Goal: Task Accomplishment & Management: Manage account settings

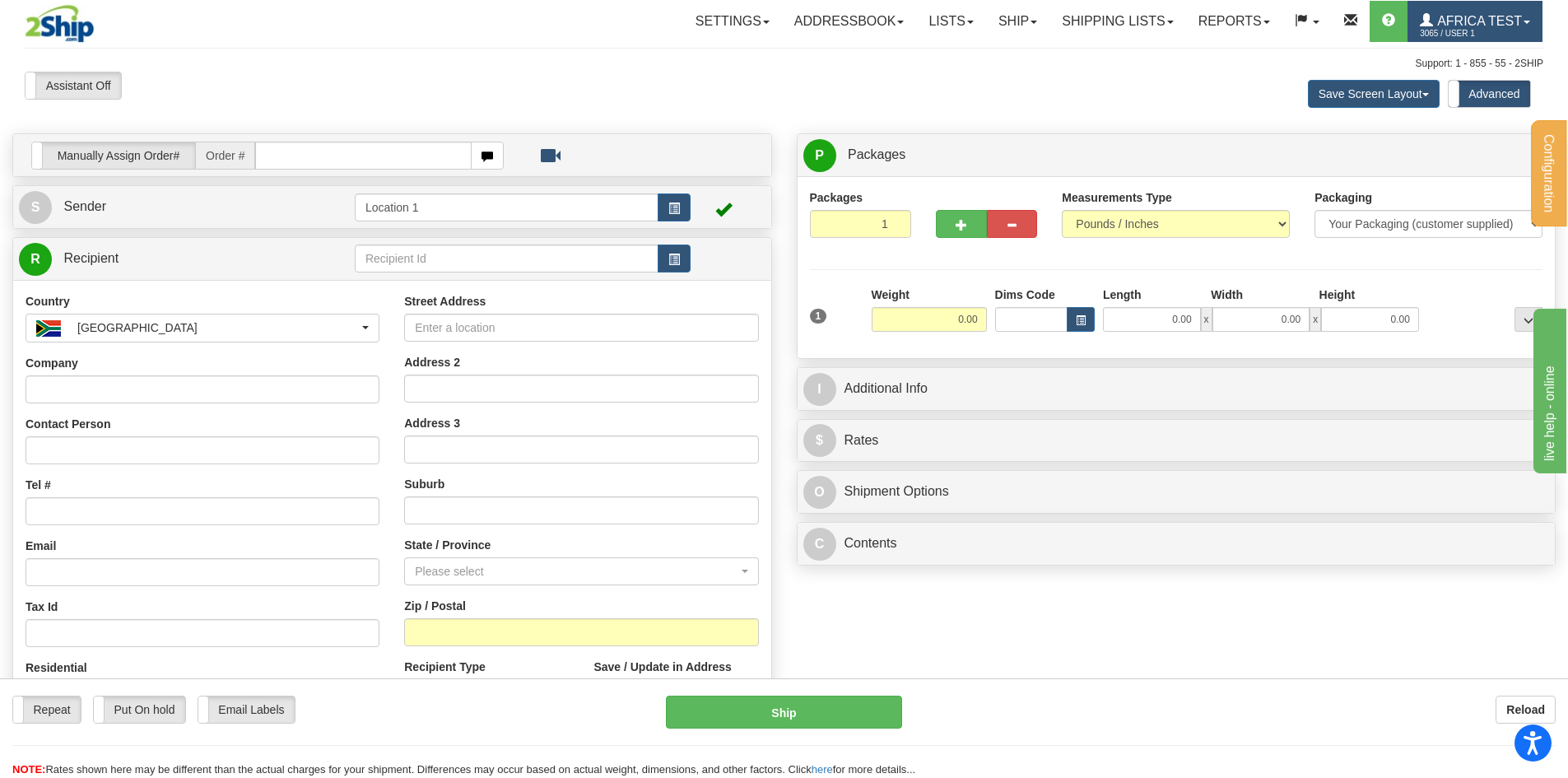
click at [1472, 4] on link "Africa Test 3065 / User 1" at bounding box center [1475, 21] width 135 height 41
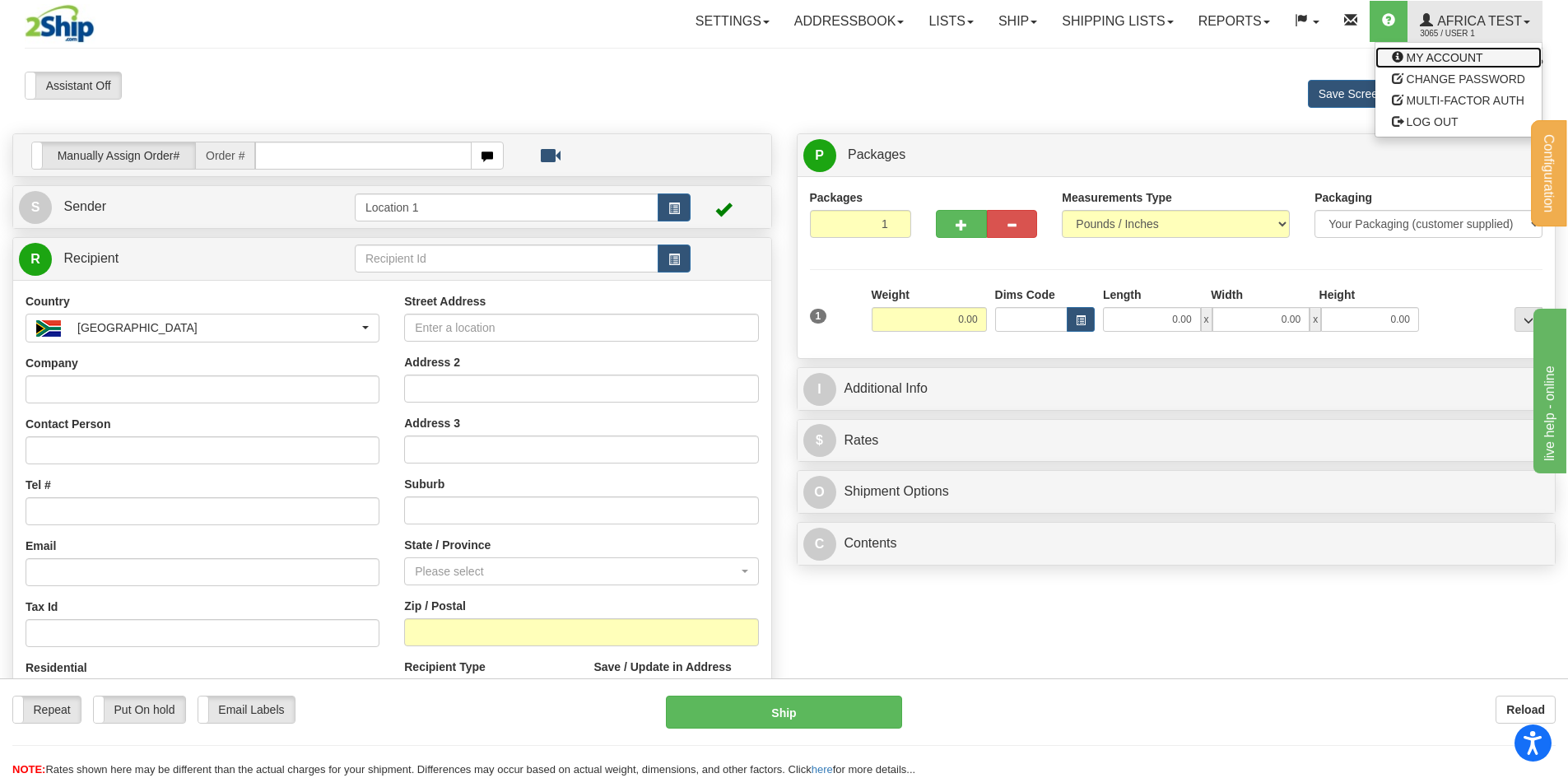
click at [1431, 59] on span "MY ACCOUNT" at bounding box center [1445, 57] width 77 height 13
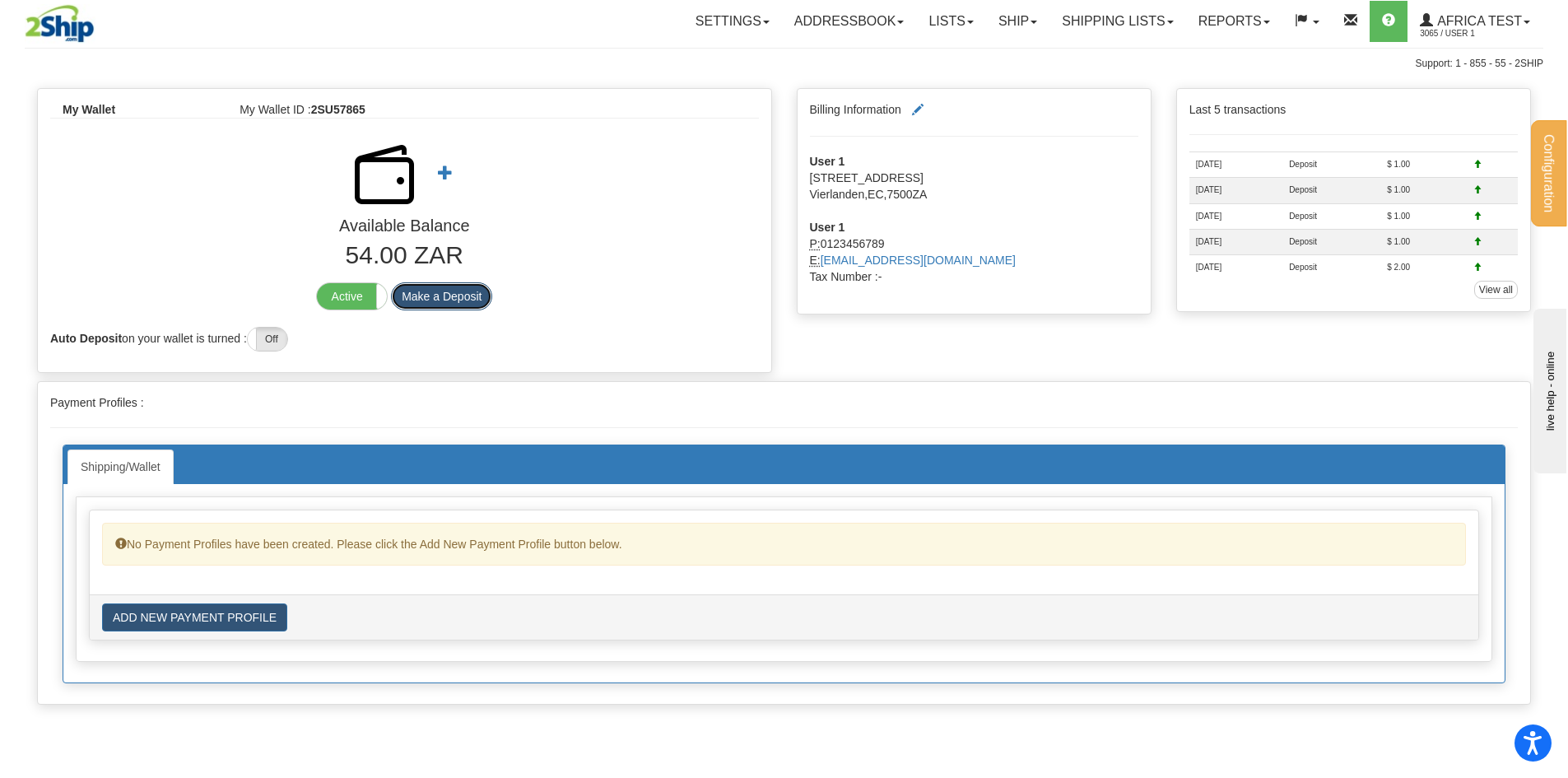
click at [437, 290] on button "Make a Deposit" at bounding box center [442, 296] width 101 height 28
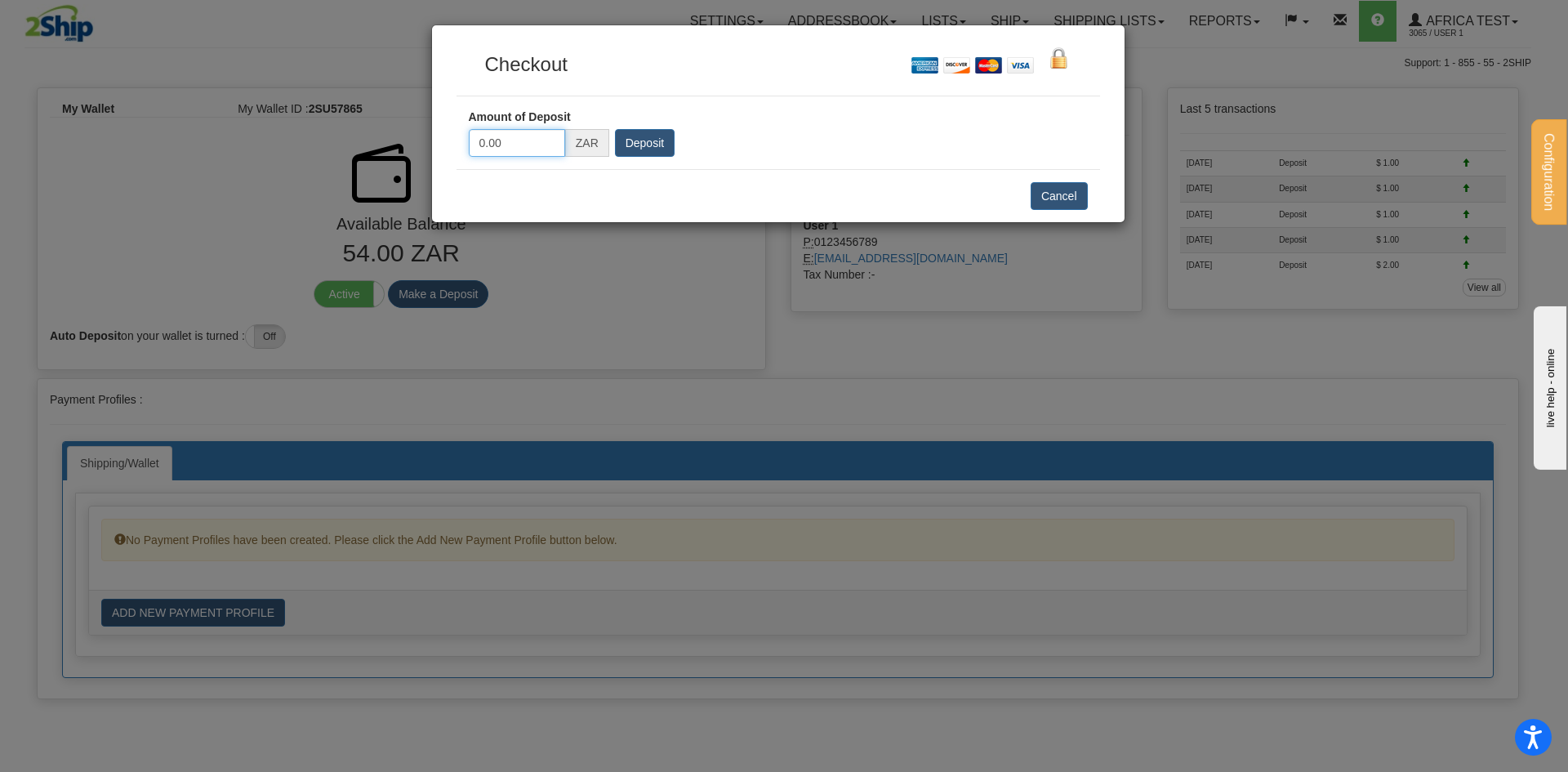
drag, startPoint x: 529, startPoint y: 142, endPoint x: 458, endPoint y: 128, distance: 72.4
click at [458, 128] on div "0.00 Amount of Deposit 0.00 ZAR Deposit" at bounding box center [778, 133] width 644 height 73
type input "100"
click at [654, 140] on input "Deposit" at bounding box center [645, 143] width 59 height 28
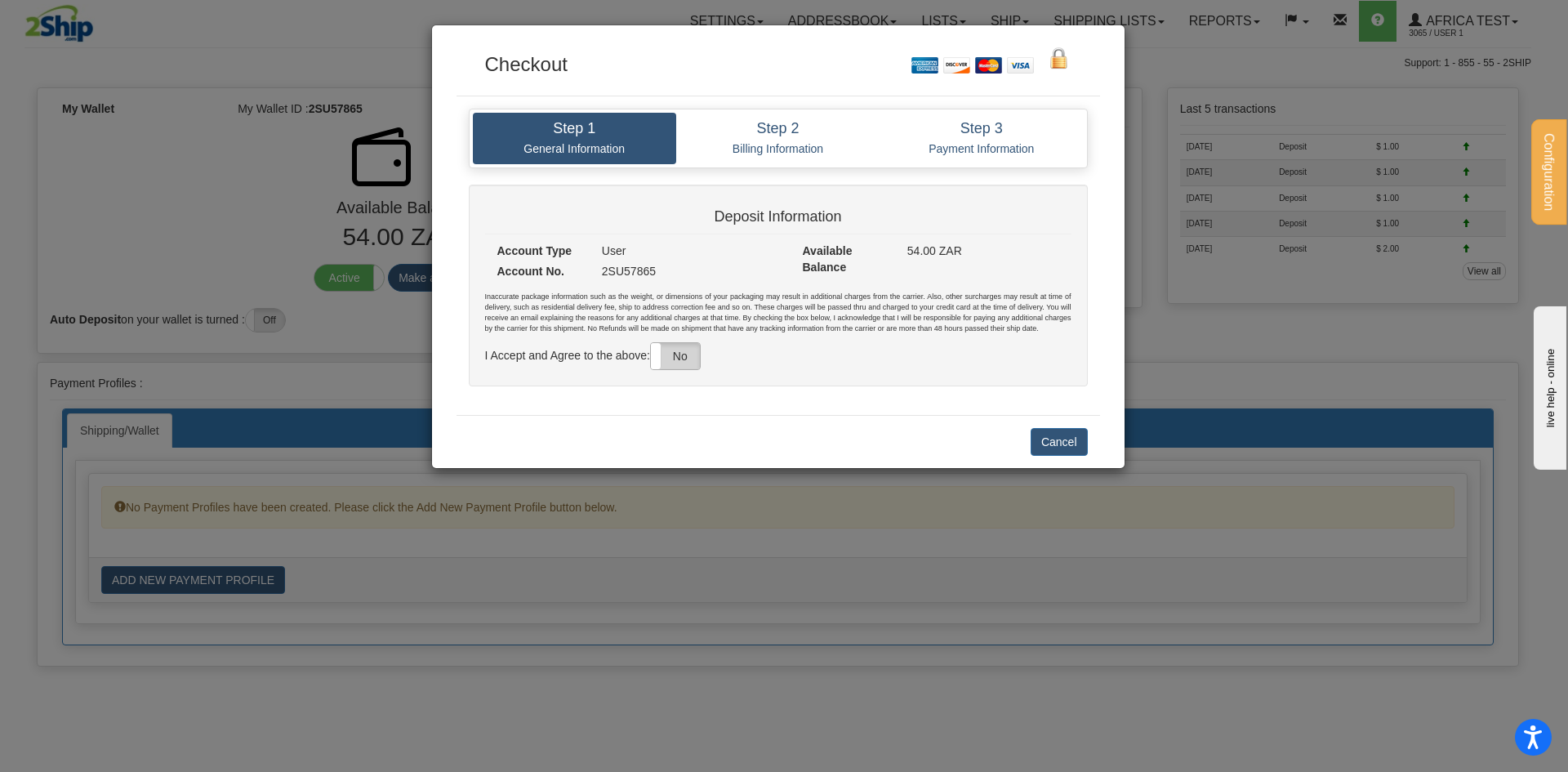
click at [691, 353] on label "No" at bounding box center [675, 357] width 49 height 26
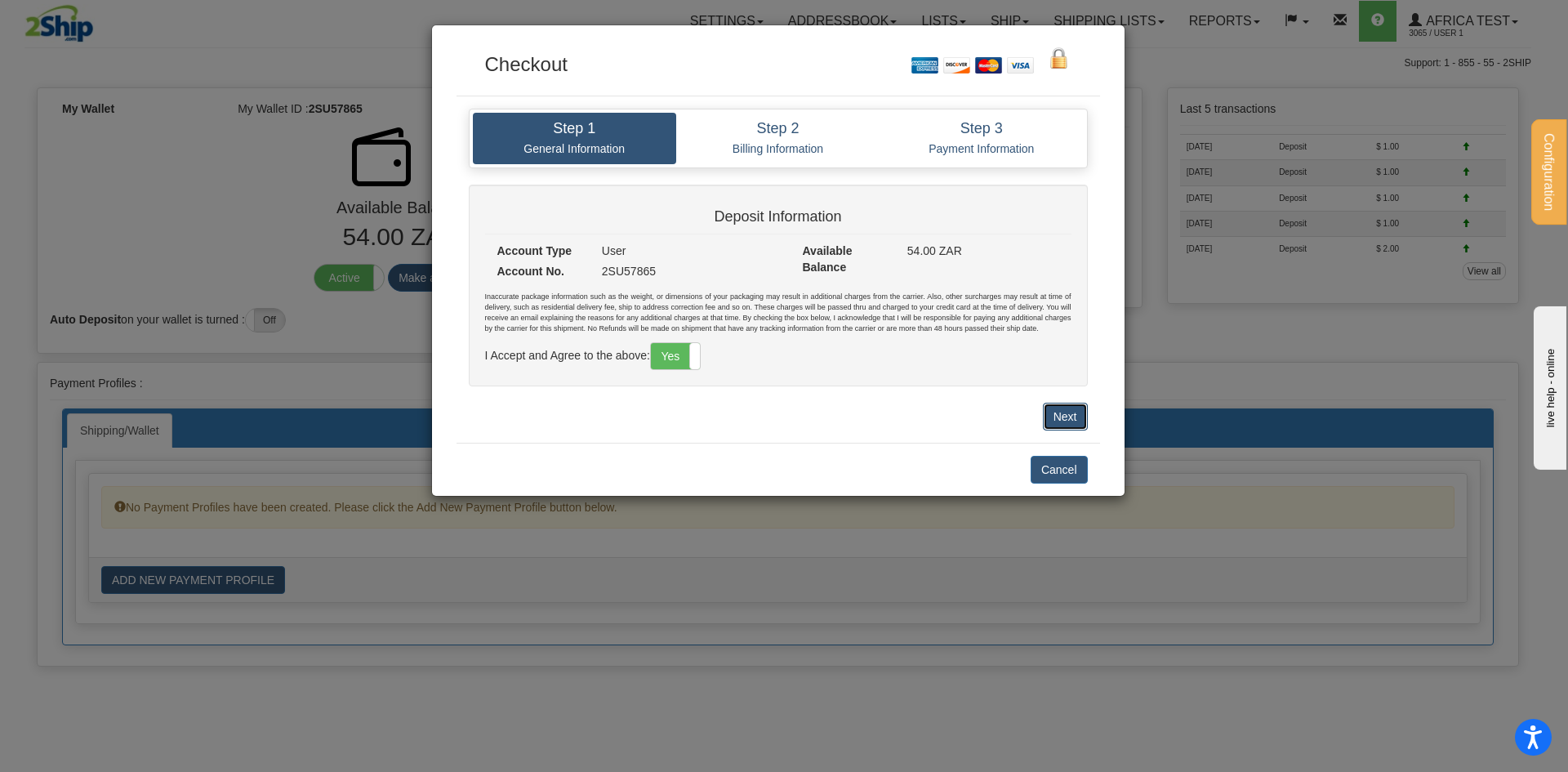
click at [1057, 419] on button "Next" at bounding box center [1065, 417] width 45 height 28
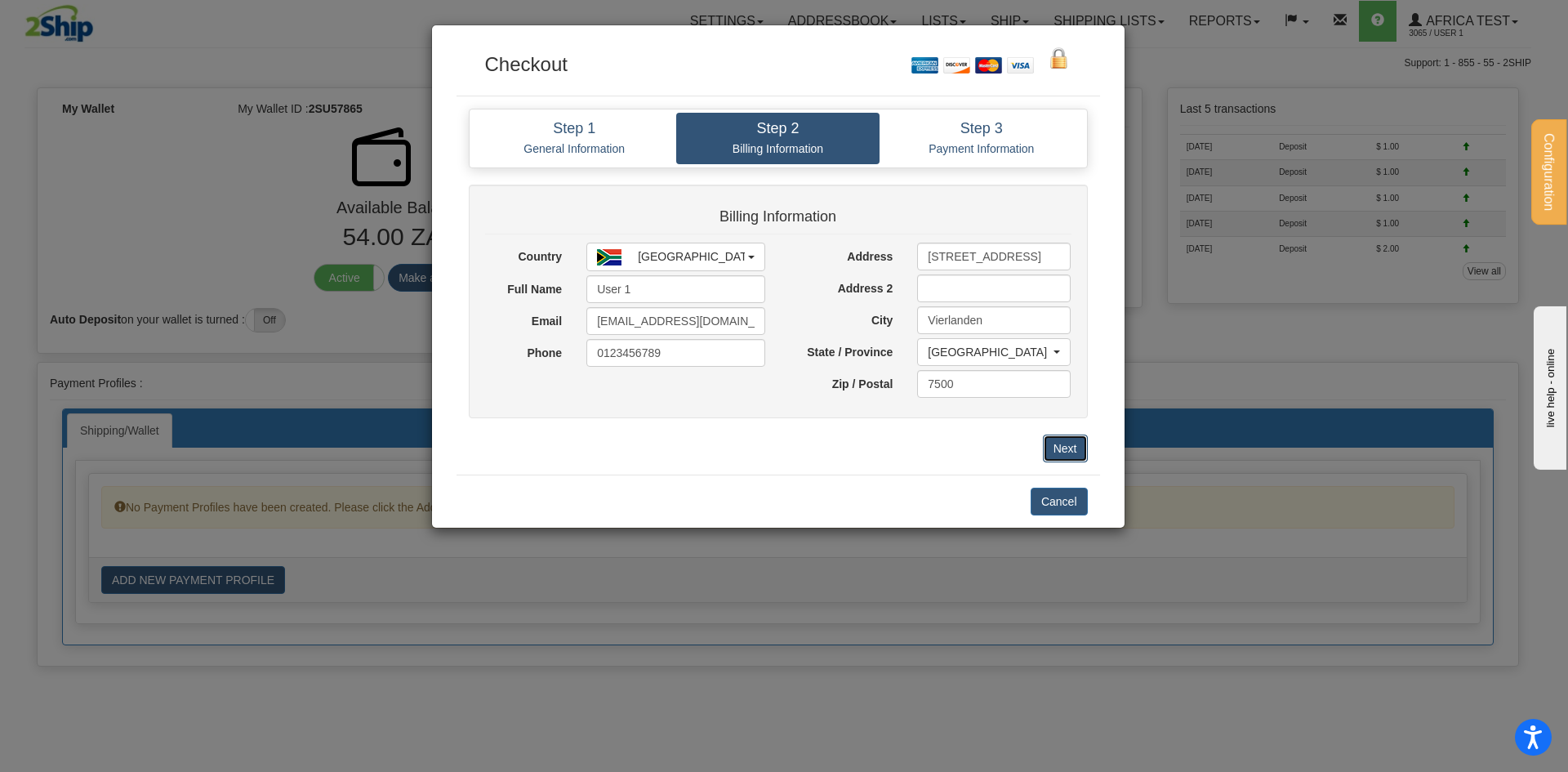
click at [1050, 436] on button "Next" at bounding box center [1065, 448] width 45 height 28
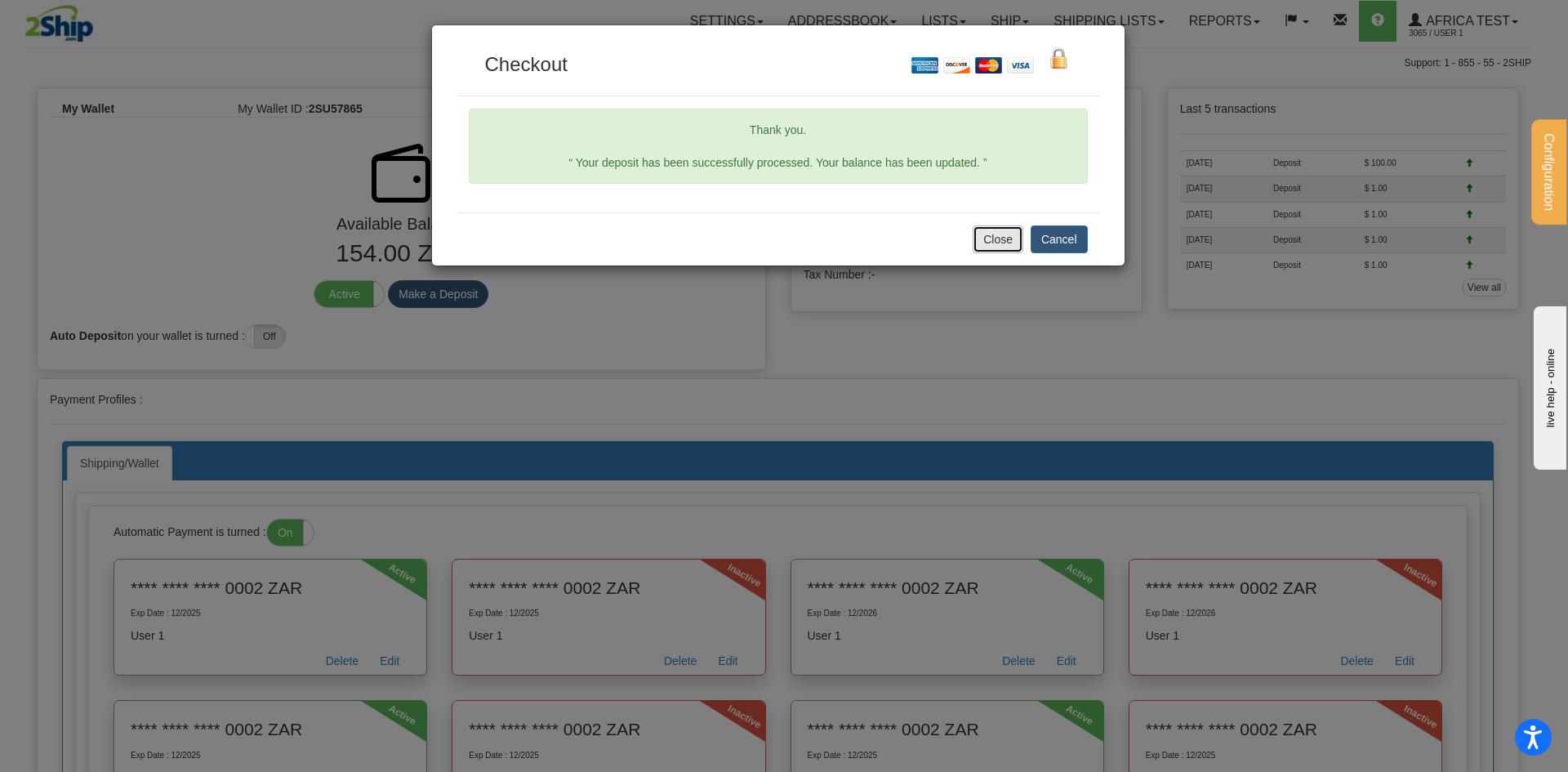
click at [1007, 242] on button "Close" at bounding box center [998, 239] width 50 height 28
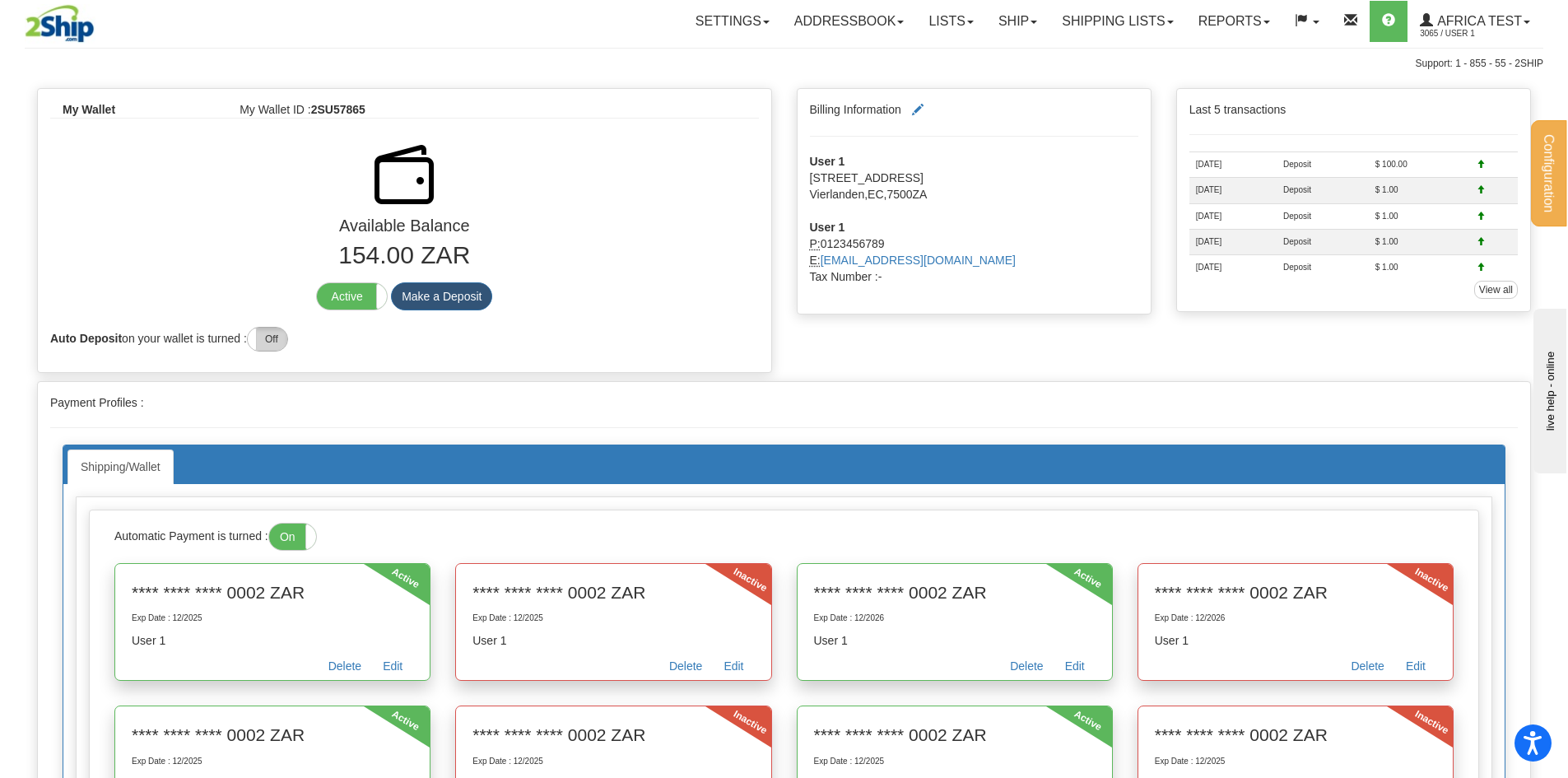
click at [279, 345] on label "Off" at bounding box center [268, 339] width 40 height 23
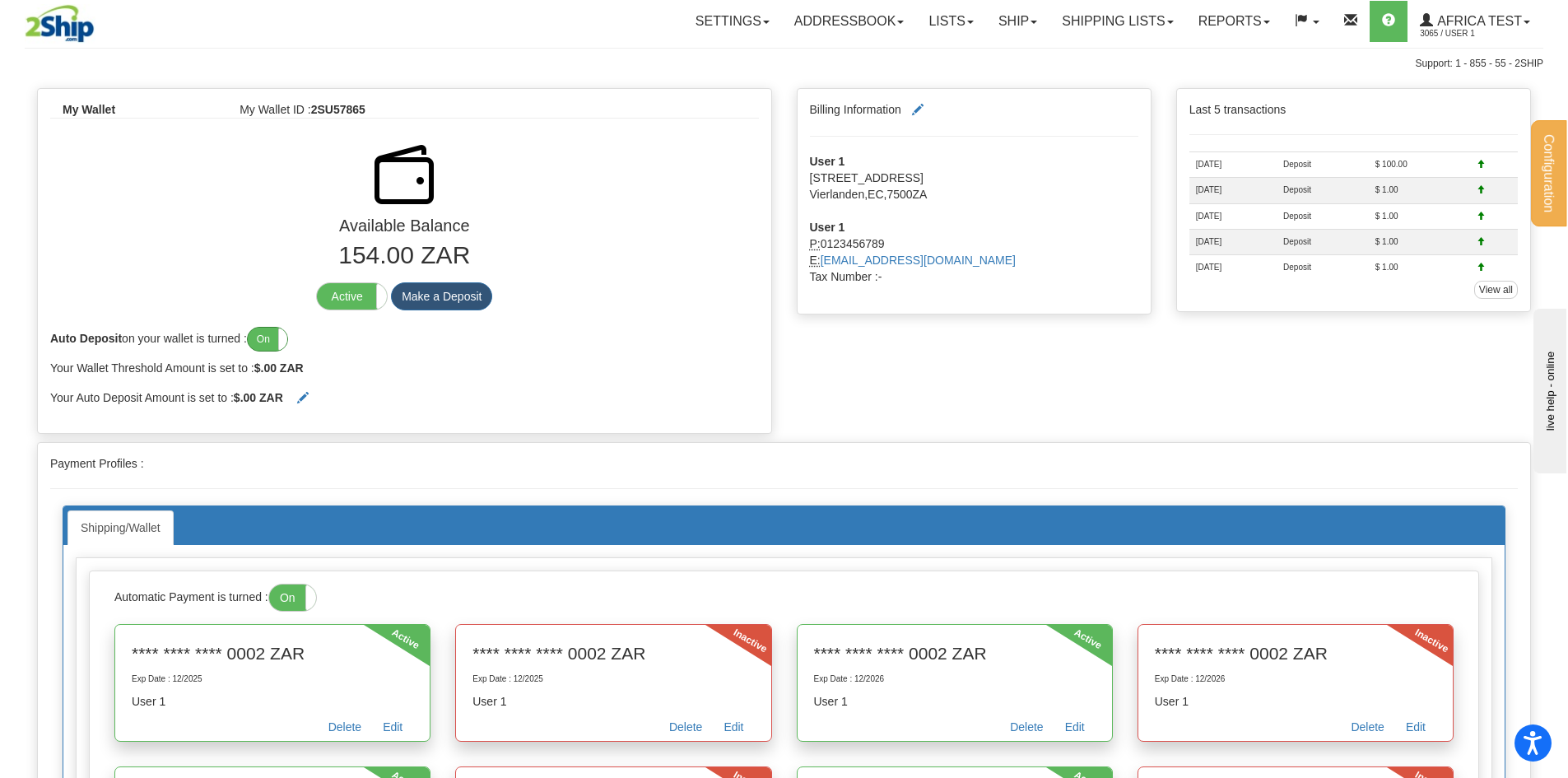
click at [279, 345] on label "On" at bounding box center [268, 339] width 40 height 23
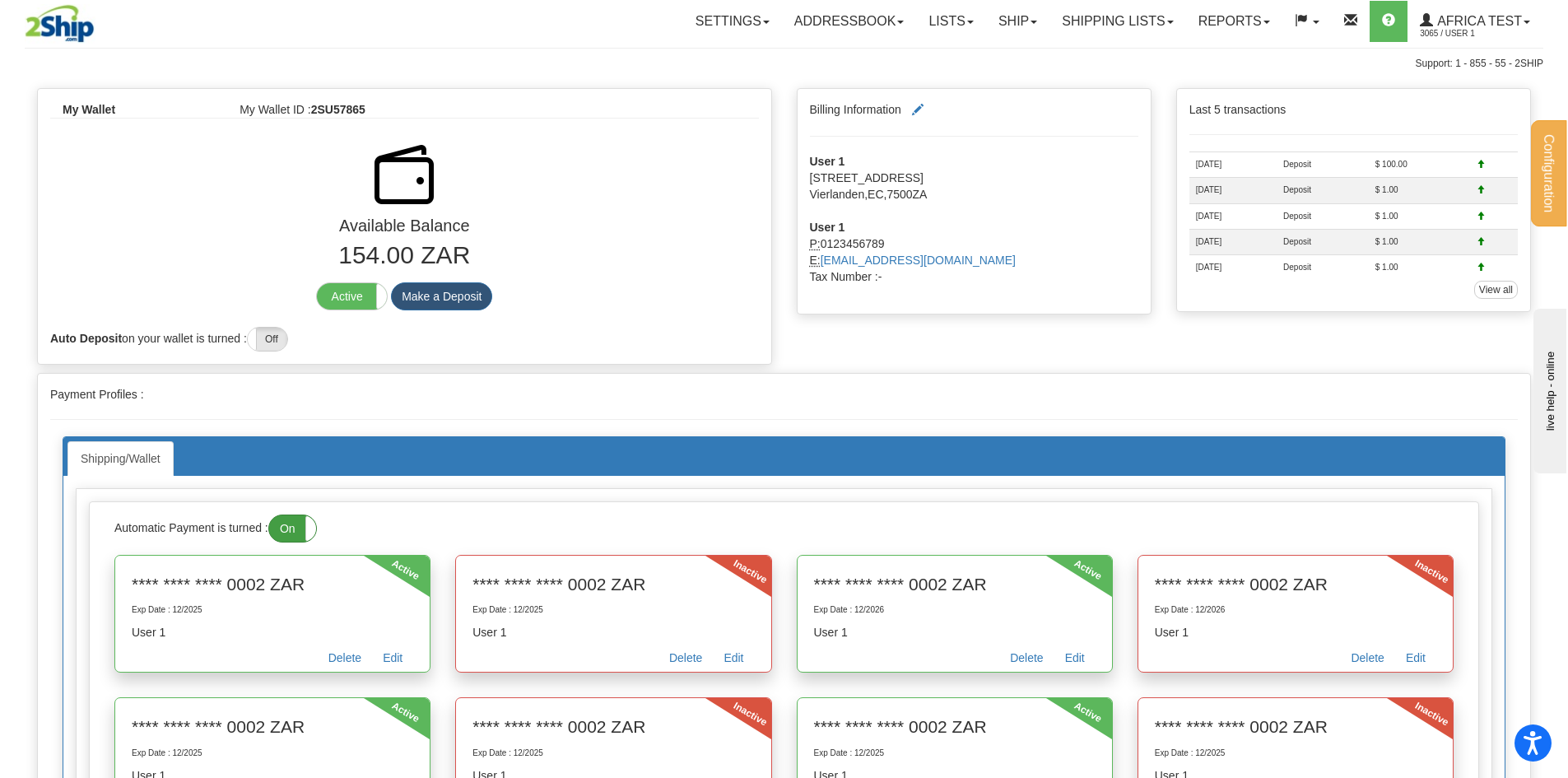
click at [295, 523] on label "On" at bounding box center [293, 529] width 47 height 27
click at [294, 533] on label "Off" at bounding box center [293, 529] width 47 height 27
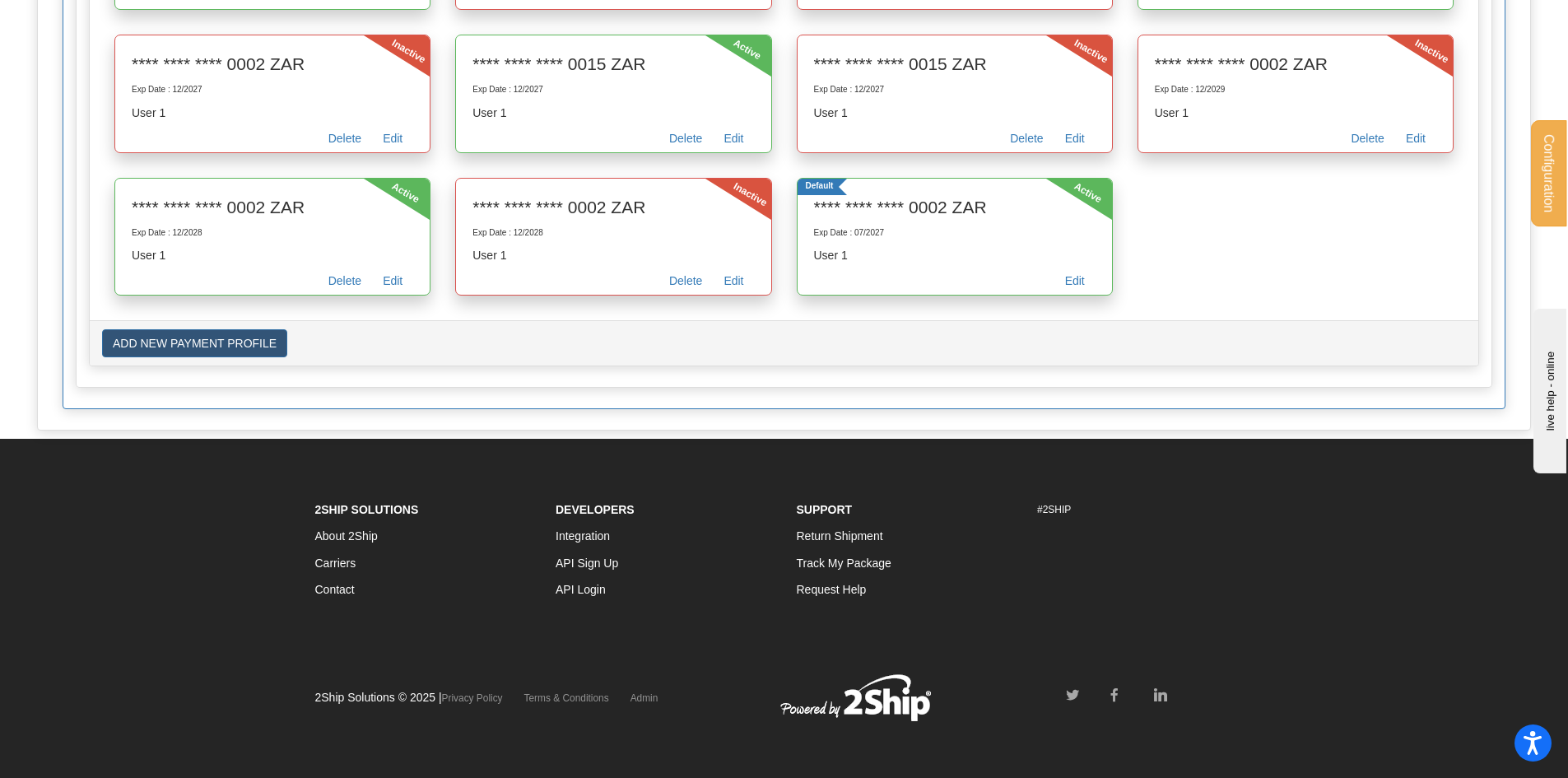
scroll to position [2525, 0]
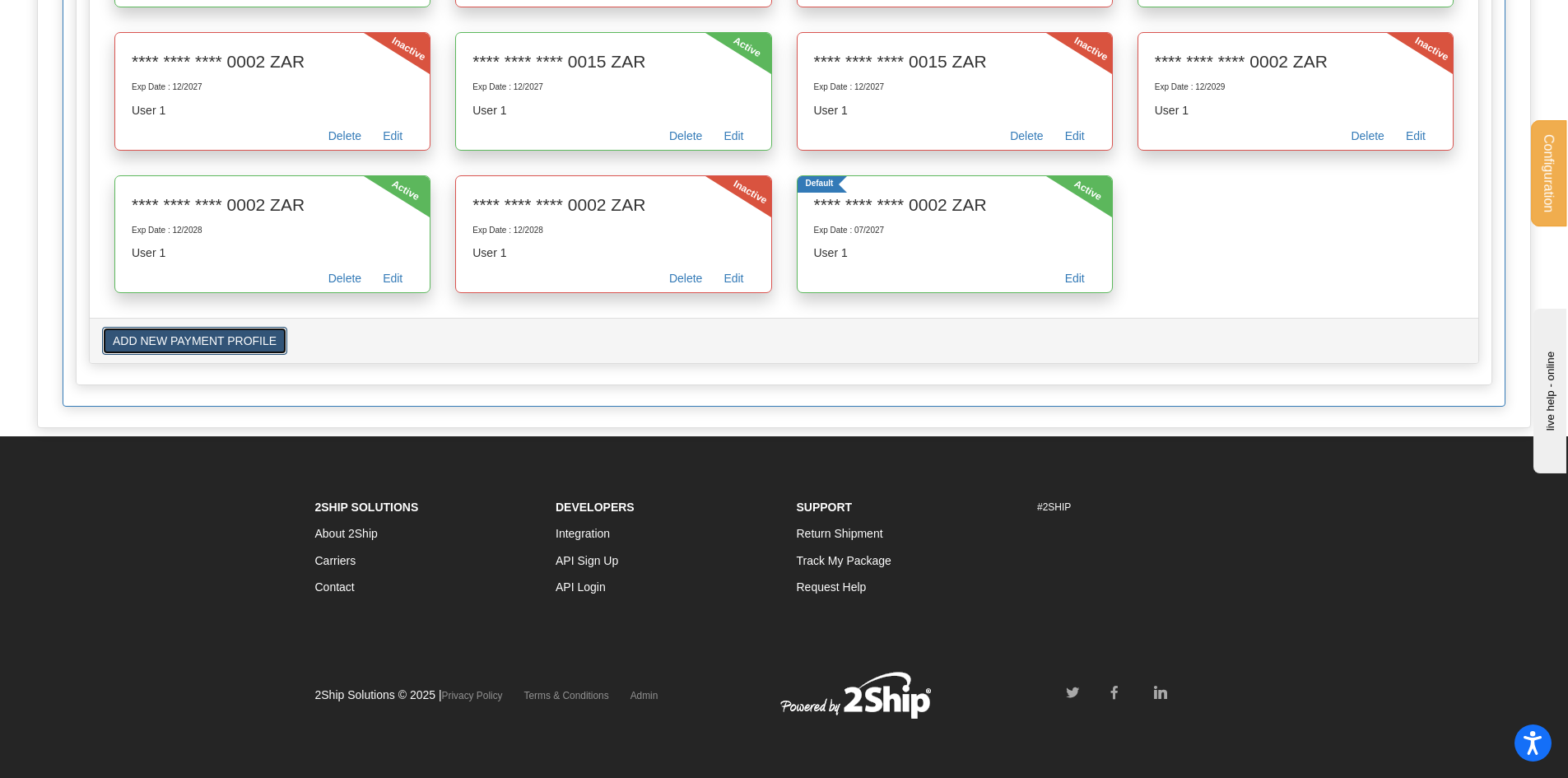
click at [261, 340] on button "ADD NEW PAYMENT PROFILE" at bounding box center [195, 341] width 185 height 28
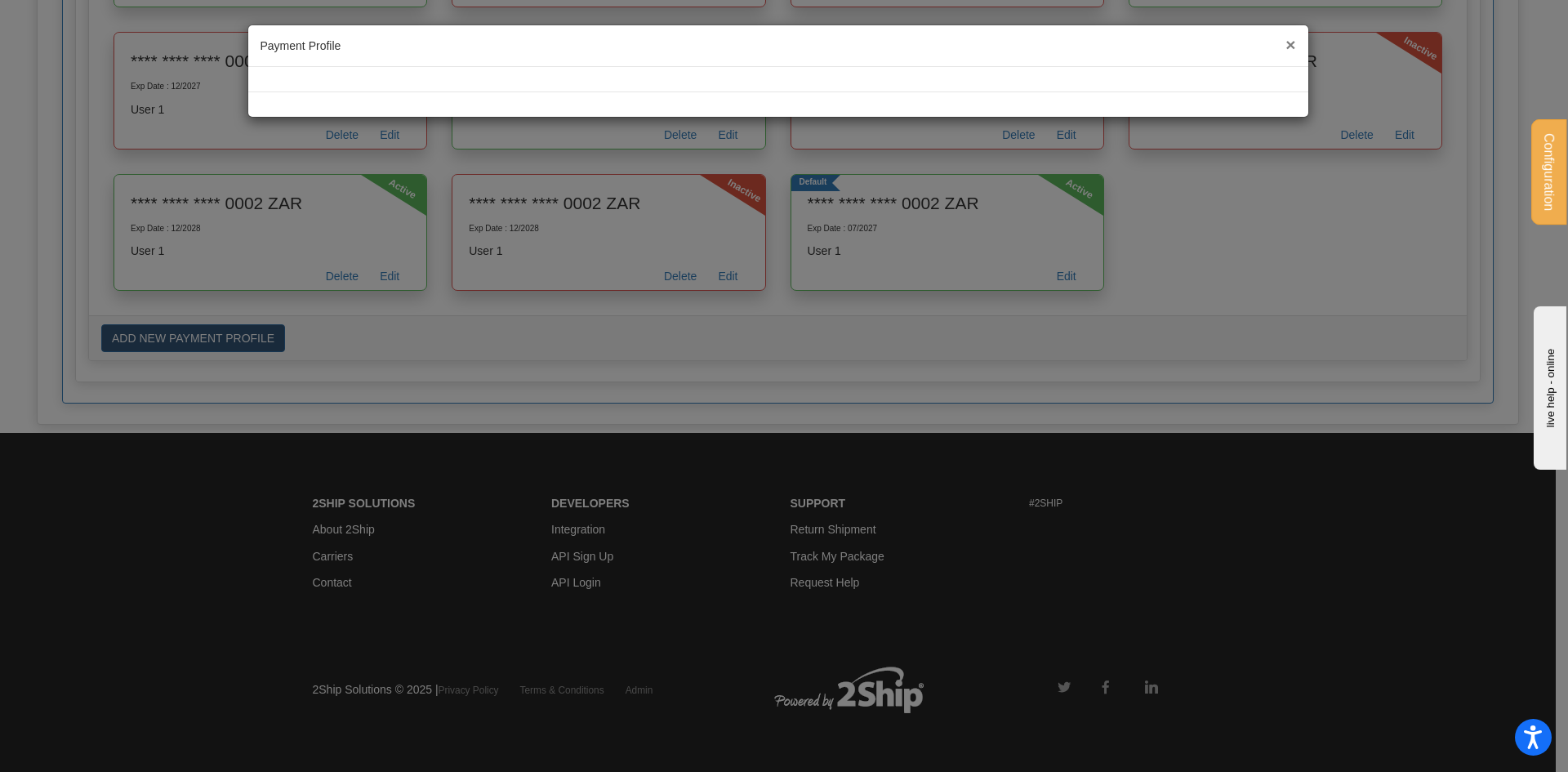
click at [1290, 44] on span "×" at bounding box center [1291, 45] width 10 height 19
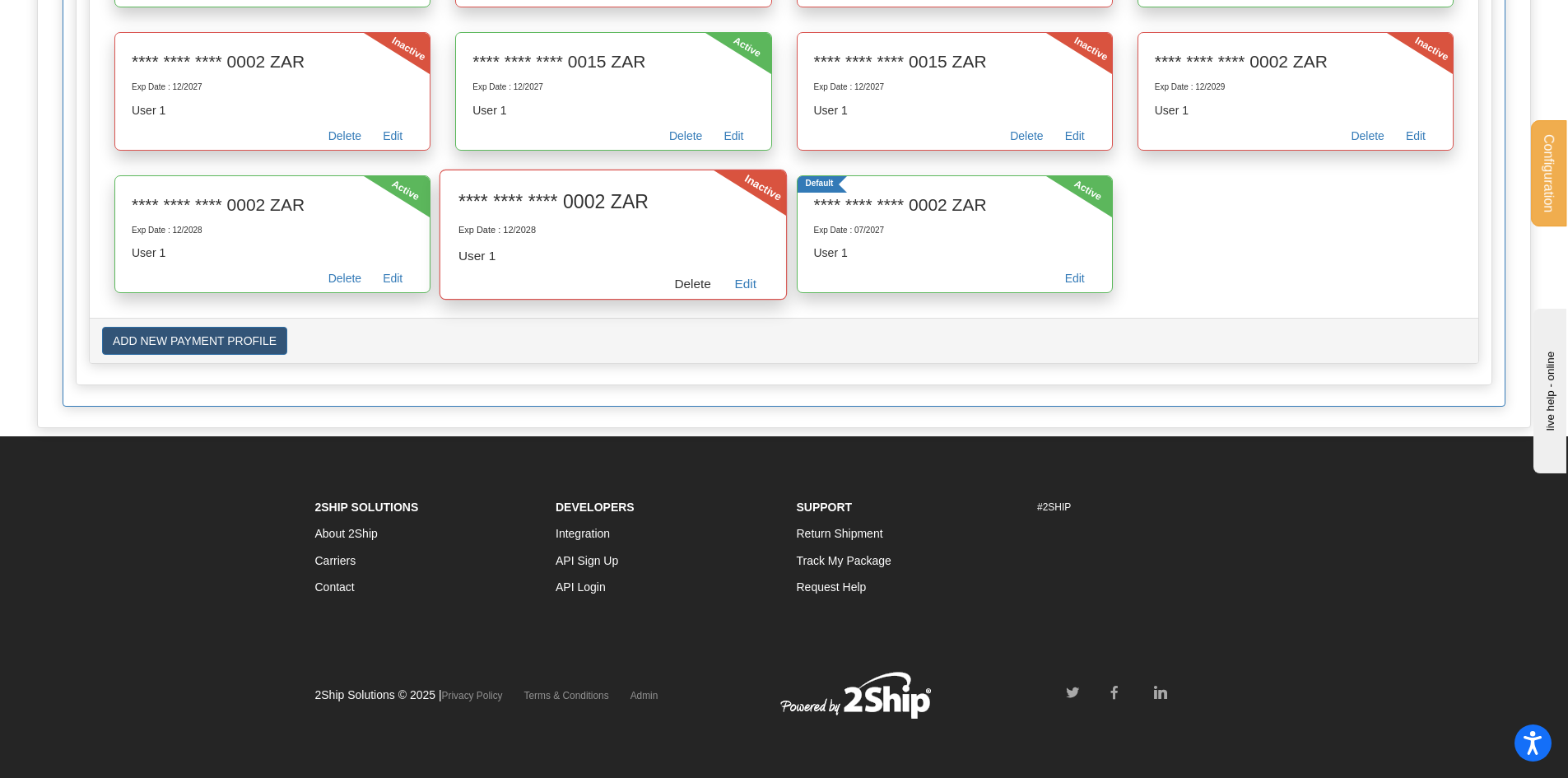
click at [711, 285] on link "Delete" at bounding box center [693, 286] width 60 height 26
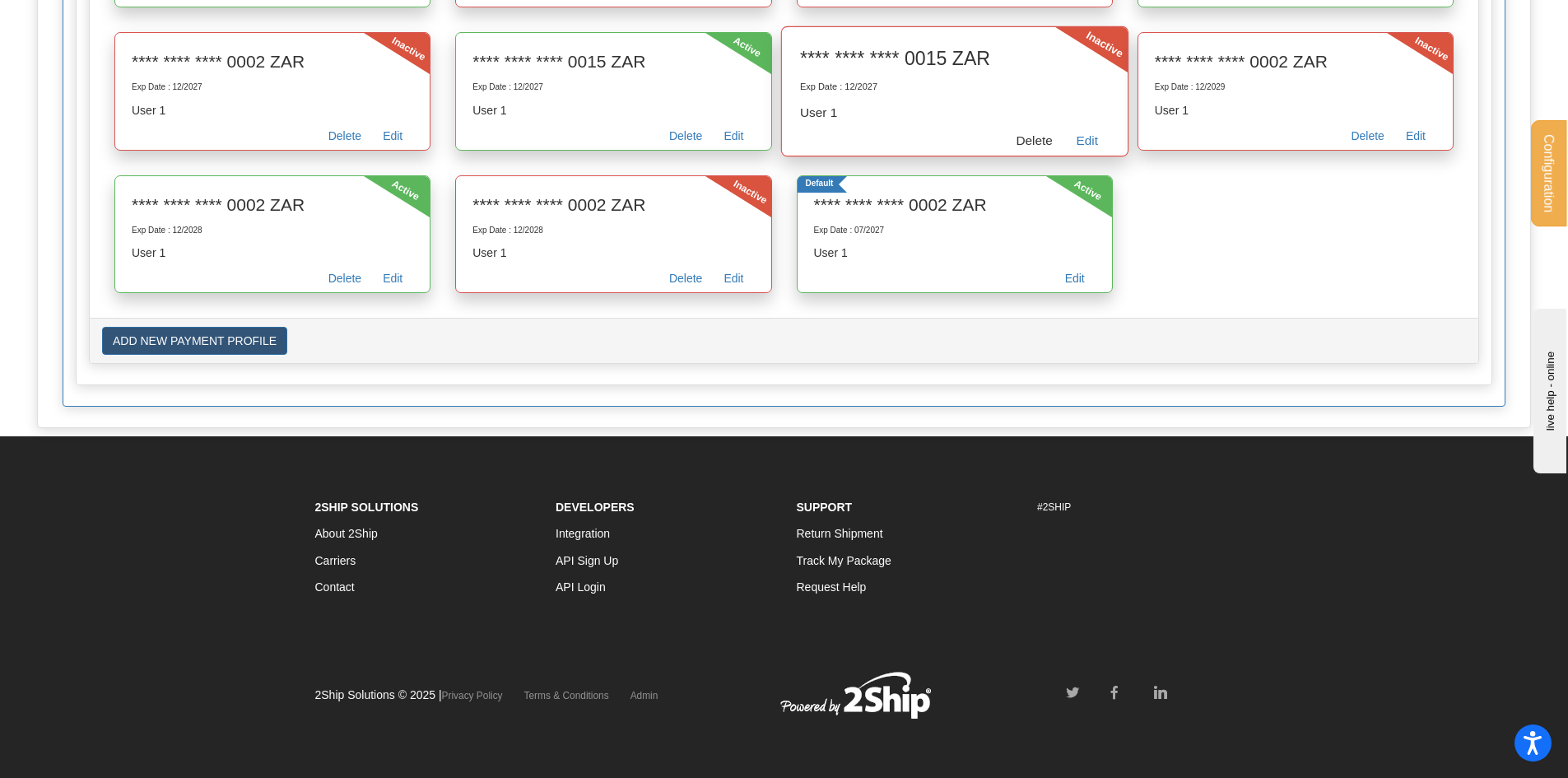
click at [1038, 140] on link "Delete" at bounding box center [1034, 142] width 60 height 26
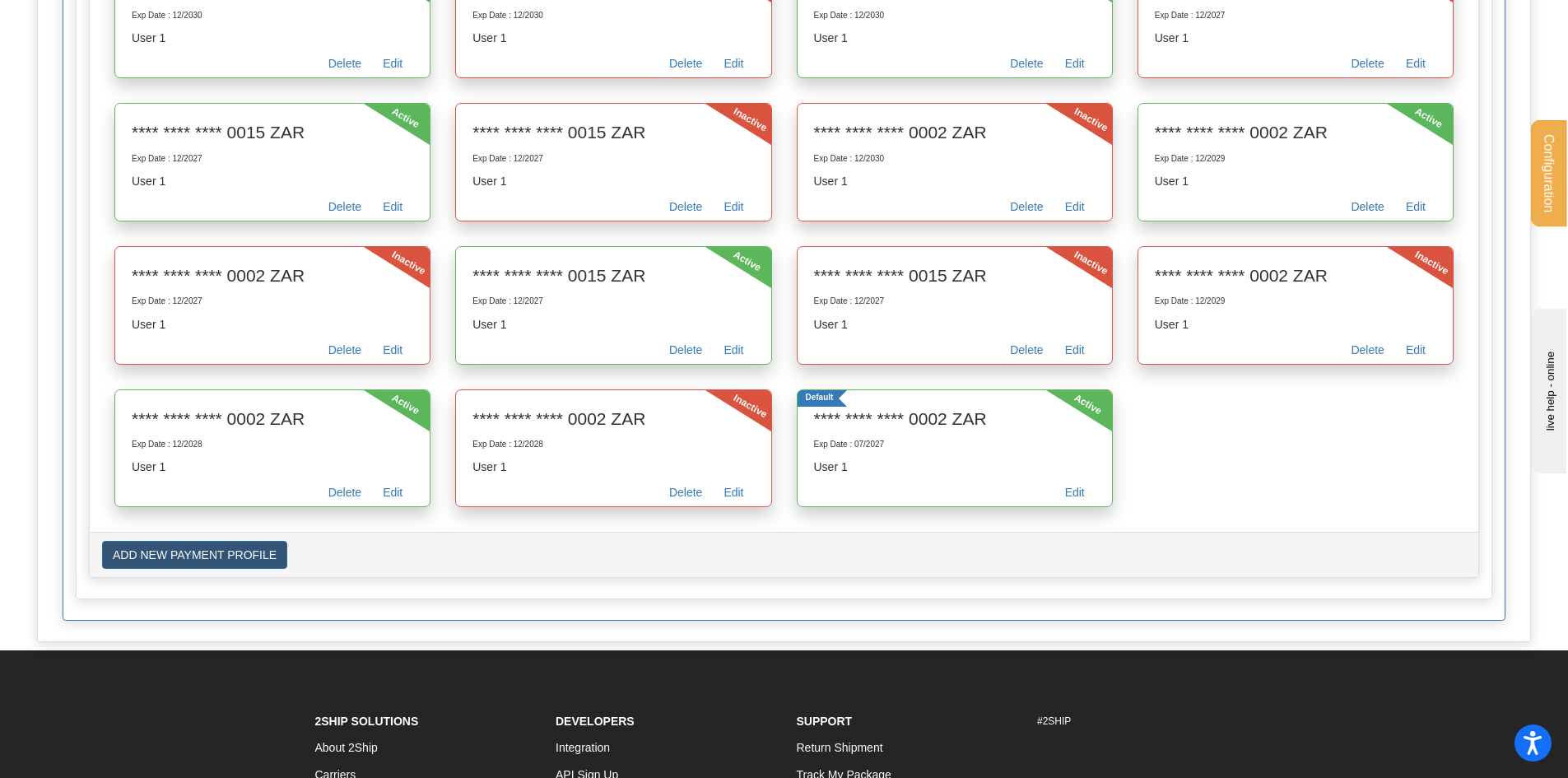
scroll to position [2277, 0]
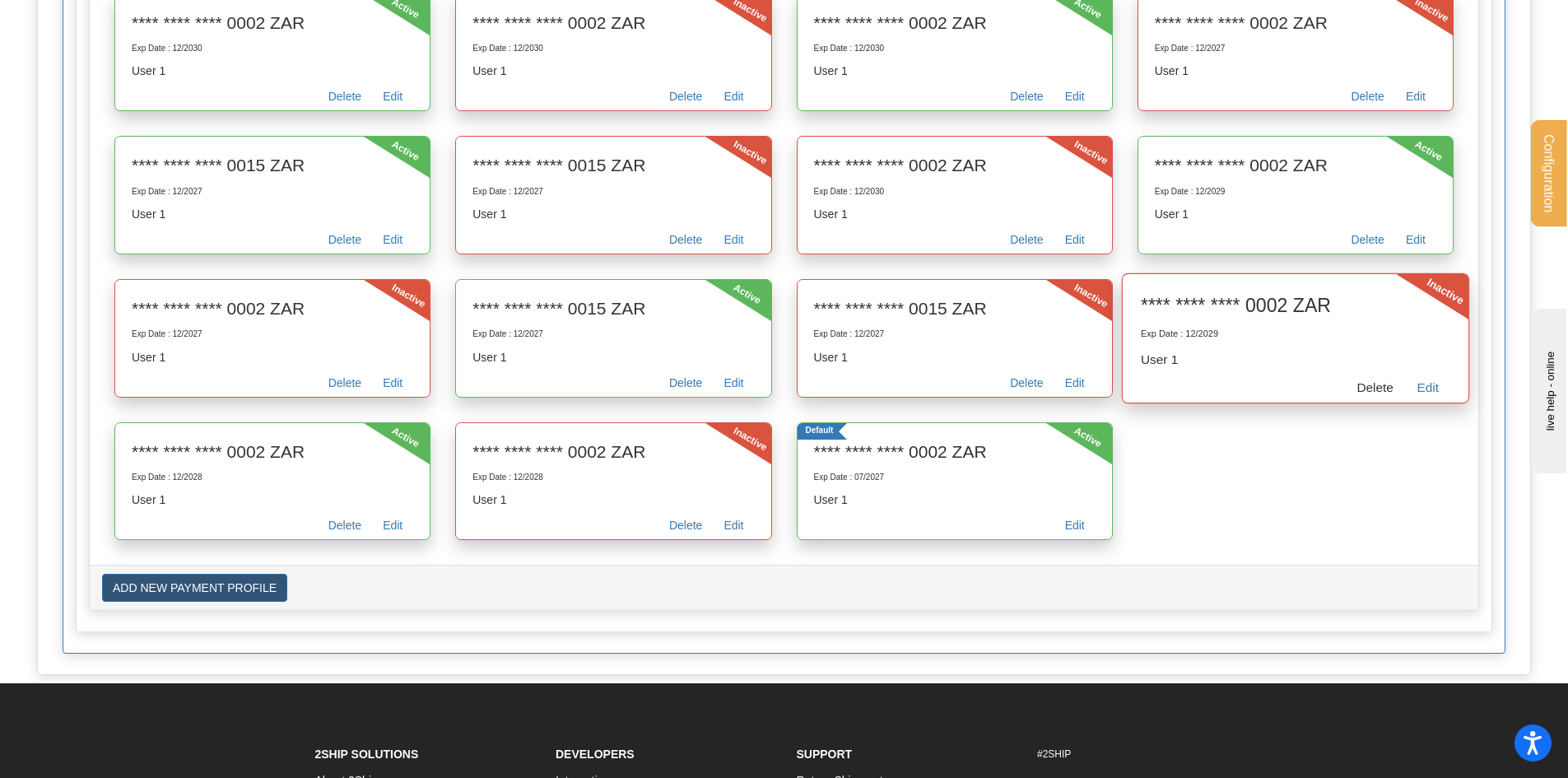
click at [1382, 382] on link "Delete" at bounding box center [1375, 389] width 60 height 26
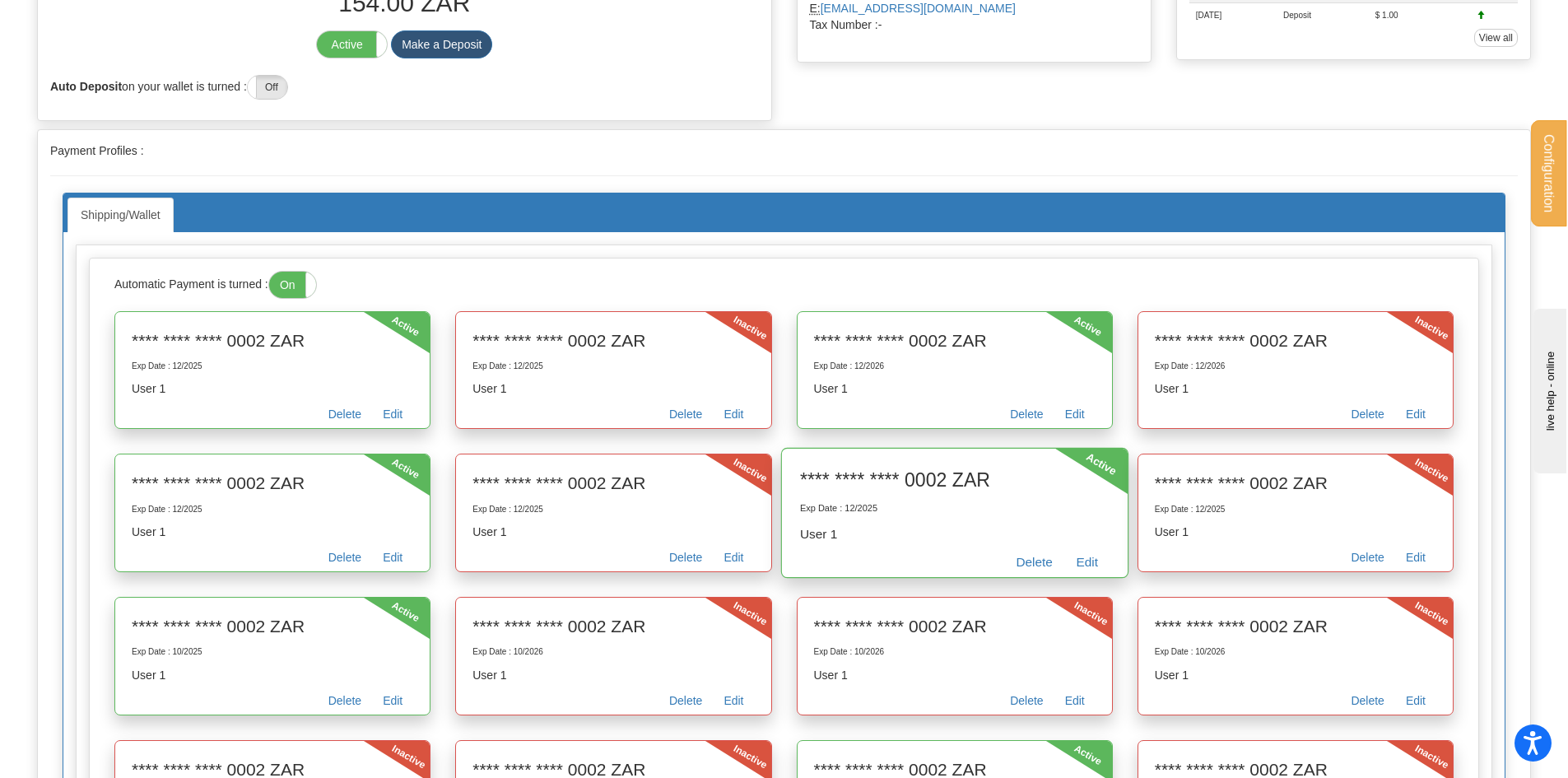
scroll to position [239, 0]
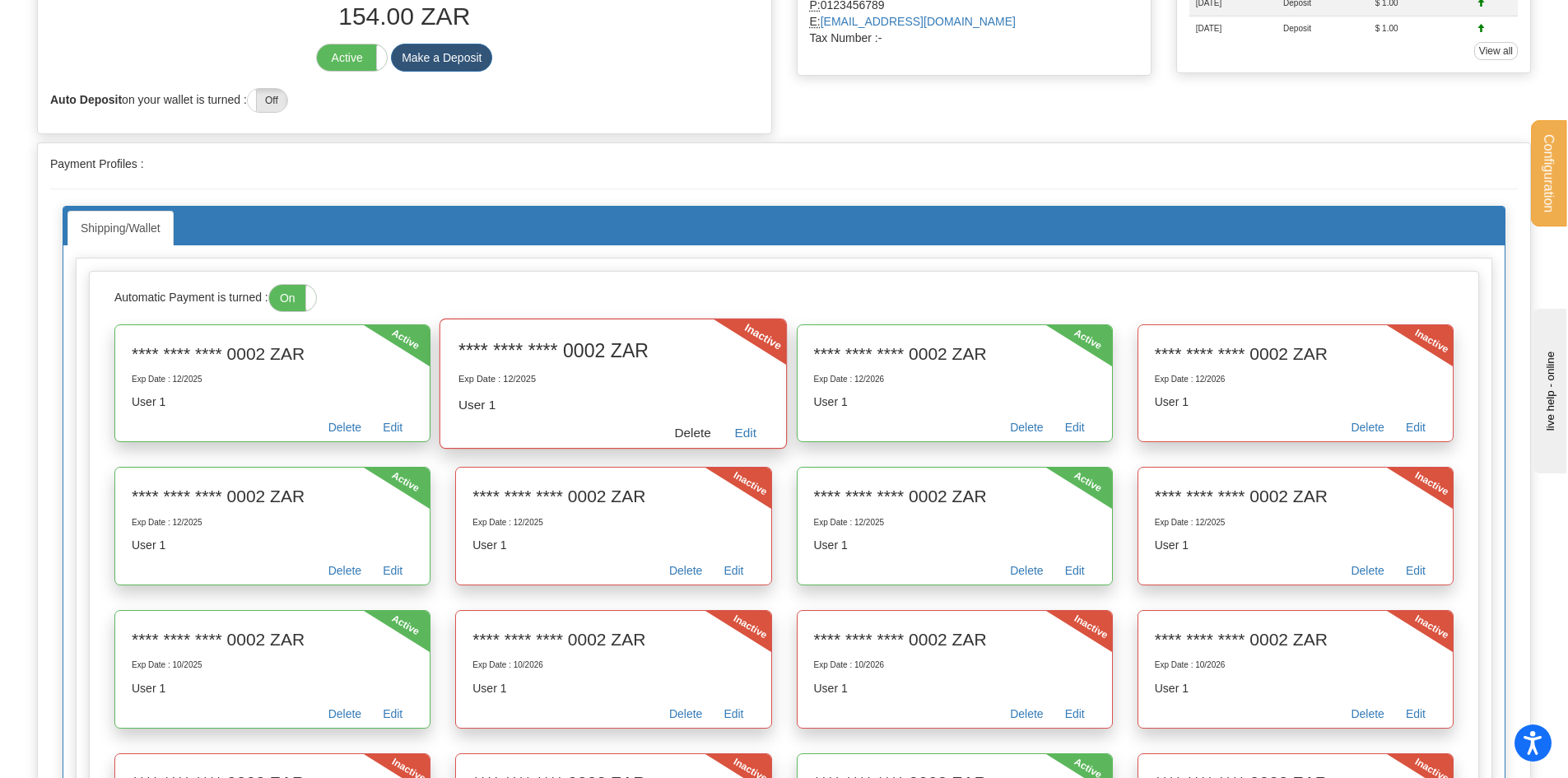
click at [695, 429] on link "Delete" at bounding box center [693, 435] width 60 height 26
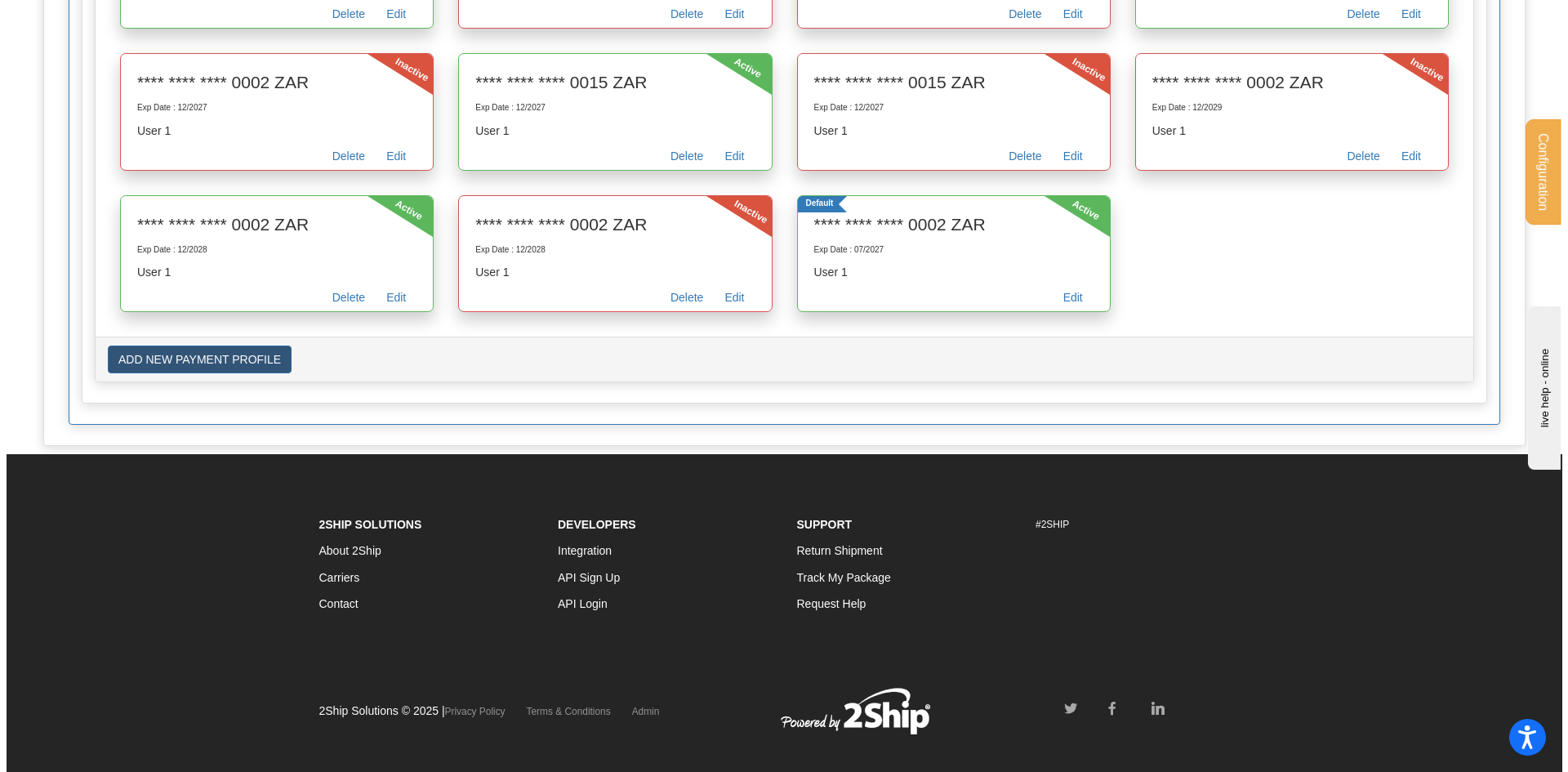
scroll to position [2513, 0]
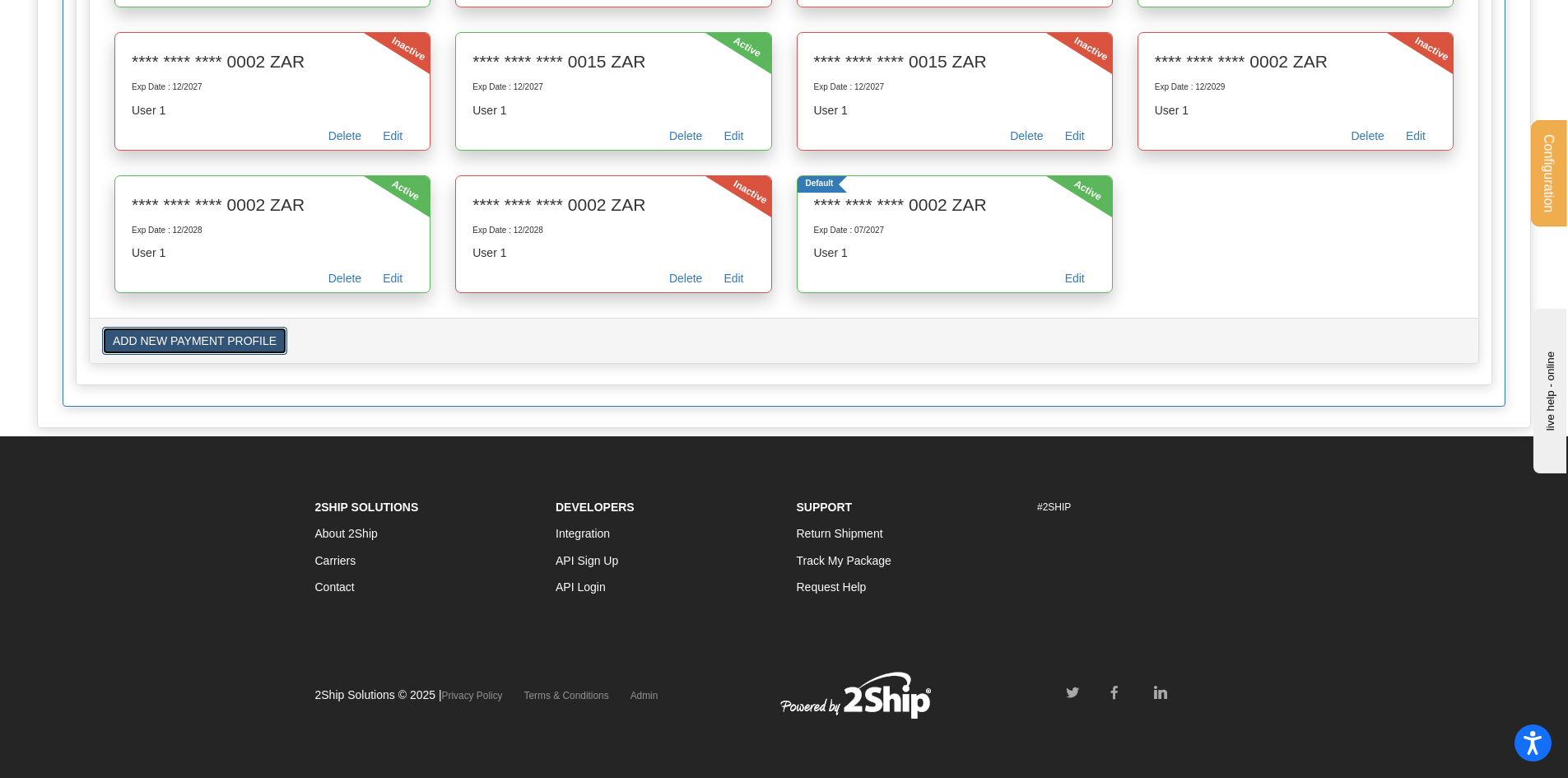
click at [197, 350] on button "ADD NEW PAYMENT PROFILE" at bounding box center [195, 341] width 185 height 28
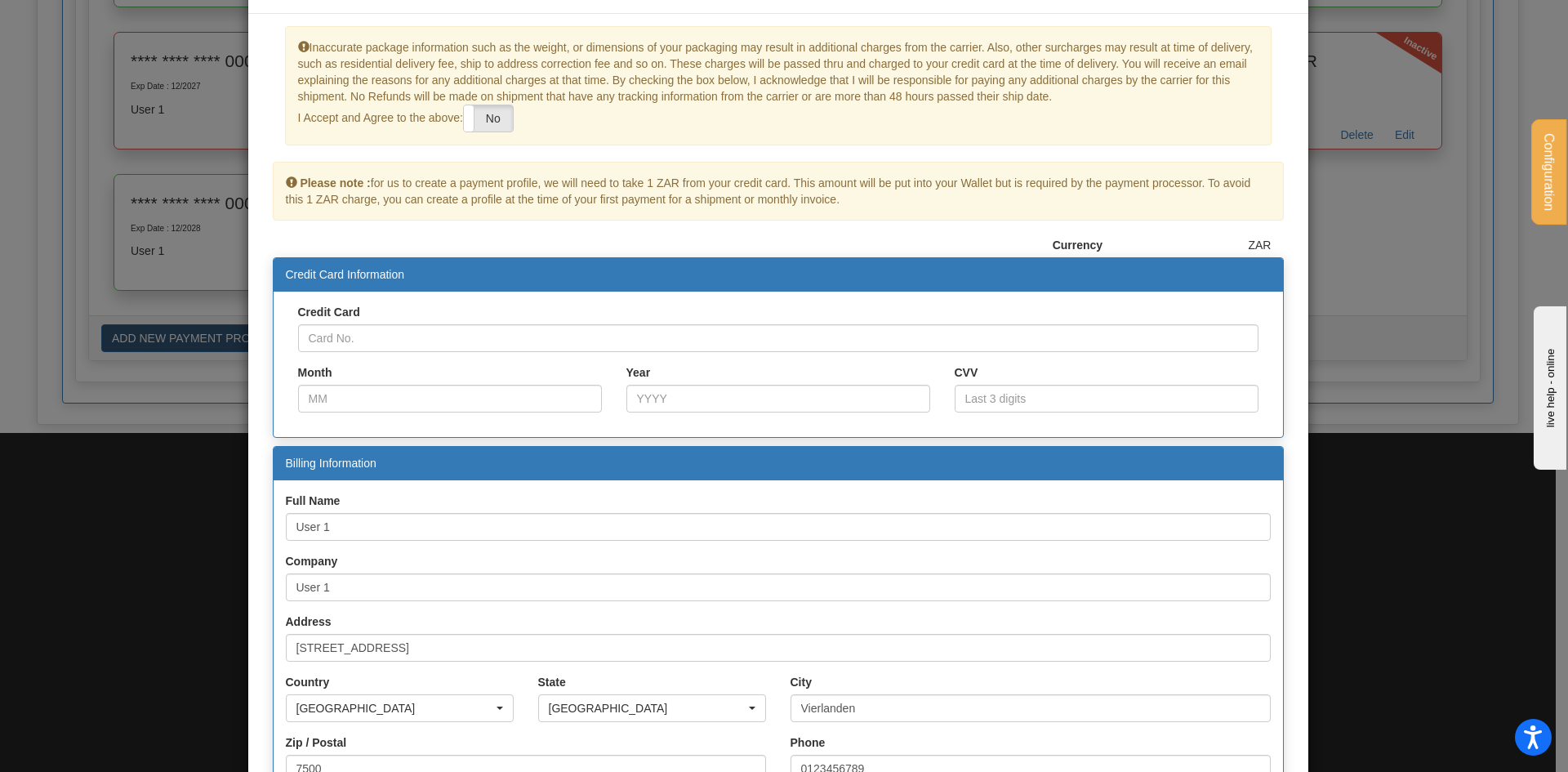
scroll to position [82, 0]
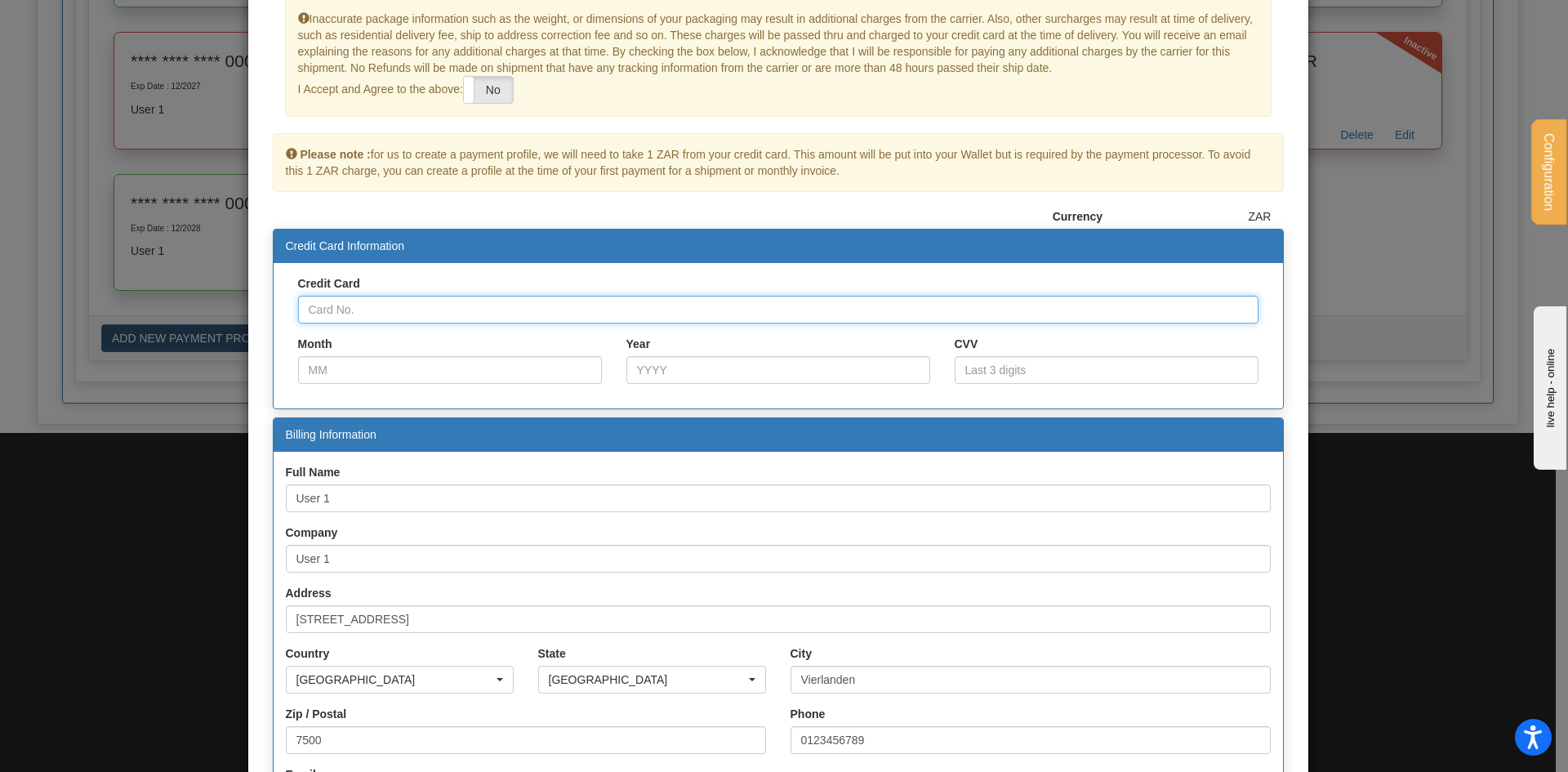
click at [513, 308] on input "Credit Card" at bounding box center [778, 310] width 961 height 28
paste input "4000000000000002"
type input "4000000000000002"
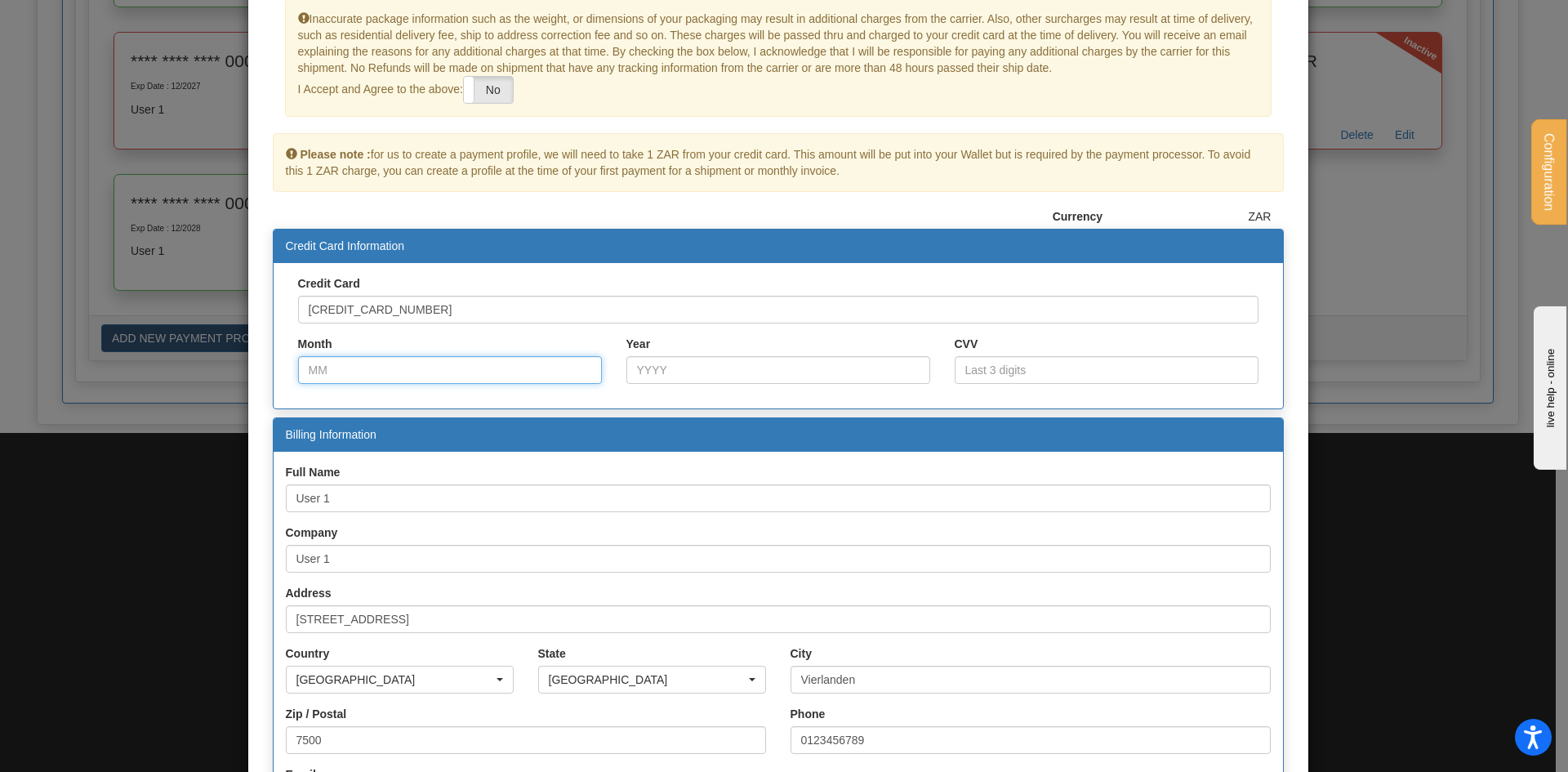
click at [417, 372] on input "Month" at bounding box center [450, 370] width 304 height 28
type input "06"
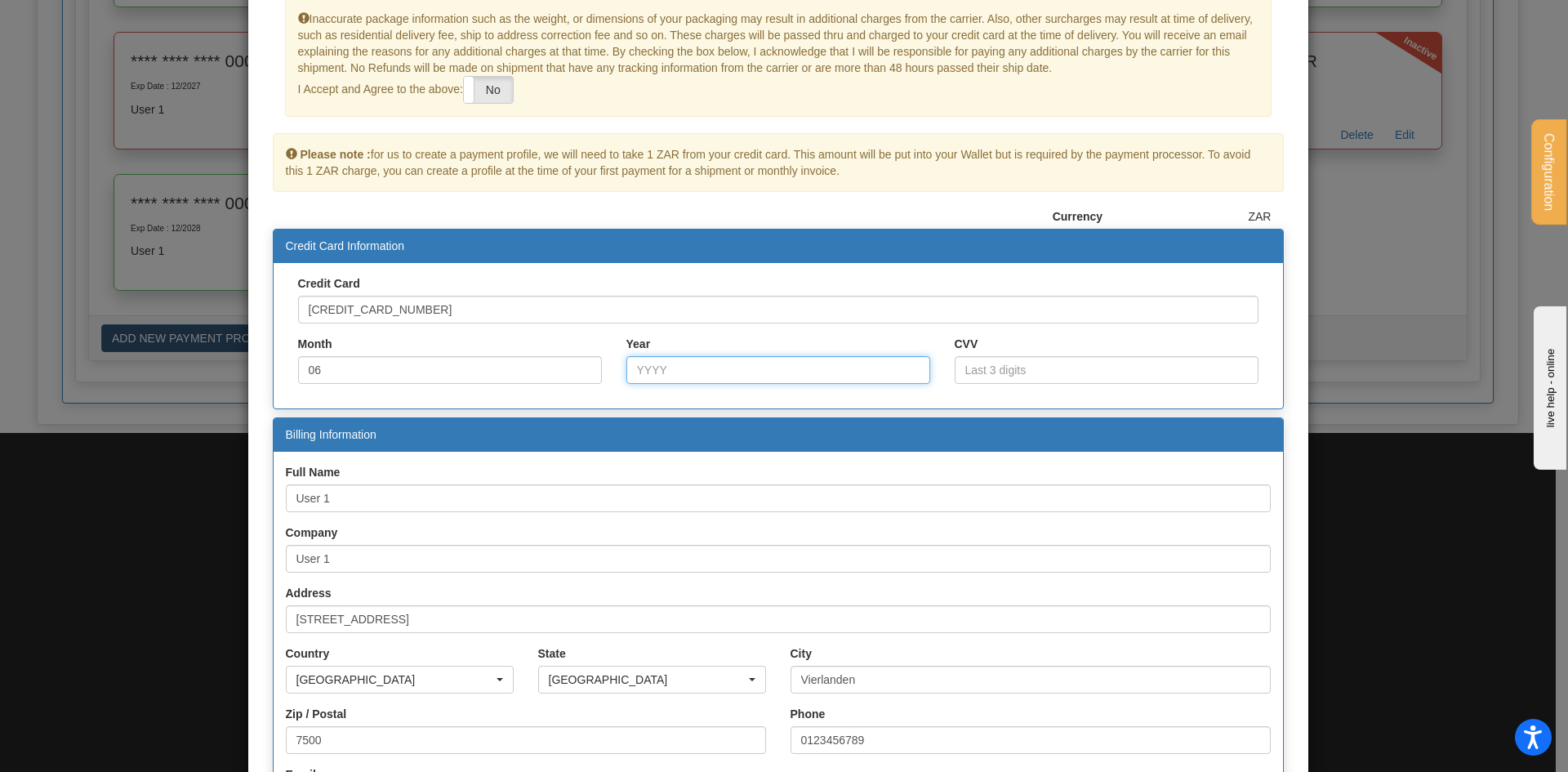
click at [672, 361] on input "Year" at bounding box center [778, 370] width 304 height 28
type input "2026"
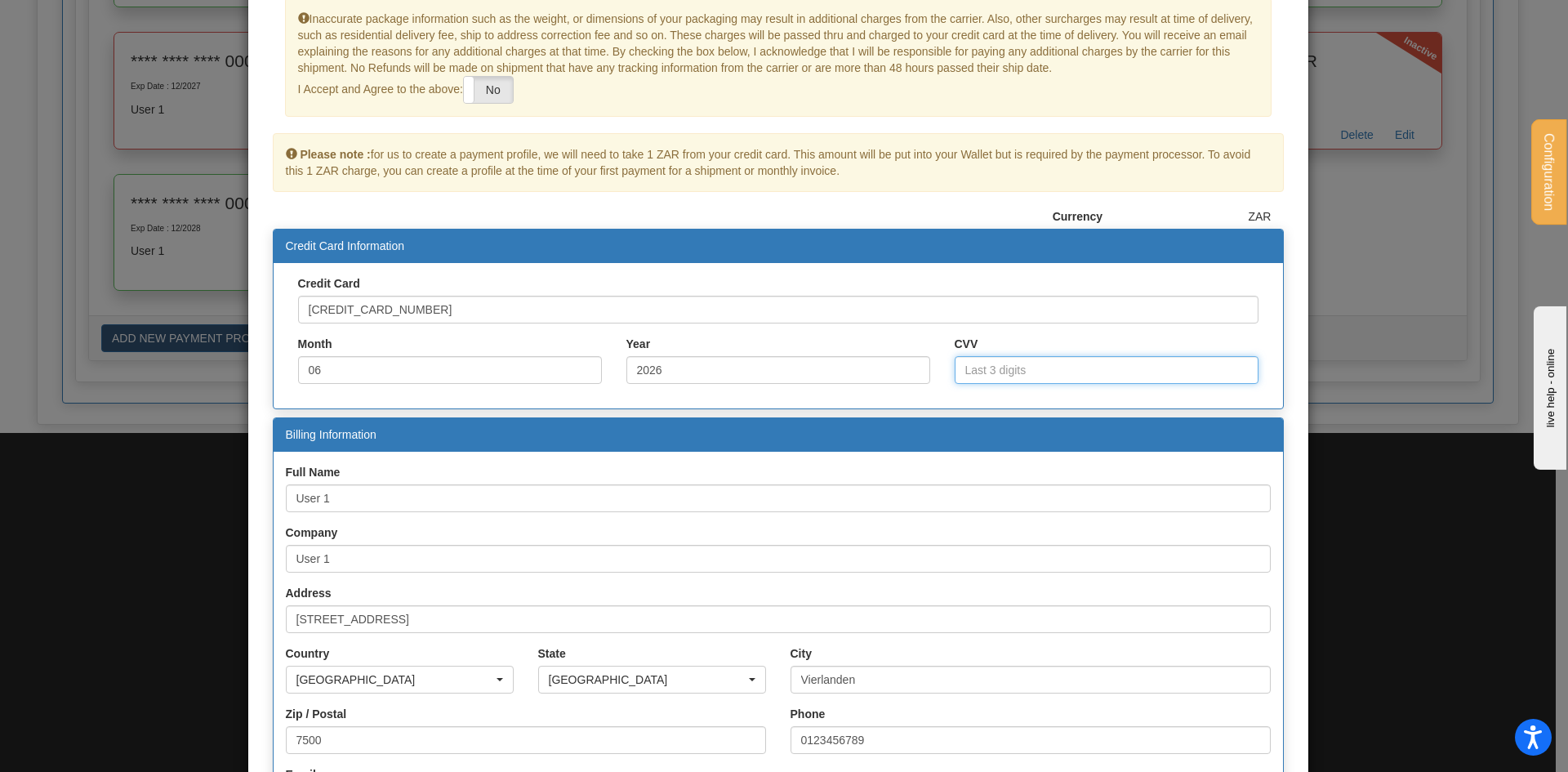
click at [1066, 371] on input "CVV" at bounding box center [1107, 370] width 304 height 28
type input "12"
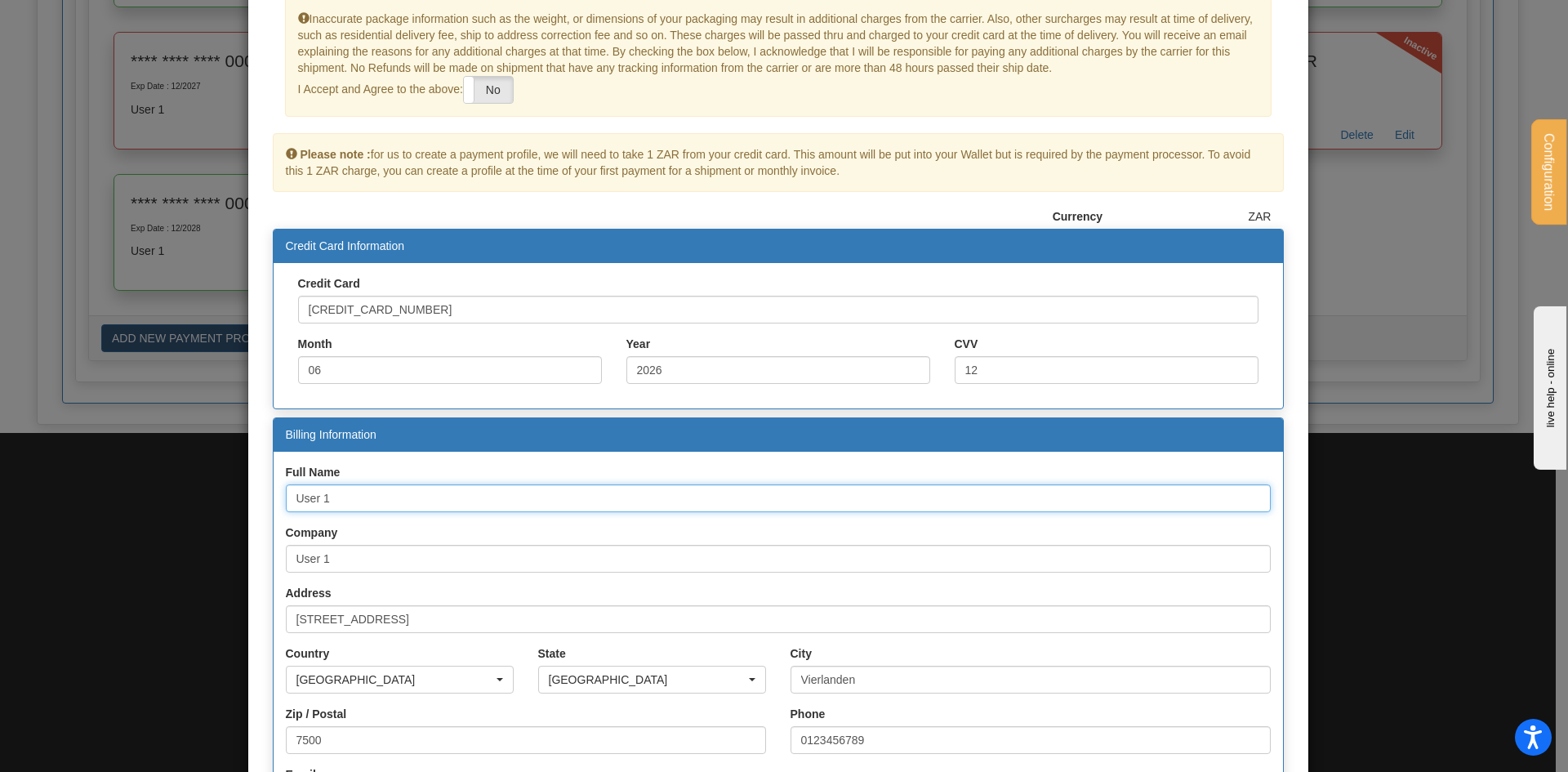
drag, startPoint x: 376, startPoint y: 502, endPoint x: 244, endPoint y: 488, distance: 132.7
click at [248, 488] on div "Inaccurate package information such as the weight, or dimensions of your packag…" at bounding box center [778, 445] width 1060 height 895
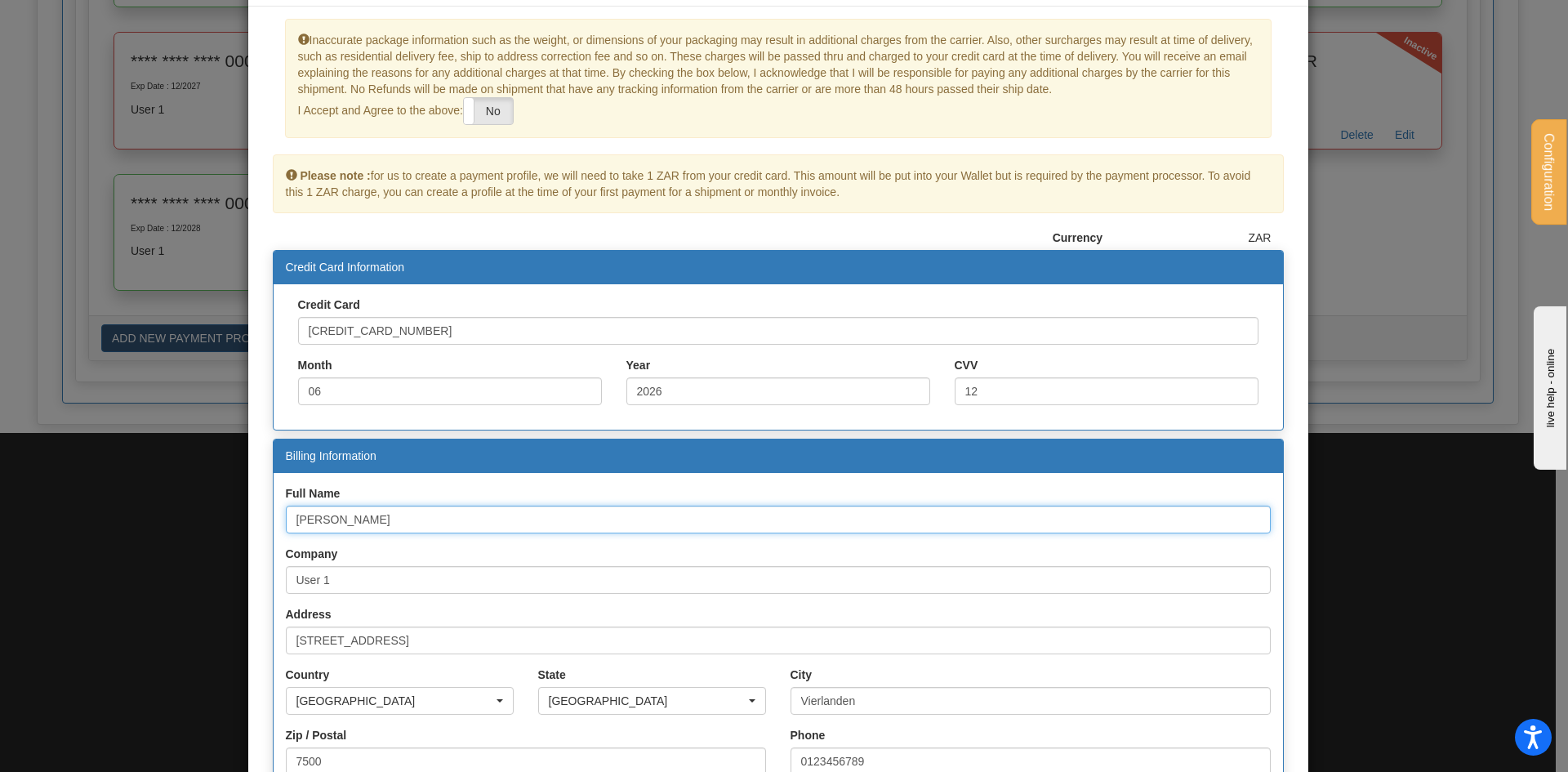
scroll to position [0, 0]
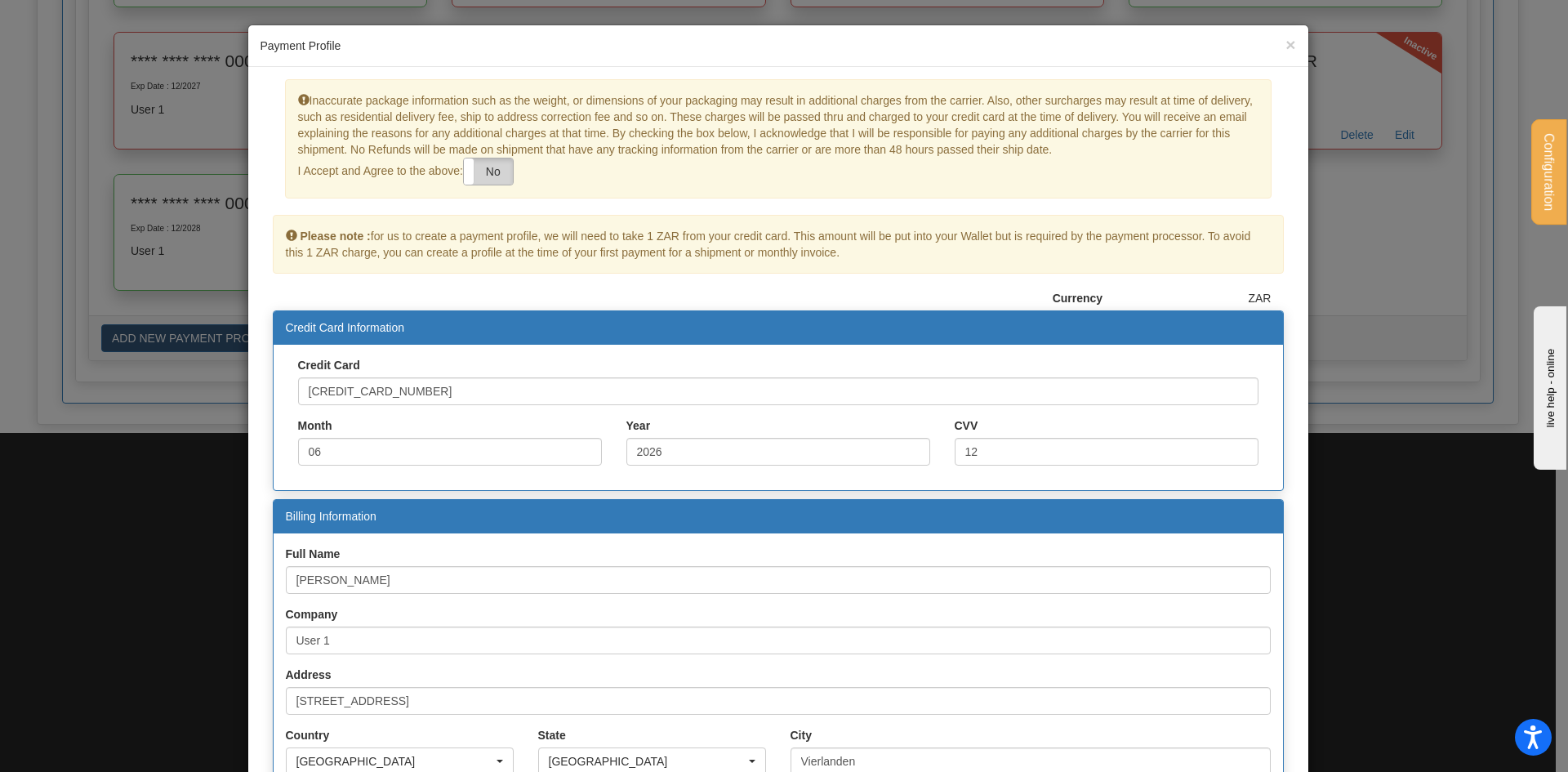
click at [487, 172] on label "No" at bounding box center [488, 172] width 49 height 26
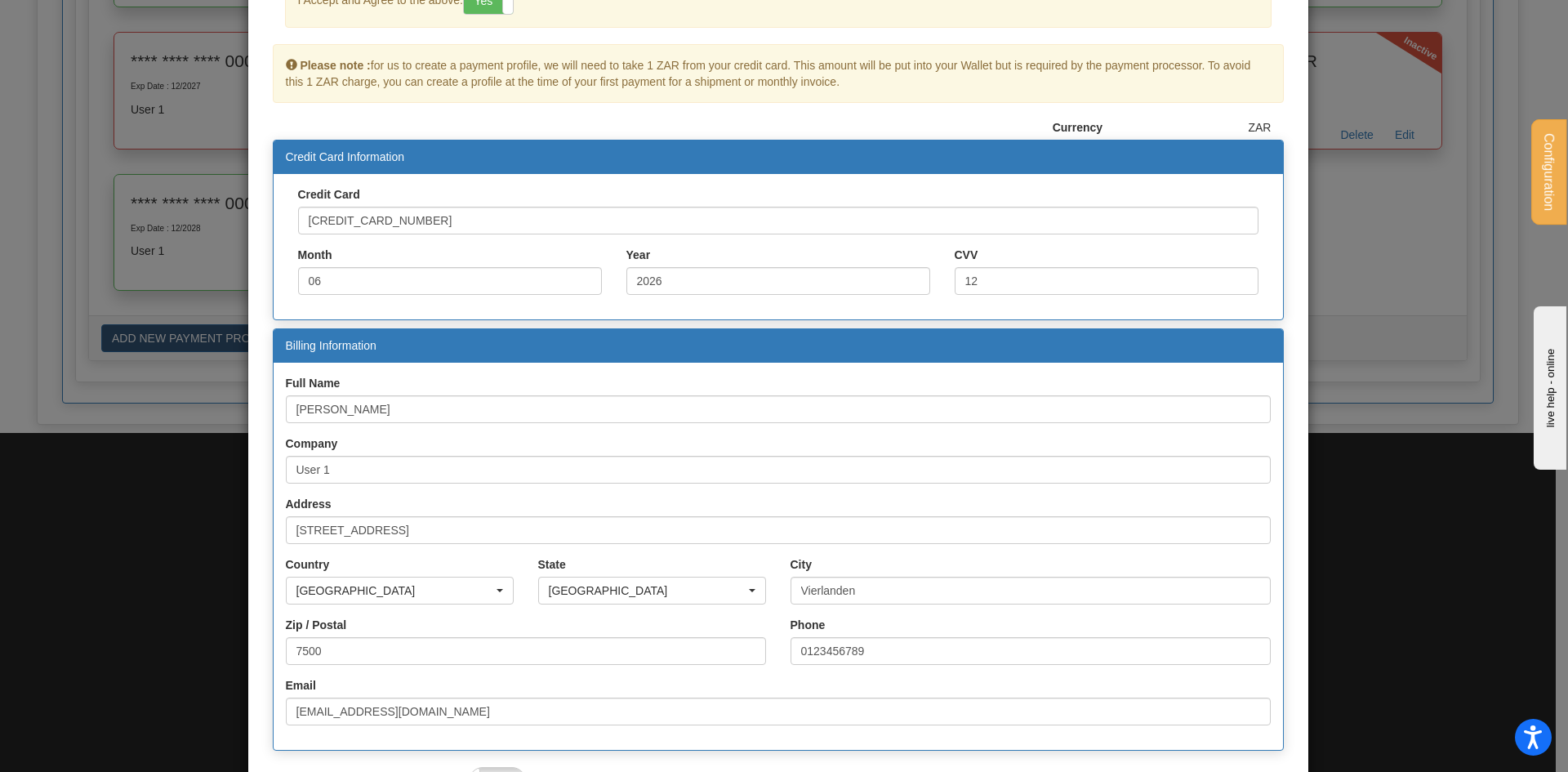
scroll to position [292, 0]
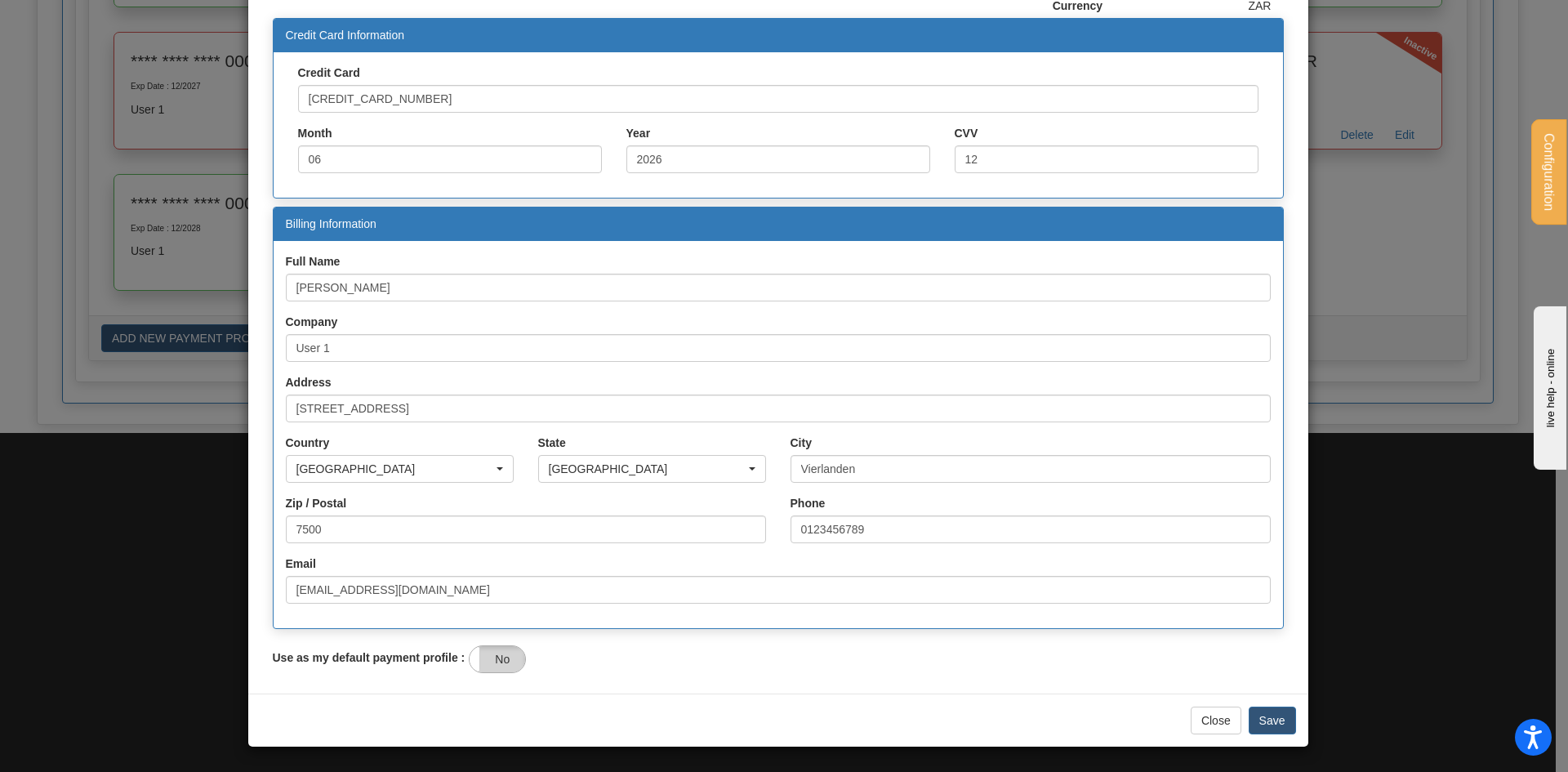
click at [486, 665] on label "No" at bounding box center [497, 660] width 55 height 26
click at [1278, 728] on button "Save" at bounding box center [1272, 721] width 47 height 28
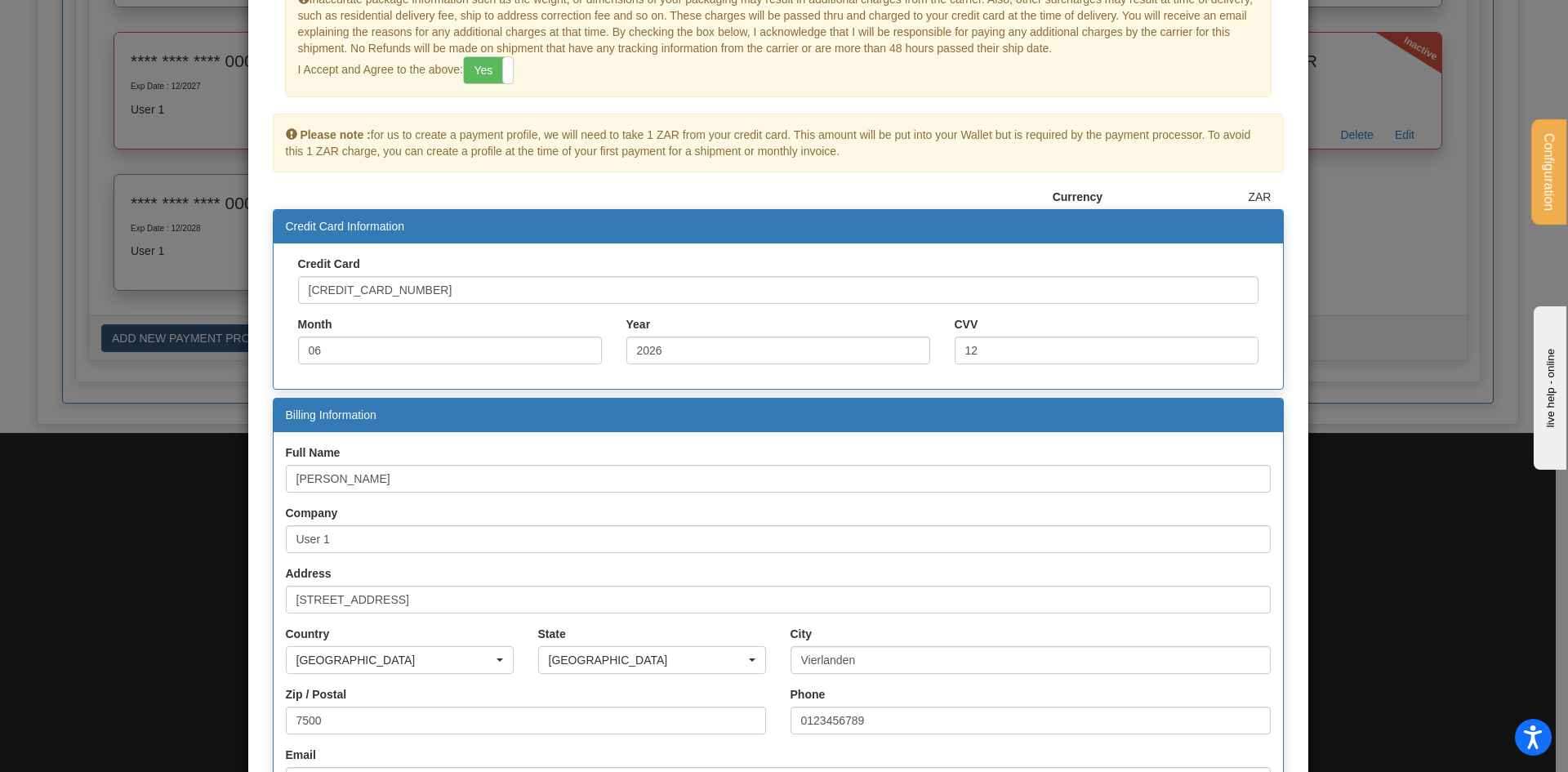
scroll to position [163, 0]
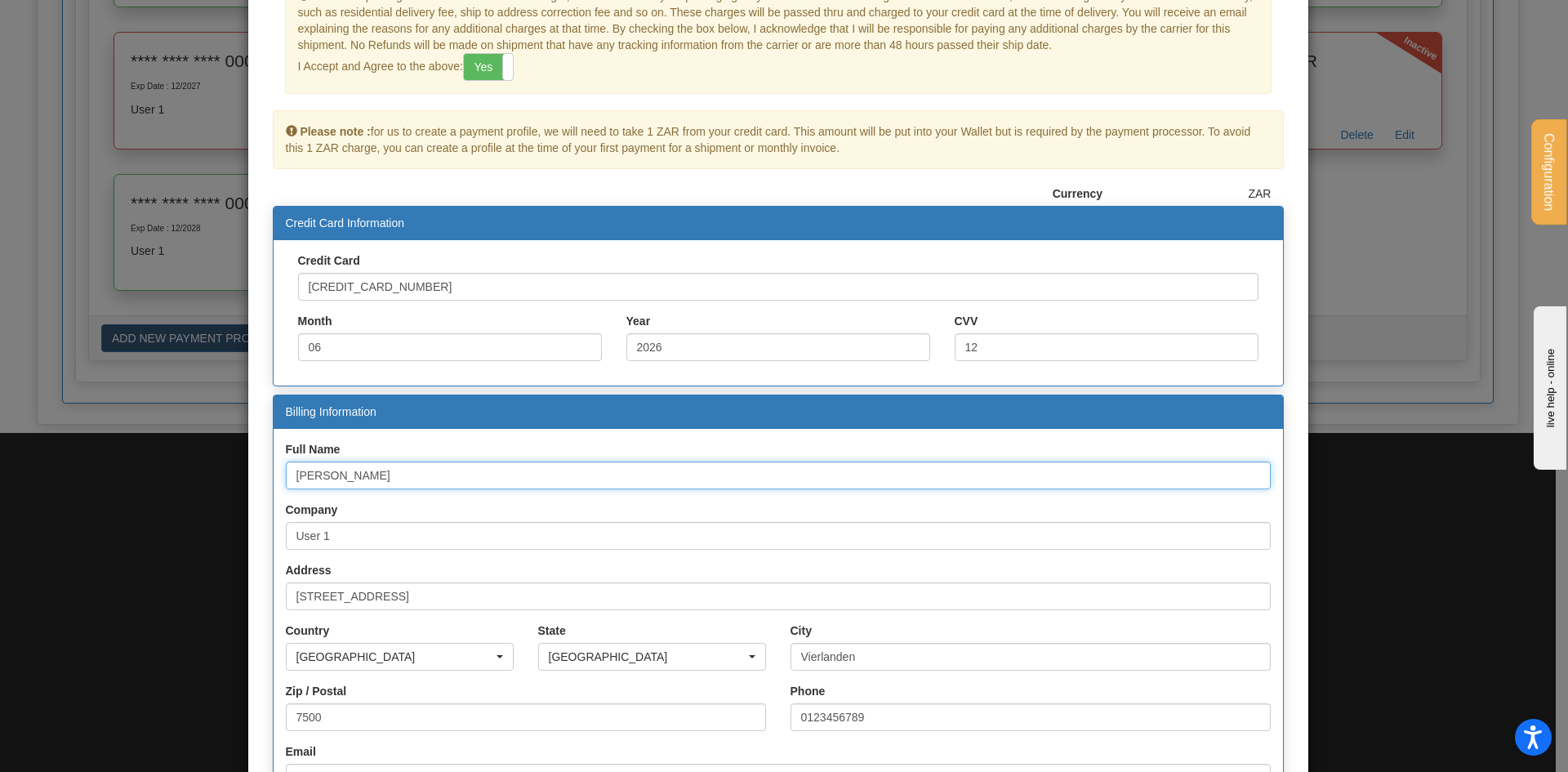
drag, startPoint x: 351, startPoint y: 483, endPoint x: 253, endPoint y: 493, distance: 98.5
click at [254, 493] on div "× Validation error Inaccurate package information such as the weight, or dimens…" at bounding box center [778, 392] width 1060 height 954
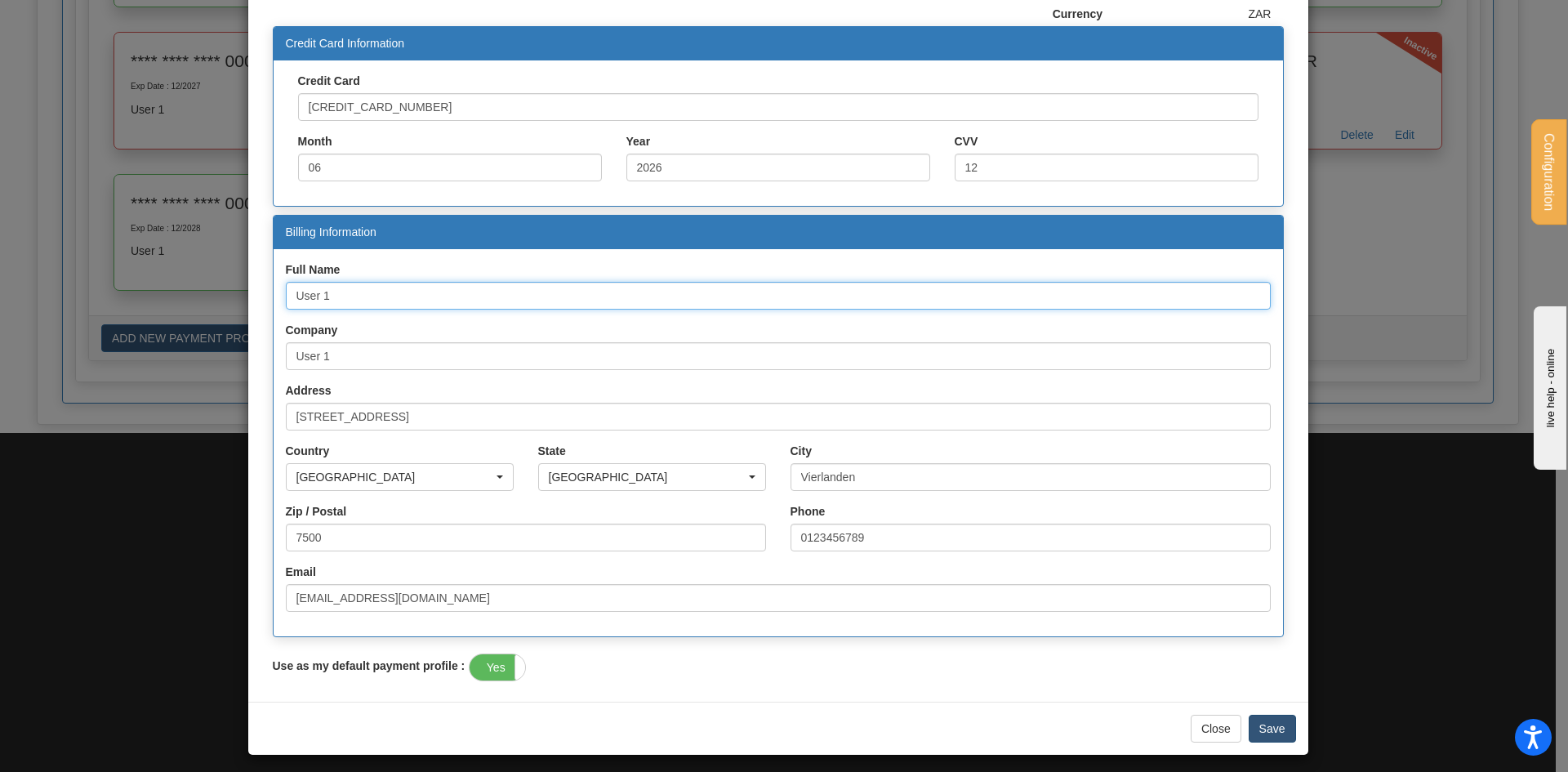
scroll to position [352, 0]
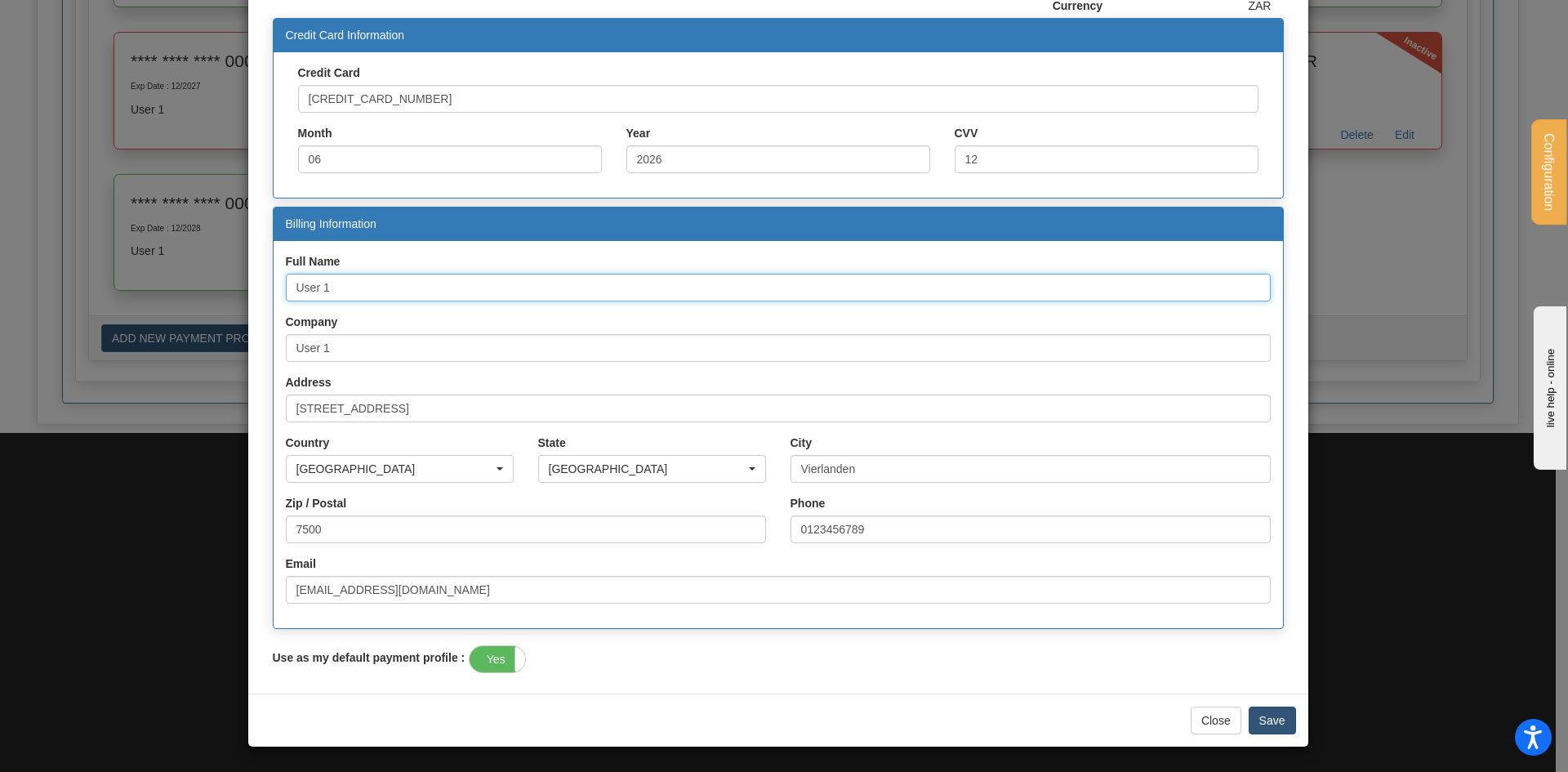
type input "User 1"
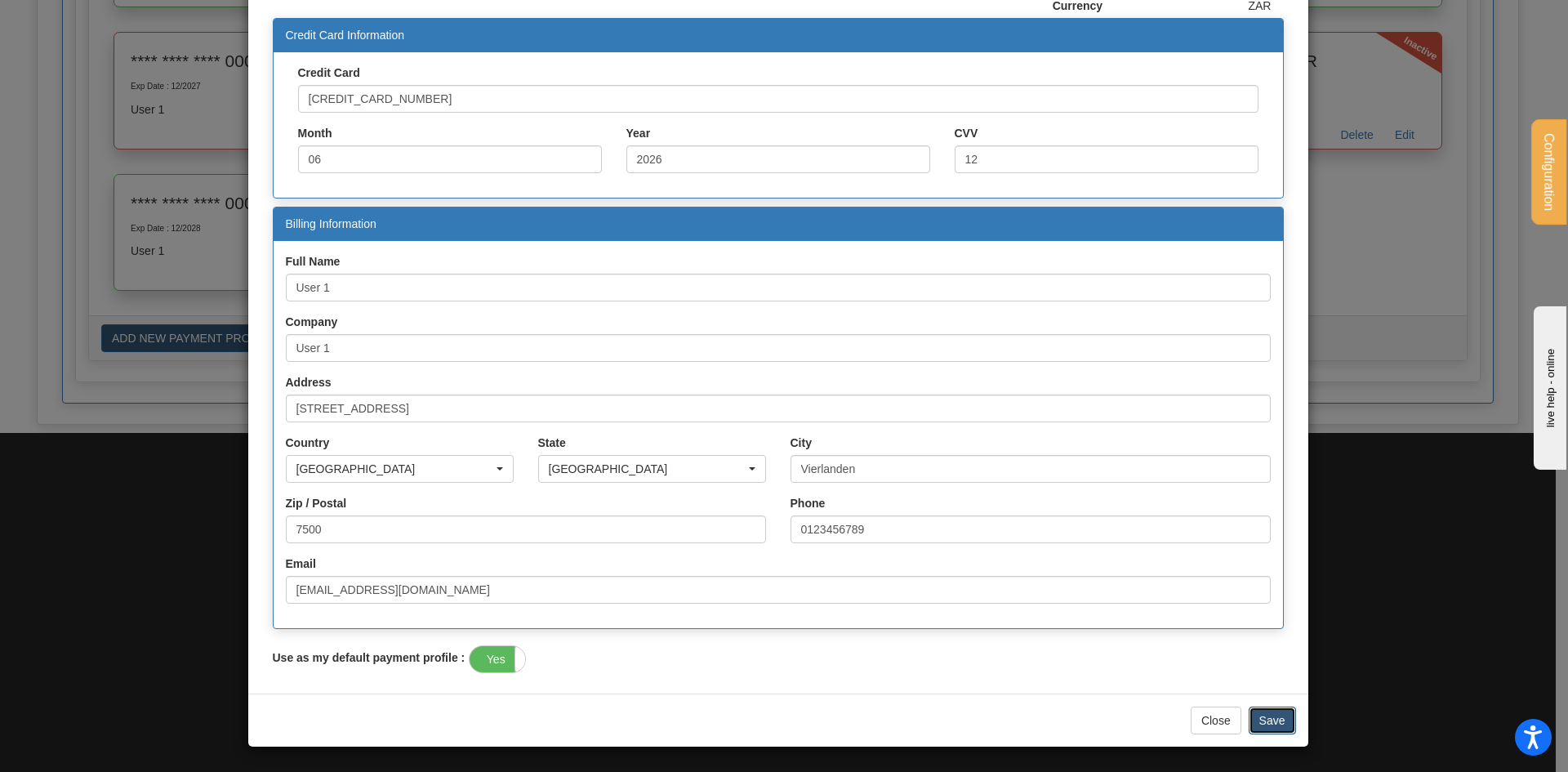
click at [1272, 710] on button "Save" at bounding box center [1272, 721] width 47 height 28
click at [1155, 718] on button "Close" at bounding box center [1172, 721] width 50 height 28
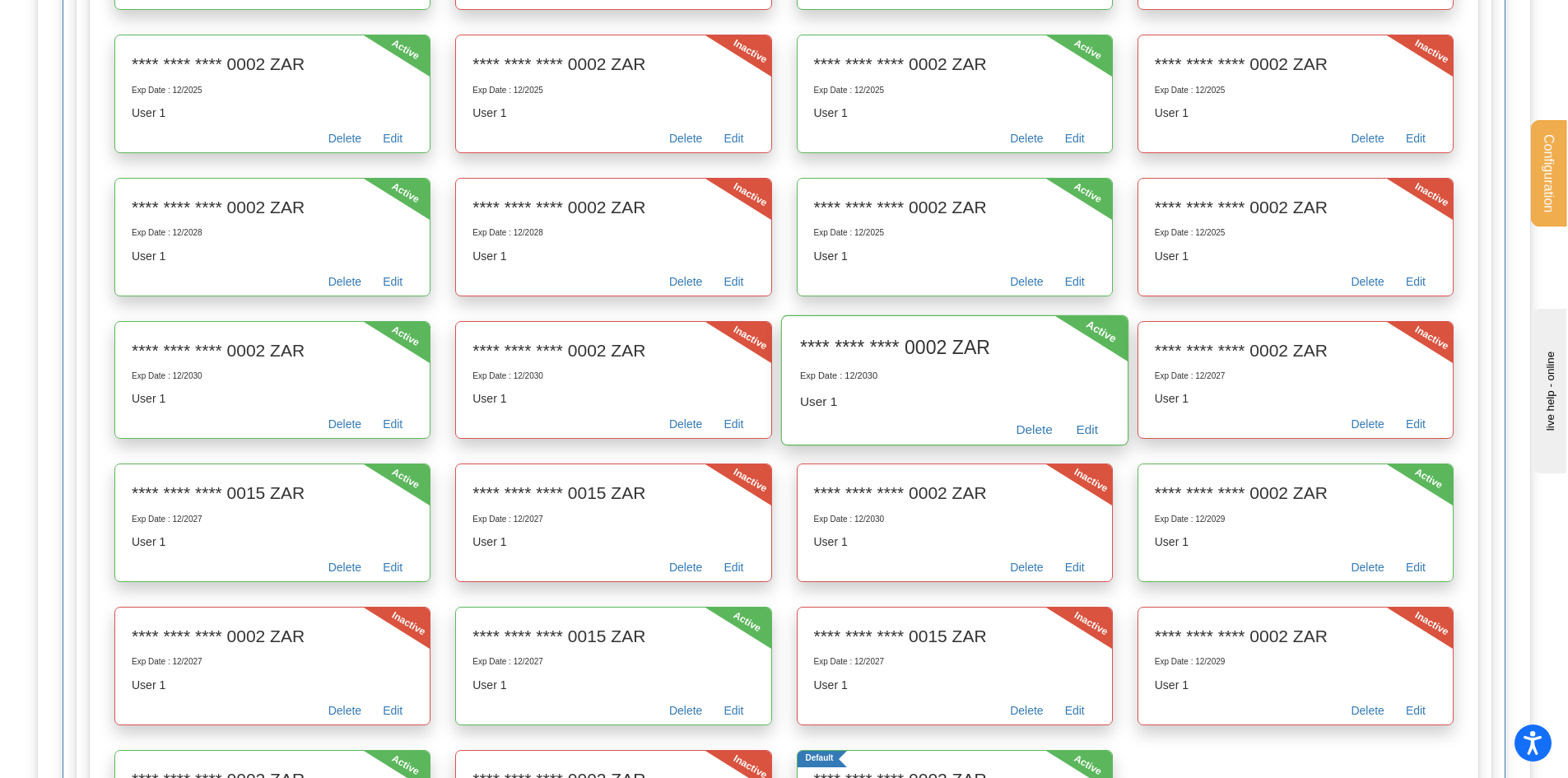
scroll to position [1956, 0]
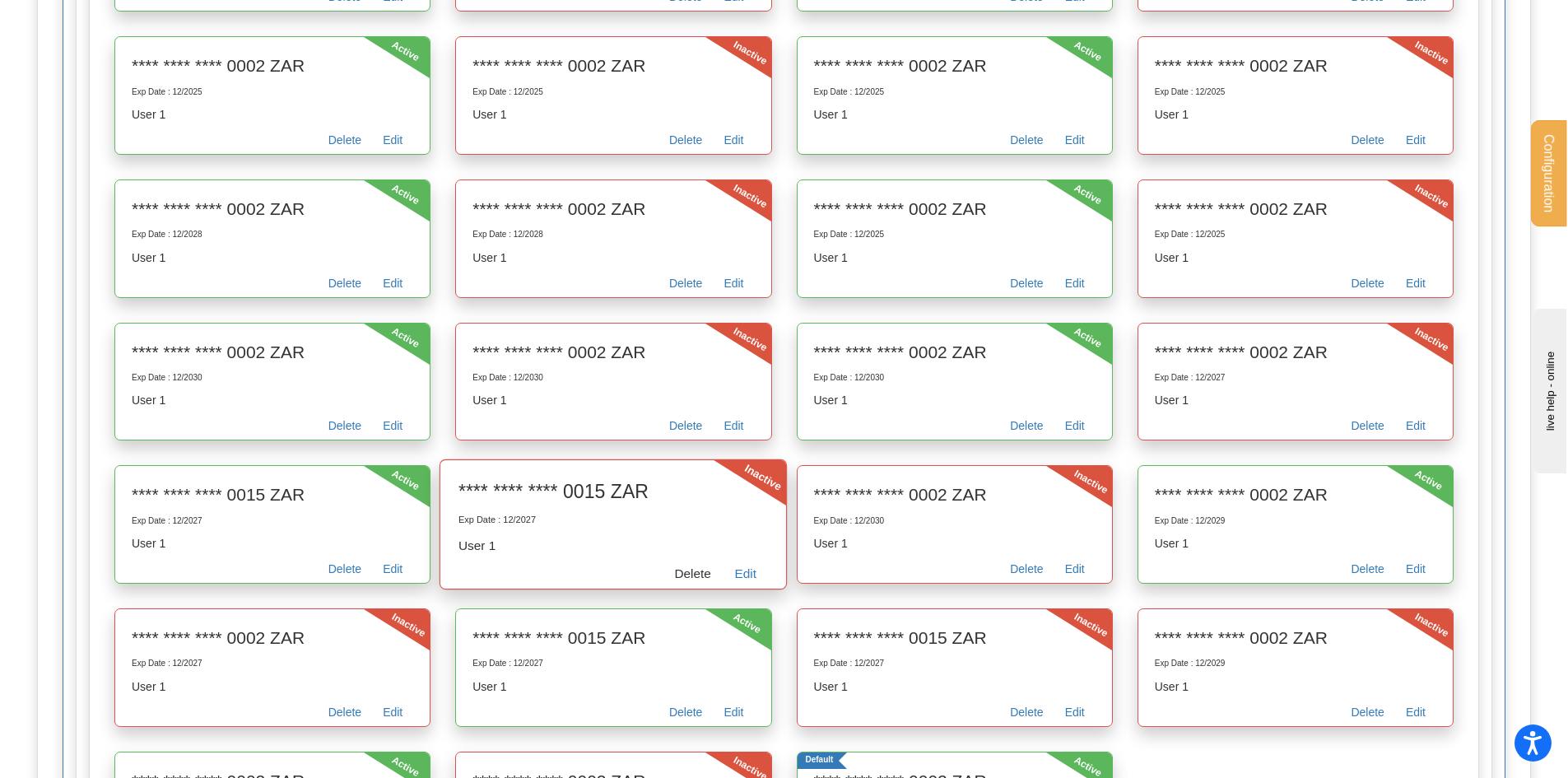
click at [690, 573] on link "Delete" at bounding box center [693, 576] width 60 height 26
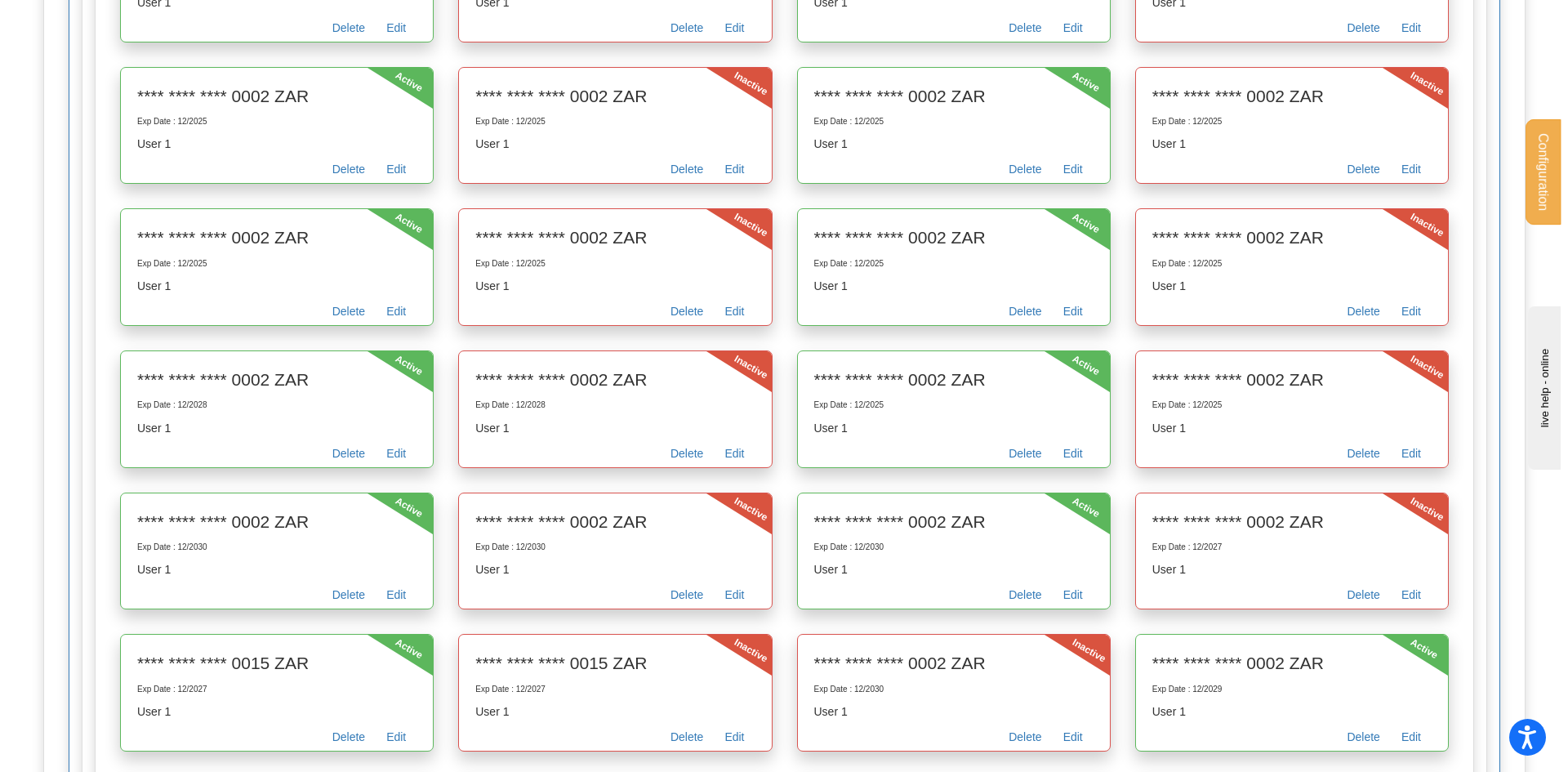
scroll to position [2288, 0]
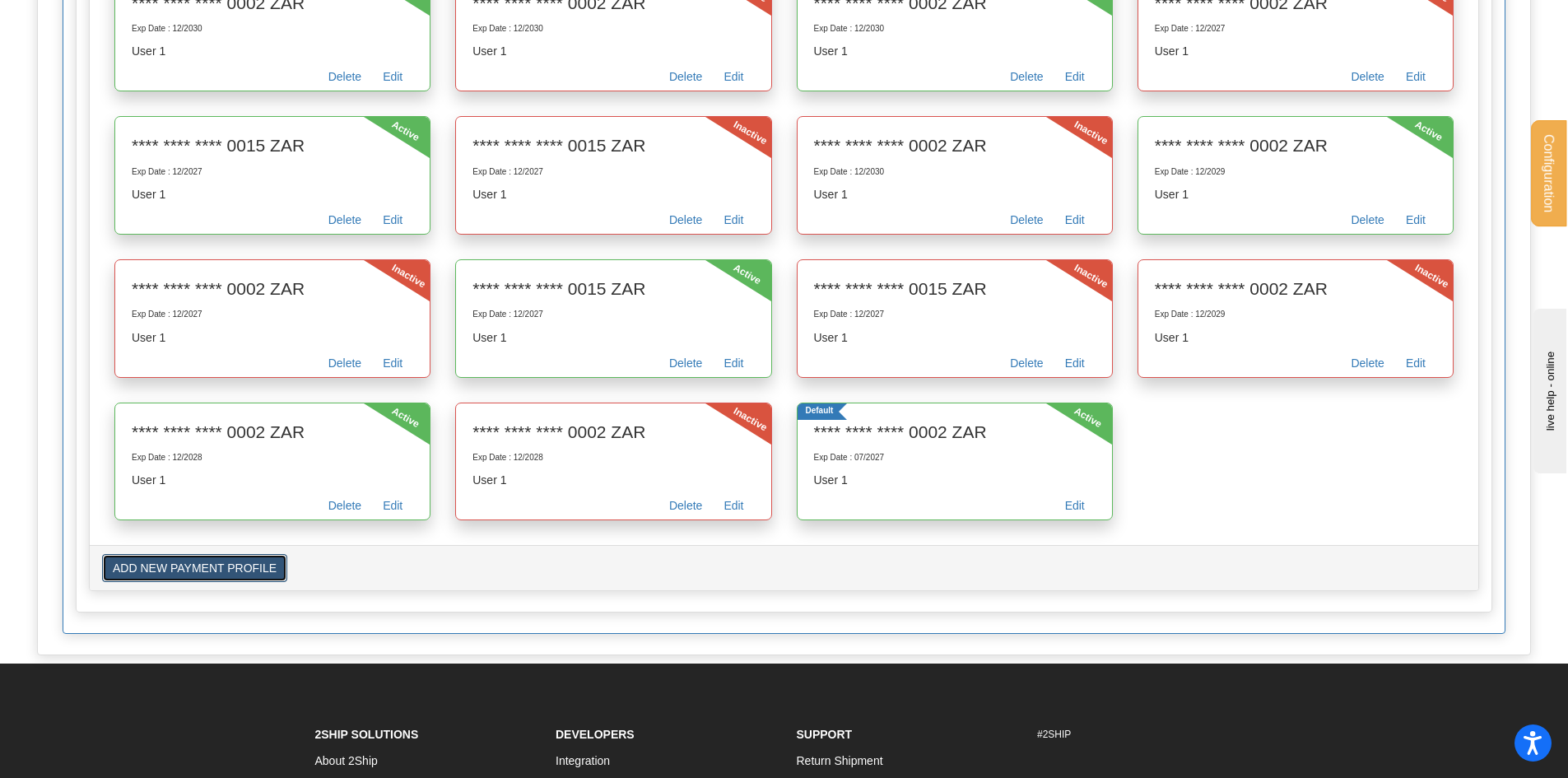
click at [202, 581] on button "ADD NEW PAYMENT PROFILE" at bounding box center [195, 568] width 185 height 28
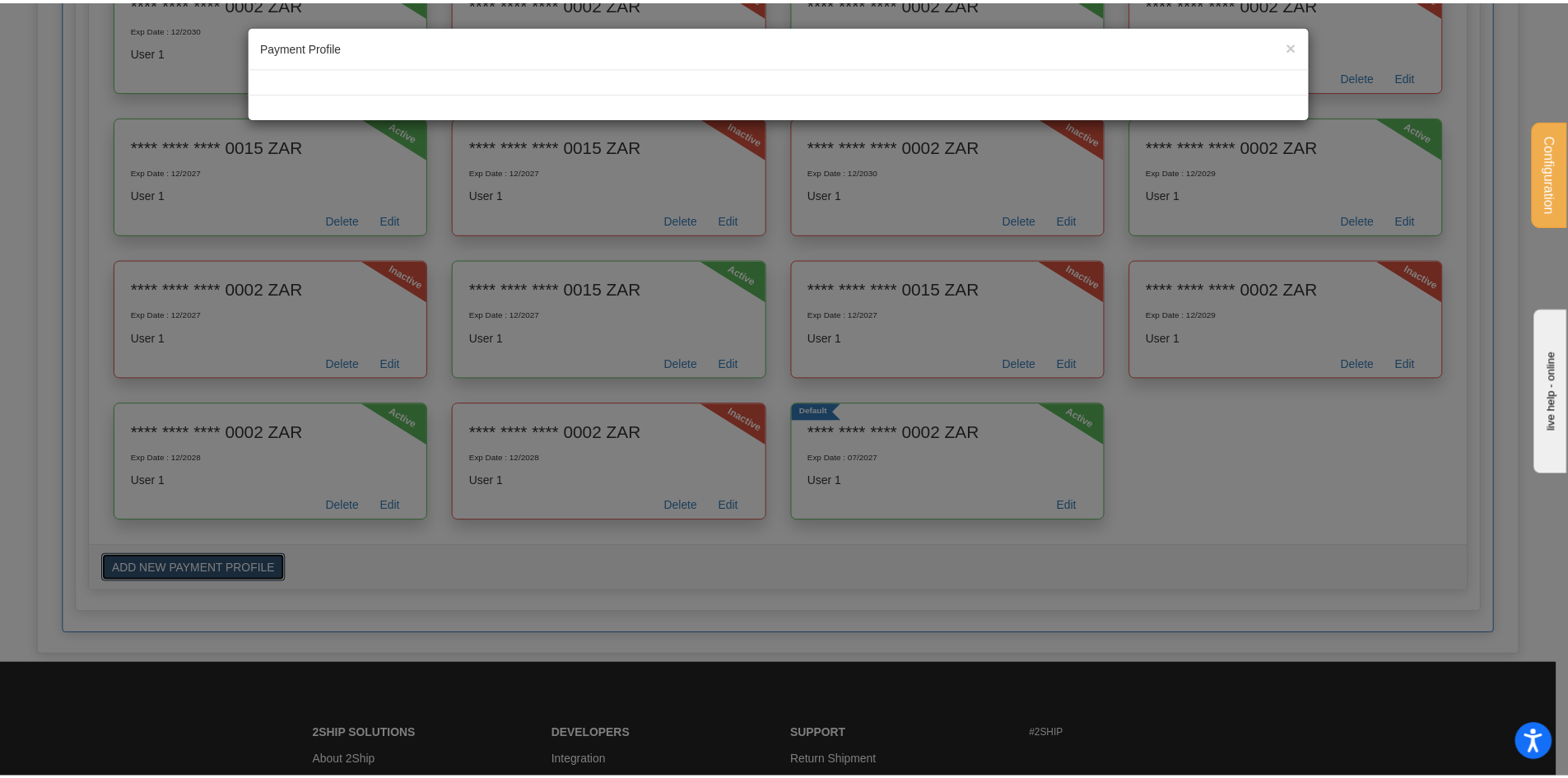
scroll to position [0, 0]
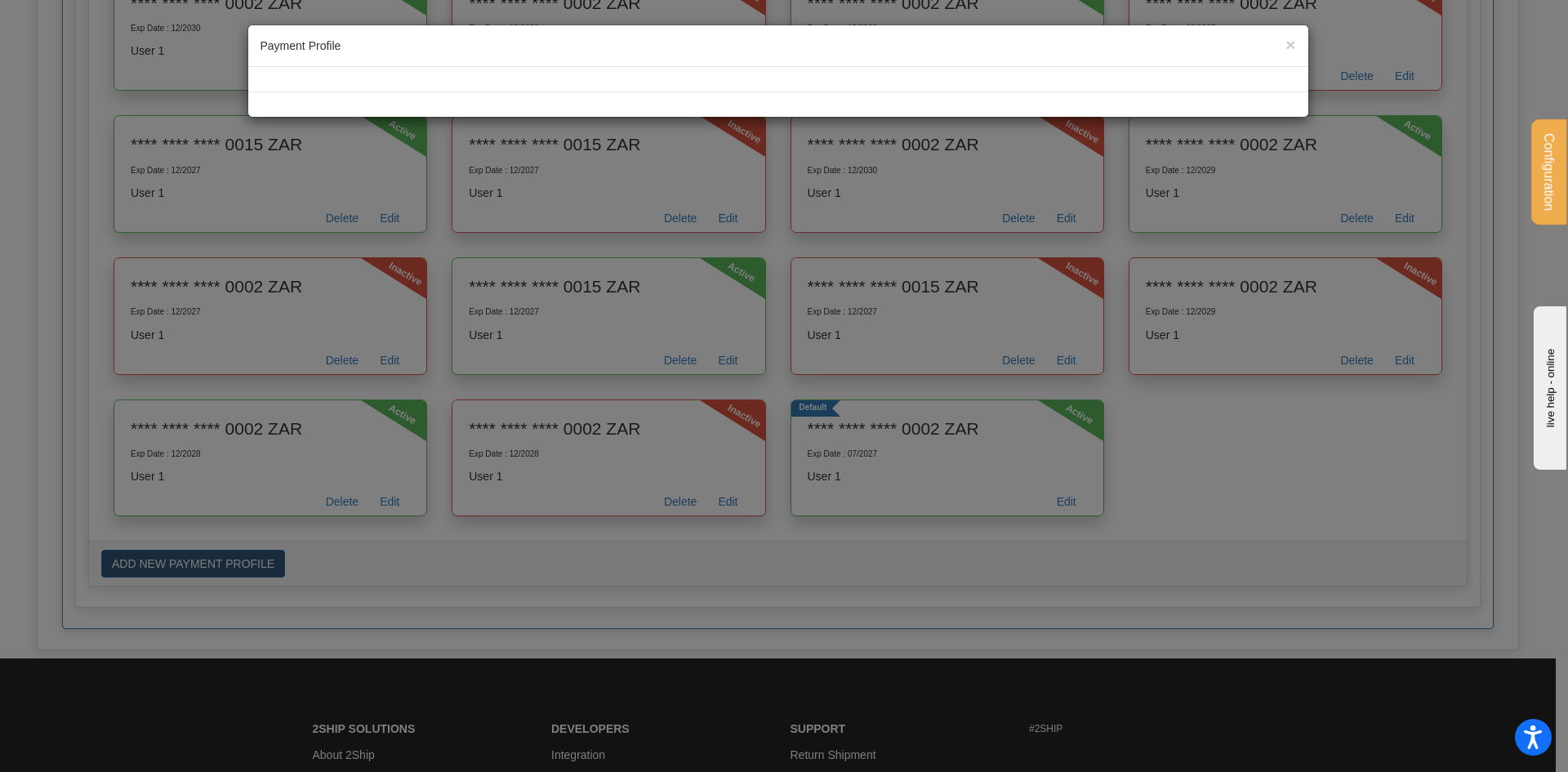
click at [1216, 433] on div "× Payment Profile Close Processing ..." at bounding box center [784, 386] width 1568 height 772
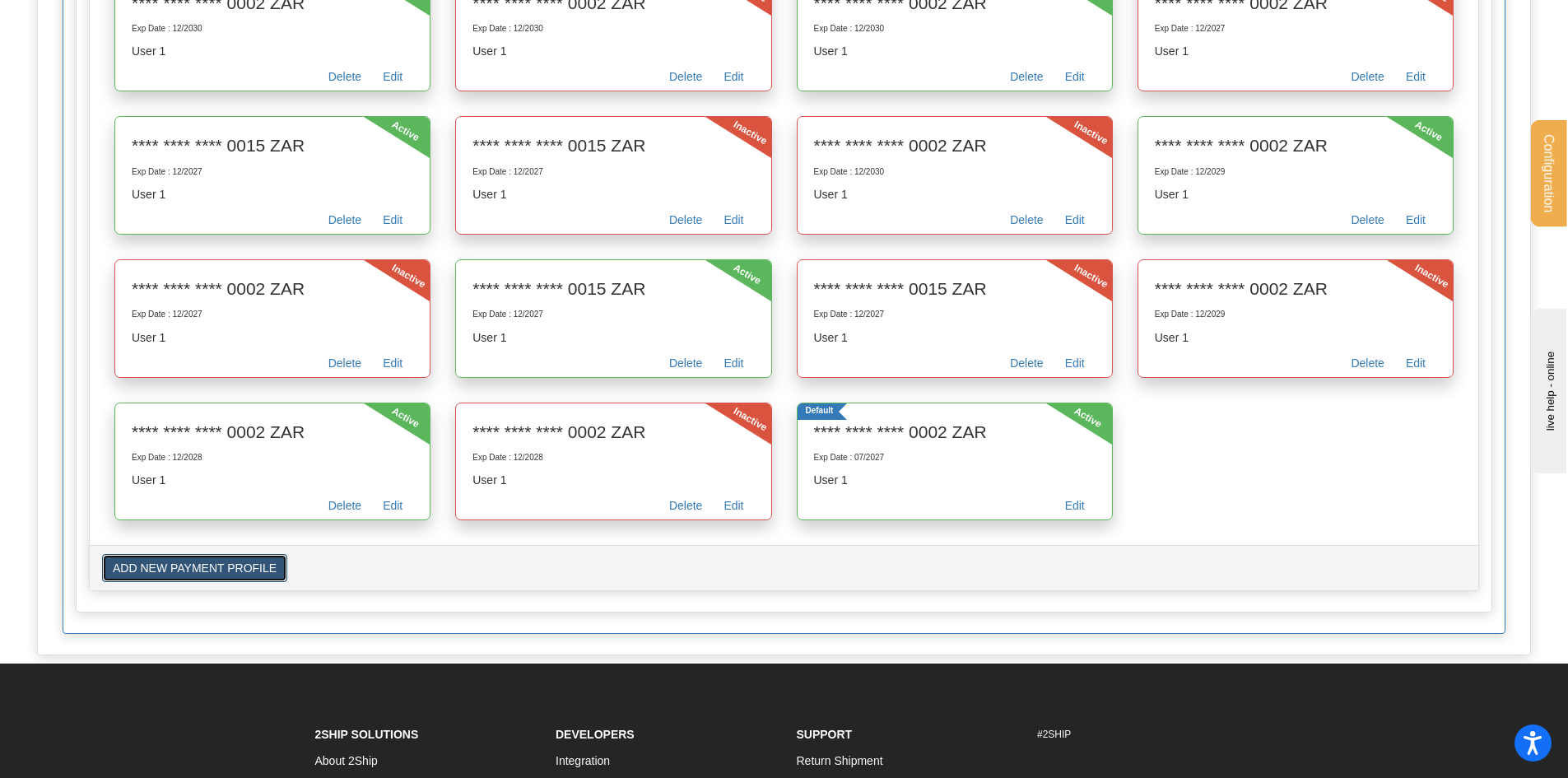
click at [222, 559] on button "ADD NEW PAYMENT PROFILE" at bounding box center [195, 568] width 185 height 28
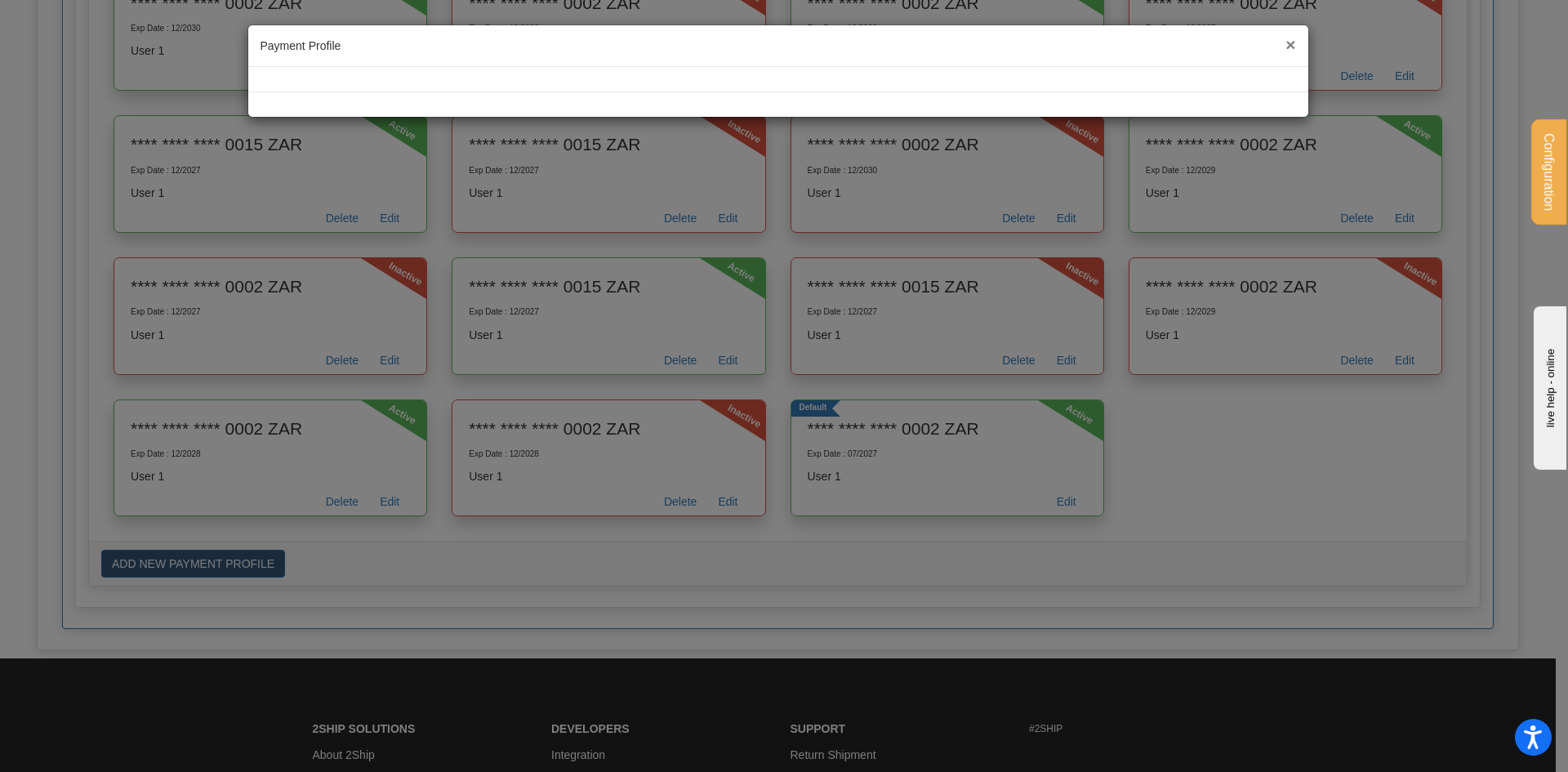
click at [1296, 43] on span "×" at bounding box center [1291, 45] width 10 height 19
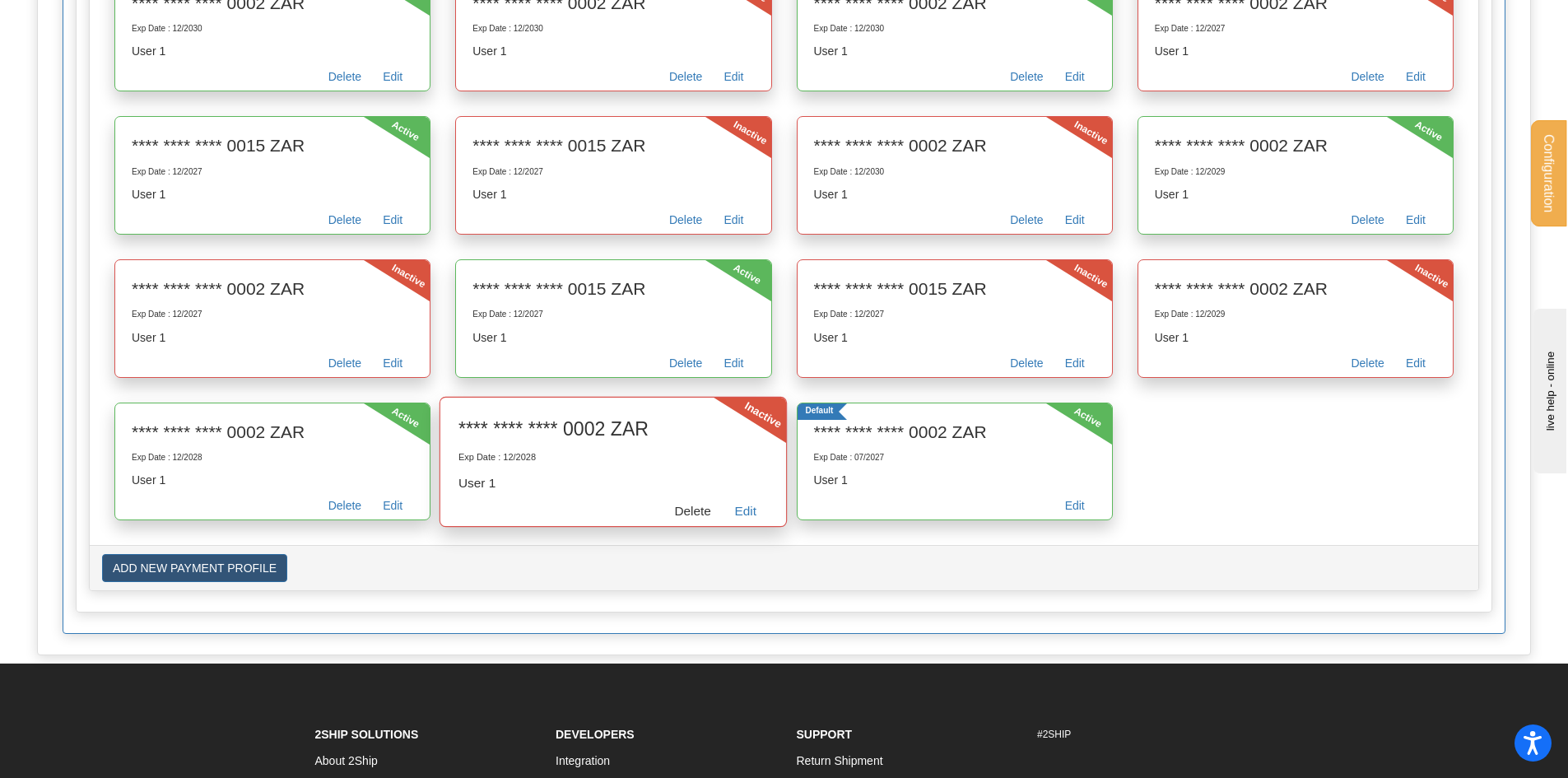
click at [697, 517] on link "Delete" at bounding box center [693, 513] width 60 height 26
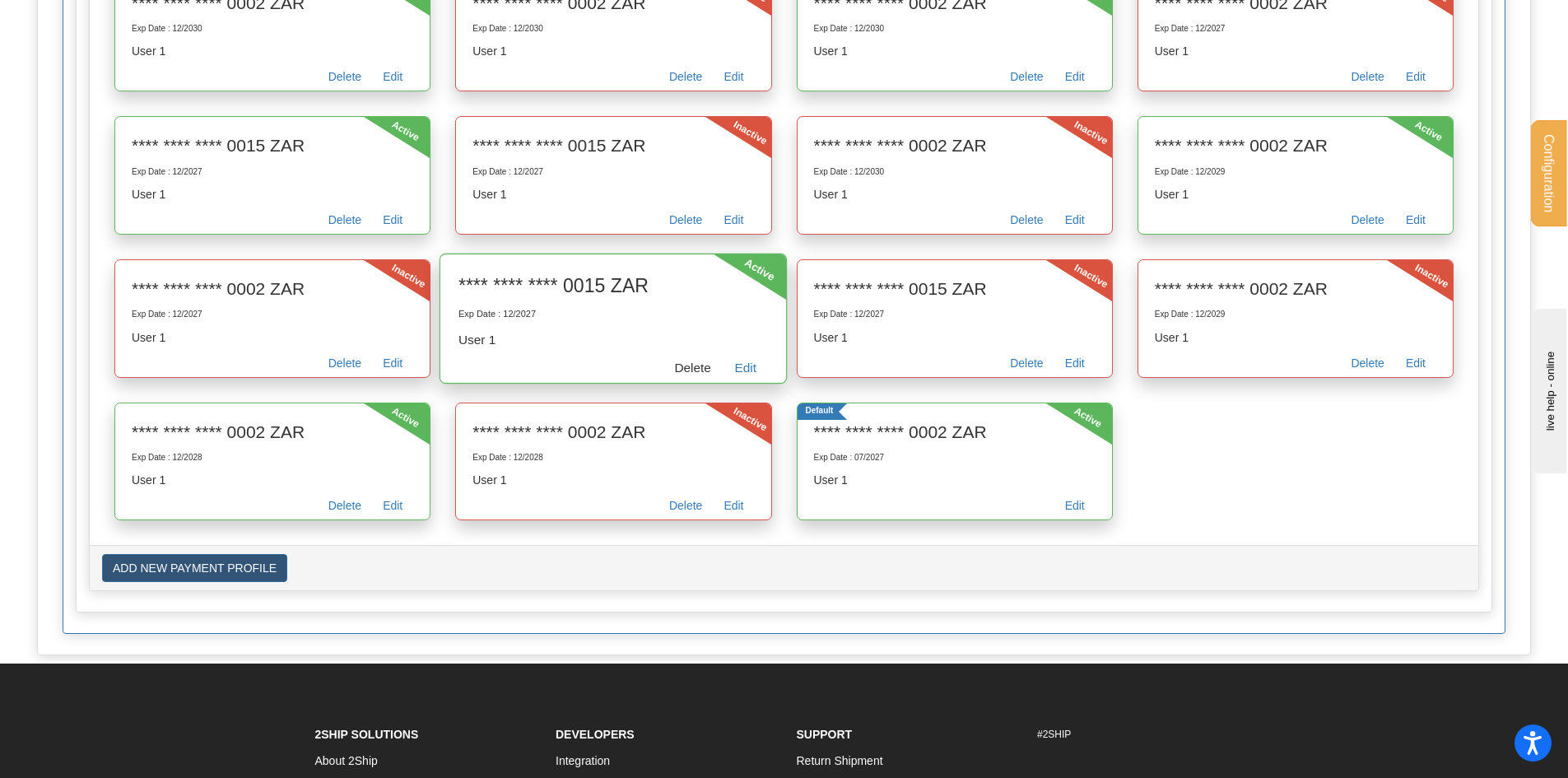
click at [683, 371] on link "Delete" at bounding box center [693, 370] width 60 height 26
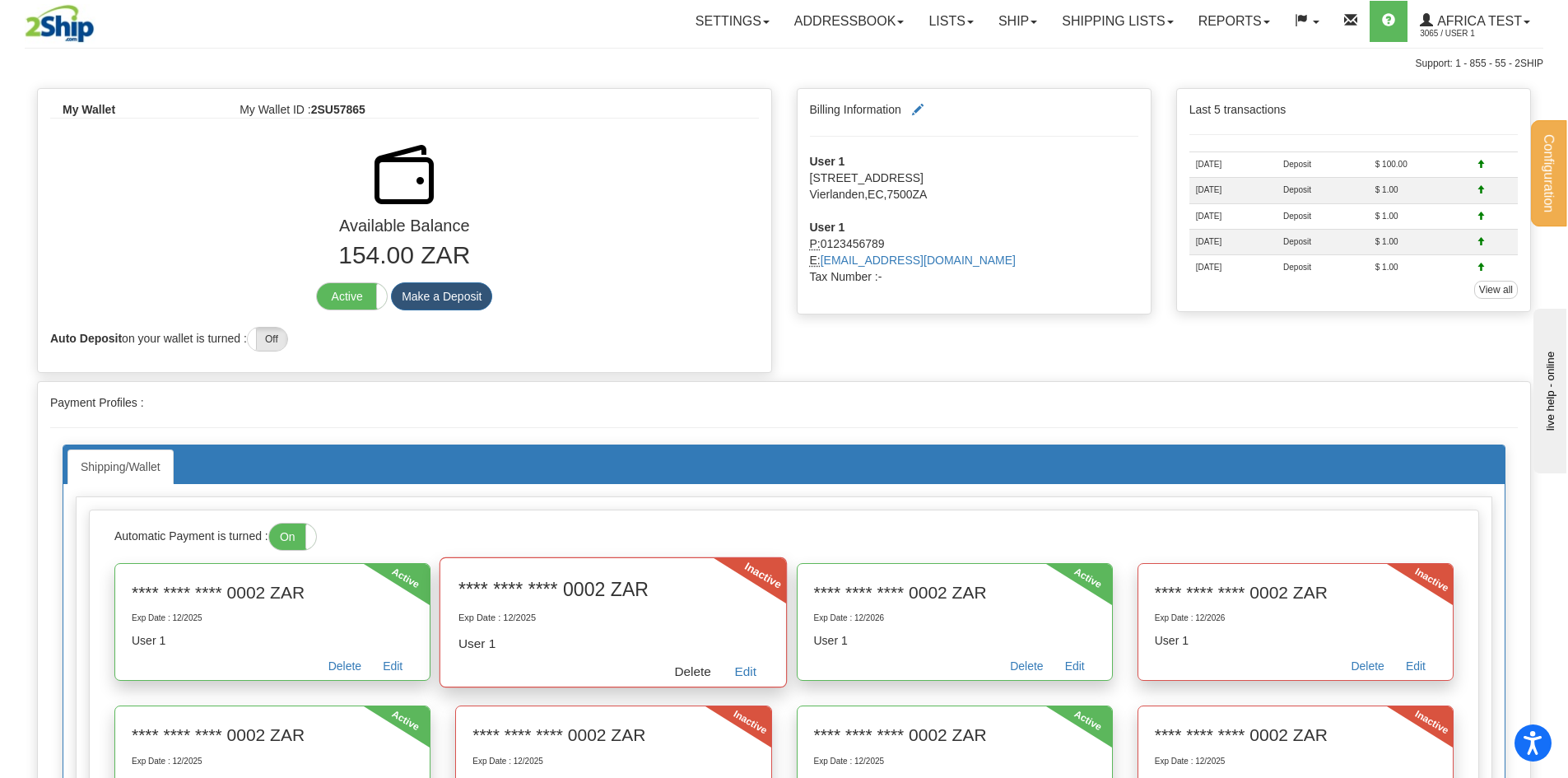
click at [685, 669] on link "Delete" at bounding box center [693, 674] width 60 height 26
drag, startPoint x: 1036, startPoint y: 674, endPoint x: 868, endPoint y: 82, distance: 615.4
click at [1036, 674] on link "Delete" at bounding box center [1026, 669] width 54 height 23
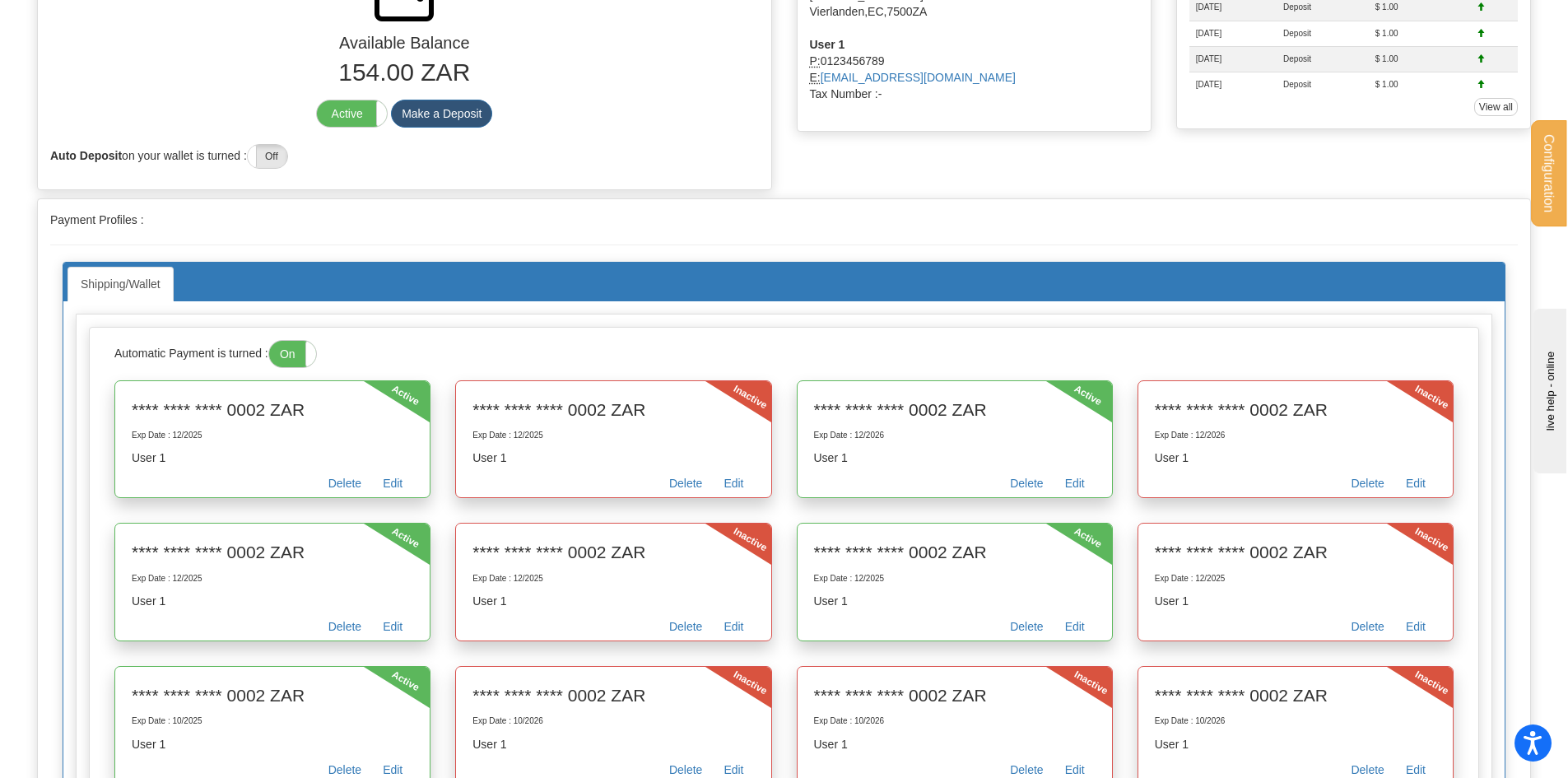
scroll to position [247, 0]
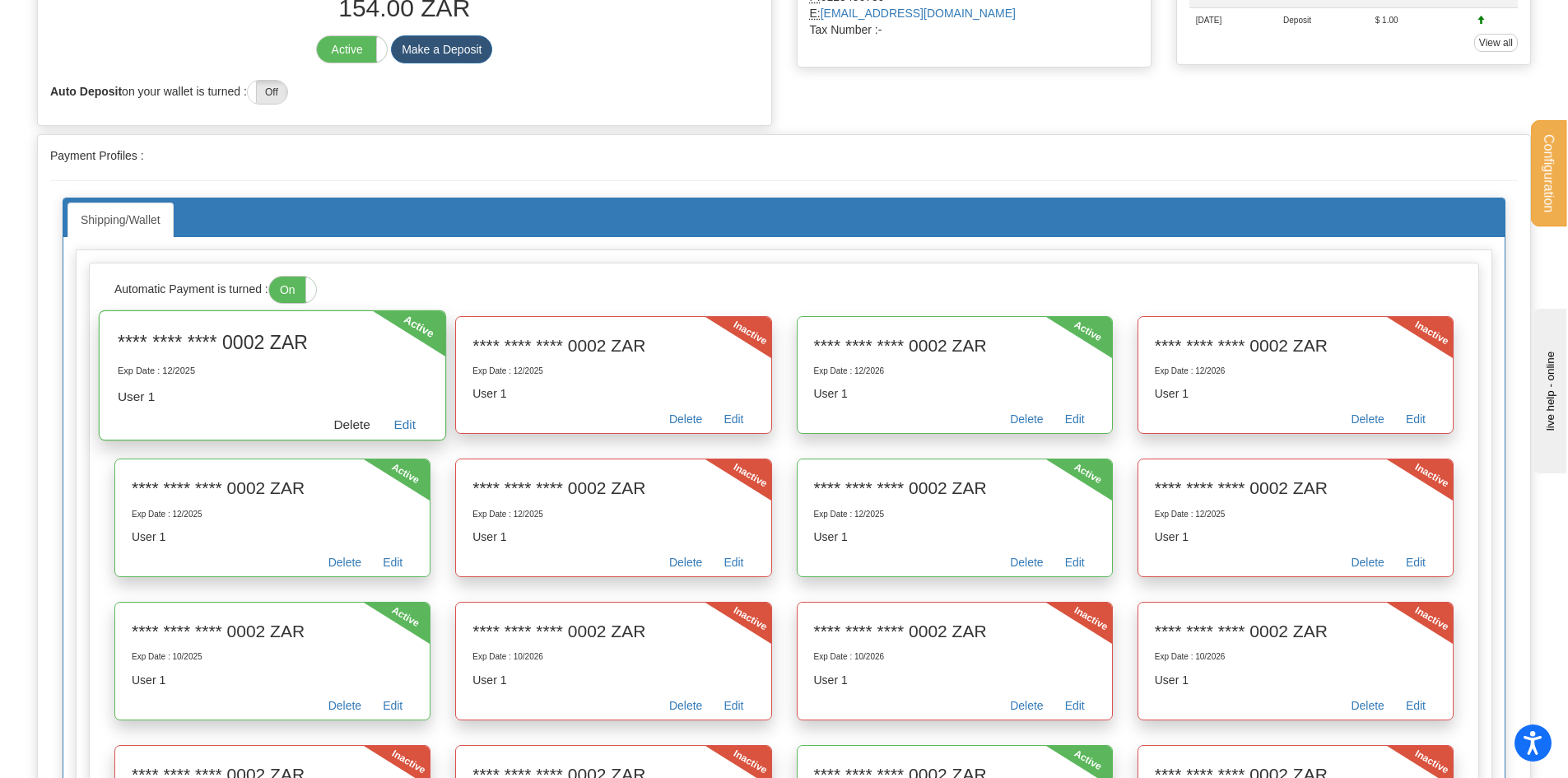
click at [350, 419] on link "Delete" at bounding box center [352, 427] width 60 height 26
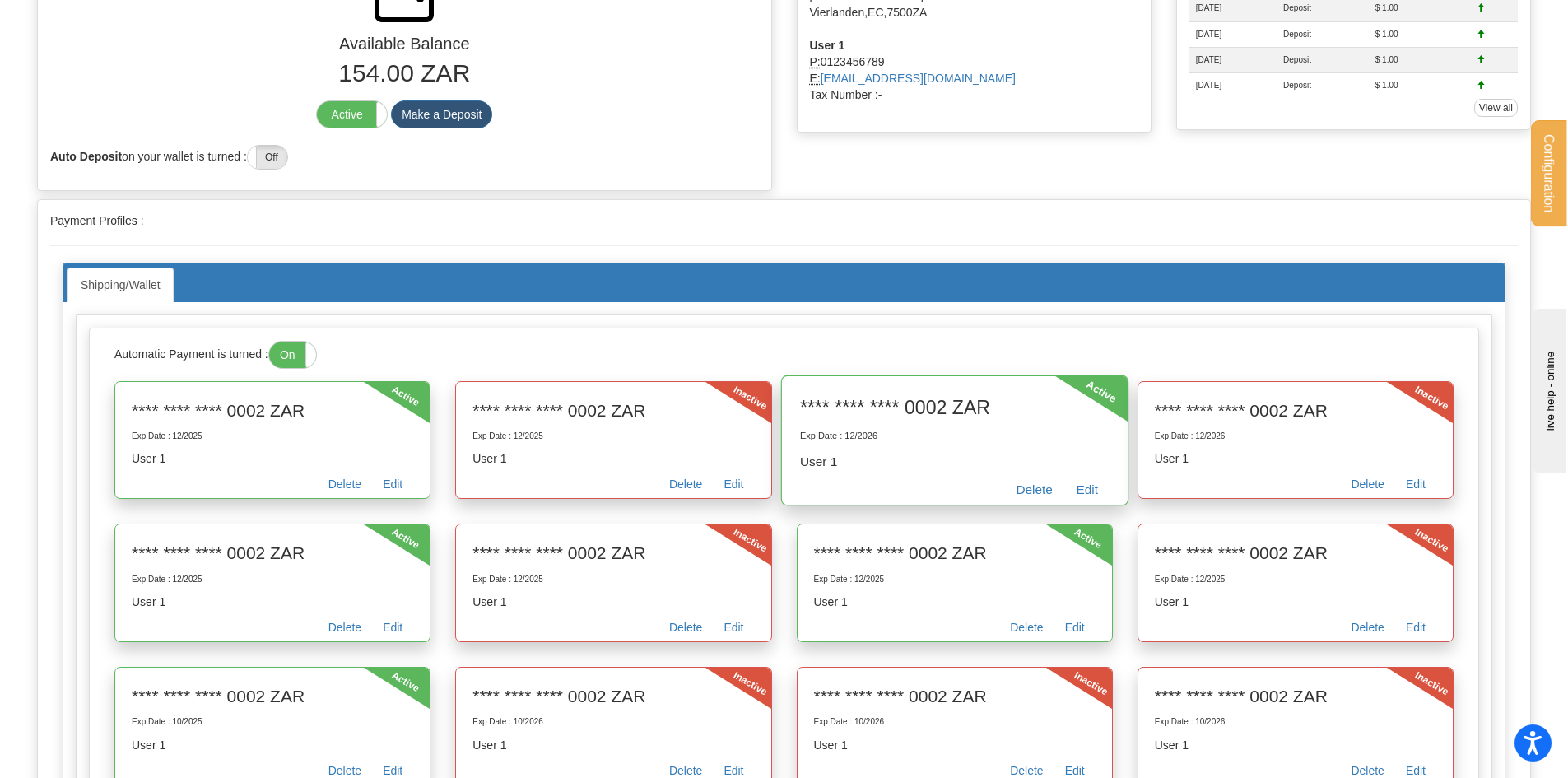
scroll to position [165, 0]
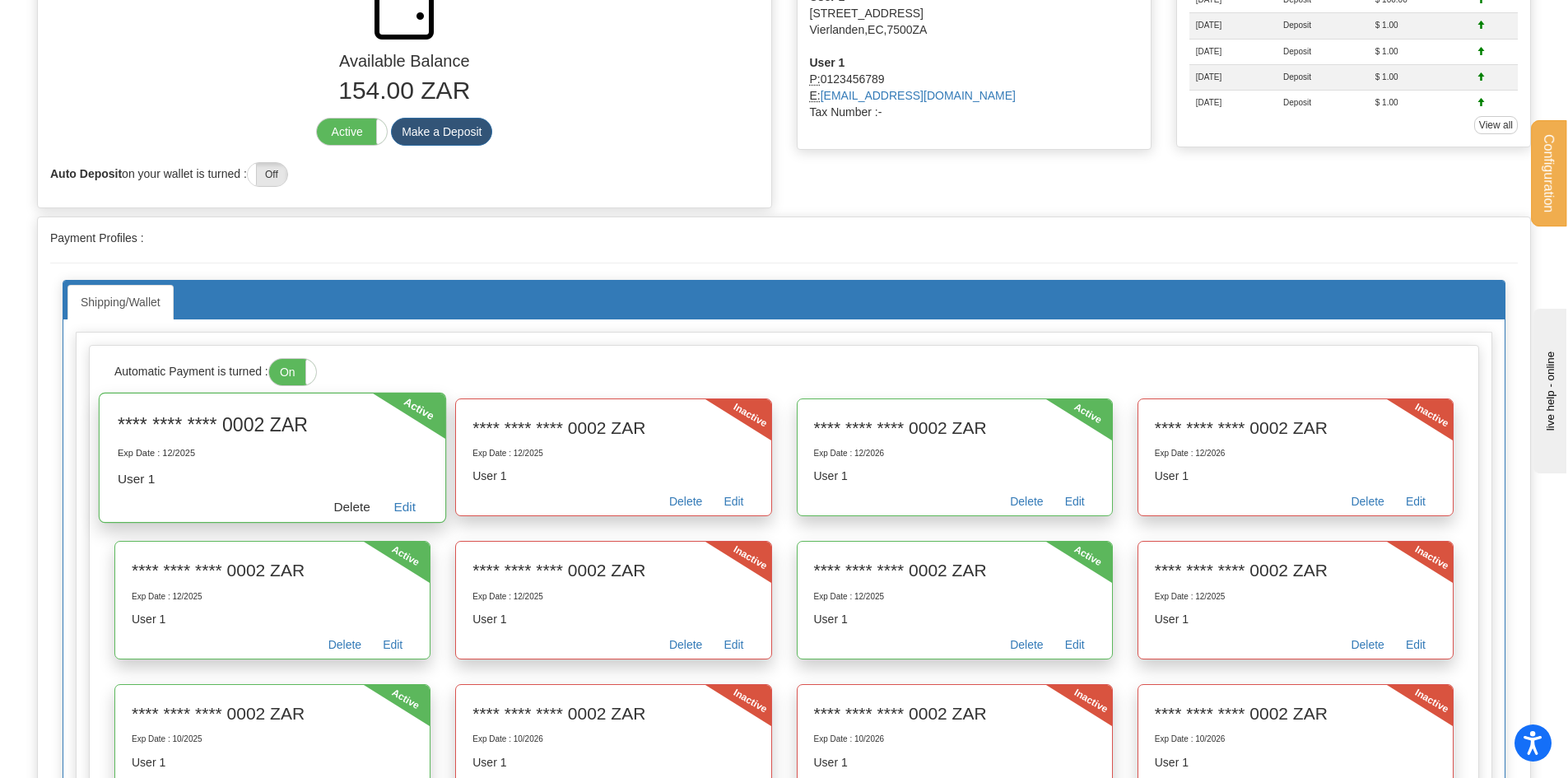
click at [348, 508] on link "Delete" at bounding box center [352, 509] width 60 height 26
drag, startPoint x: 691, startPoint y: 507, endPoint x: 868, endPoint y: 81, distance: 461.3
click at [691, 507] on link "Delete" at bounding box center [685, 504] width 54 height 23
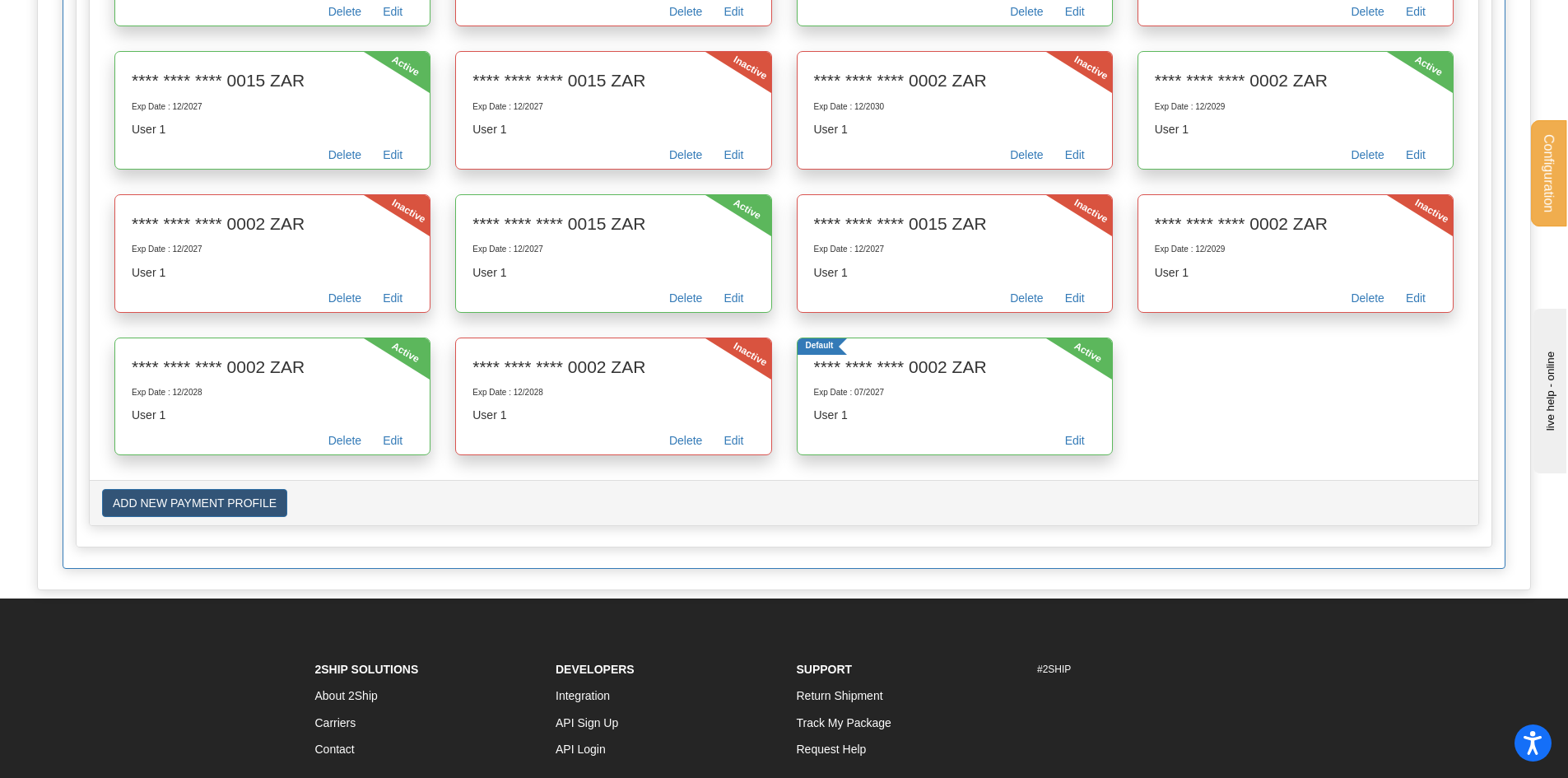
scroll to position [2368, 0]
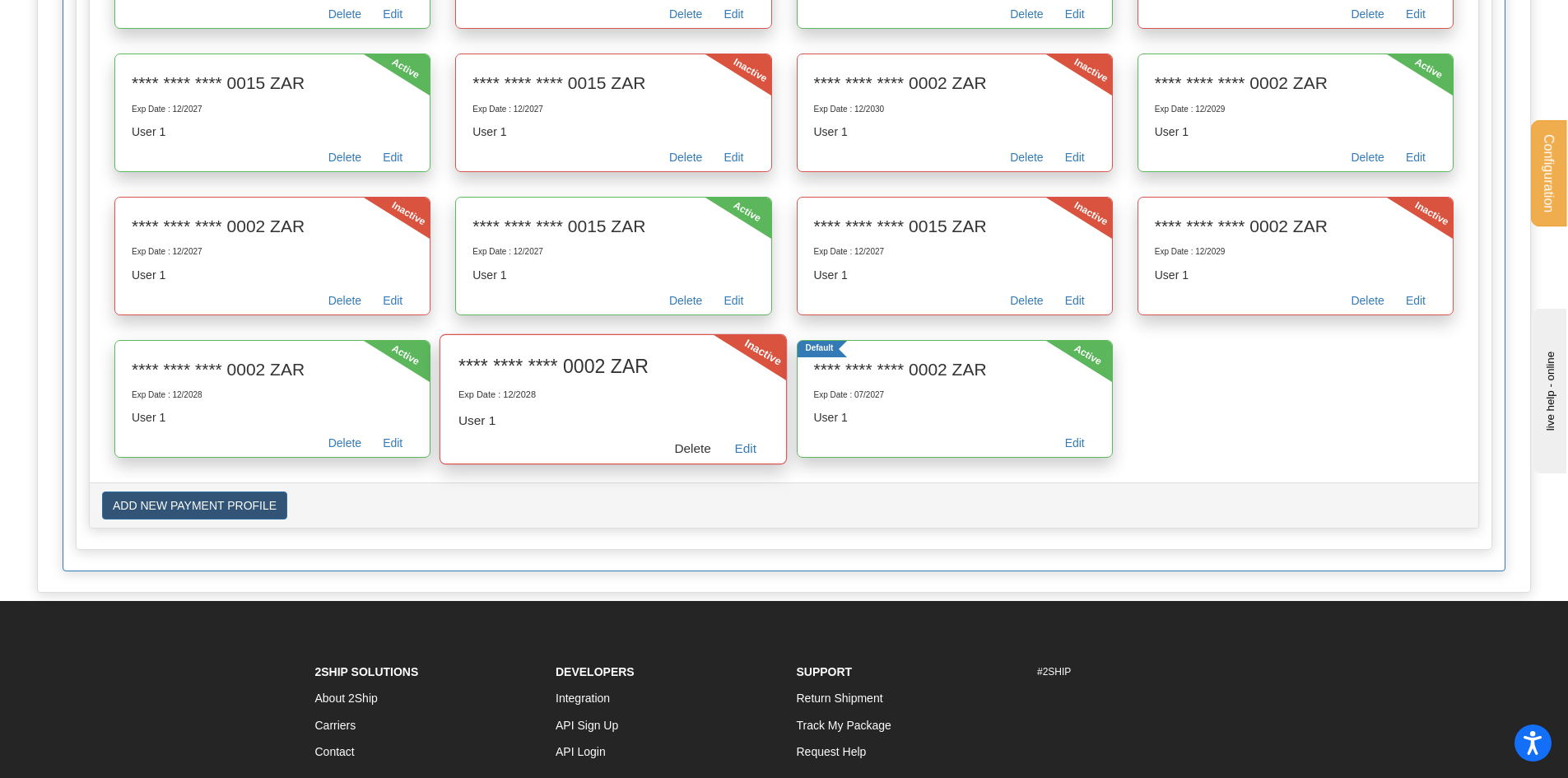
click at [684, 447] on link "Delete" at bounding box center [693, 450] width 60 height 26
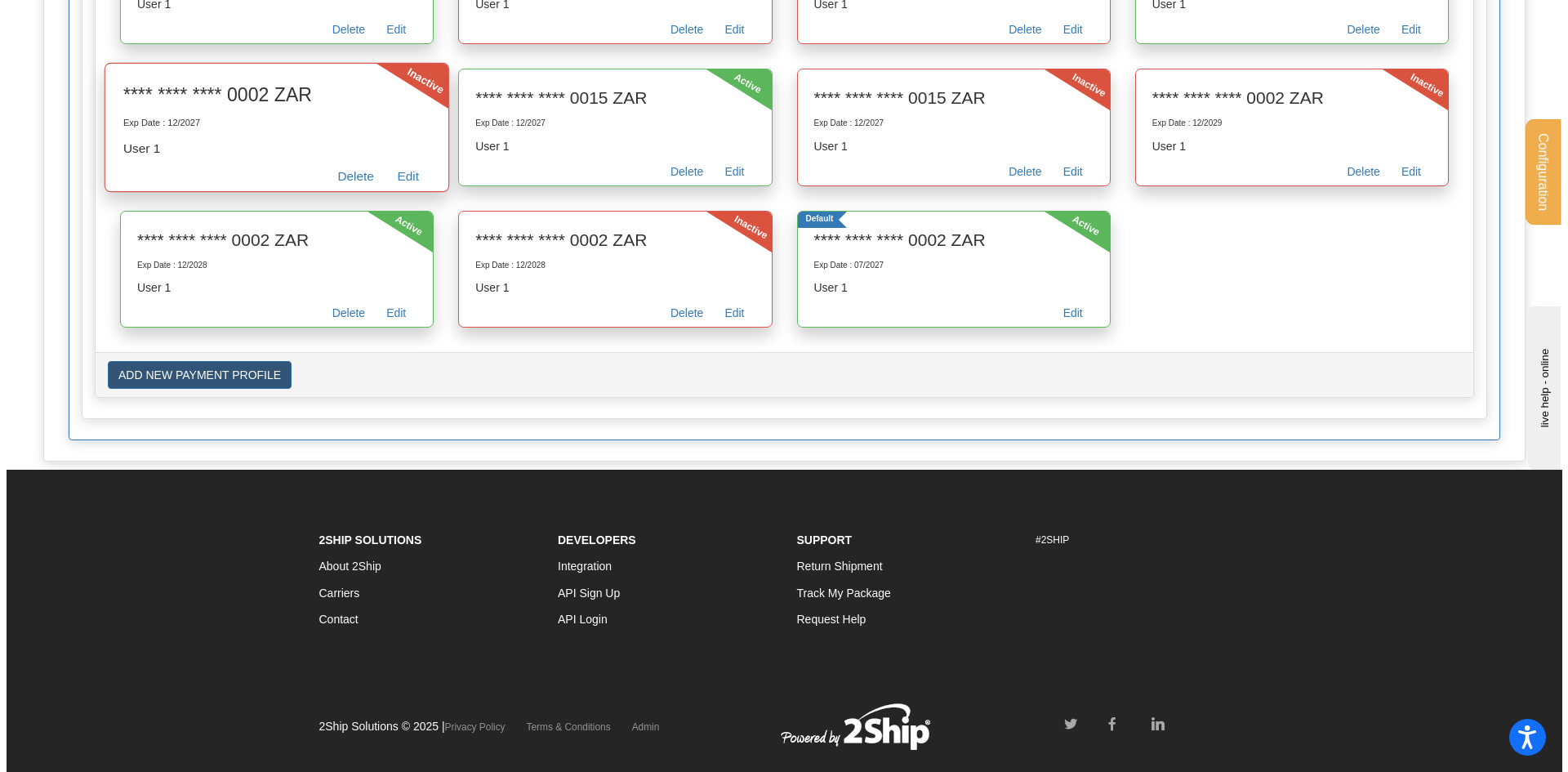
scroll to position [2432, 0]
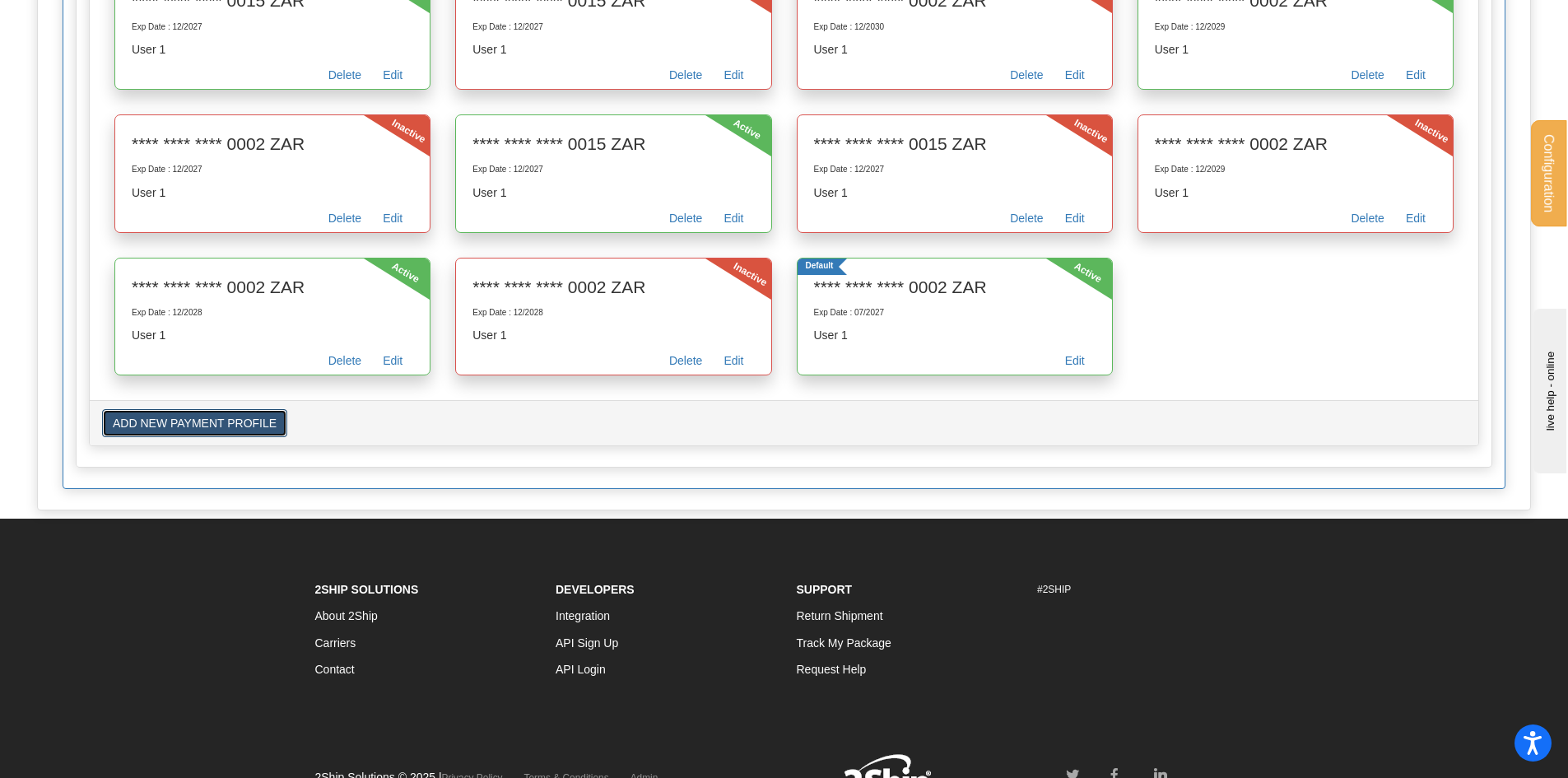
click at [245, 414] on button "ADD NEW PAYMENT PROFILE" at bounding box center [195, 424] width 185 height 28
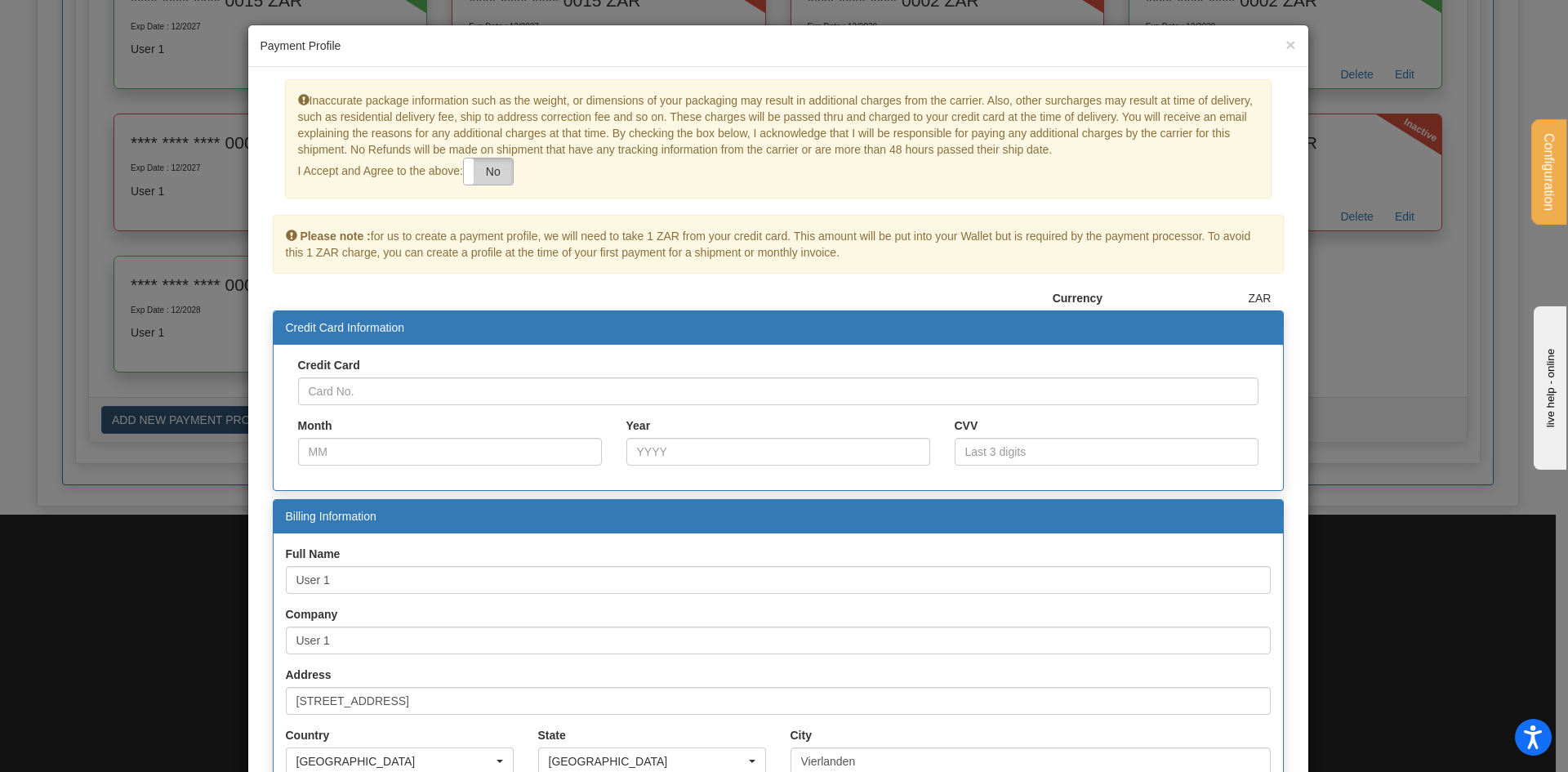
click at [488, 170] on label "No" at bounding box center [488, 172] width 49 height 26
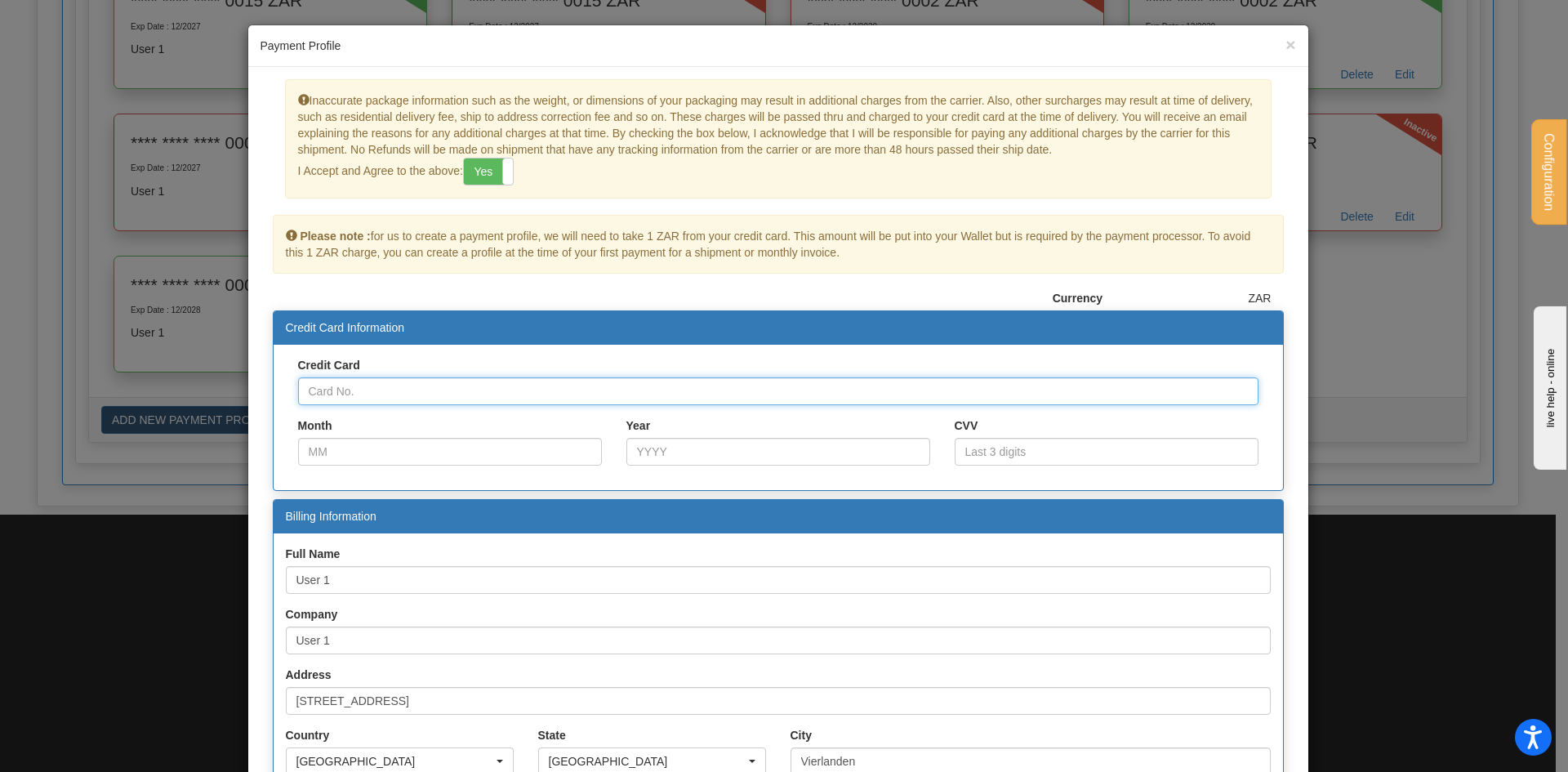
click at [380, 390] on input "Credit Card" at bounding box center [778, 391] width 961 height 28
paste input "4000000000000002"
type input "4000000000000002"
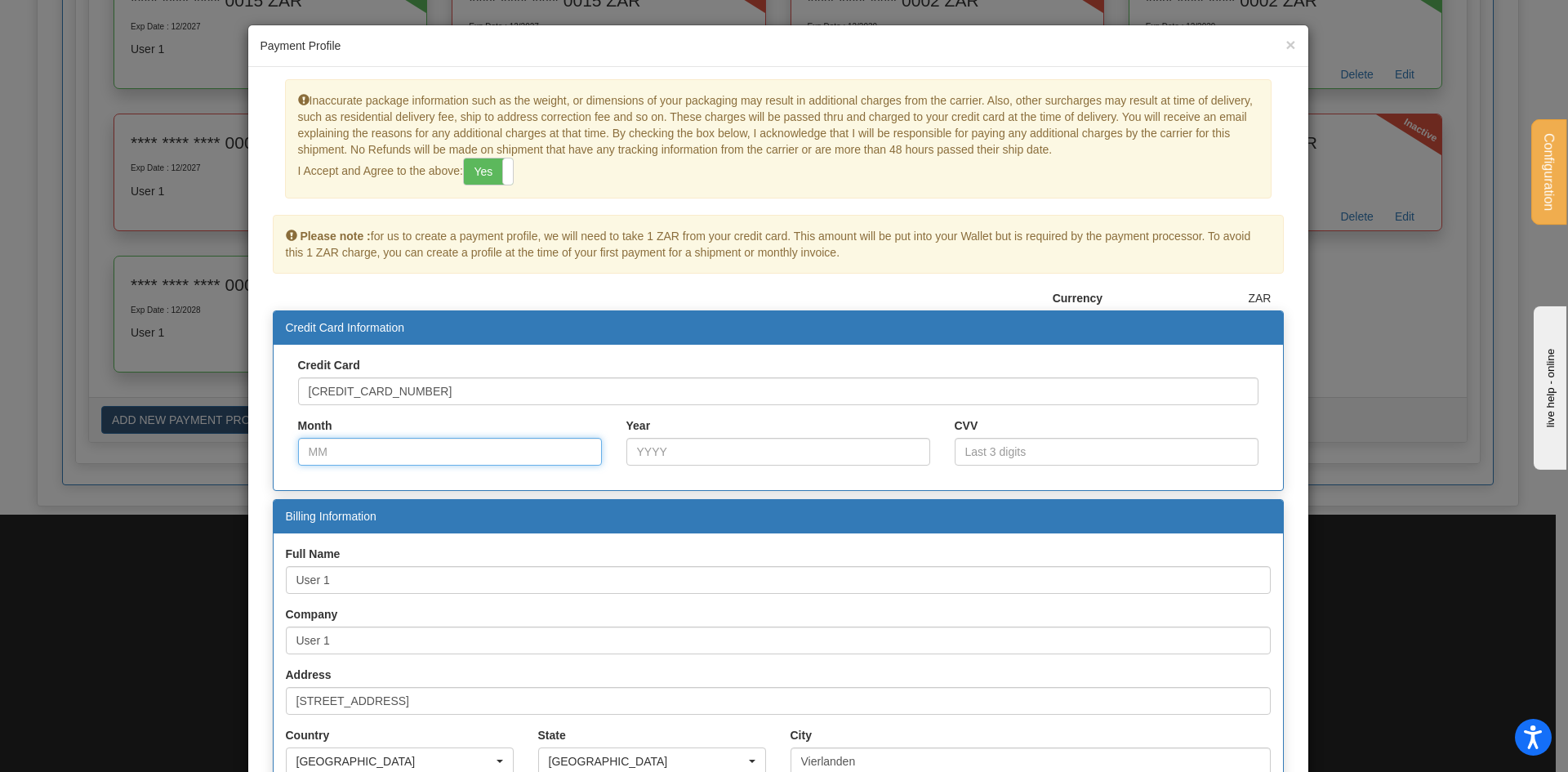
click at [412, 455] on input "Month" at bounding box center [450, 452] width 304 height 28
drag, startPoint x: 359, startPoint y: 453, endPoint x: 278, endPoint y: 448, distance: 81.2
click at [278, 448] on div "Credit Card 4000000000000002 Month 3 Year CVV" at bounding box center [778, 418] width 1009 height 145
type input "03"
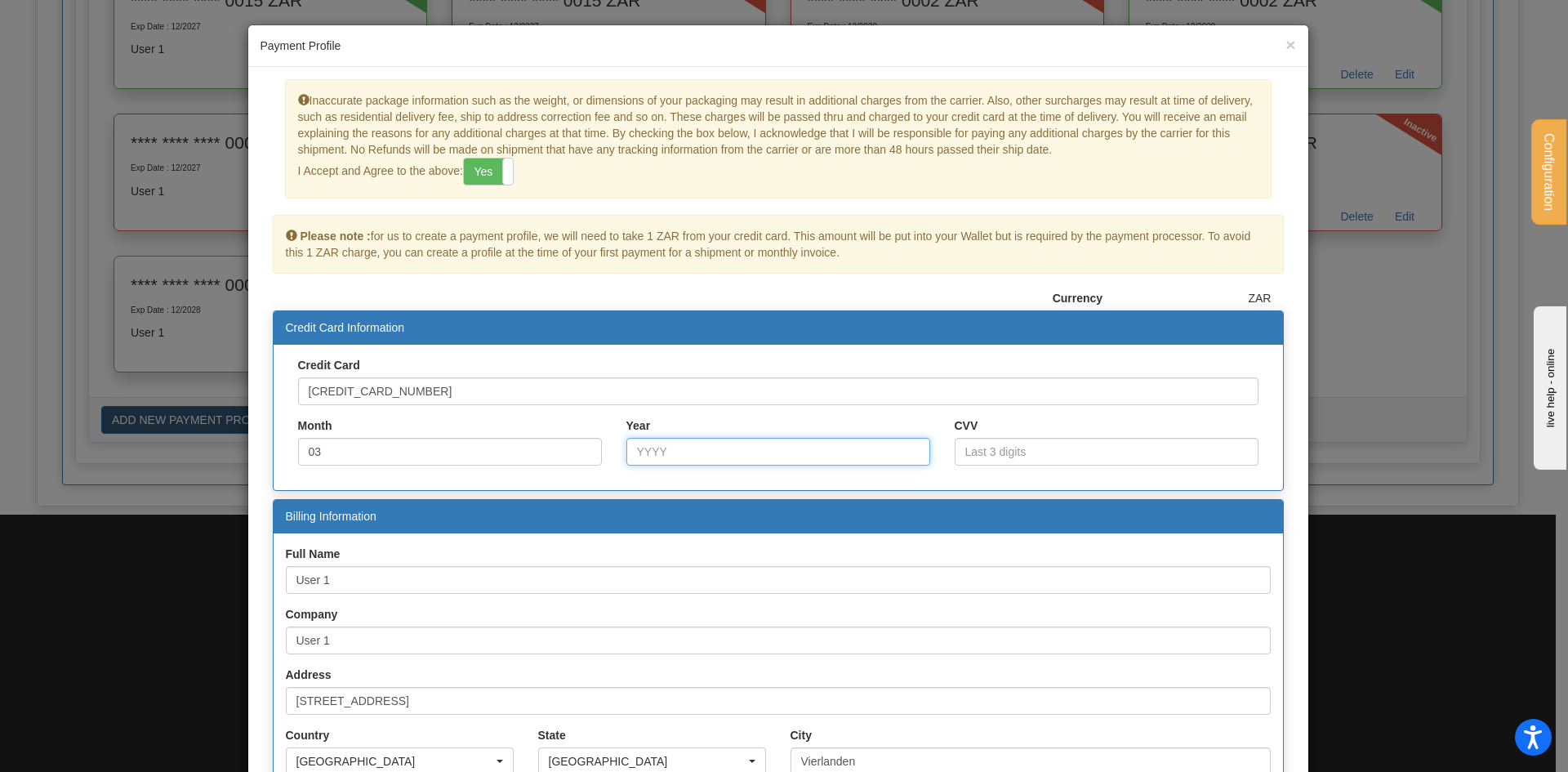
click at [634, 452] on input "Year" at bounding box center [778, 452] width 304 height 28
type input "2026"
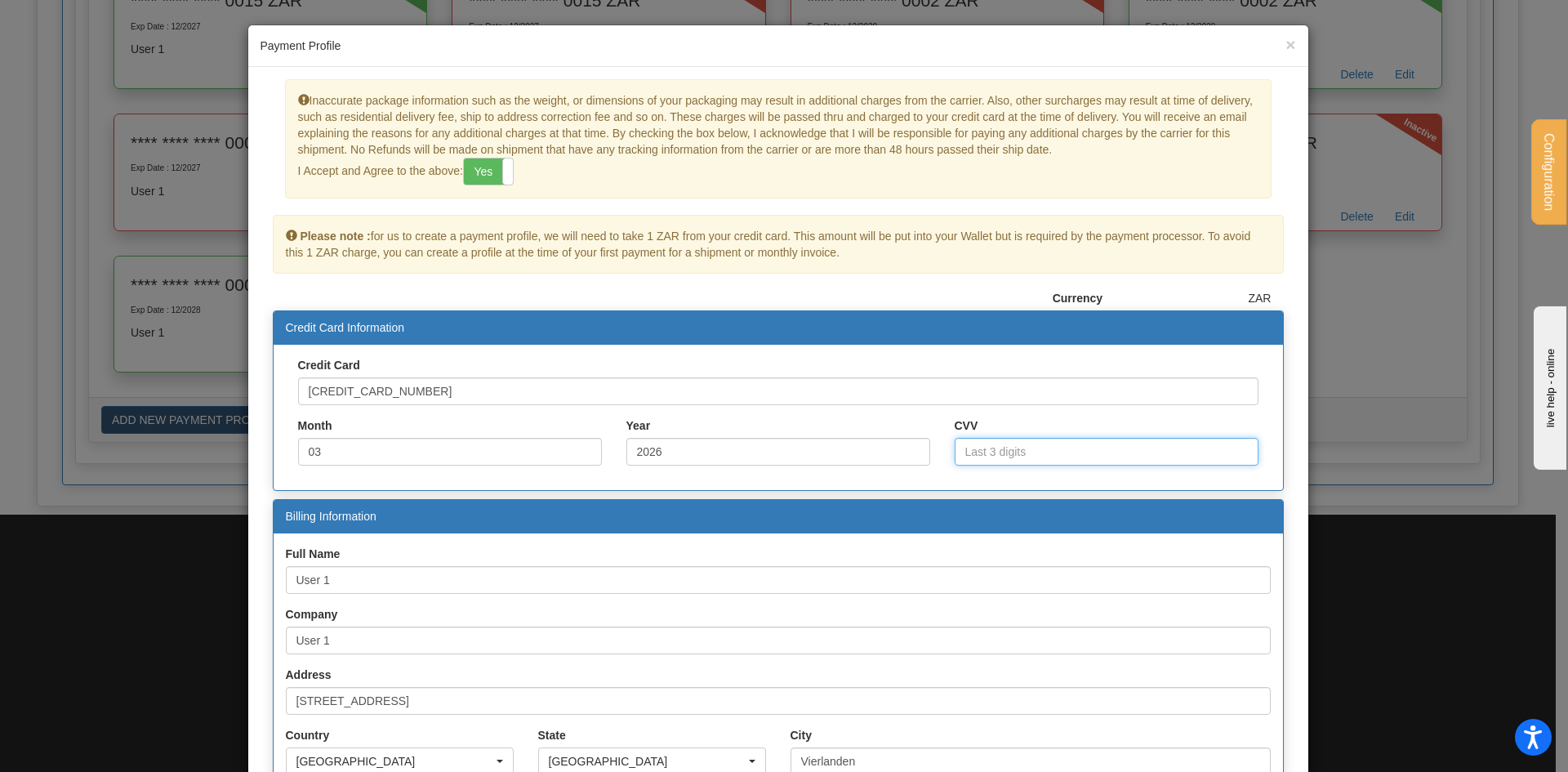
click at [1006, 446] on input "CVV" at bounding box center [1107, 452] width 304 height 28
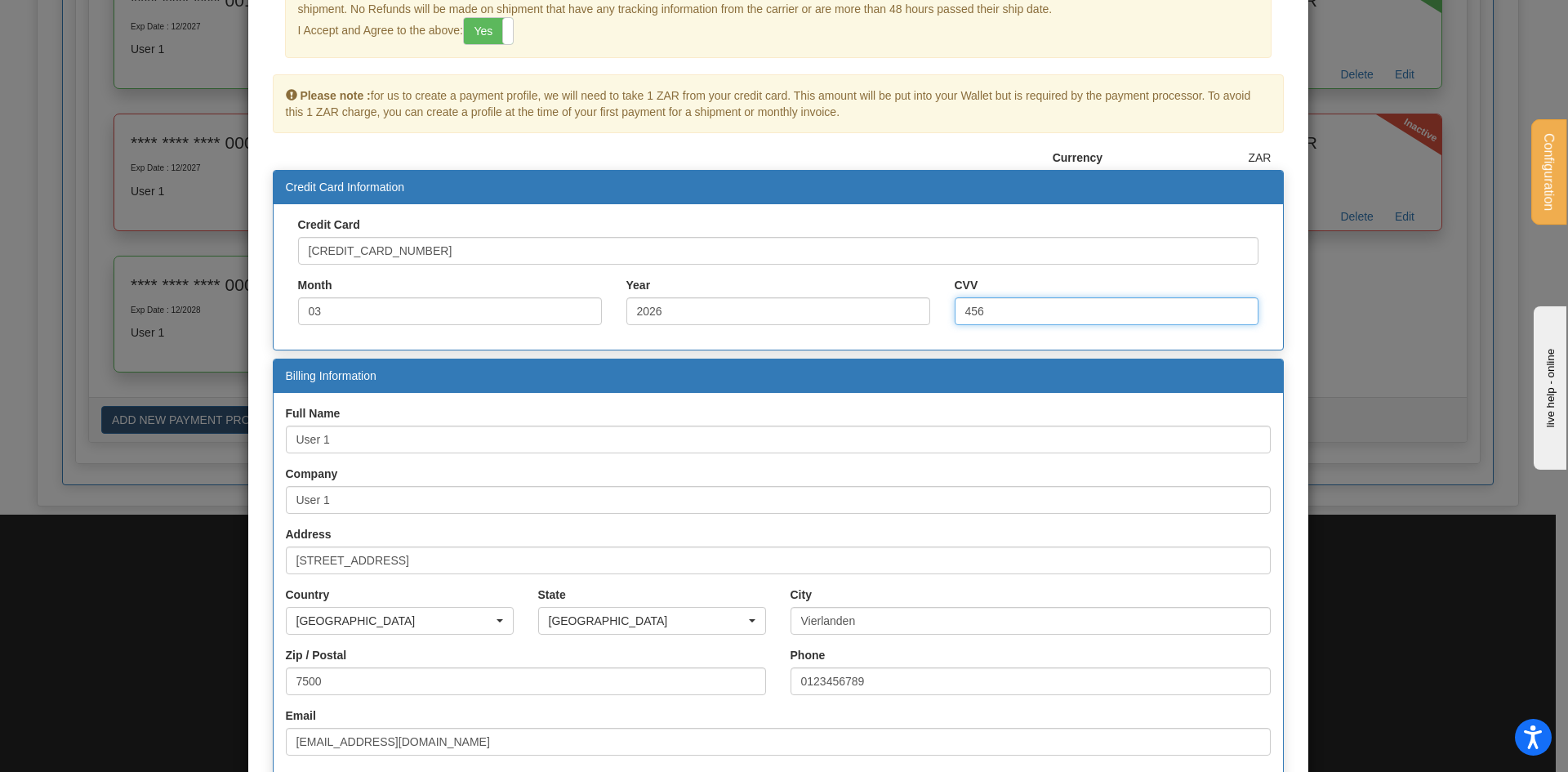
scroll to position [292, 0]
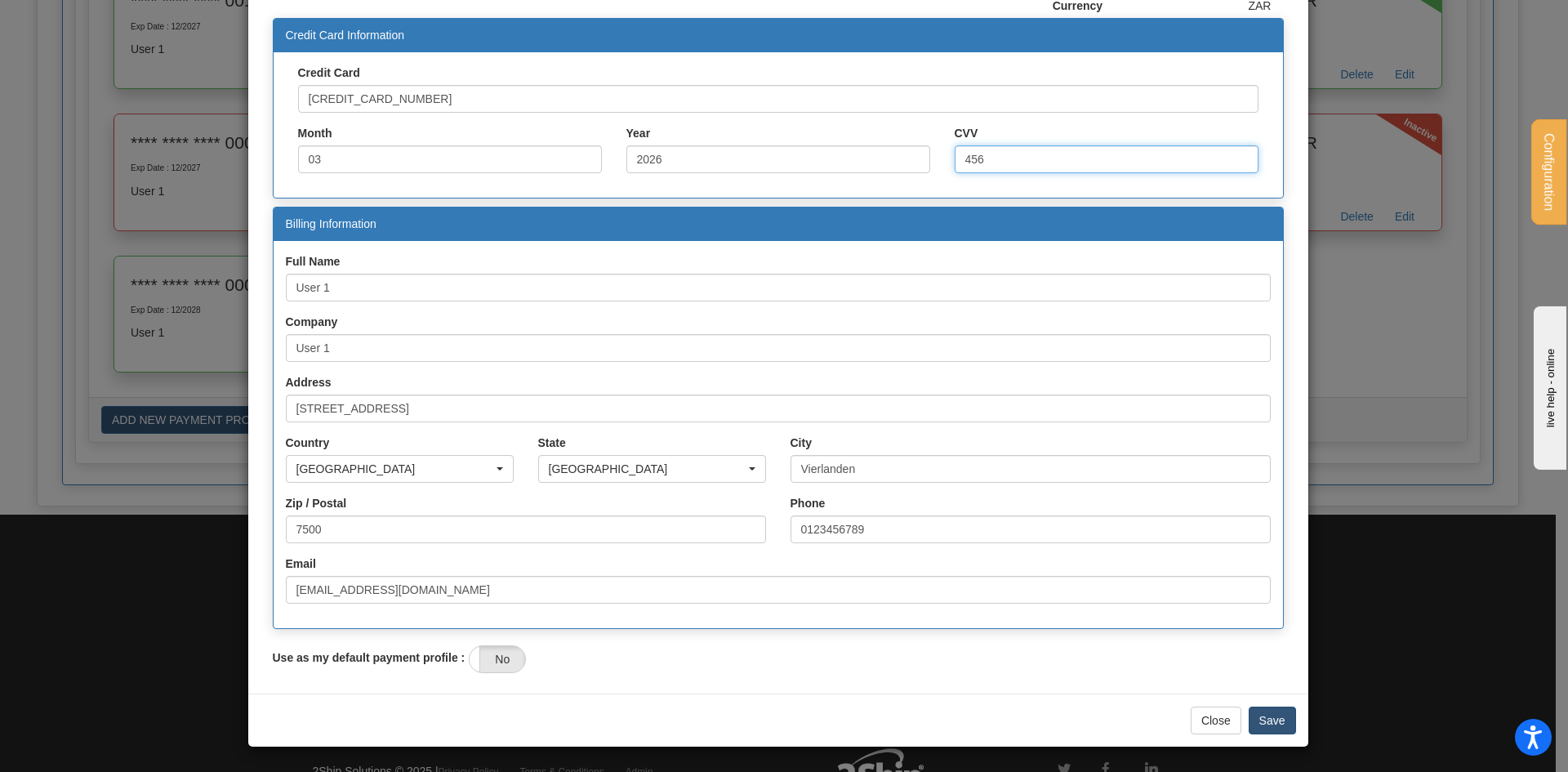
type input "456"
click at [1268, 713] on button "Save" at bounding box center [1272, 721] width 47 height 28
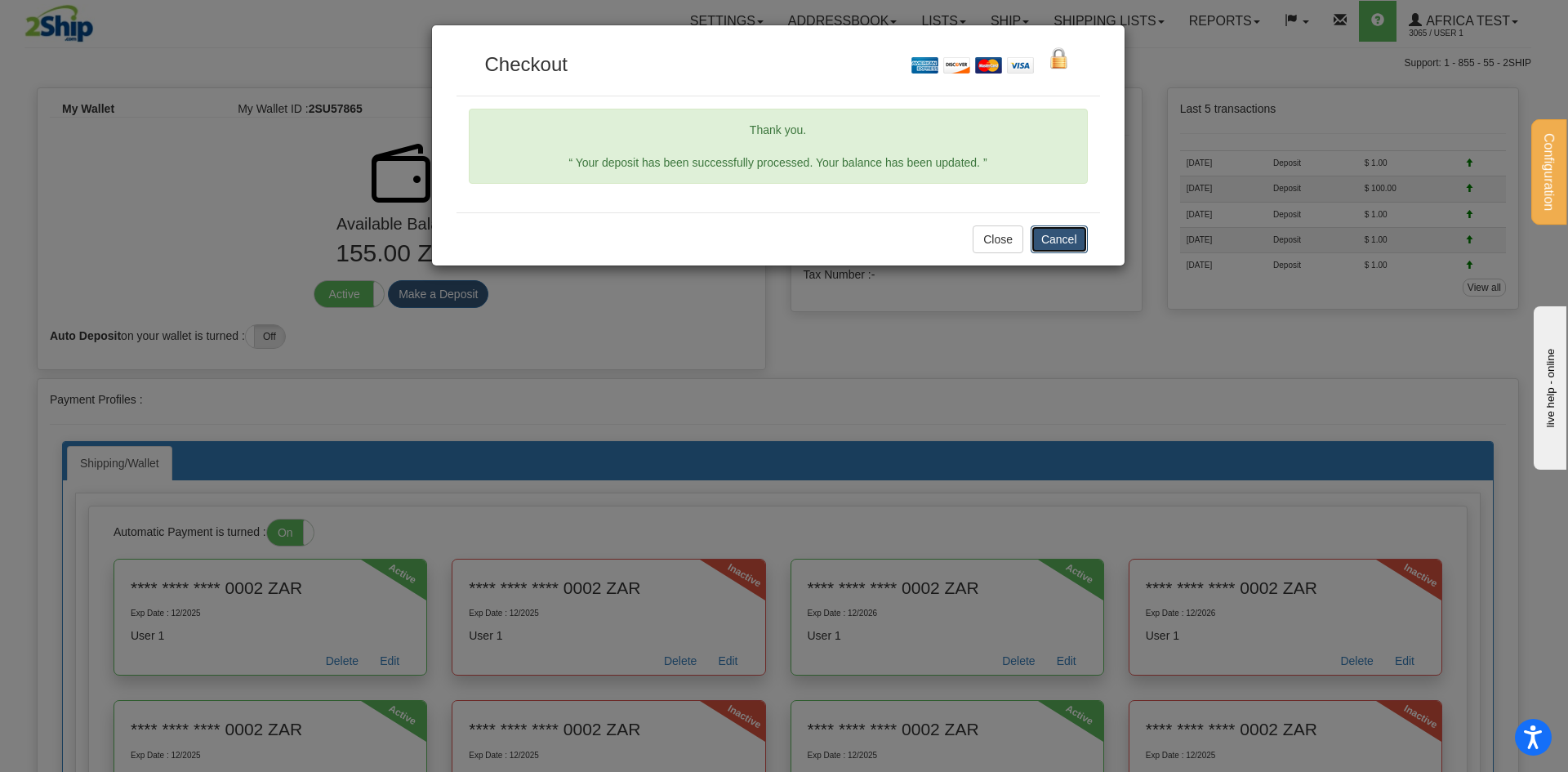
click at [1046, 239] on button "Cancel" at bounding box center [1059, 239] width 57 height 28
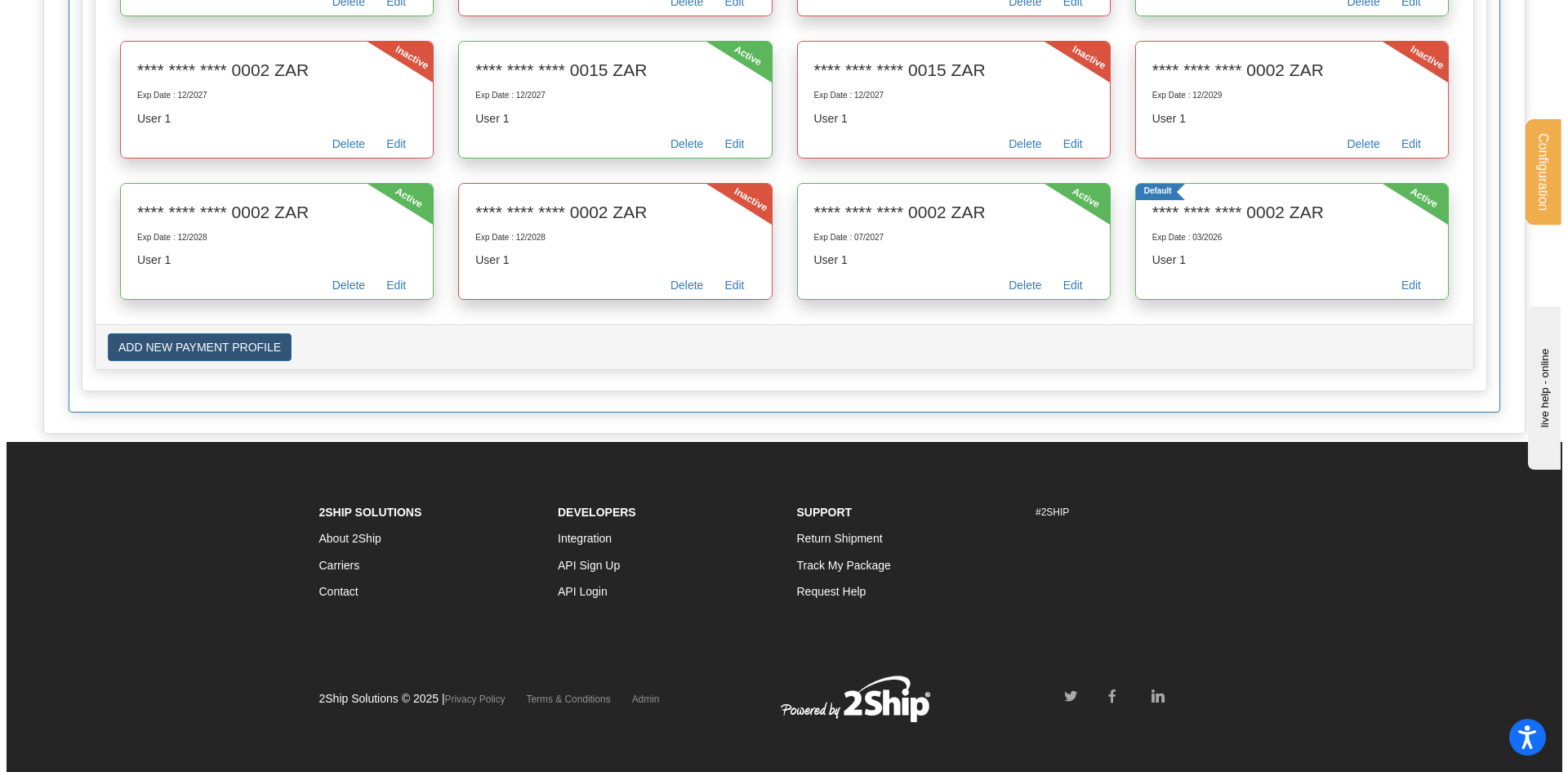
scroll to position [2513, 0]
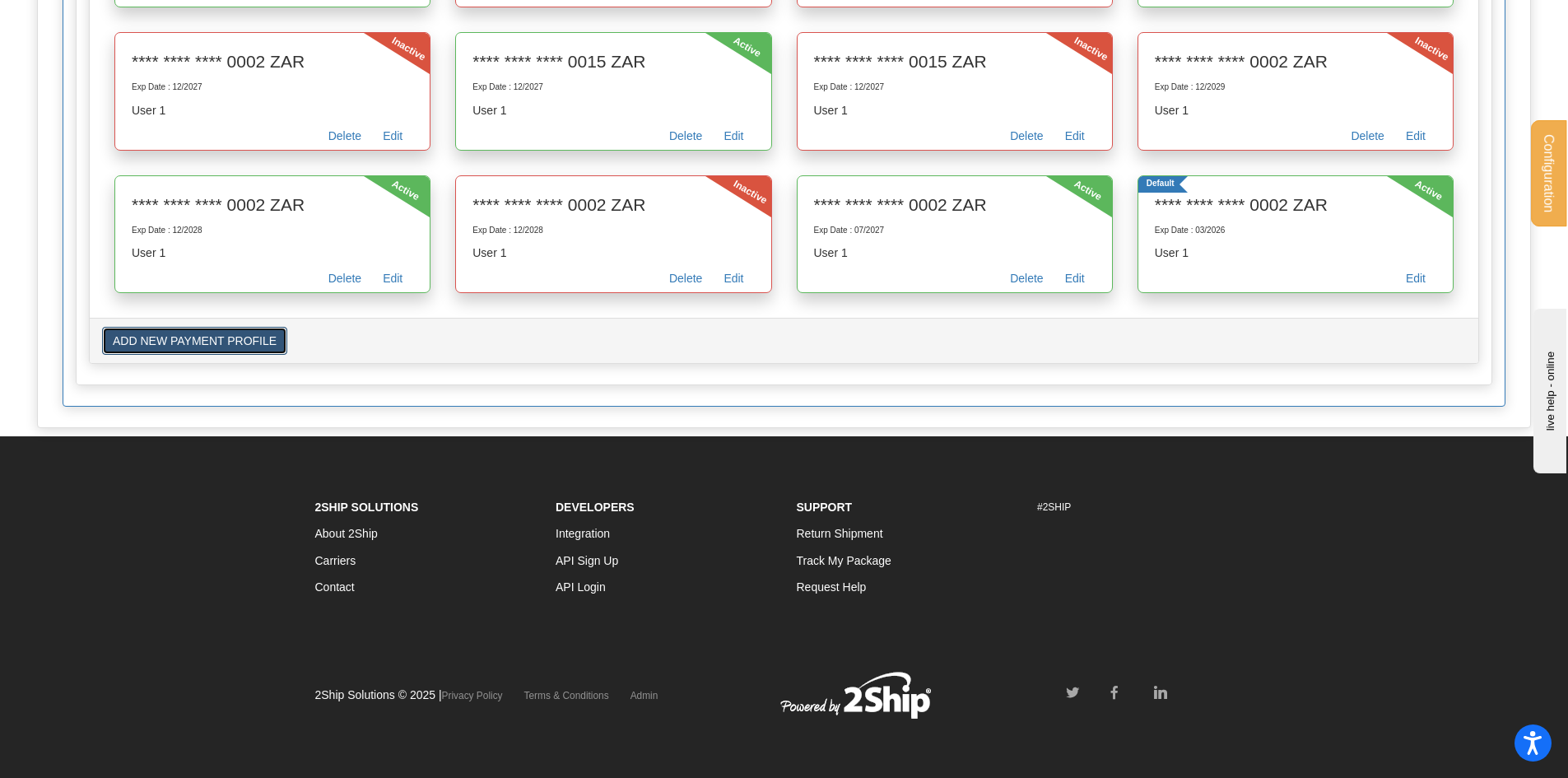
click at [243, 348] on button "ADD NEW PAYMENT PROFILE" at bounding box center [195, 341] width 185 height 28
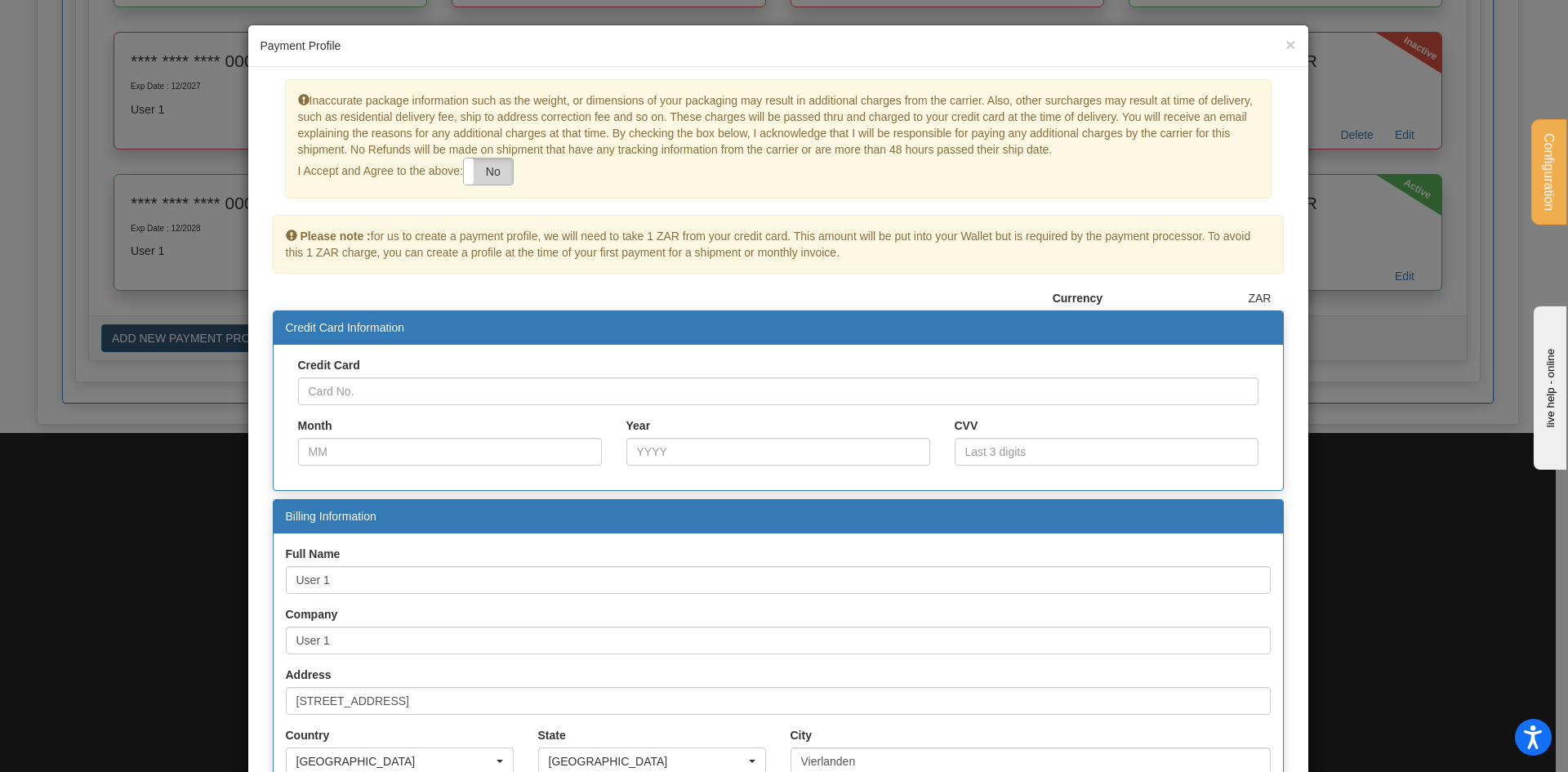
click at [488, 165] on label "No" at bounding box center [488, 172] width 49 height 26
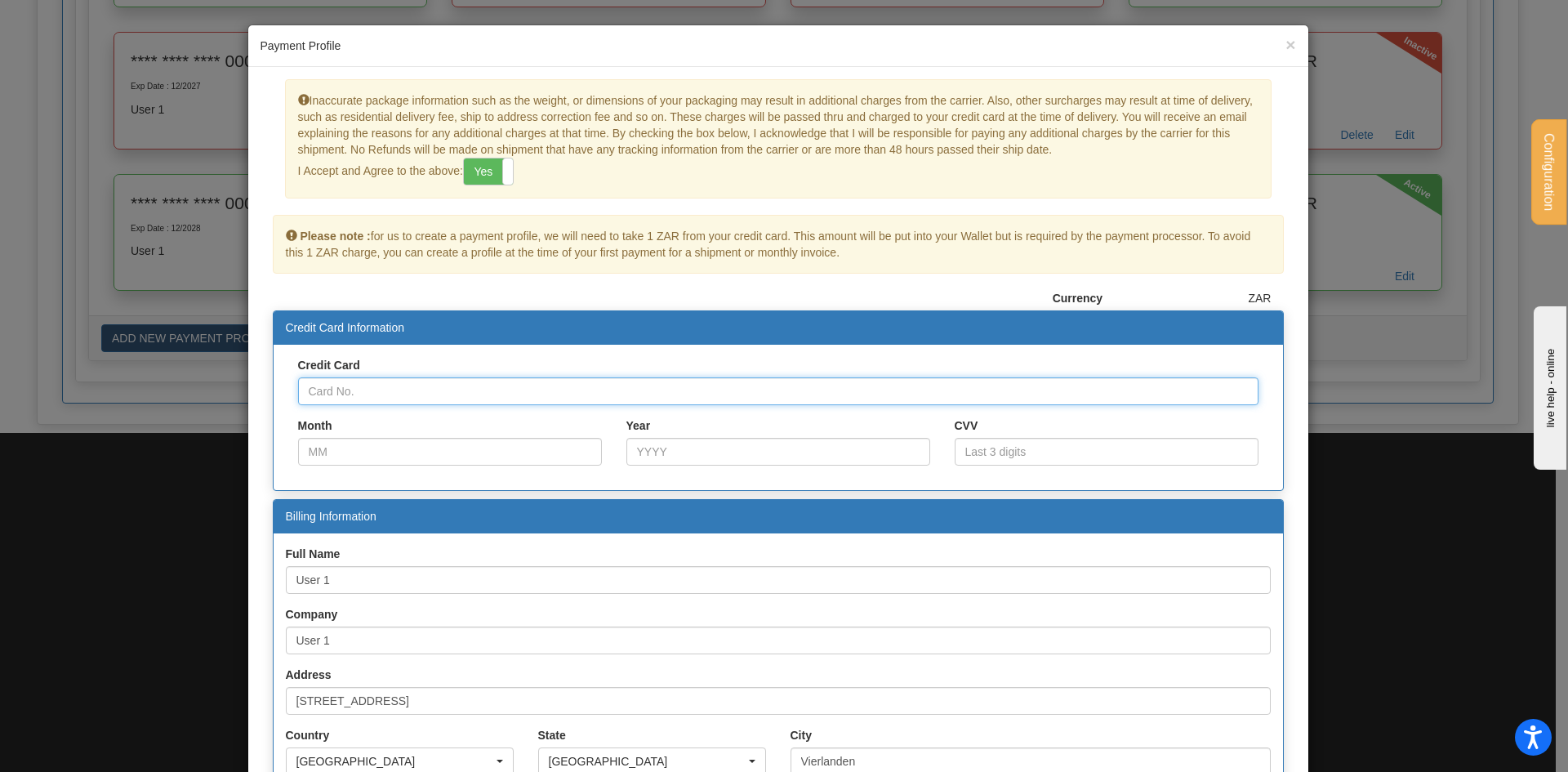
paste input "5200000000000015"
click at [328, 391] on input "5200000000000015" at bounding box center [778, 391] width 961 height 28
type input "5200000000000015"
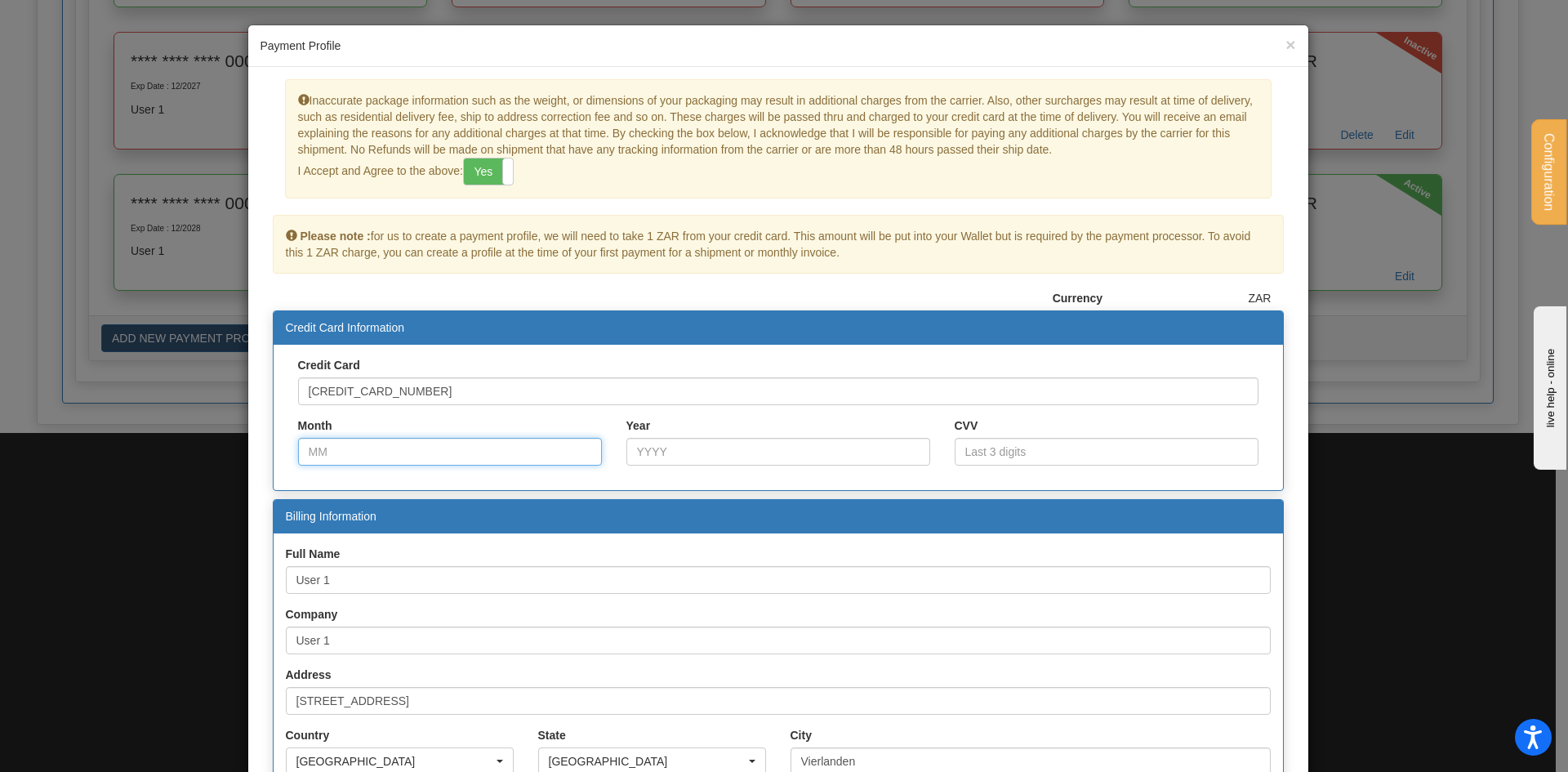
click at [387, 443] on input "Month" at bounding box center [450, 452] width 304 height 28
click at [1286, 45] on span "×" at bounding box center [1291, 45] width 10 height 19
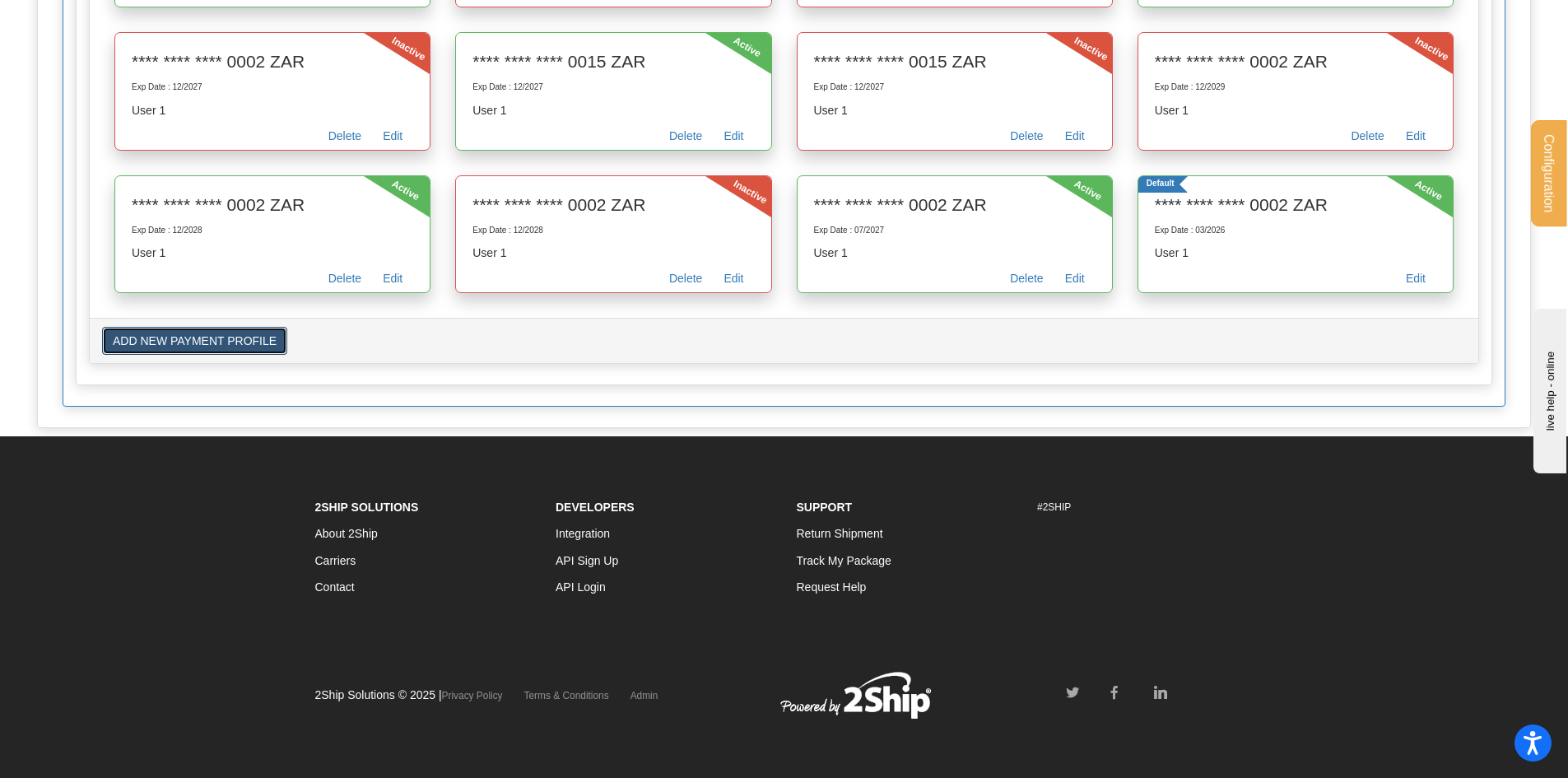
click at [194, 352] on button "ADD NEW PAYMENT PROFILE" at bounding box center [195, 341] width 185 height 28
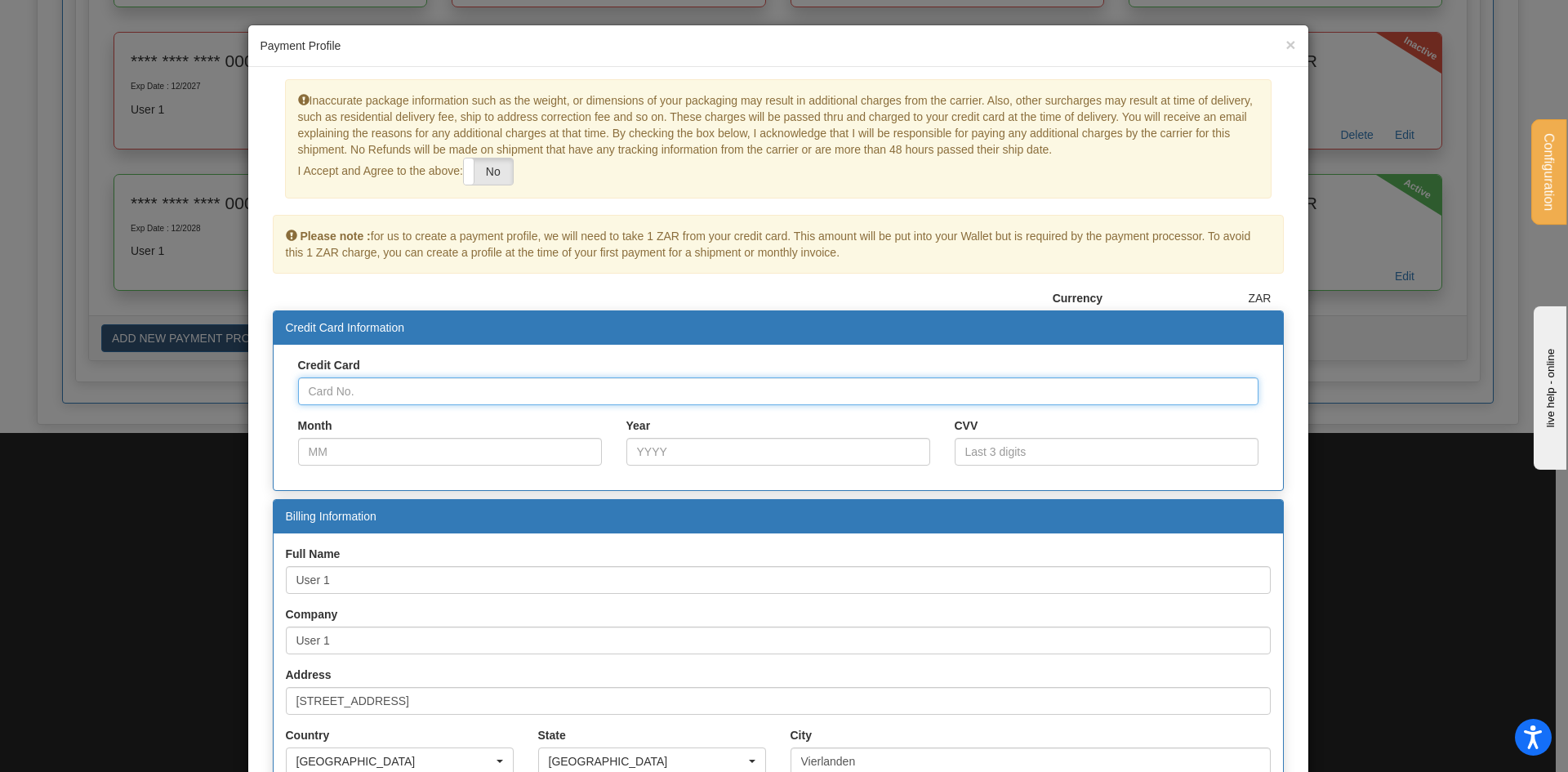
click at [353, 393] on input "Credit Card" at bounding box center [778, 391] width 961 height 28
paste input "5200000000000015"
type input "5200000000000015"
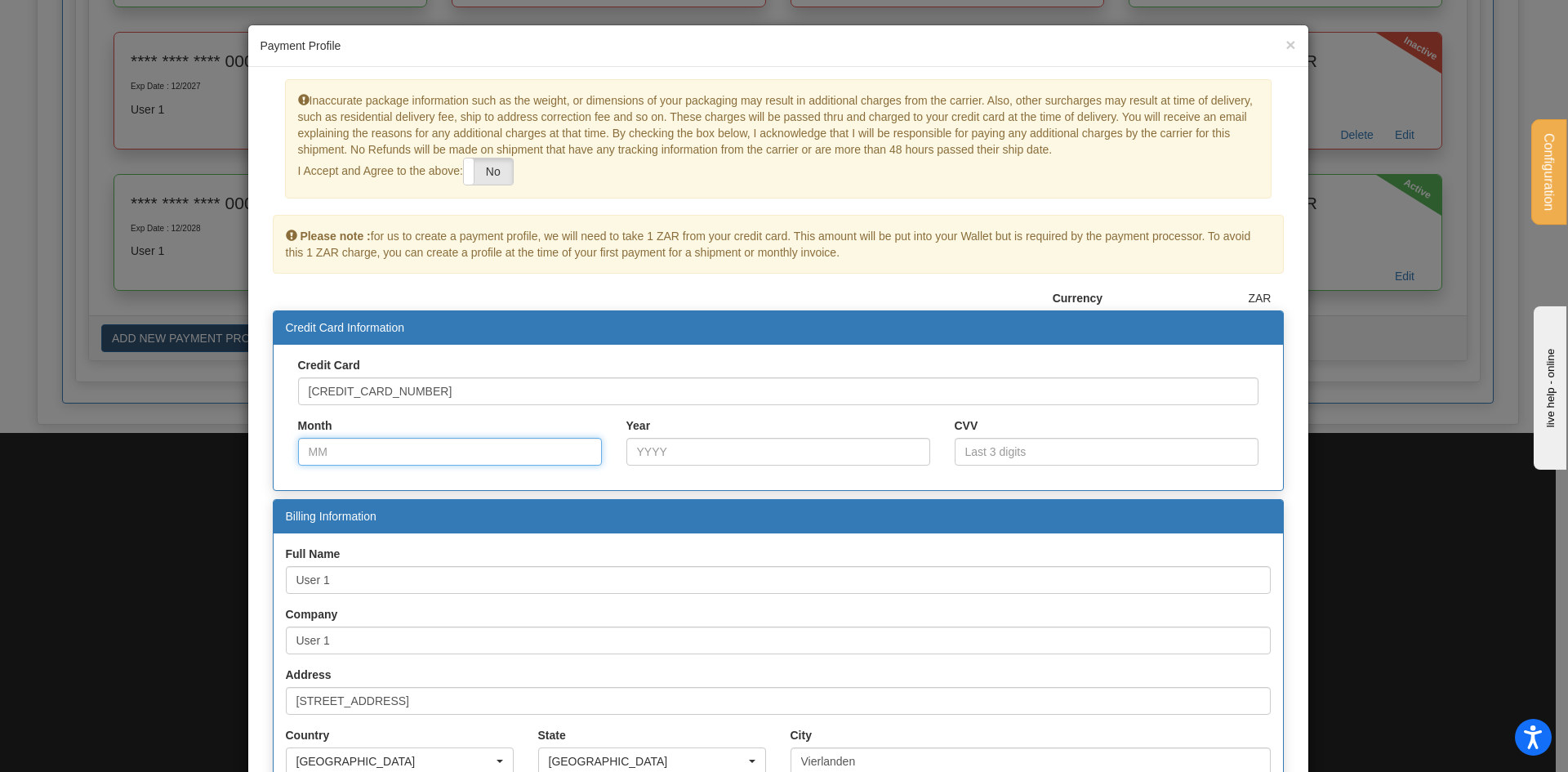
click at [342, 451] on input "Month" at bounding box center [450, 452] width 304 height 28
type input "08"
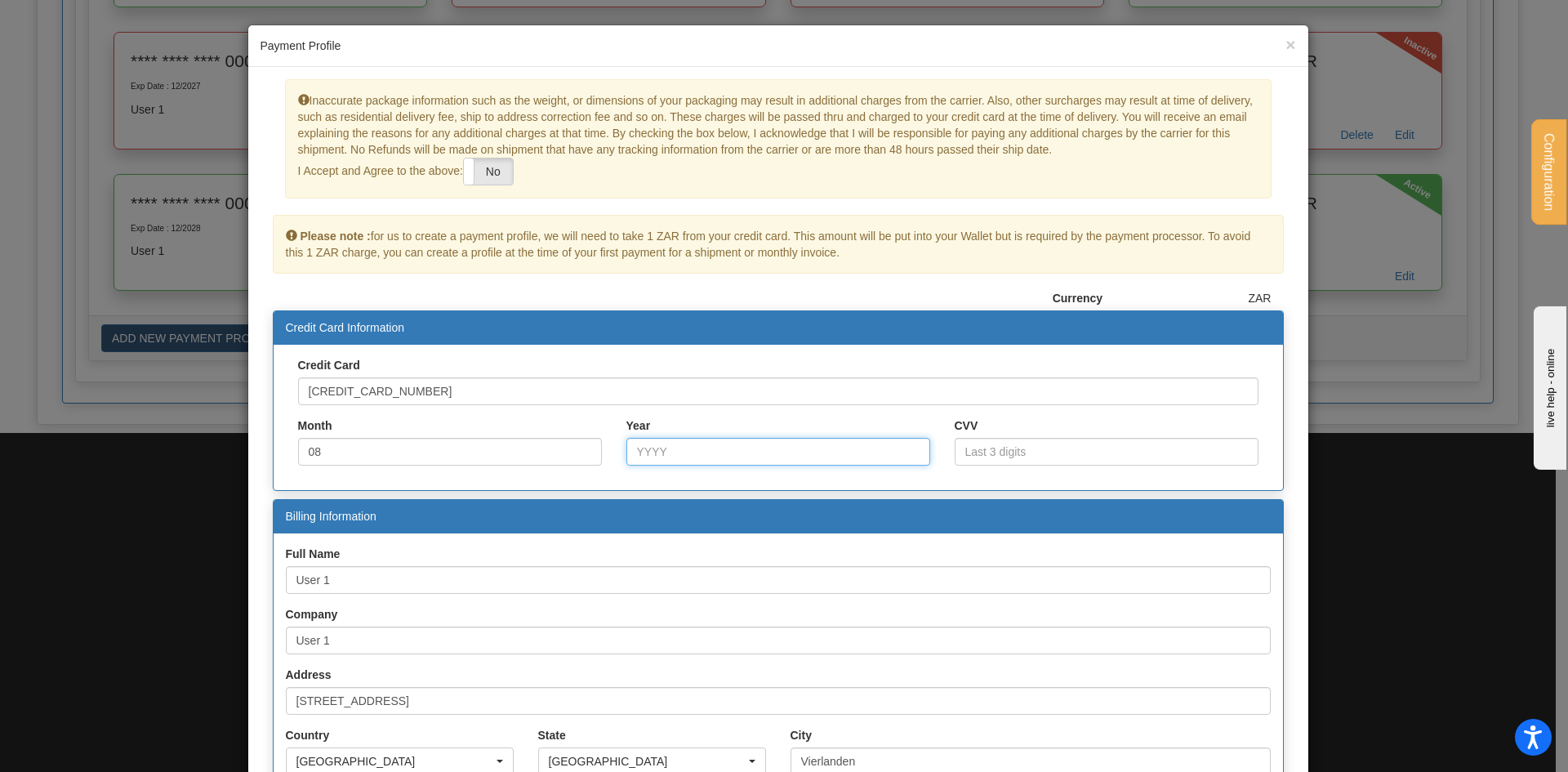
click at [645, 459] on input "Year" at bounding box center [778, 452] width 304 height 28
type input "2027"
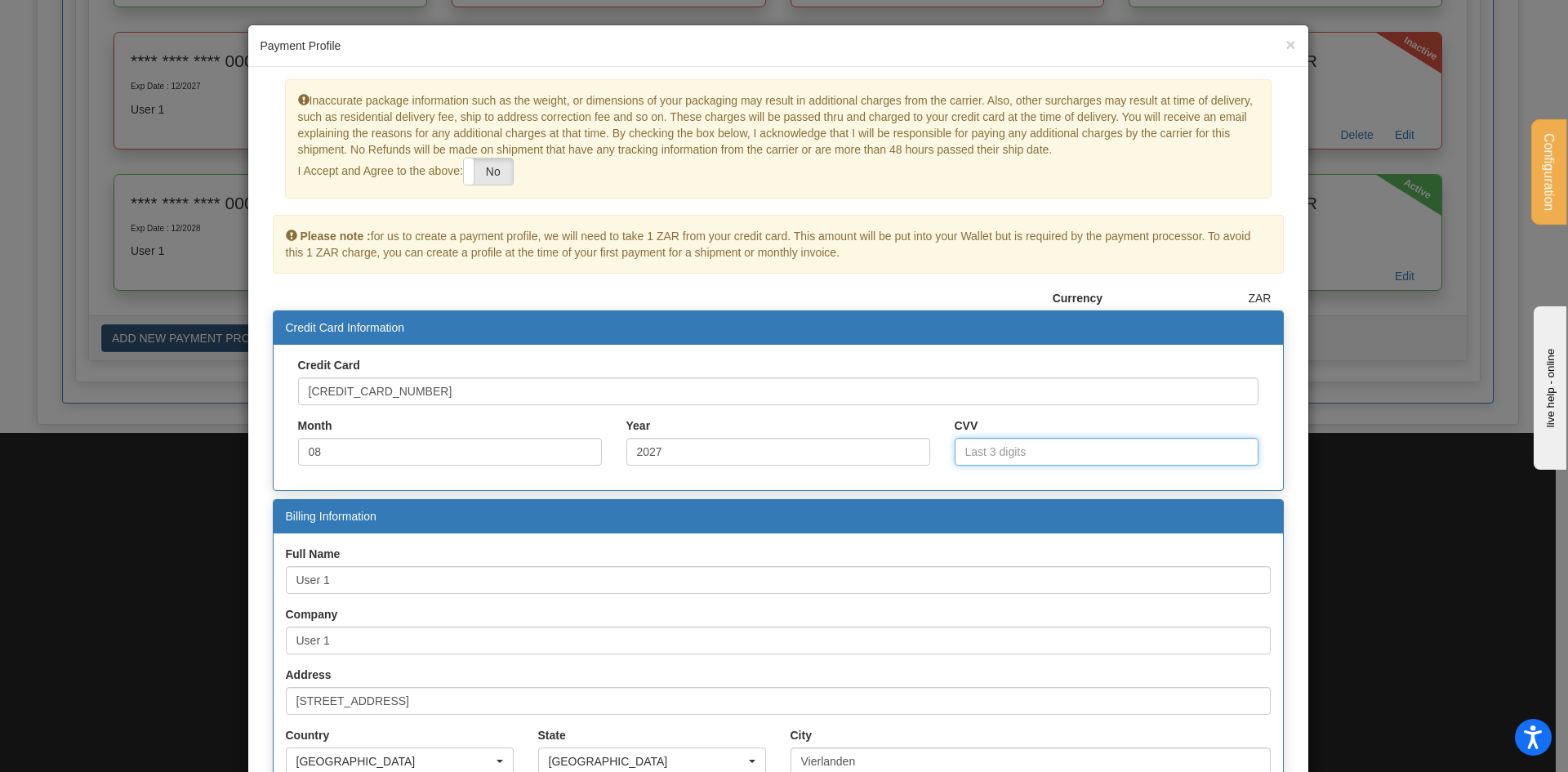
click at [989, 443] on input "CVV" at bounding box center [1107, 452] width 304 height 28
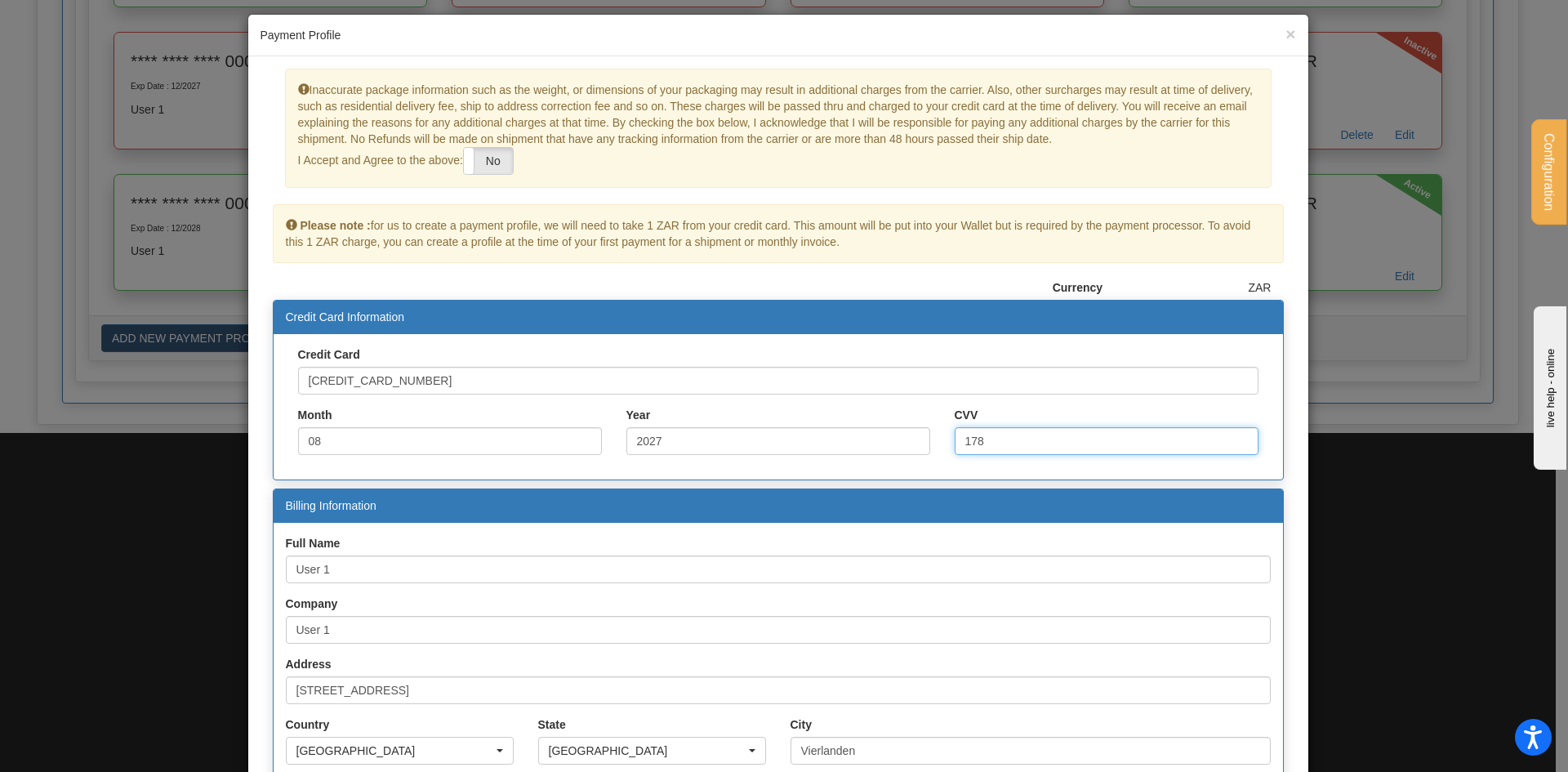
scroll to position [0, 0]
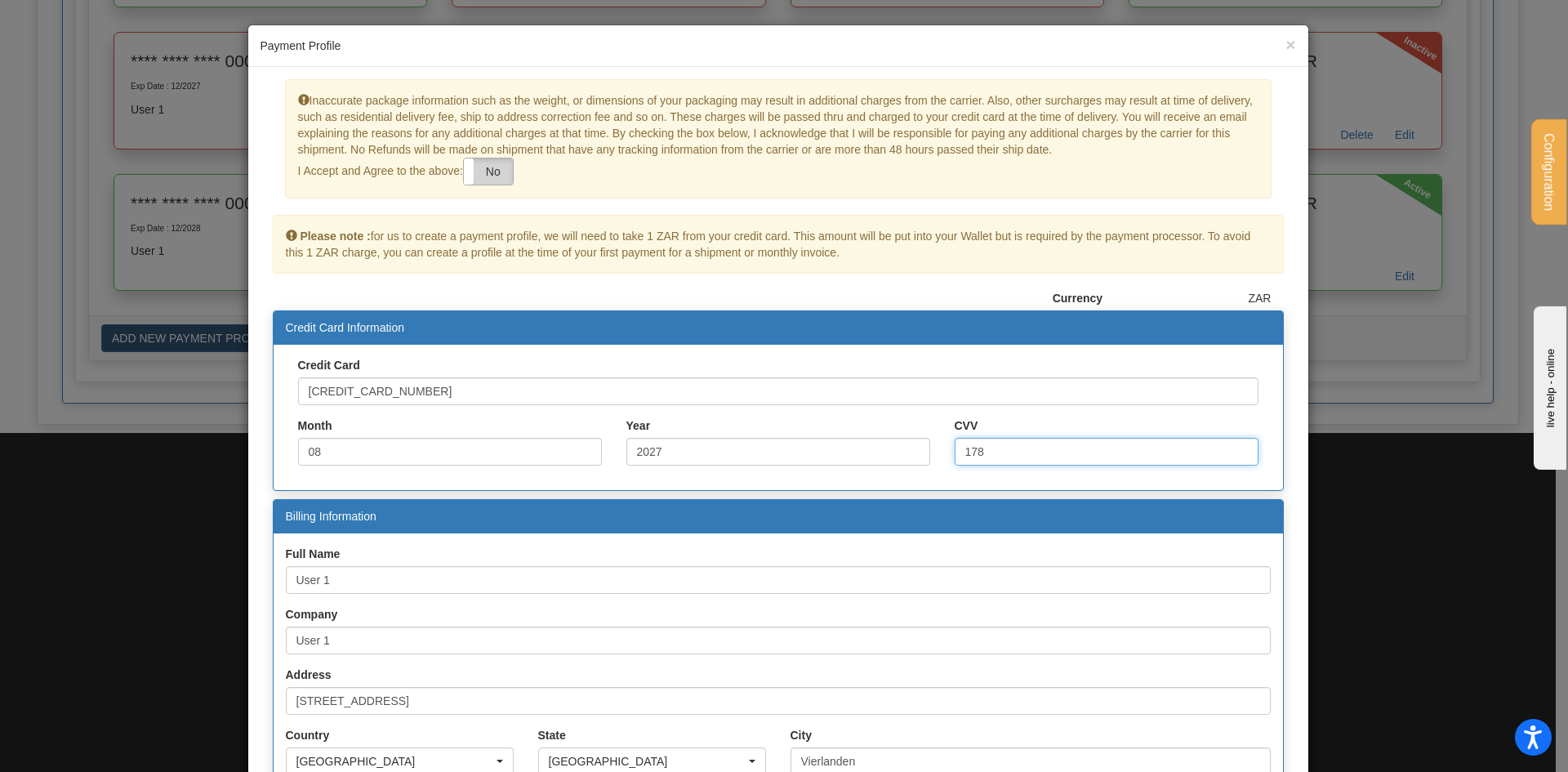
type input "178"
click at [493, 170] on label "No" at bounding box center [488, 172] width 49 height 26
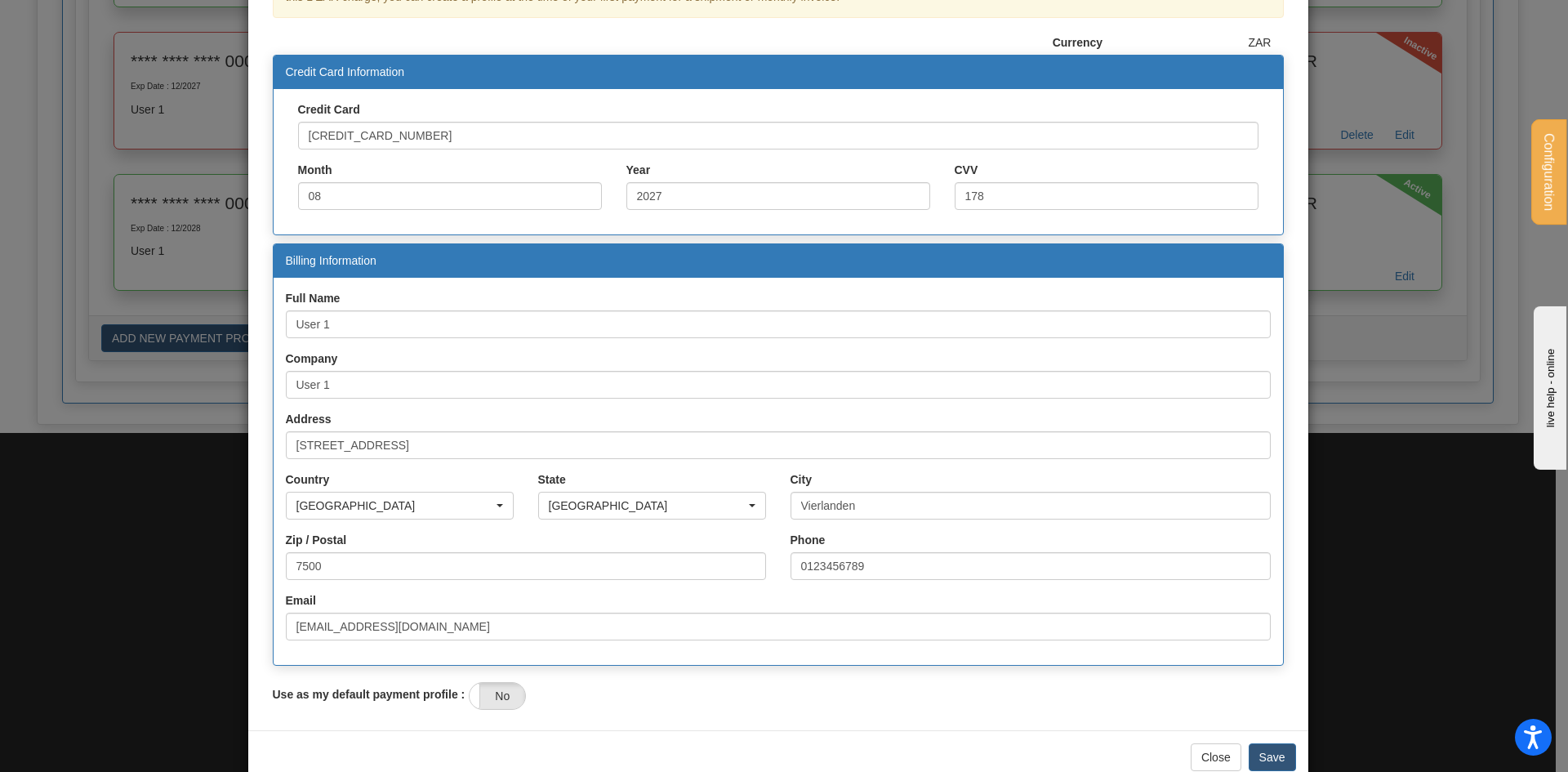
scroll to position [292, 0]
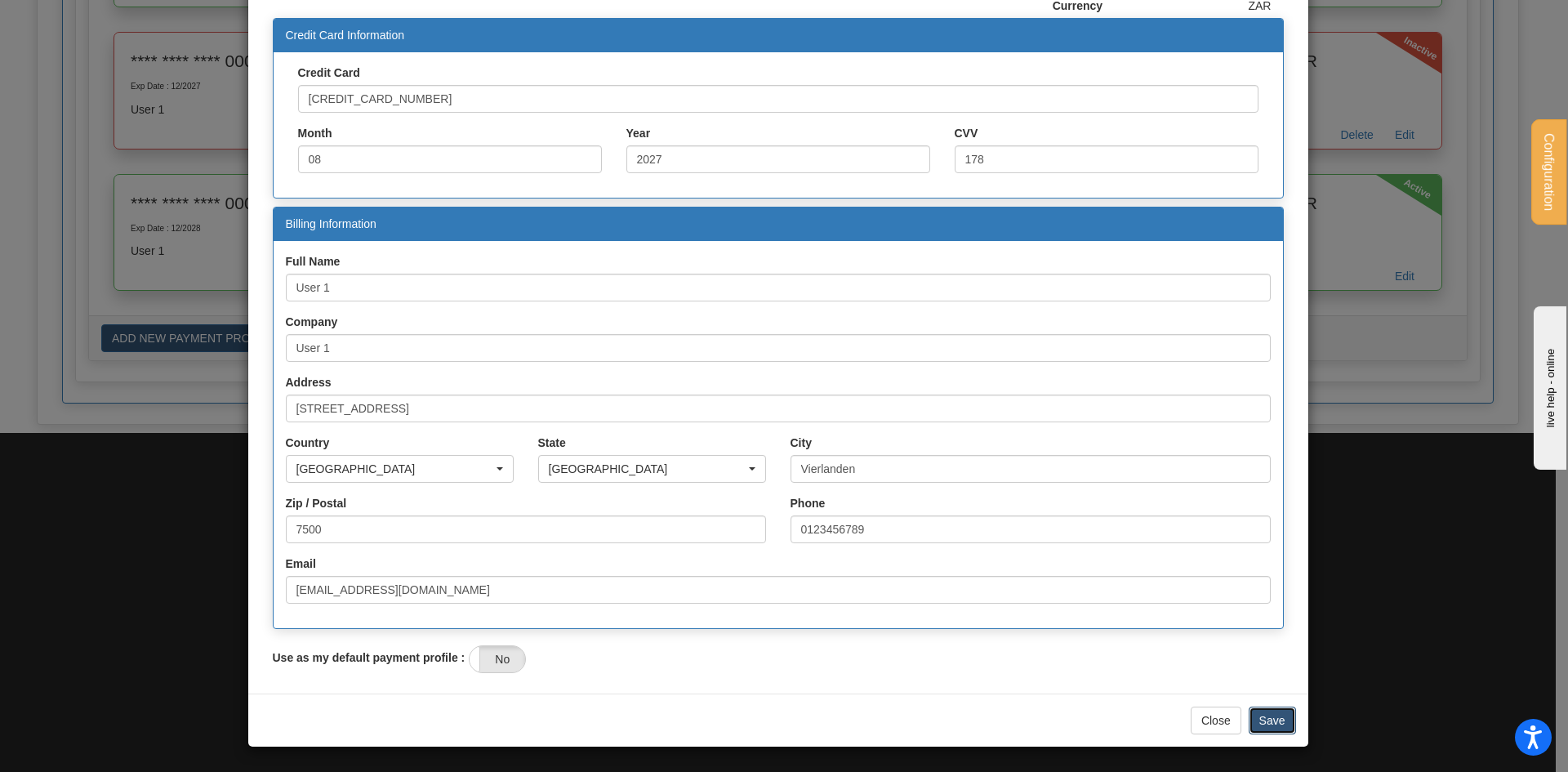
click at [1263, 721] on button "Save" at bounding box center [1272, 721] width 47 height 28
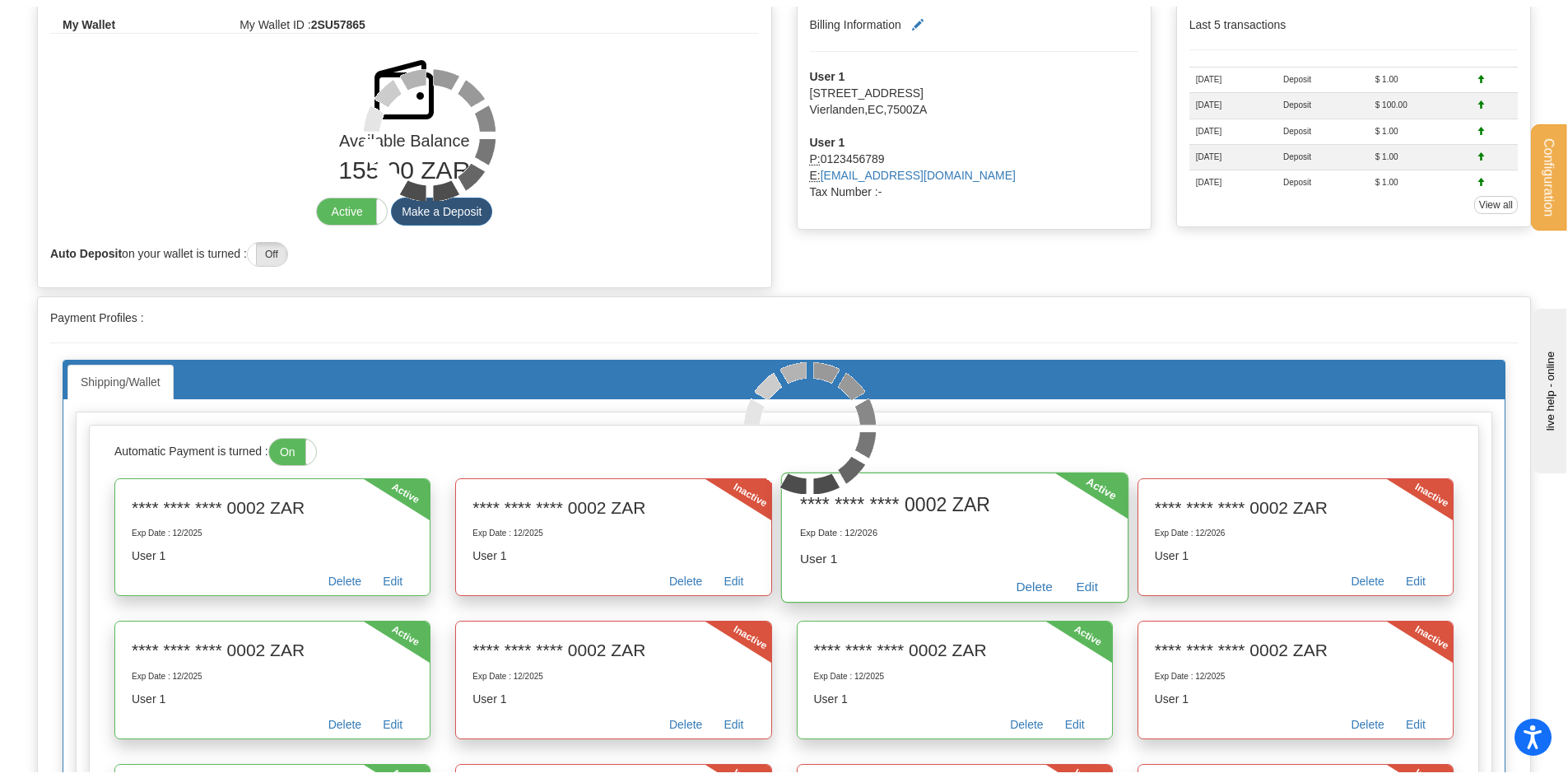
scroll to position [62, 0]
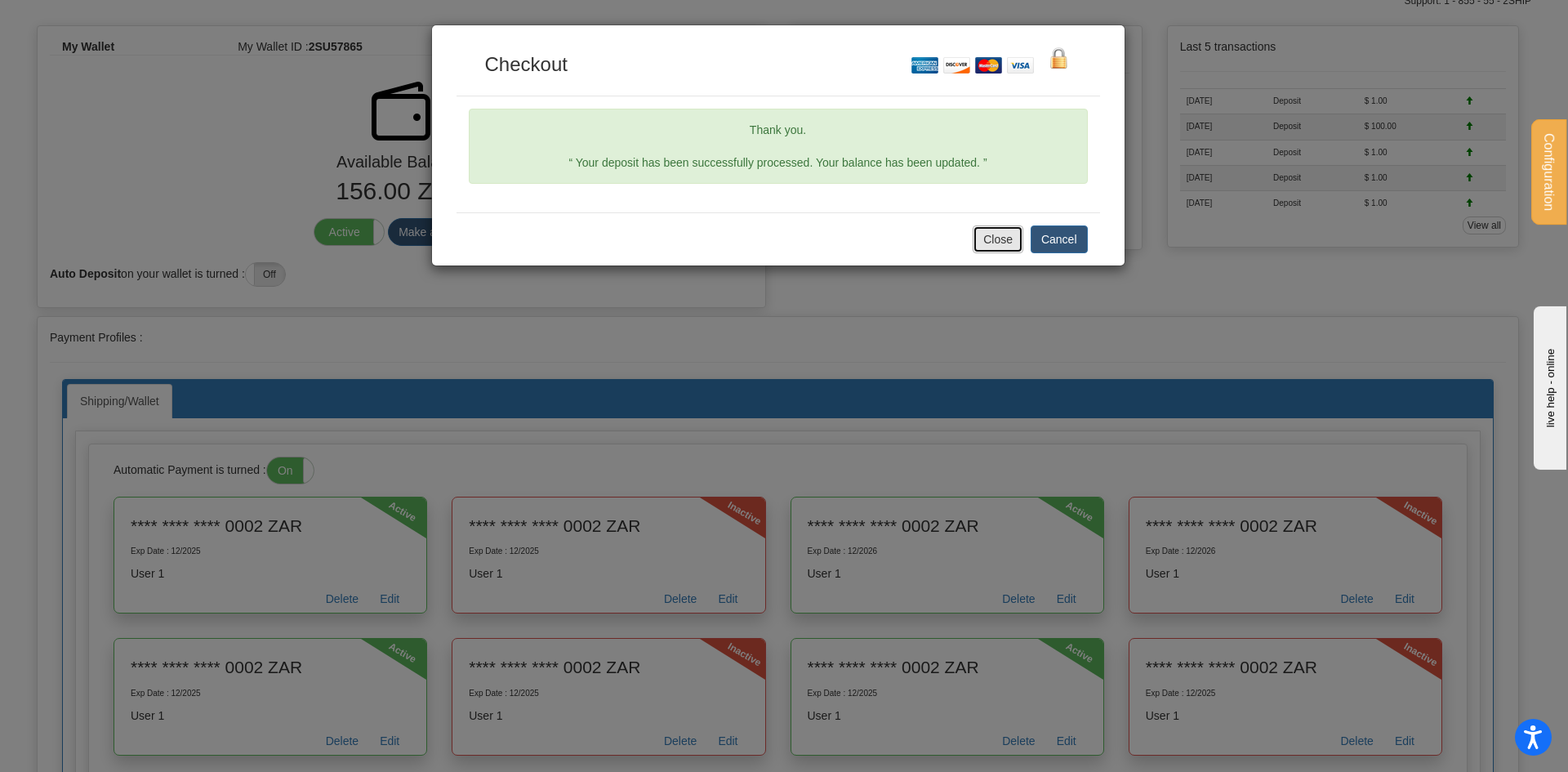
click at [1001, 232] on button "Close" at bounding box center [998, 239] width 50 height 28
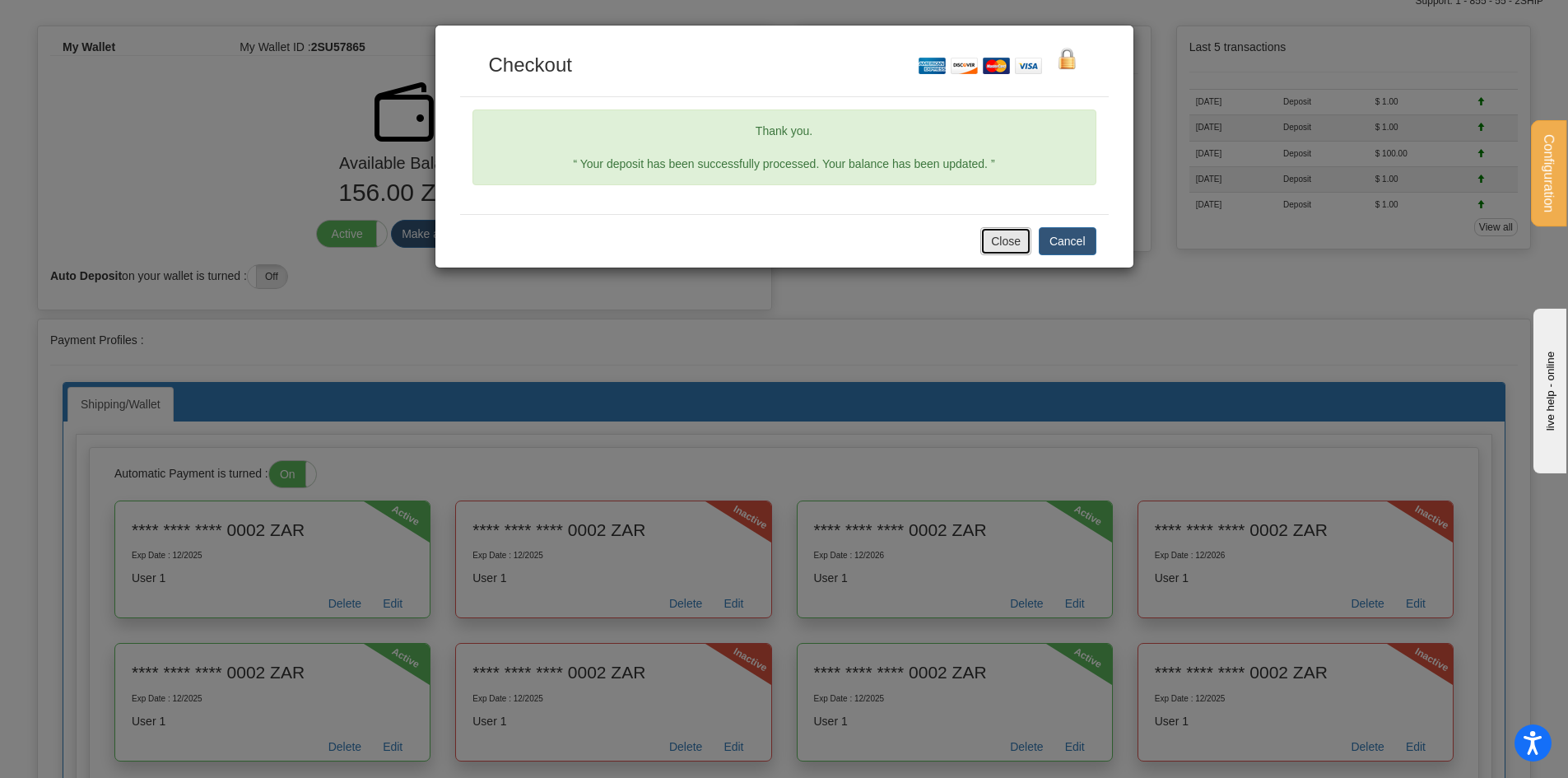
click at [1029, 243] on button "Close" at bounding box center [1006, 241] width 51 height 28
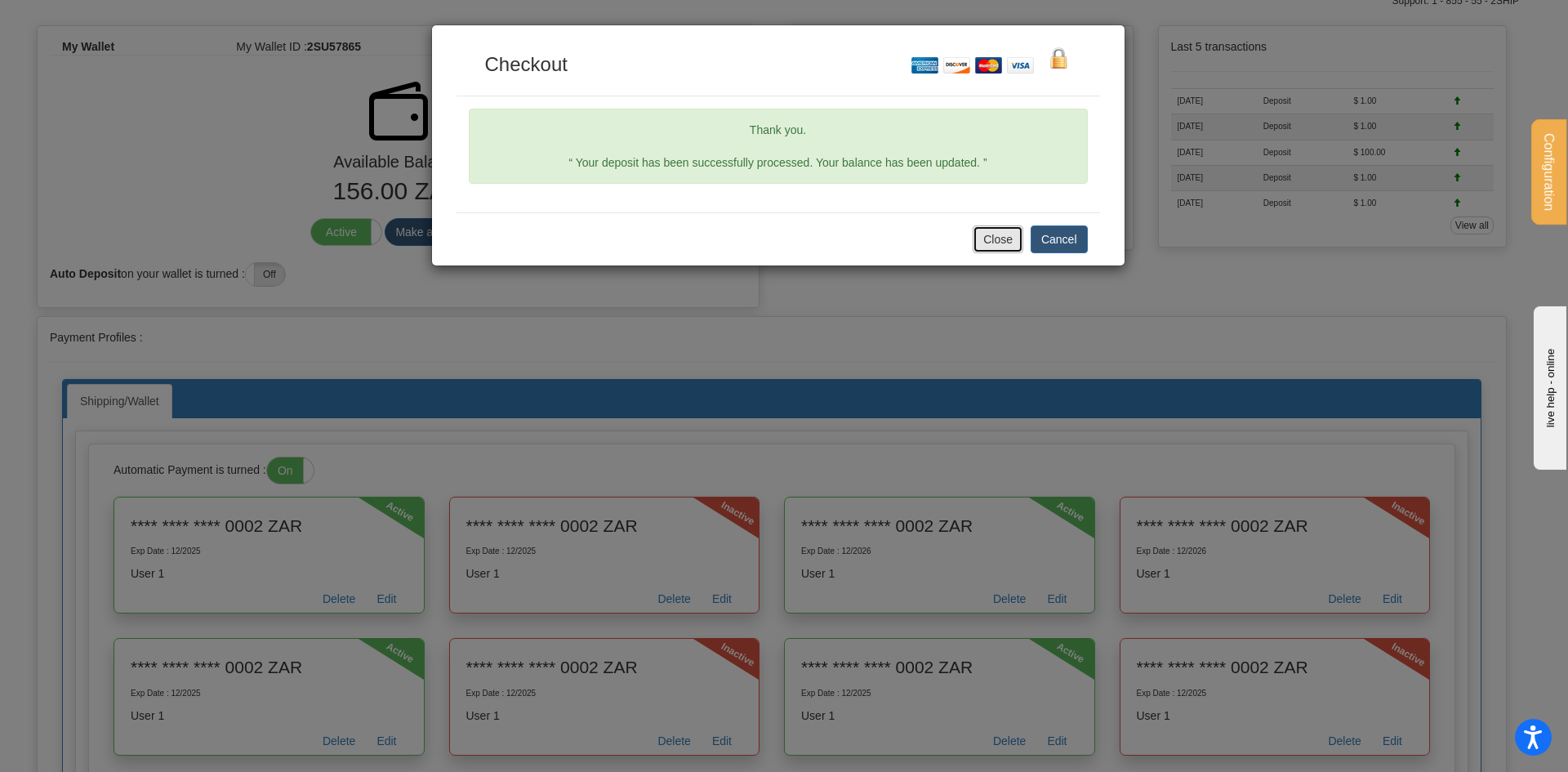
click at [1008, 239] on button "Close" at bounding box center [998, 239] width 50 height 28
click at [1006, 244] on button "Close" at bounding box center [998, 239] width 50 height 28
click at [994, 238] on button "Close" at bounding box center [998, 239] width 50 height 28
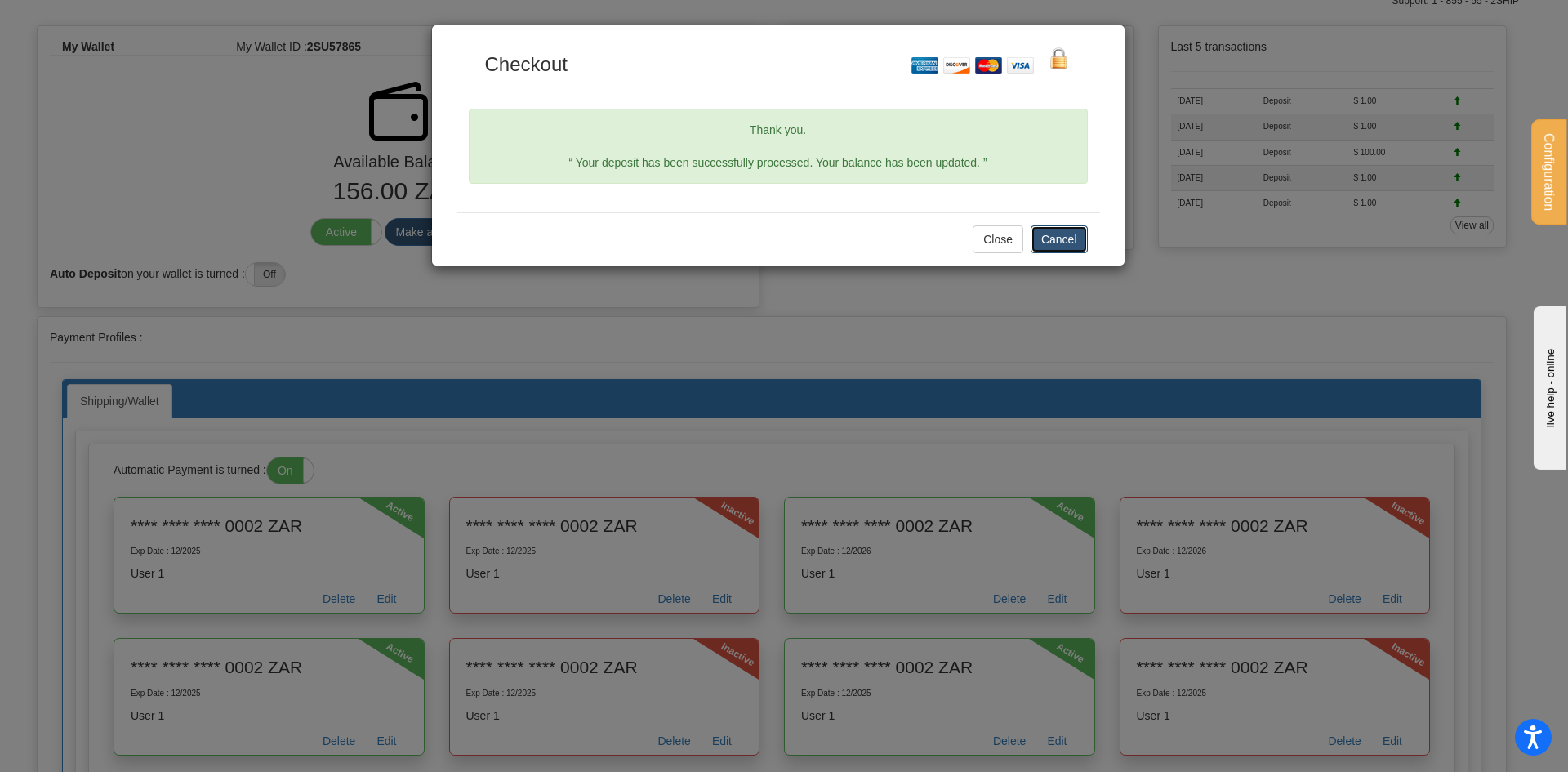
click at [1063, 239] on button "Cancel" at bounding box center [1059, 239] width 57 height 28
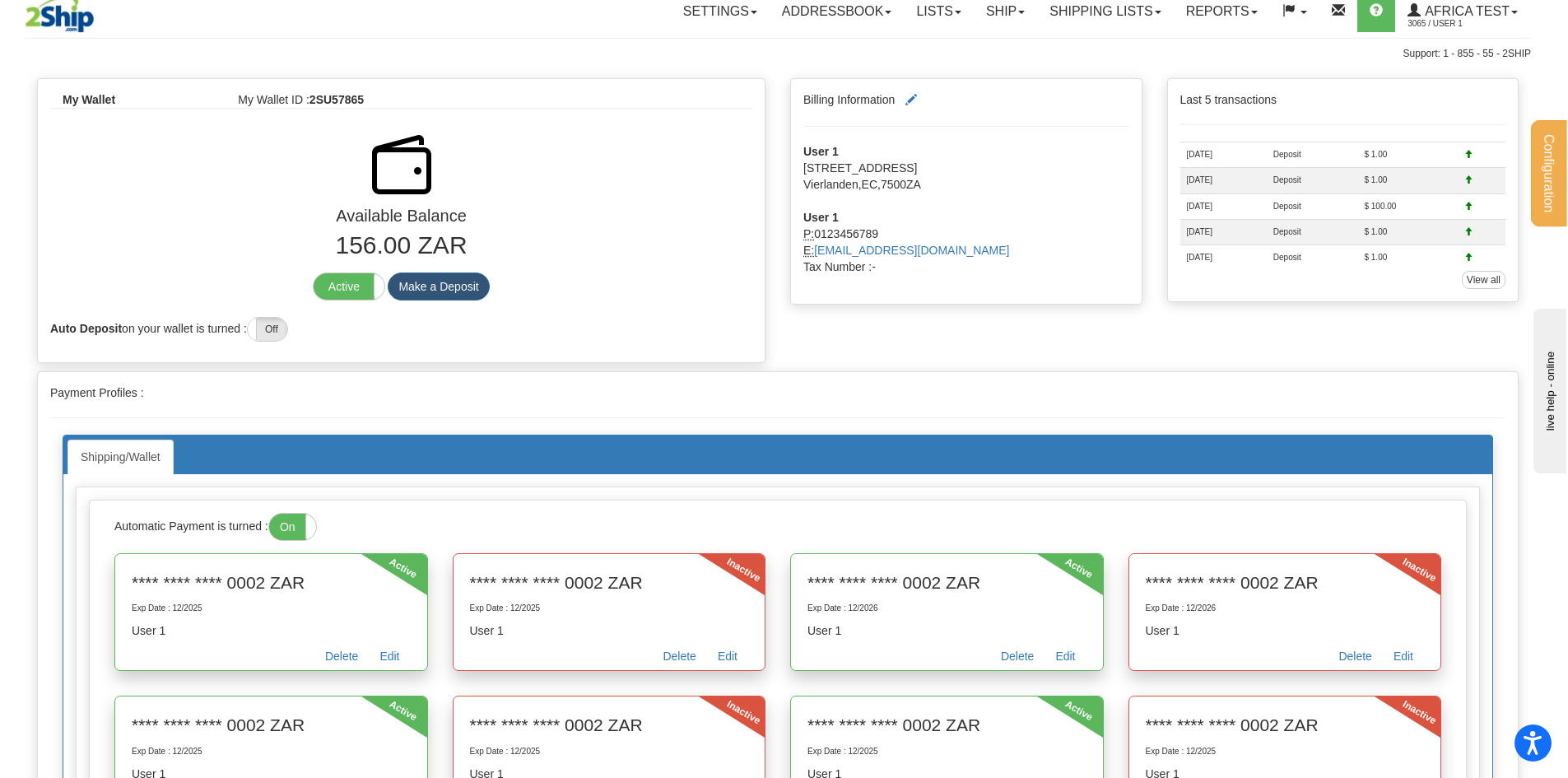
scroll to position [0, 0]
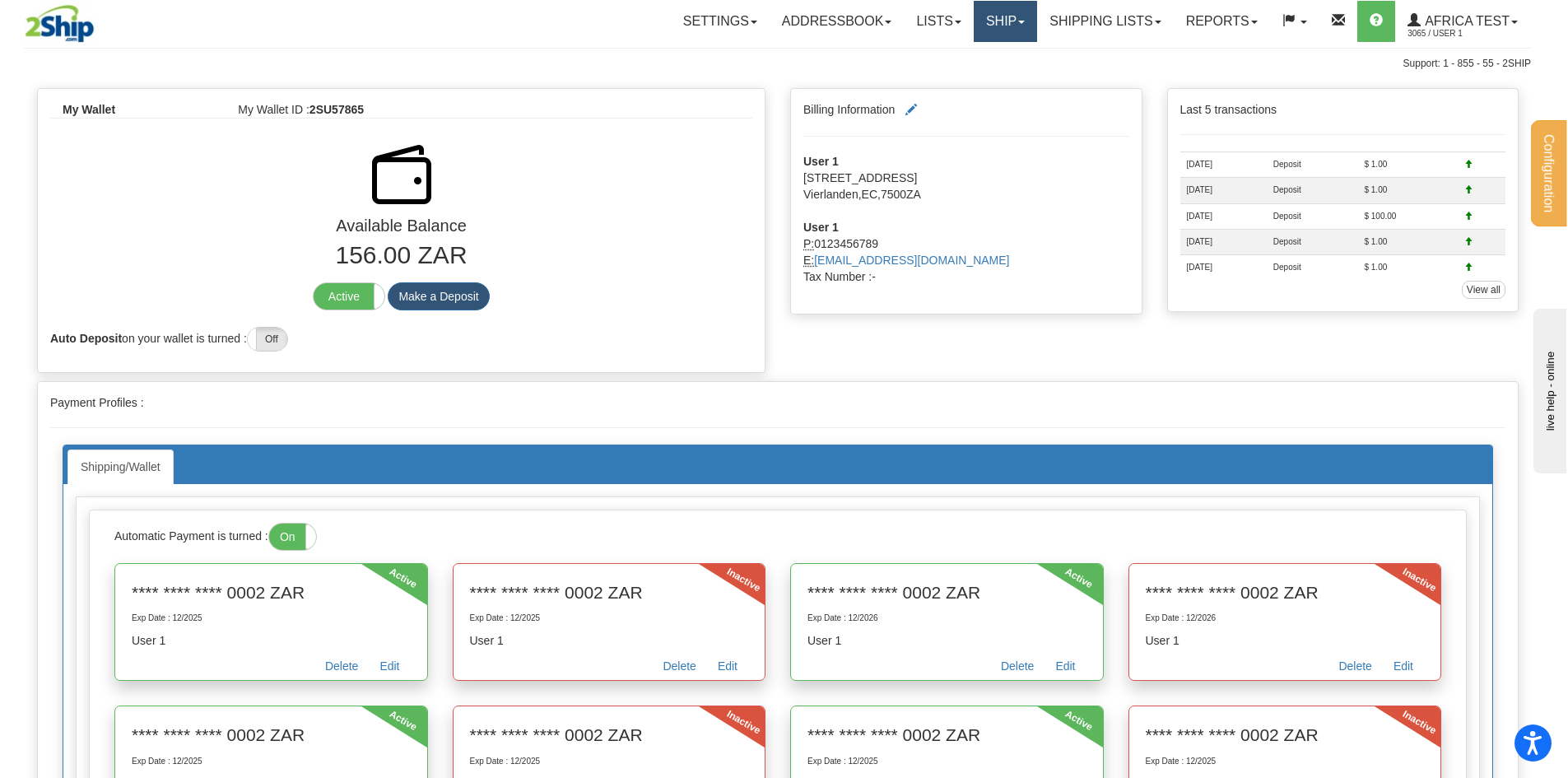
click at [995, 33] on link "Ship" at bounding box center [1006, 21] width 63 height 41
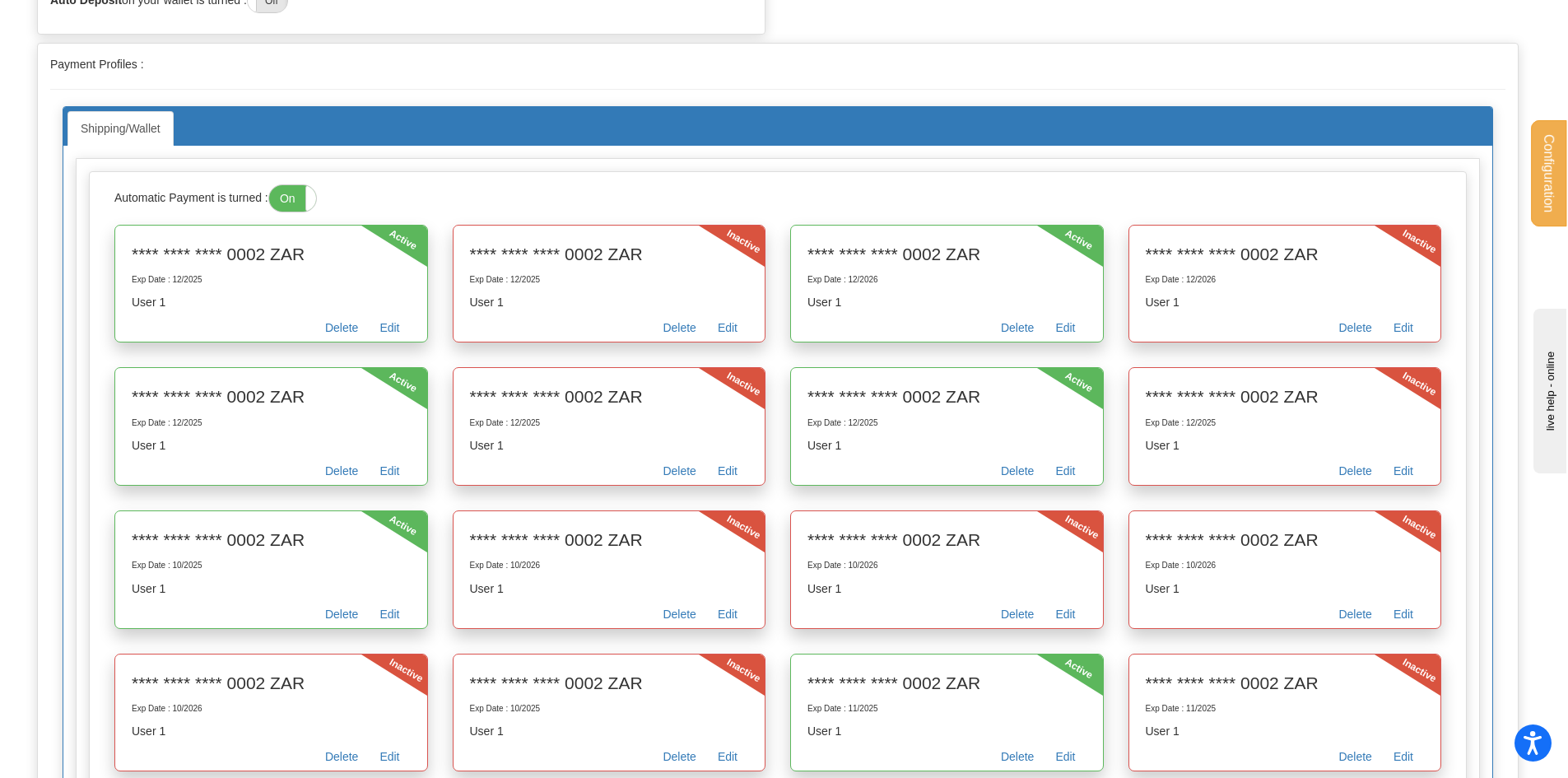
scroll to position [165, 0]
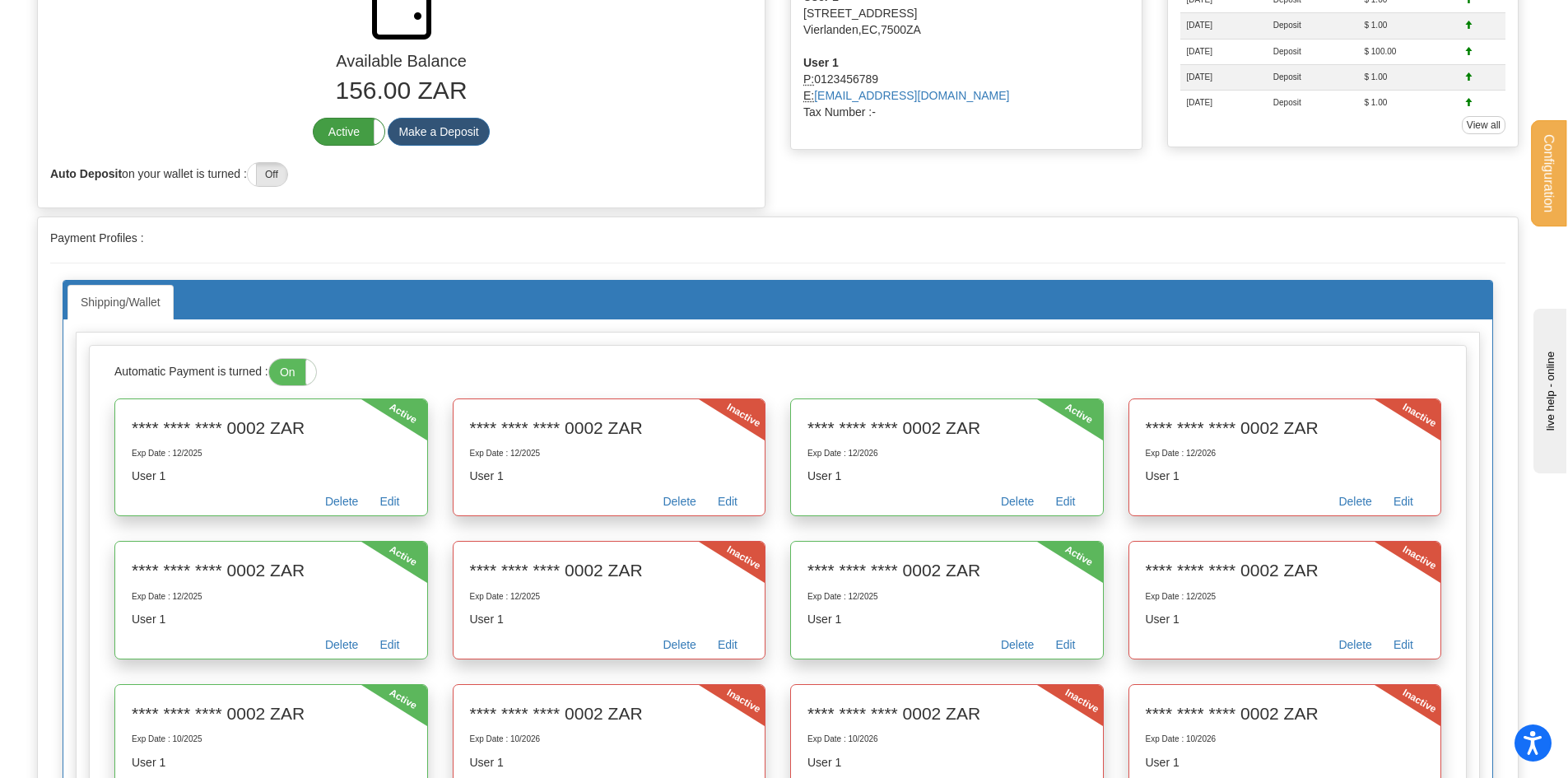
click at [349, 136] on label "Active" at bounding box center [349, 132] width 70 height 27
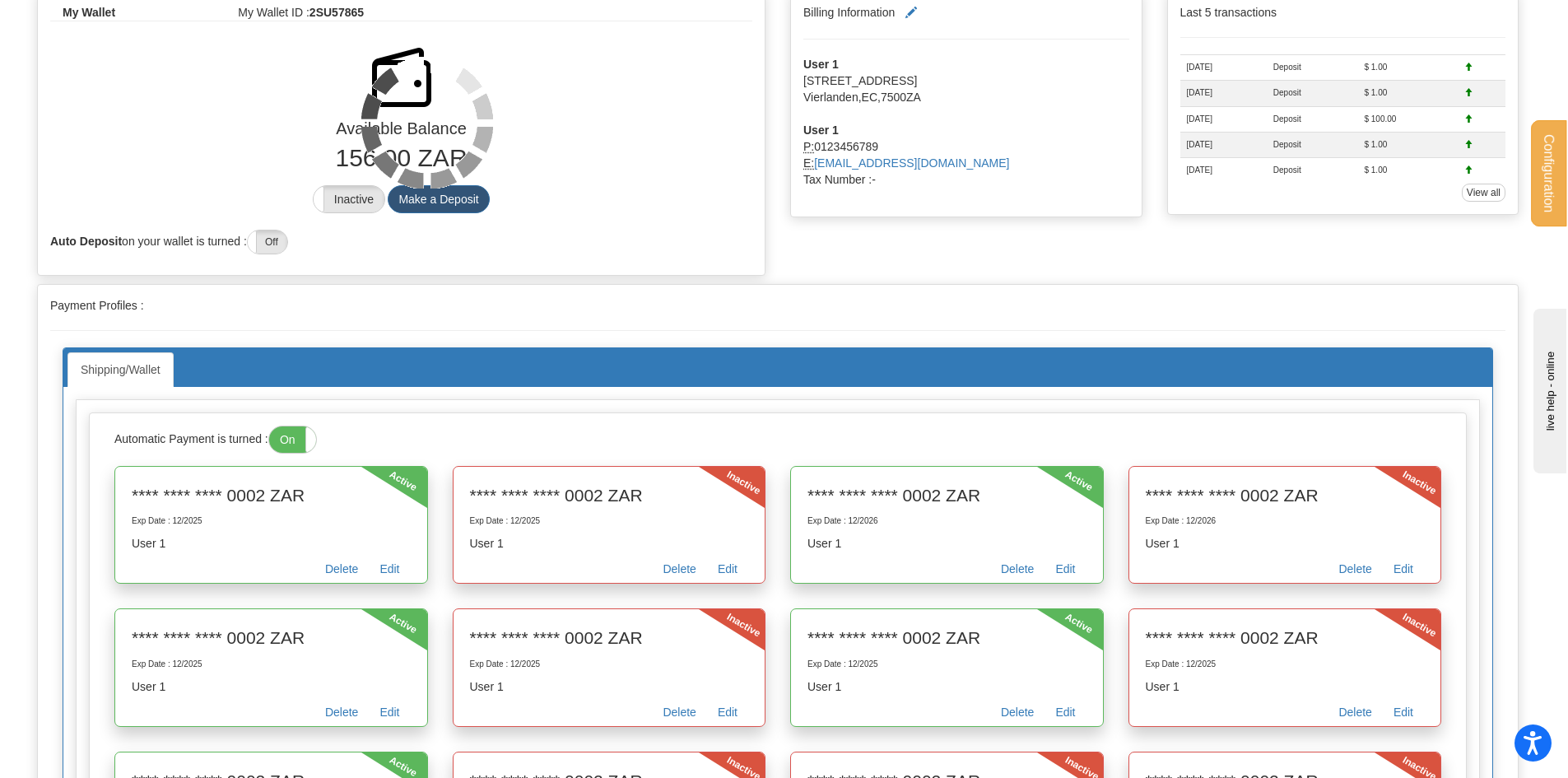
scroll to position [0, 0]
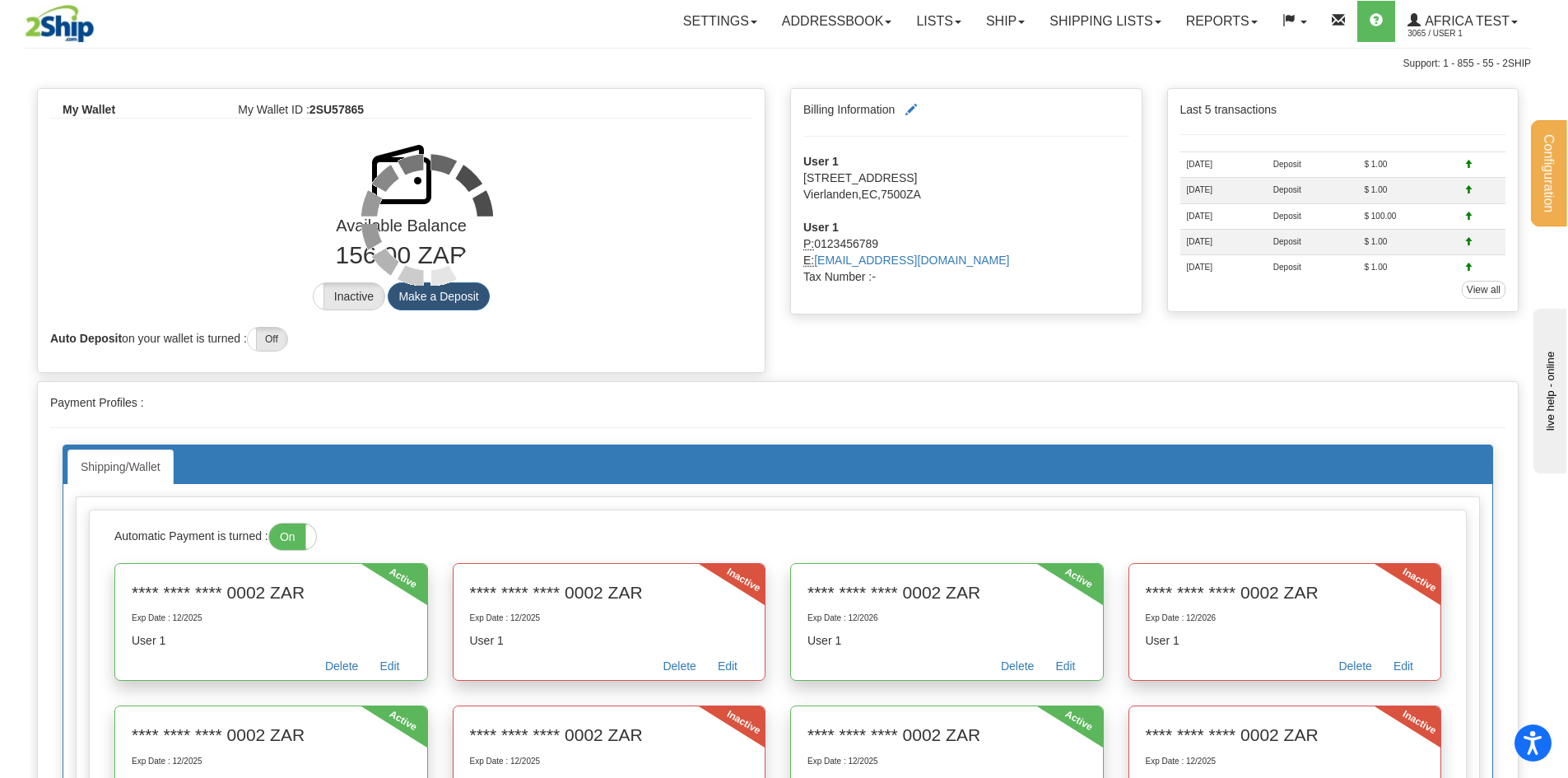
drag, startPoint x: 519, startPoint y: 364, endPoint x: 569, endPoint y: 258, distance: 117.2
click at [569, 258] on div at bounding box center [427, 220] width 754 height 131
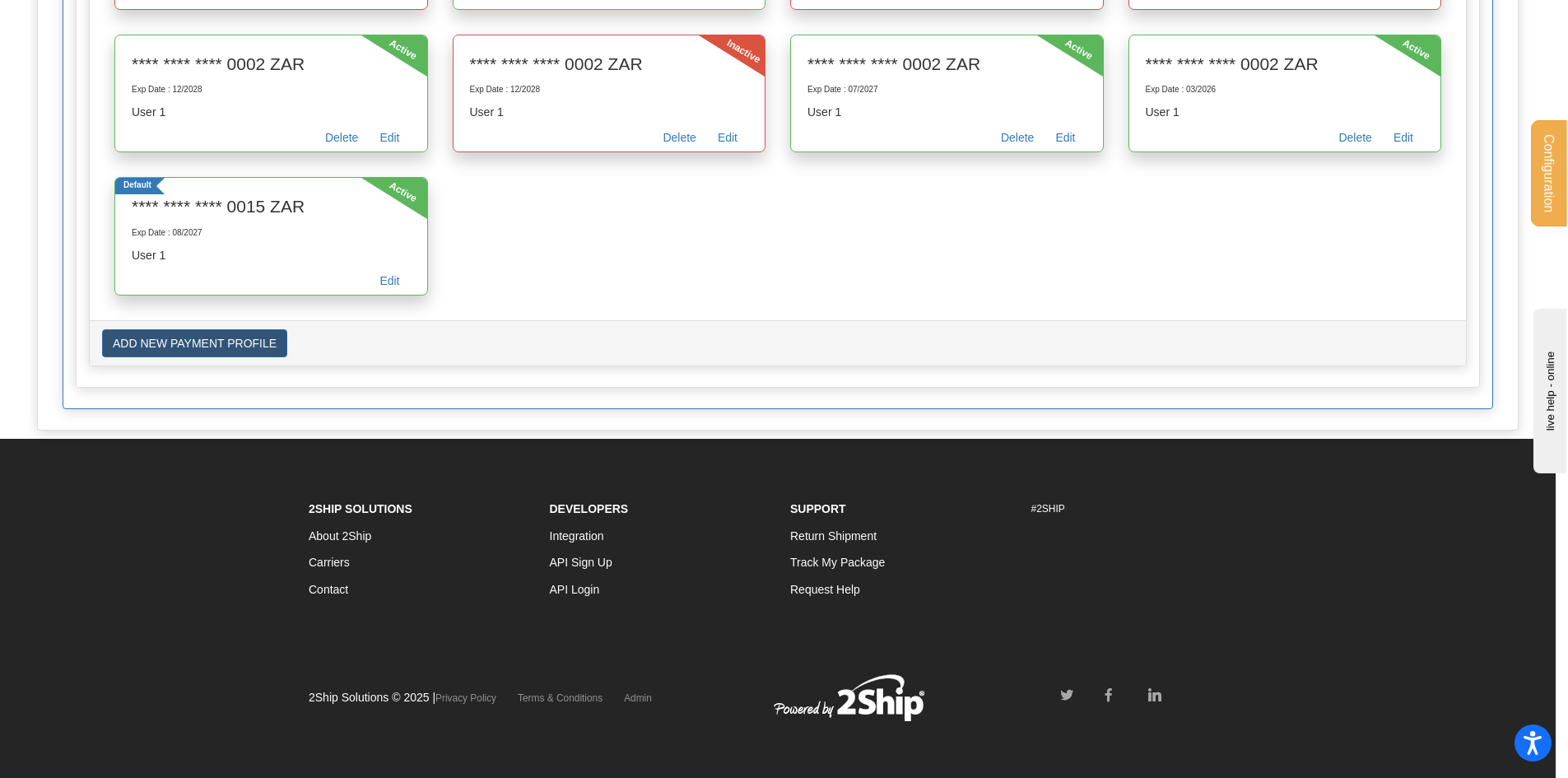
scroll to position [2626, 0]
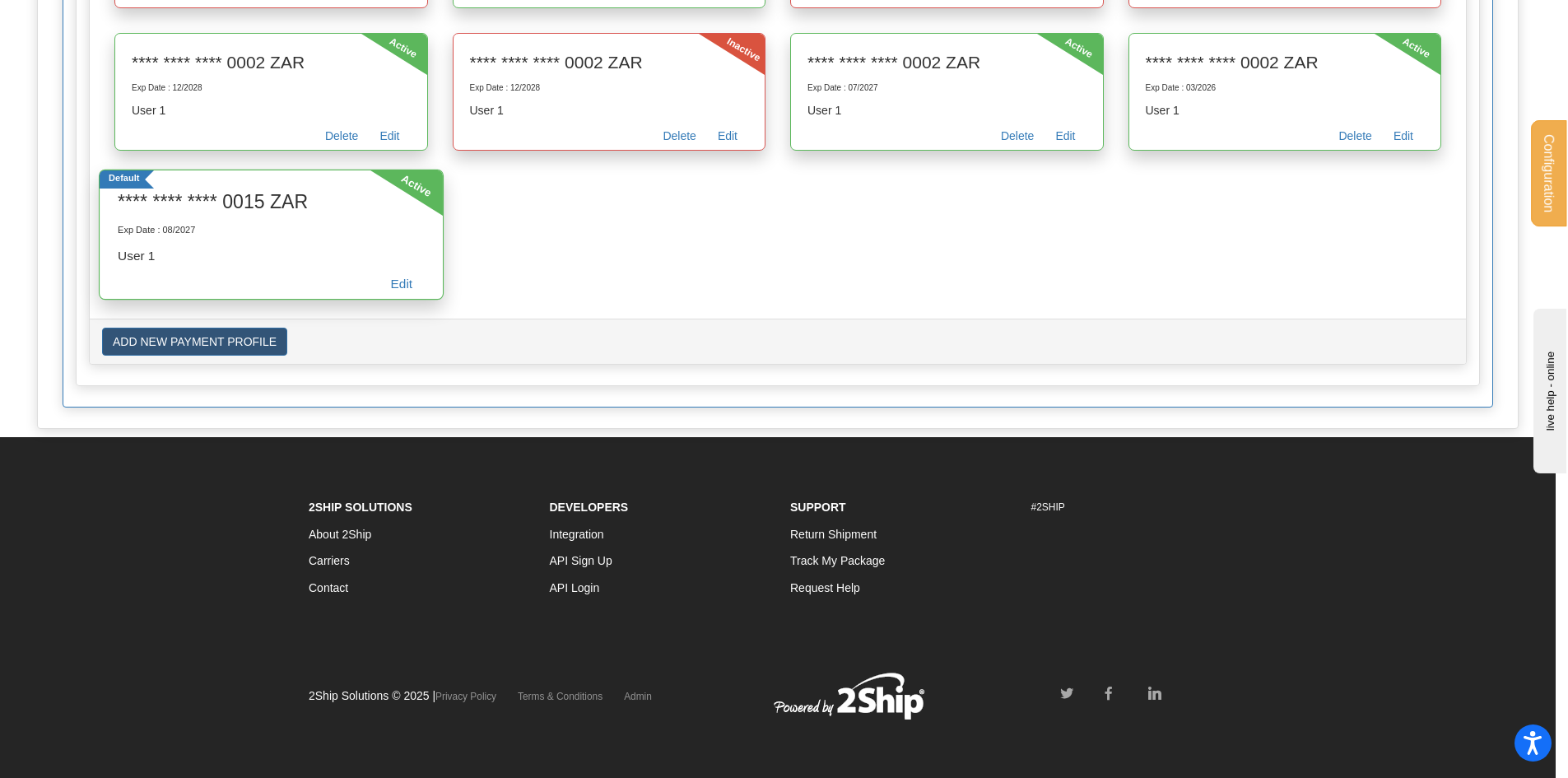
drag, startPoint x: 315, startPoint y: 201, endPoint x: 225, endPoint y: 200, distance: 90.0
click at [225, 200] on h3 "**** **** **** 0015 ZAR" at bounding box center [271, 202] width 306 height 27
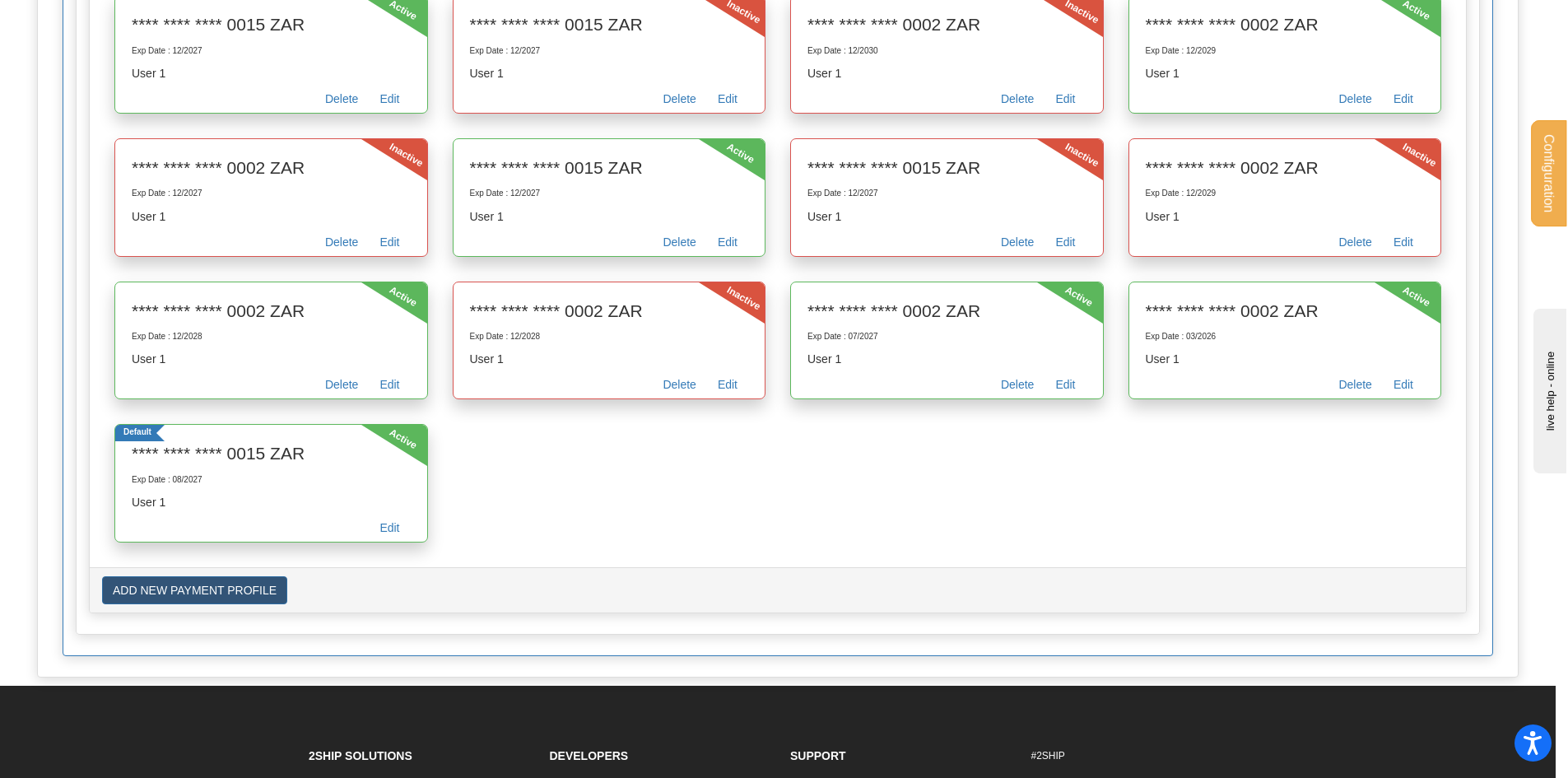
scroll to position [2379, 0]
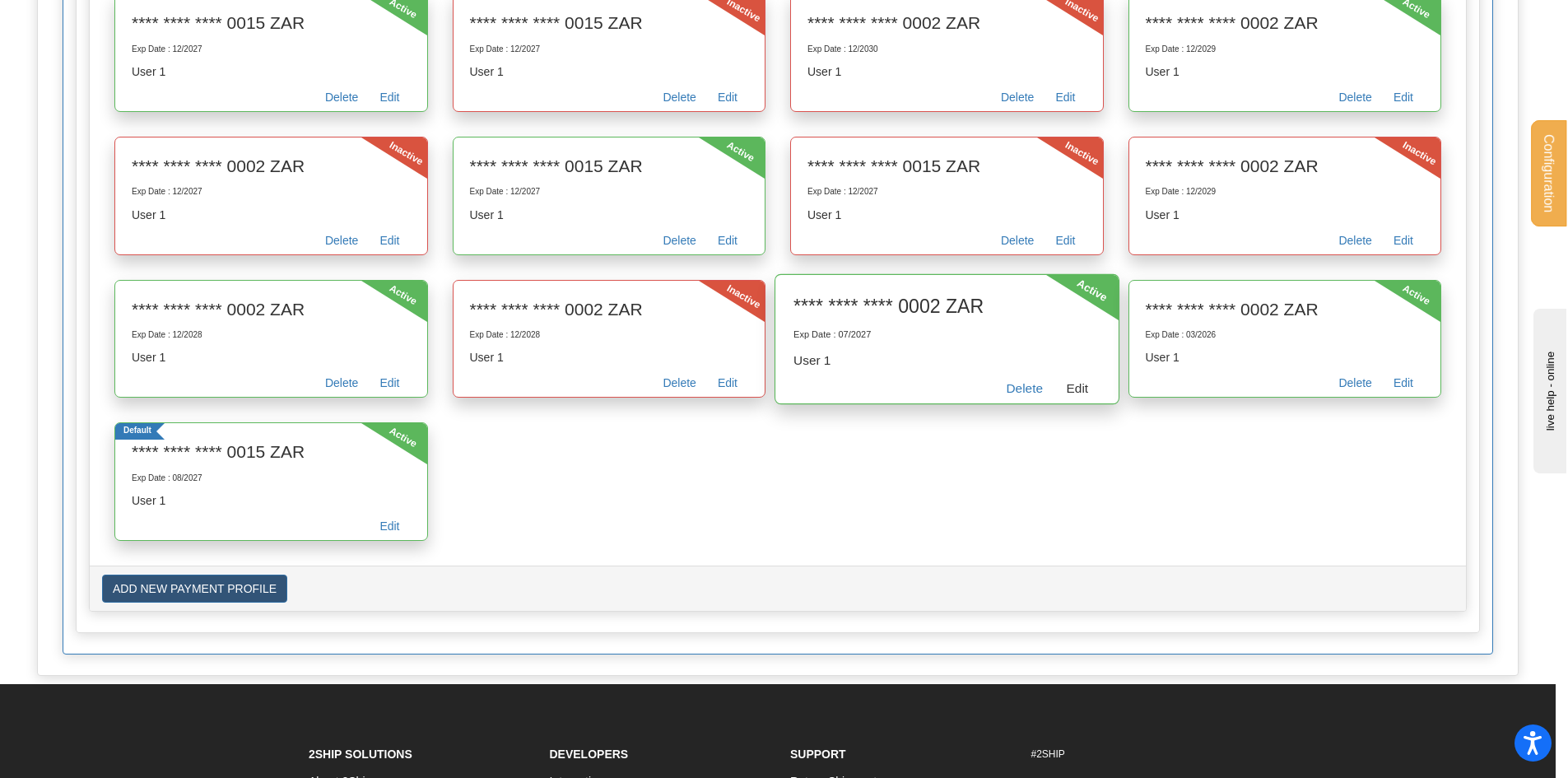
click at [1081, 389] on link "Edit" at bounding box center [1077, 390] width 45 height 26
click at [1083, 389] on link "Edit" at bounding box center [1077, 390] width 45 height 26
click at [1076, 388] on link "Edit" at bounding box center [1077, 390] width 45 height 26
click at [1086, 387] on link "Edit" at bounding box center [1077, 390] width 45 height 26
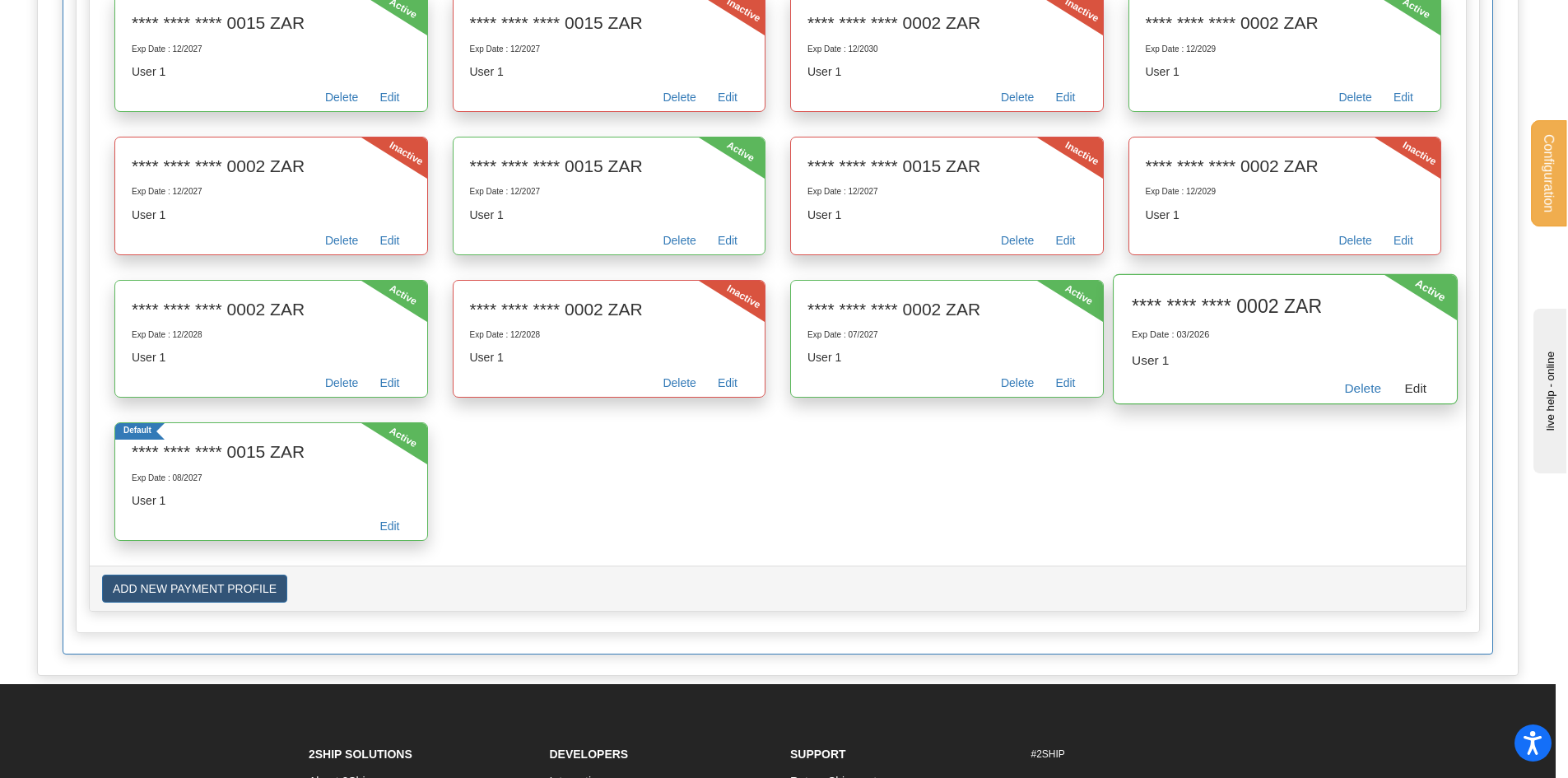
click at [1404, 383] on link "Edit" at bounding box center [1415, 390] width 45 height 26
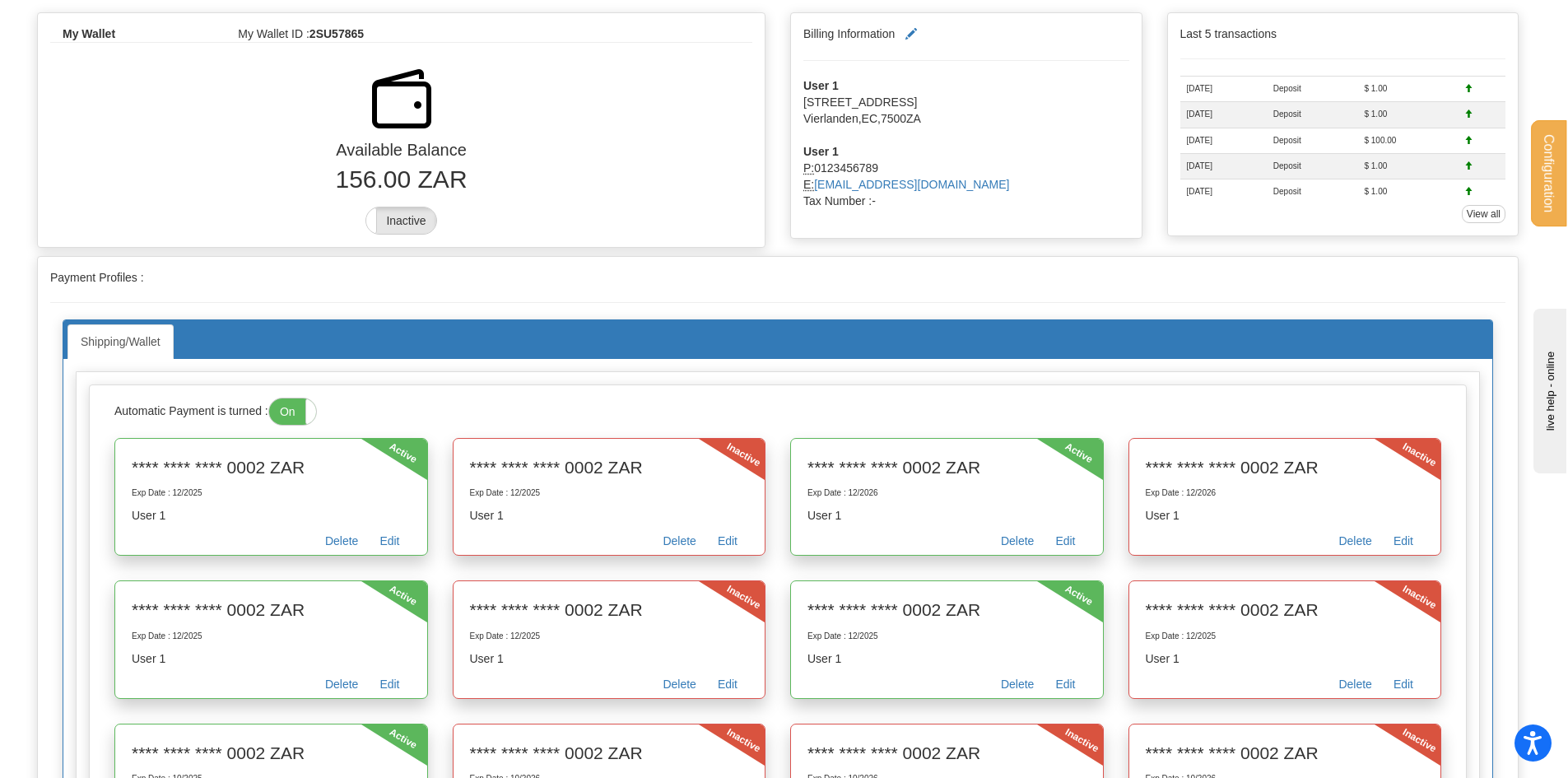
scroll to position [73, 0]
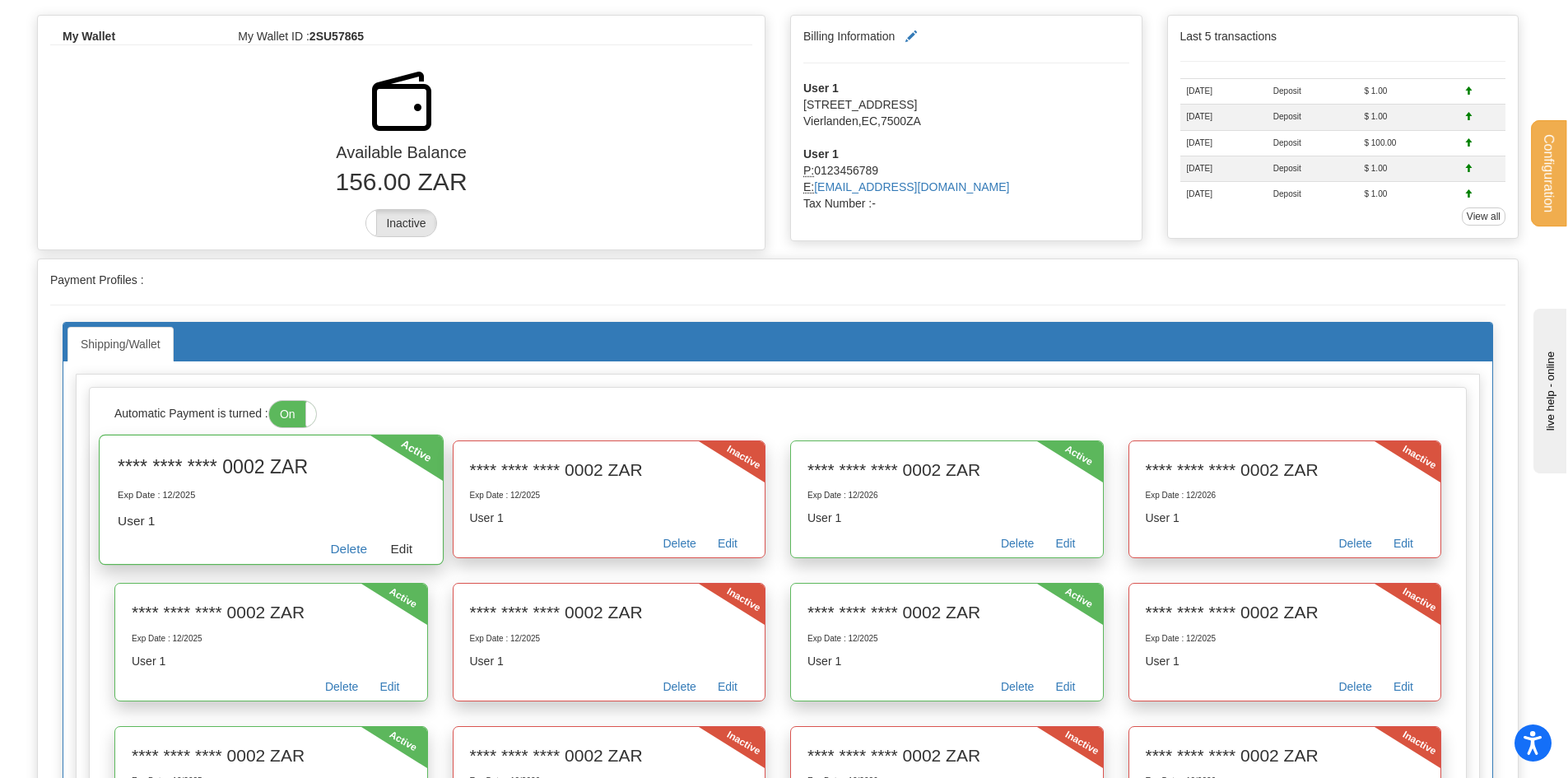
click at [399, 550] on link "Edit" at bounding box center [401, 551] width 45 height 26
click at [395, 544] on link "Edit" at bounding box center [401, 551] width 45 height 26
click at [398, 543] on link "Edit" at bounding box center [401, 551] width 45 height 26
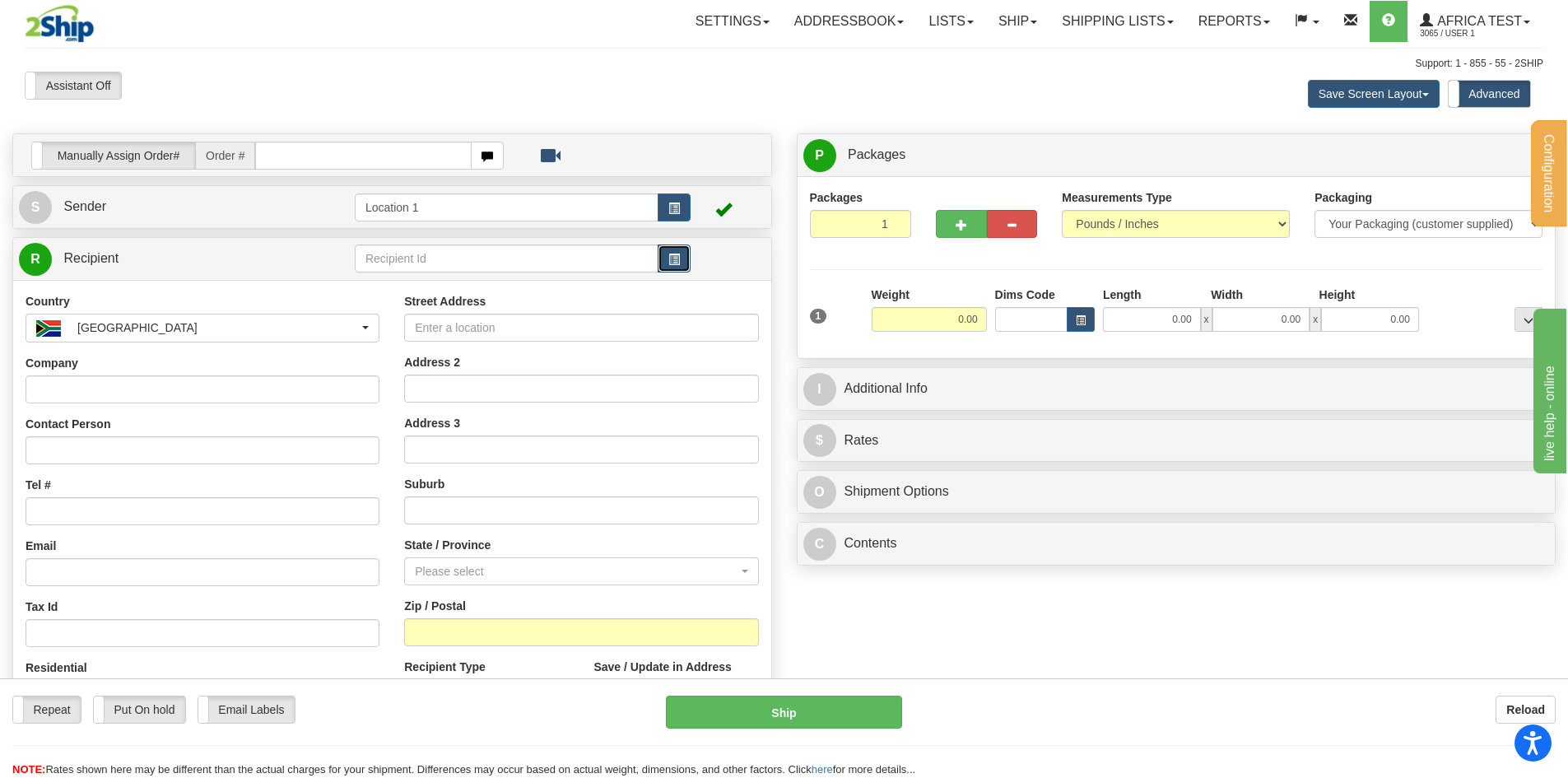
click at [675, 260] on span "button" at bounding box center [675, 260] width 12 height 11
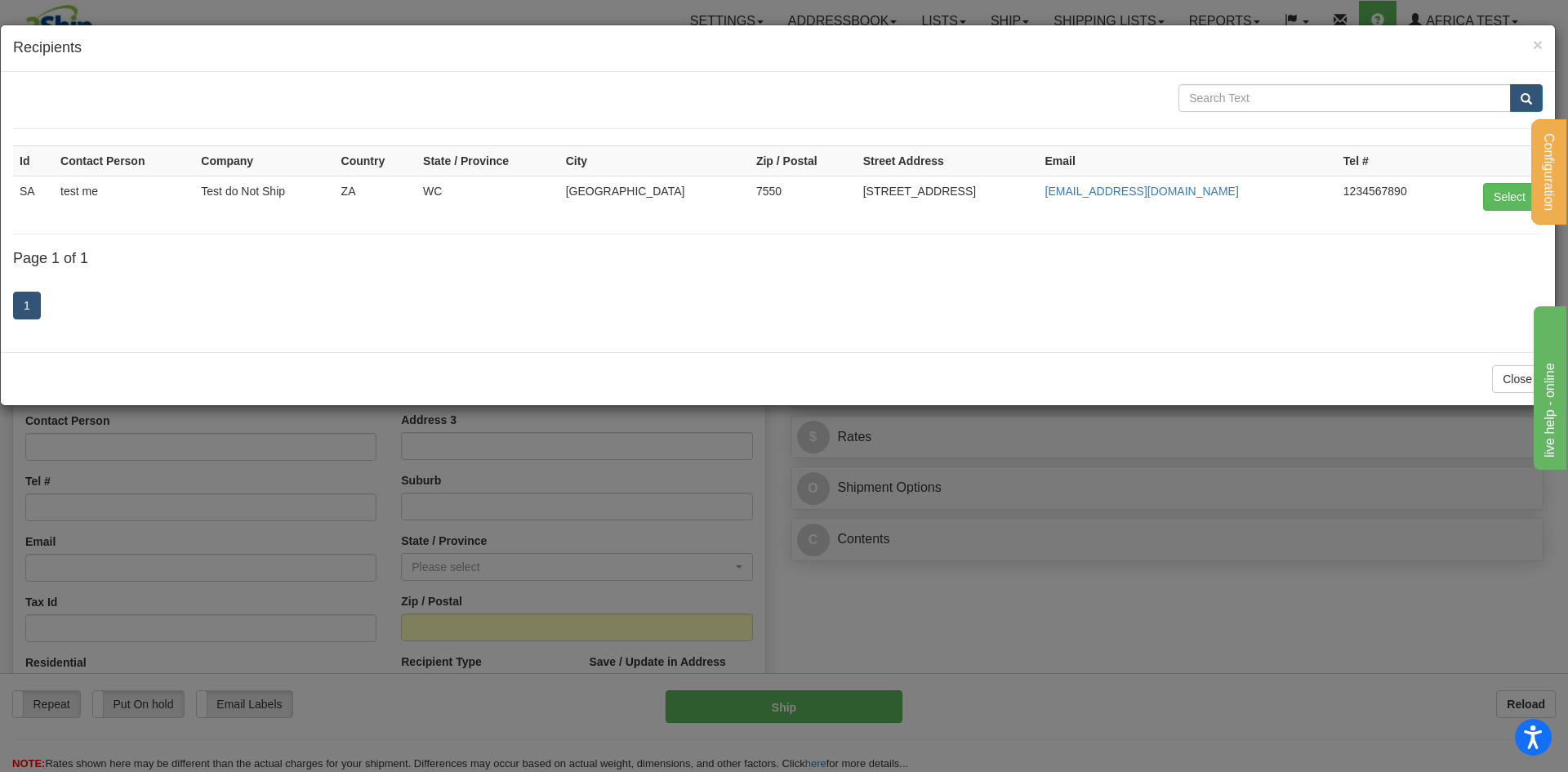
click at [1481, 190] on td "Select" at bounding box center [1495, 197] width 96 height 41
click at [1501, 195] on button "Select" at bounding box center [1509, 197] width 53 height 28
type input "SA"
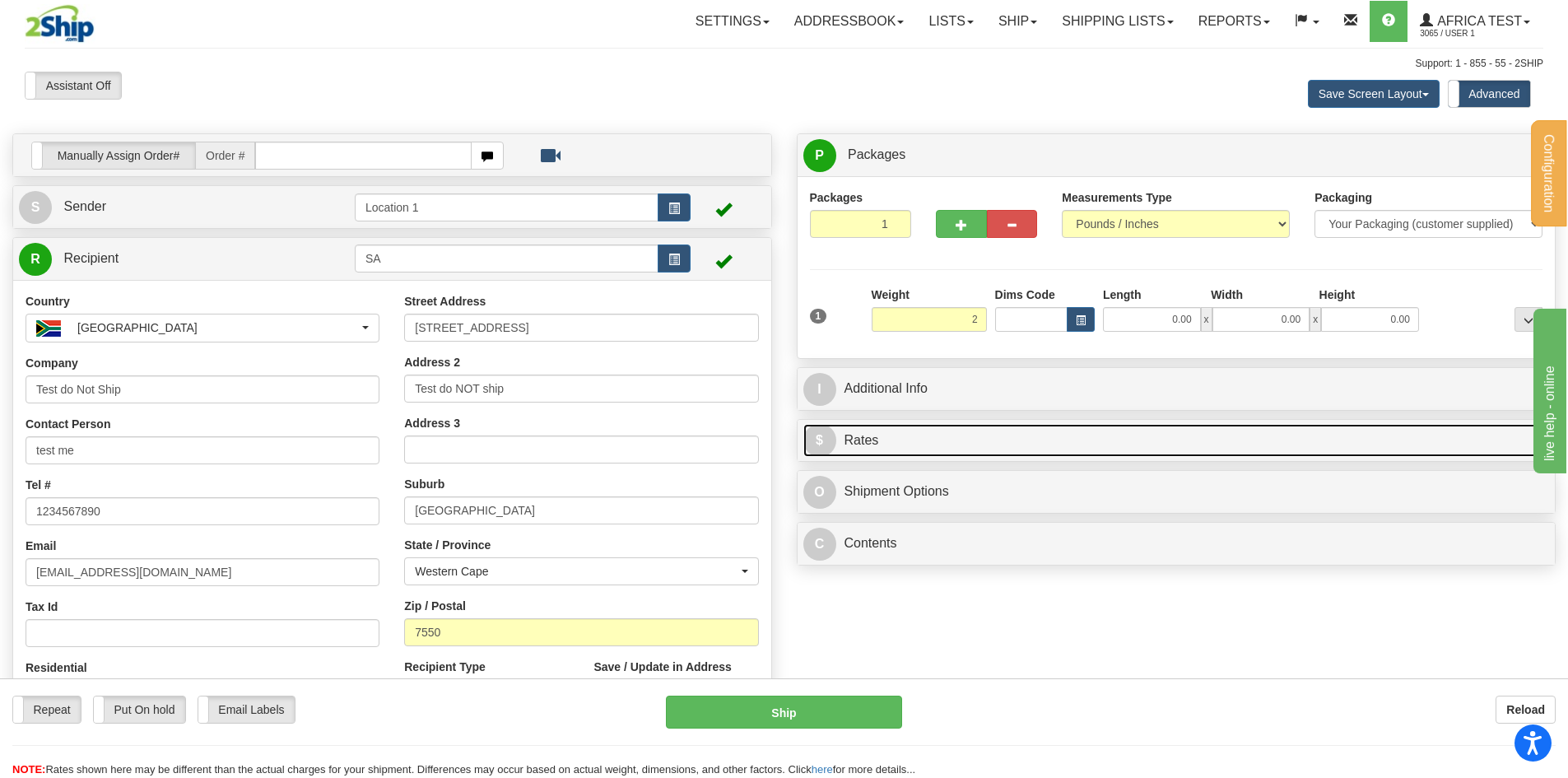
drag, startPoint x: 916, startPoint y: 434, endPoint x: 928, endPoint y: 430, distance: 12.6
click at [916, 434] on link "$ Rates" at bounding box center [1177, 441] width 747 height 34
type input "2.00"
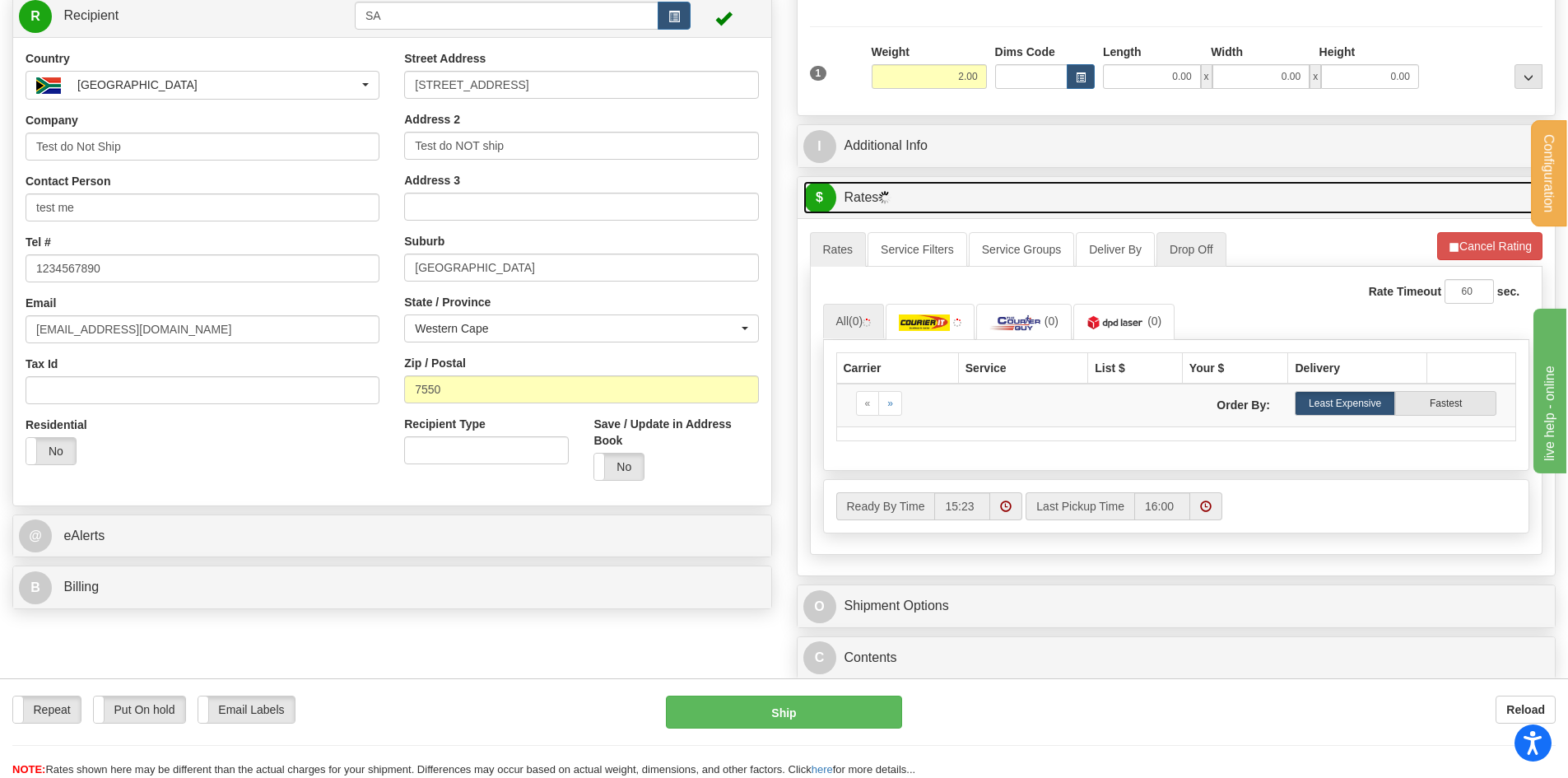
scroll to position [247, 0]
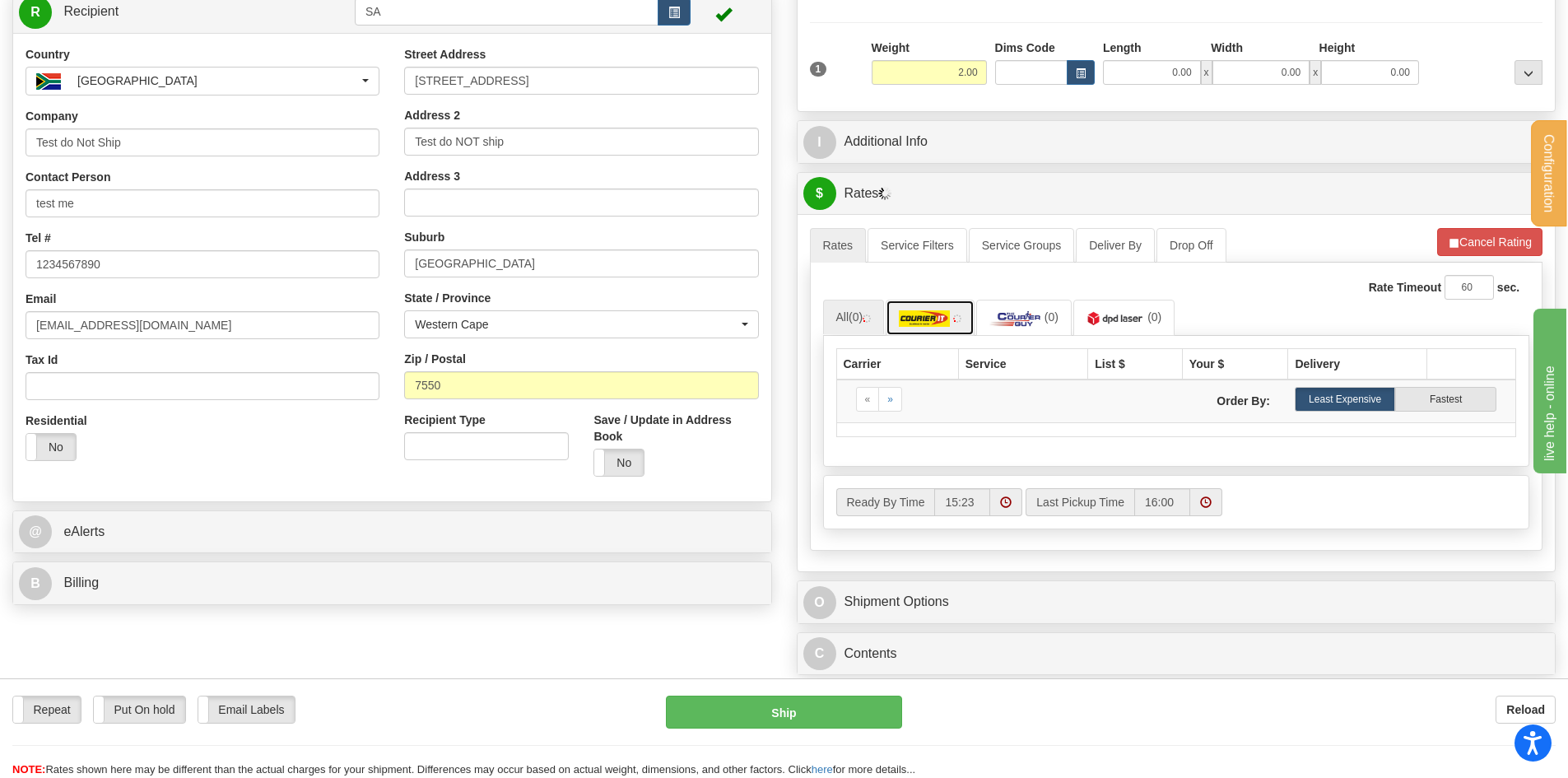
click at [963, 313] on link at bounding box center [930, 317] width 89 height 36
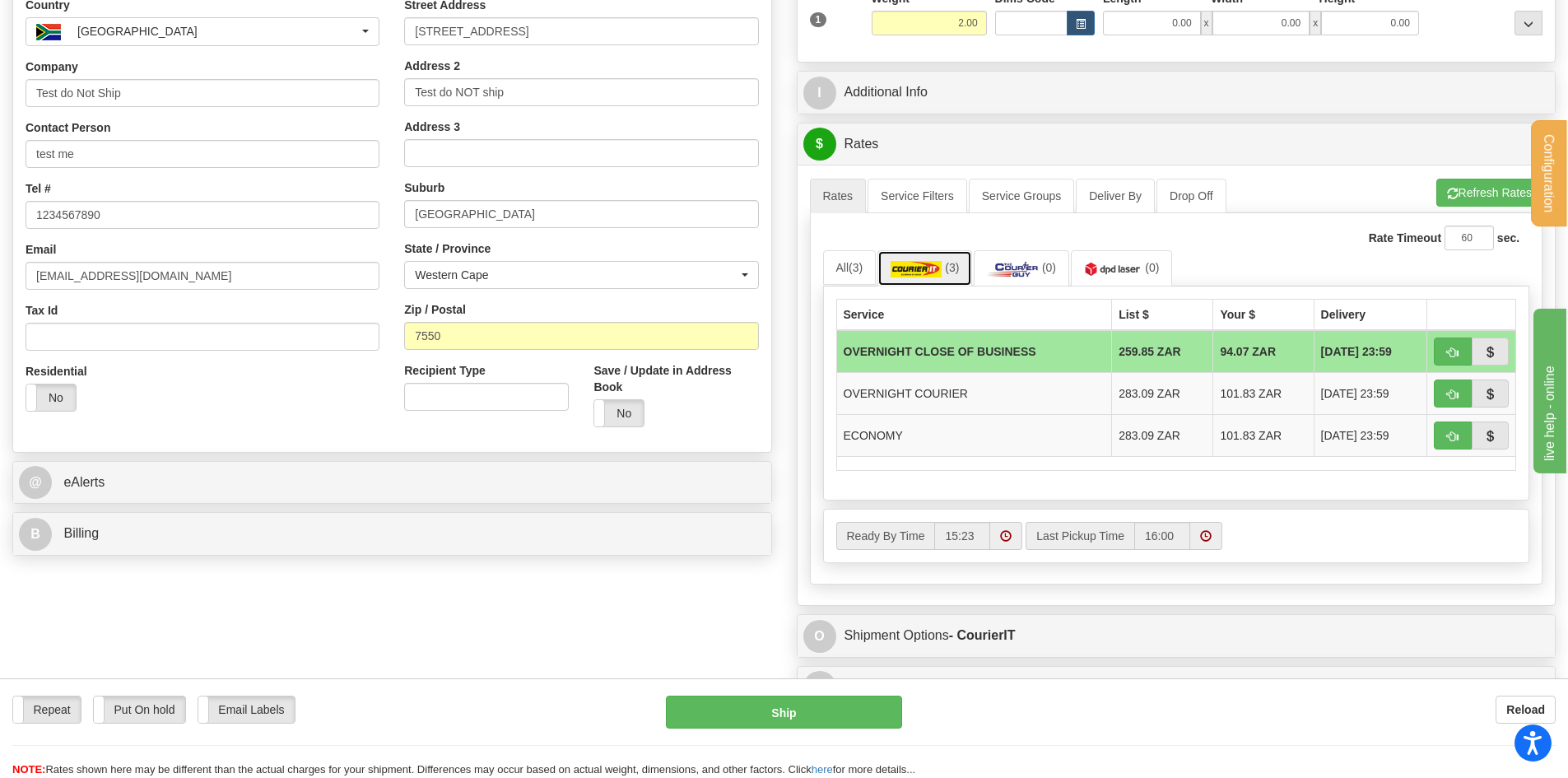
scroll to position [330, 0]
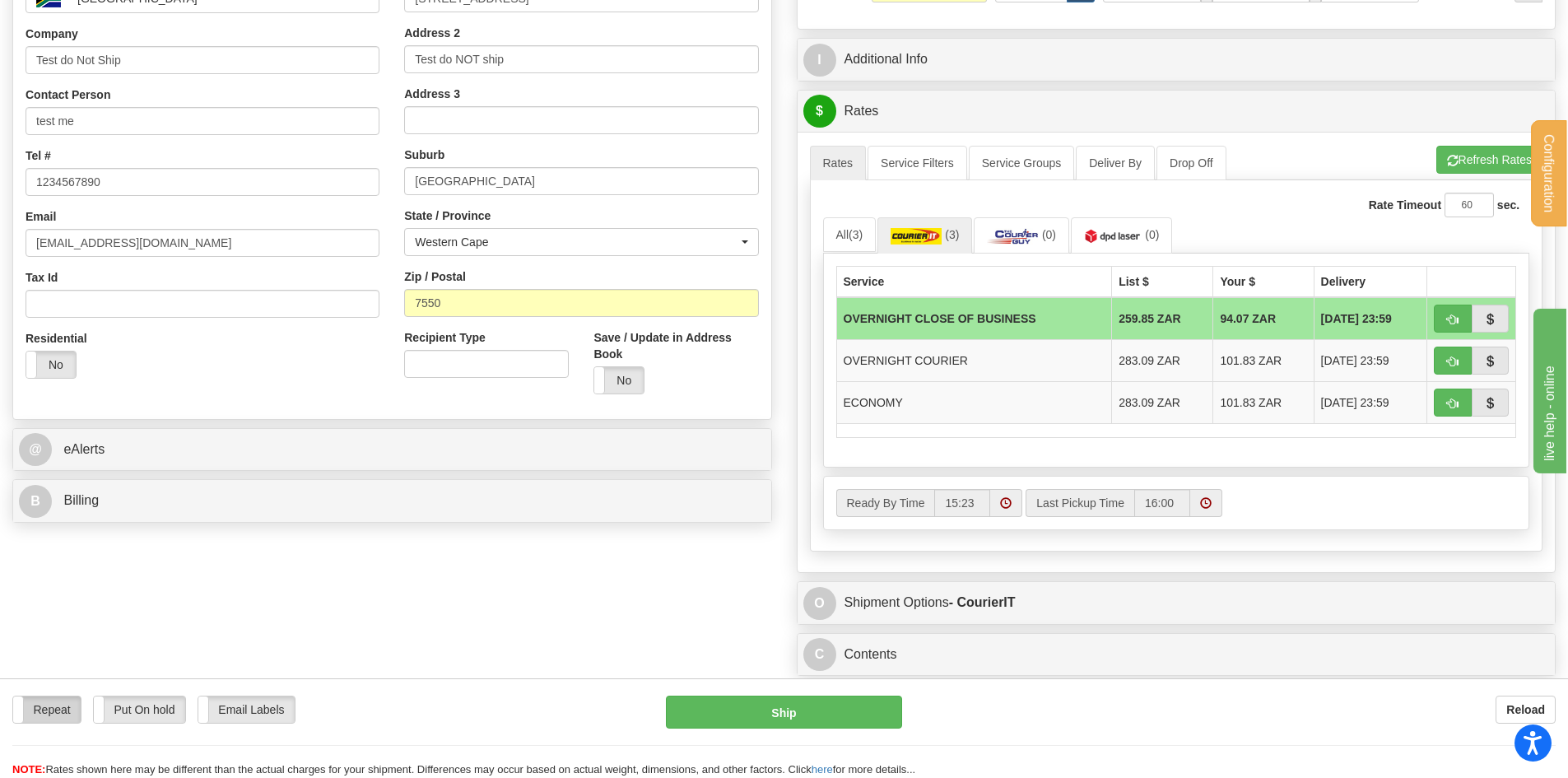
click at [56, 702] on label "Repeat" at bounding box center [47, 710] width 67 height 27
click at [1463, 320] on button "button" at bounding box center [1453, 319] width 38 height 28
type input "OCB"
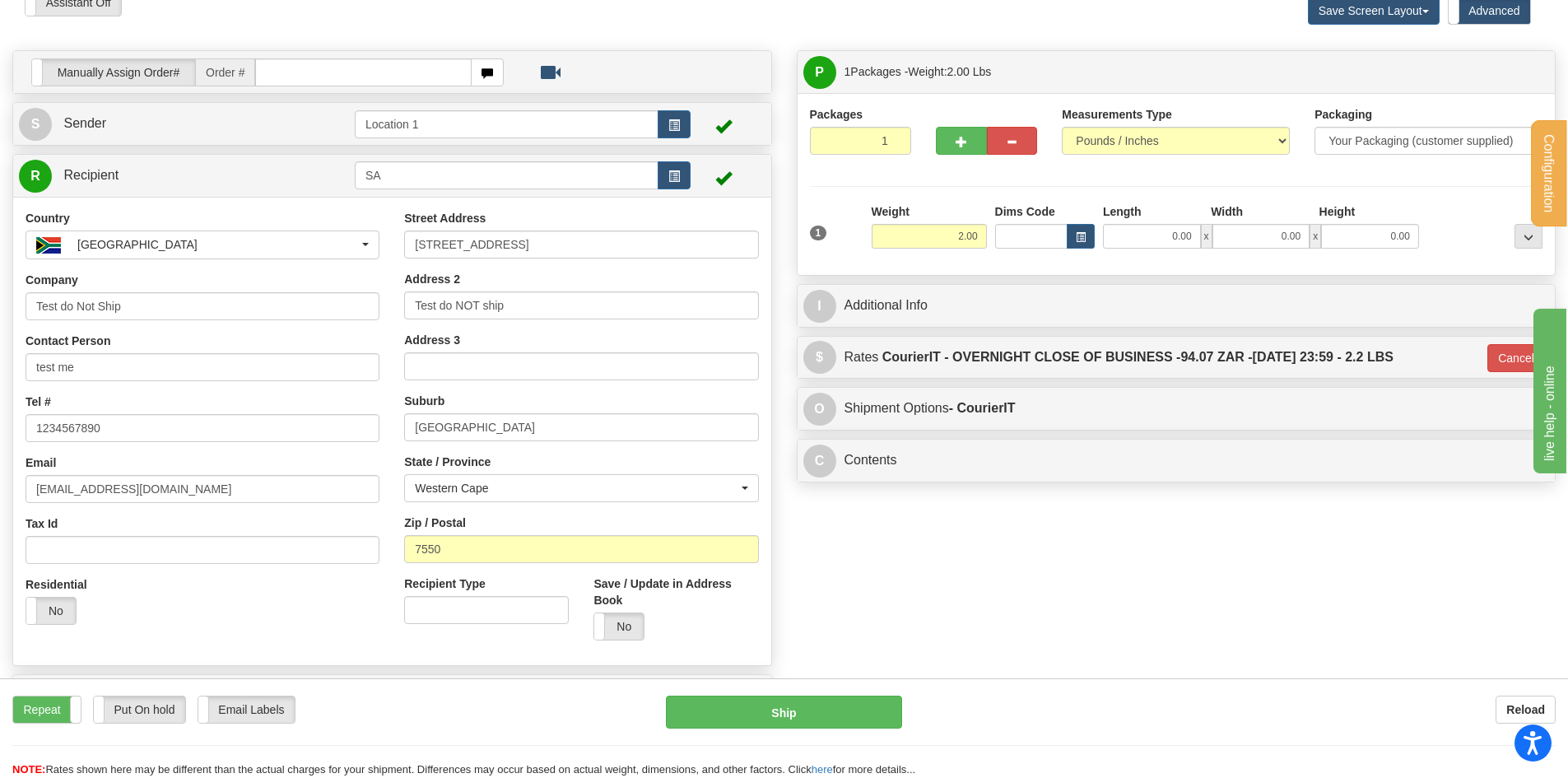
scroll to position [82, 0]
click at [784, 711] on button "Ship" at bounding box center [784, 712] width 236 height 33
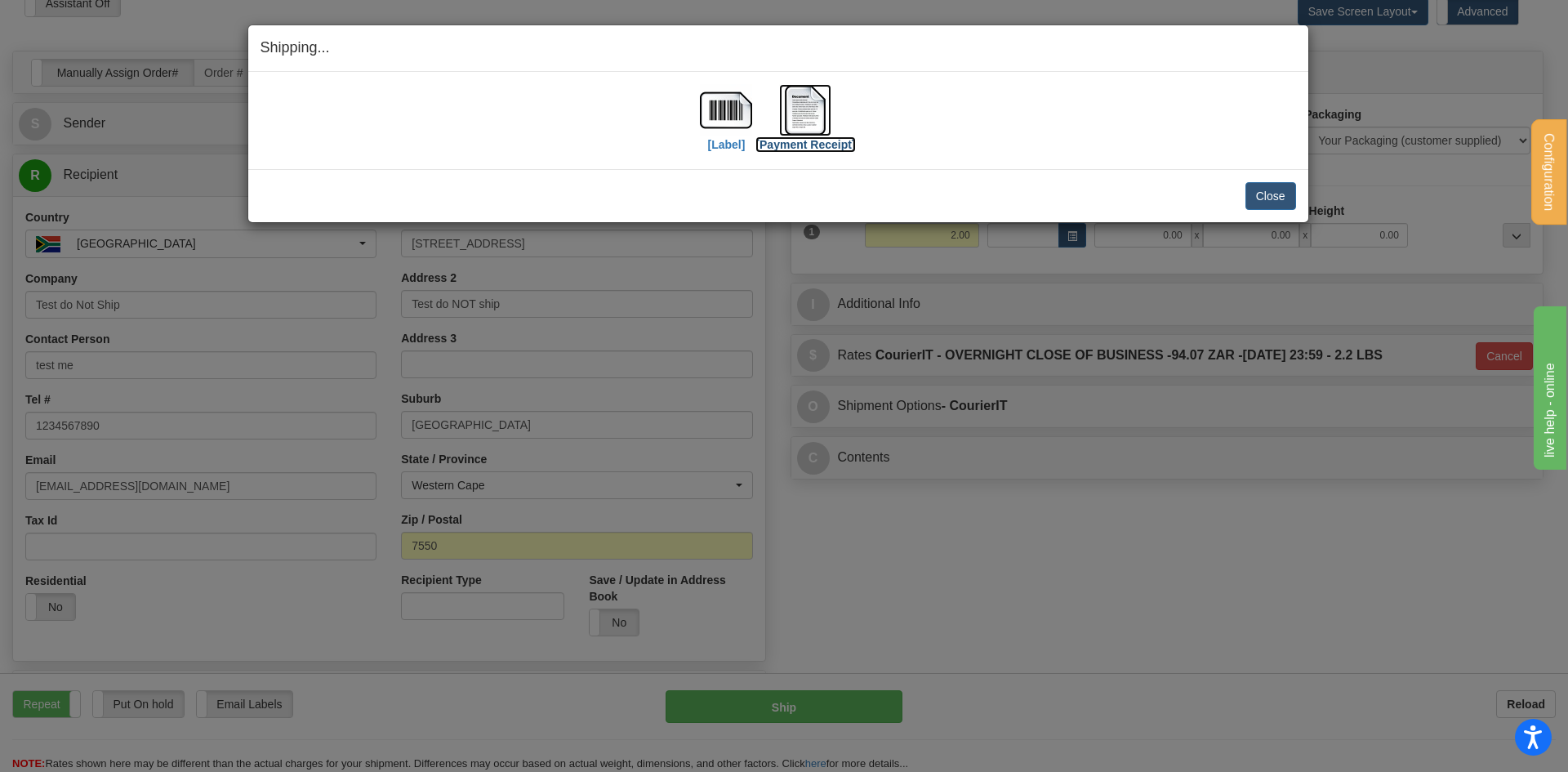
click at [820, 127] on img at bounding box center [805, 110] width 52 height 52
click at [811, 110] on img at bounding box center [805, 110] width 52 height 52
click at [1277, 199] on button "Close" at bounding box center [1270, 197] width 50 height 28
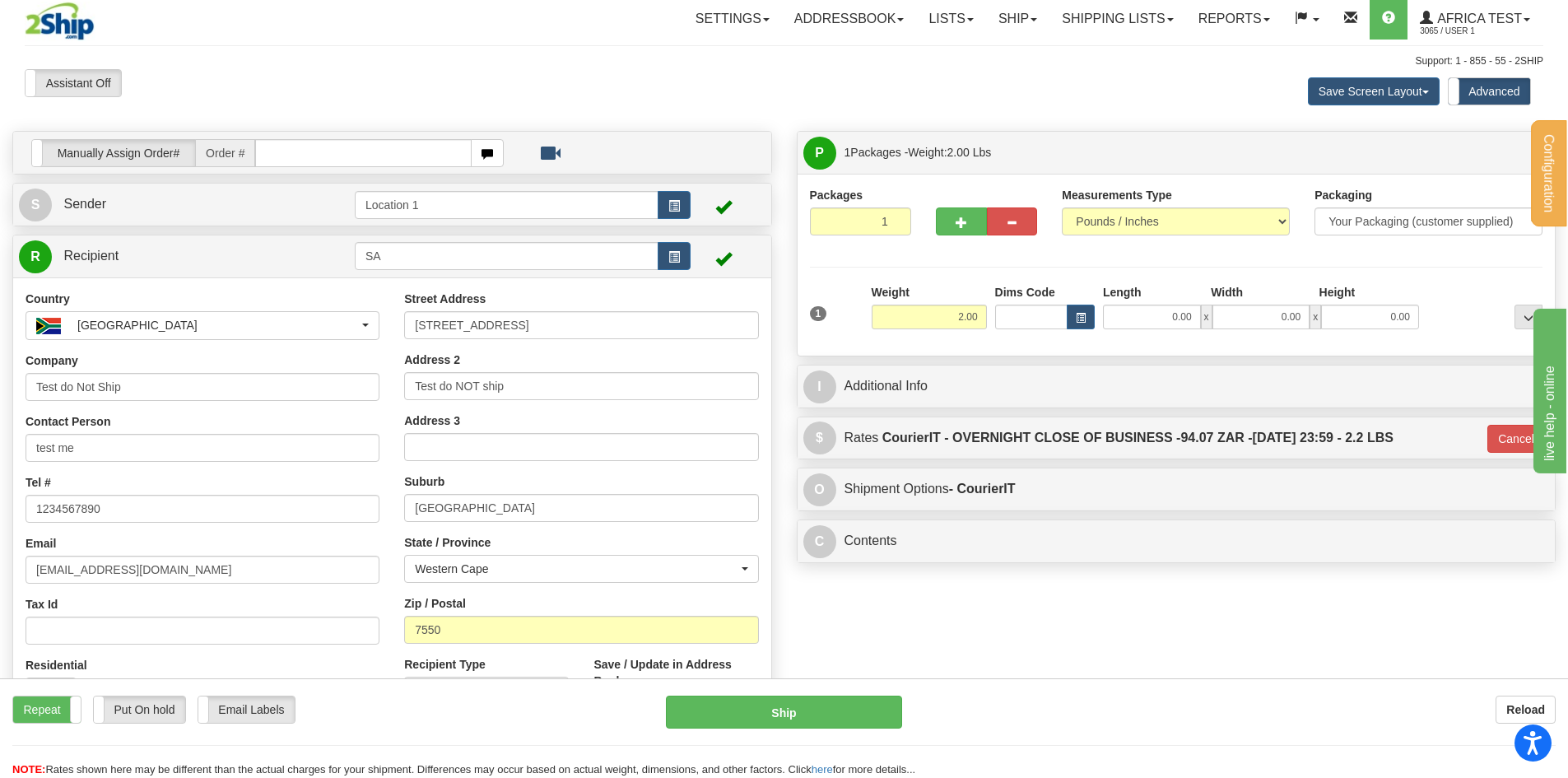
scroll to position [0, 0]
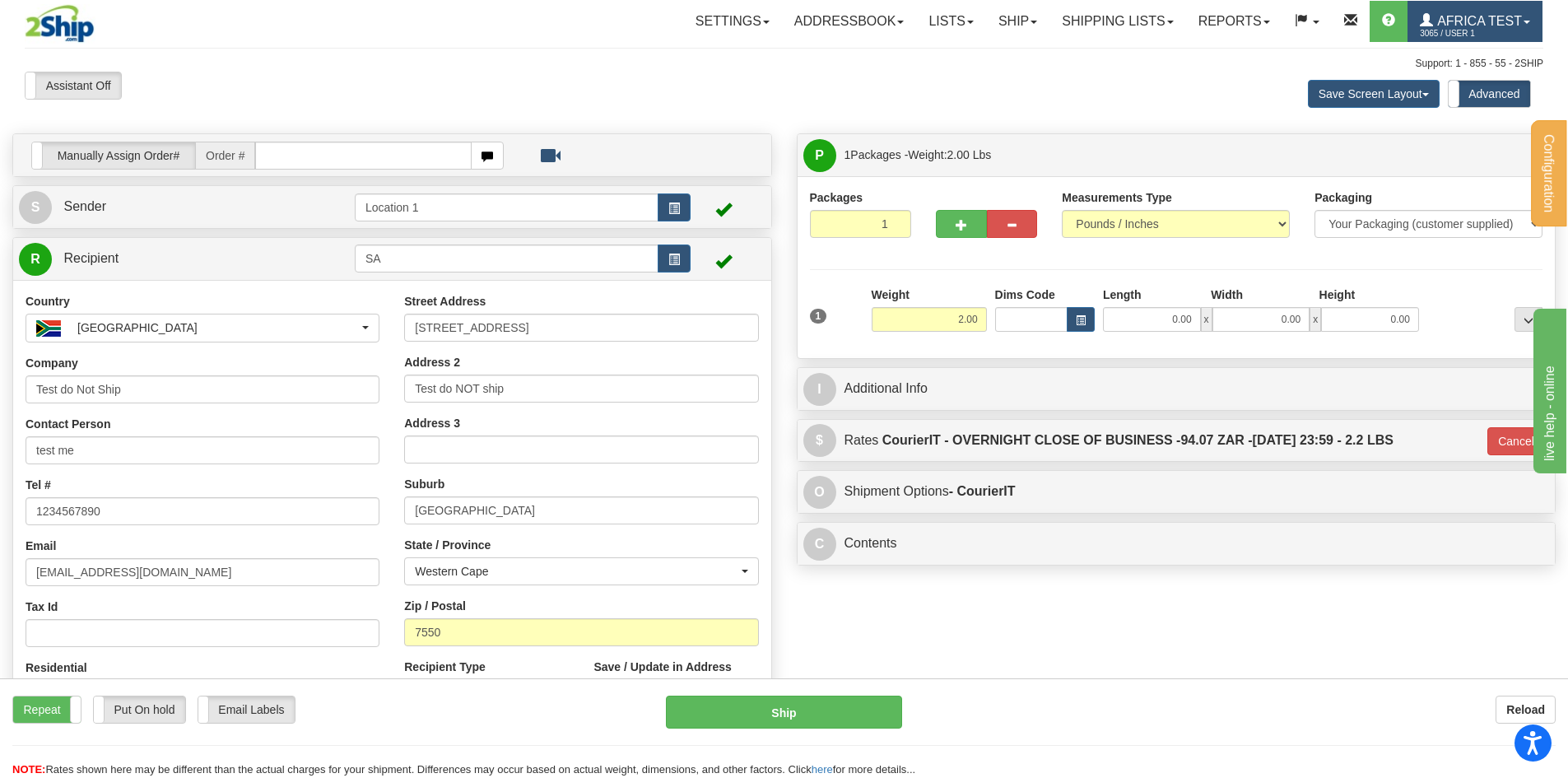
click at [1437, 24] on span "Africa Test" at bounding box center [1477, 21] width 89 height 14
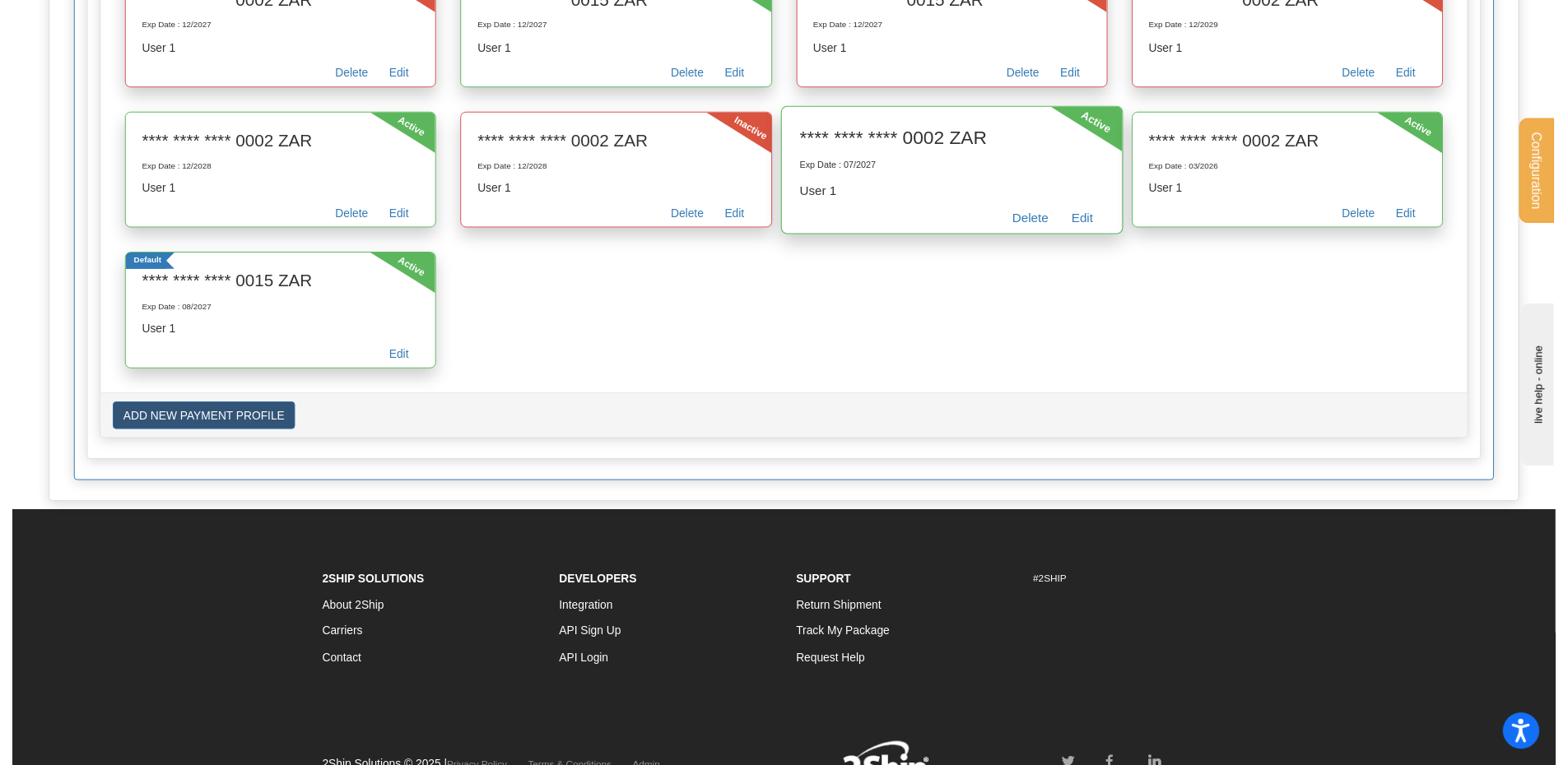
scroll to position [2542, 0]
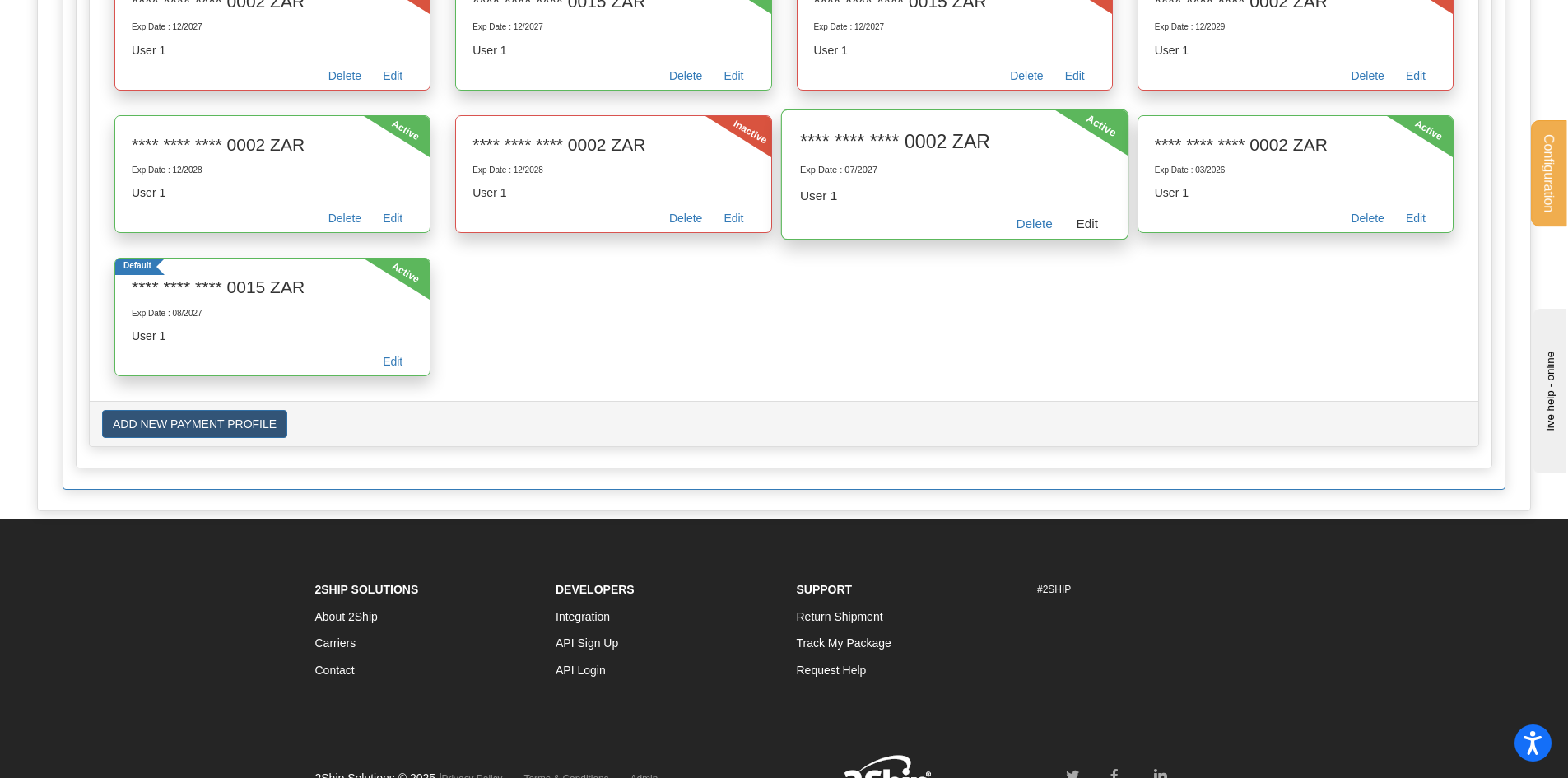
click at [1076, 221] on link "Edit" at bounding box center [1087, 225] width 45 height 26
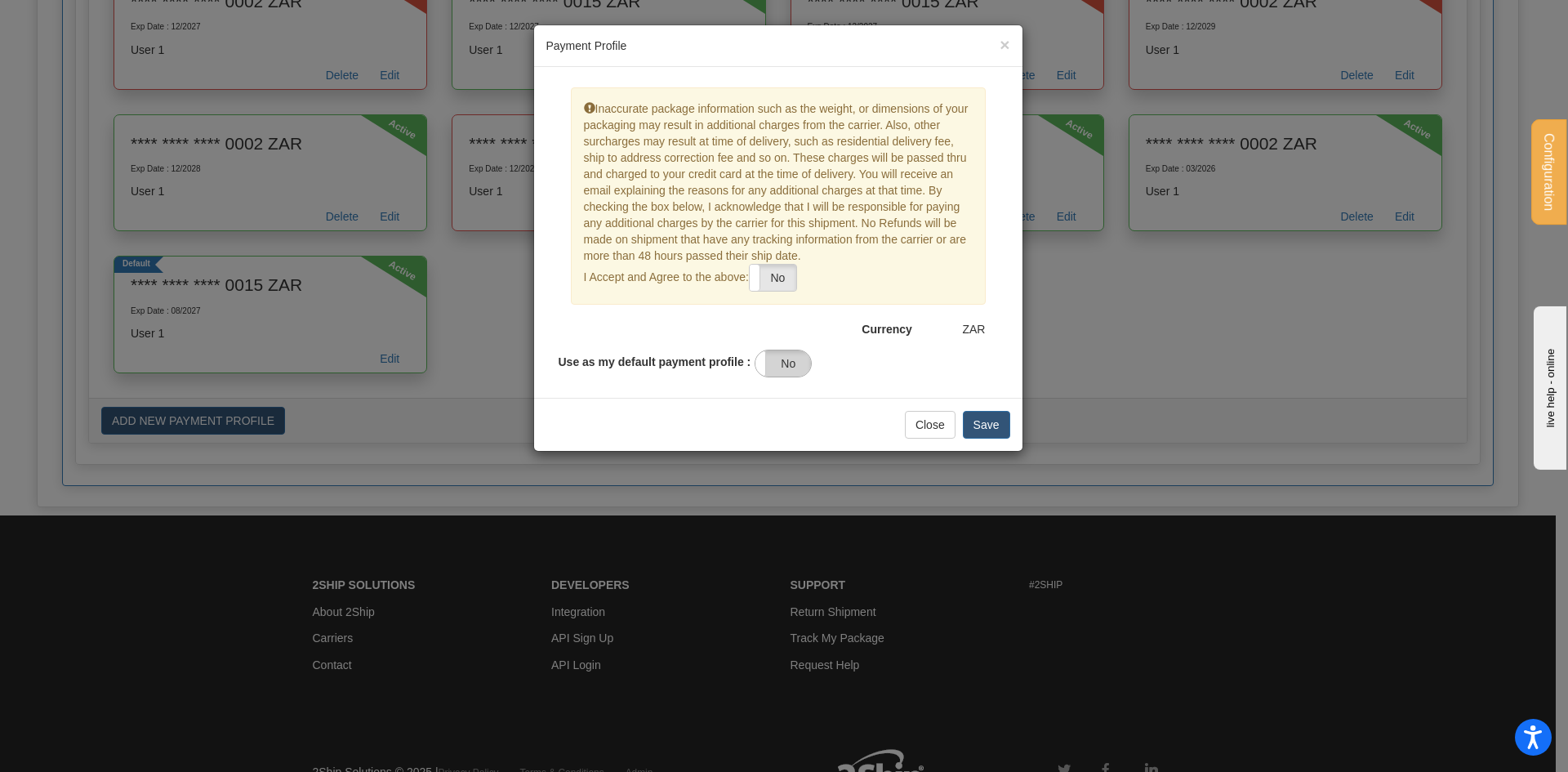
click at [781, 366] on label "No" at bounding box center [782, 364] width 55 height 26
click at [992, 419] on button "Save" at bounding box center [986, 425] width 47 height 28
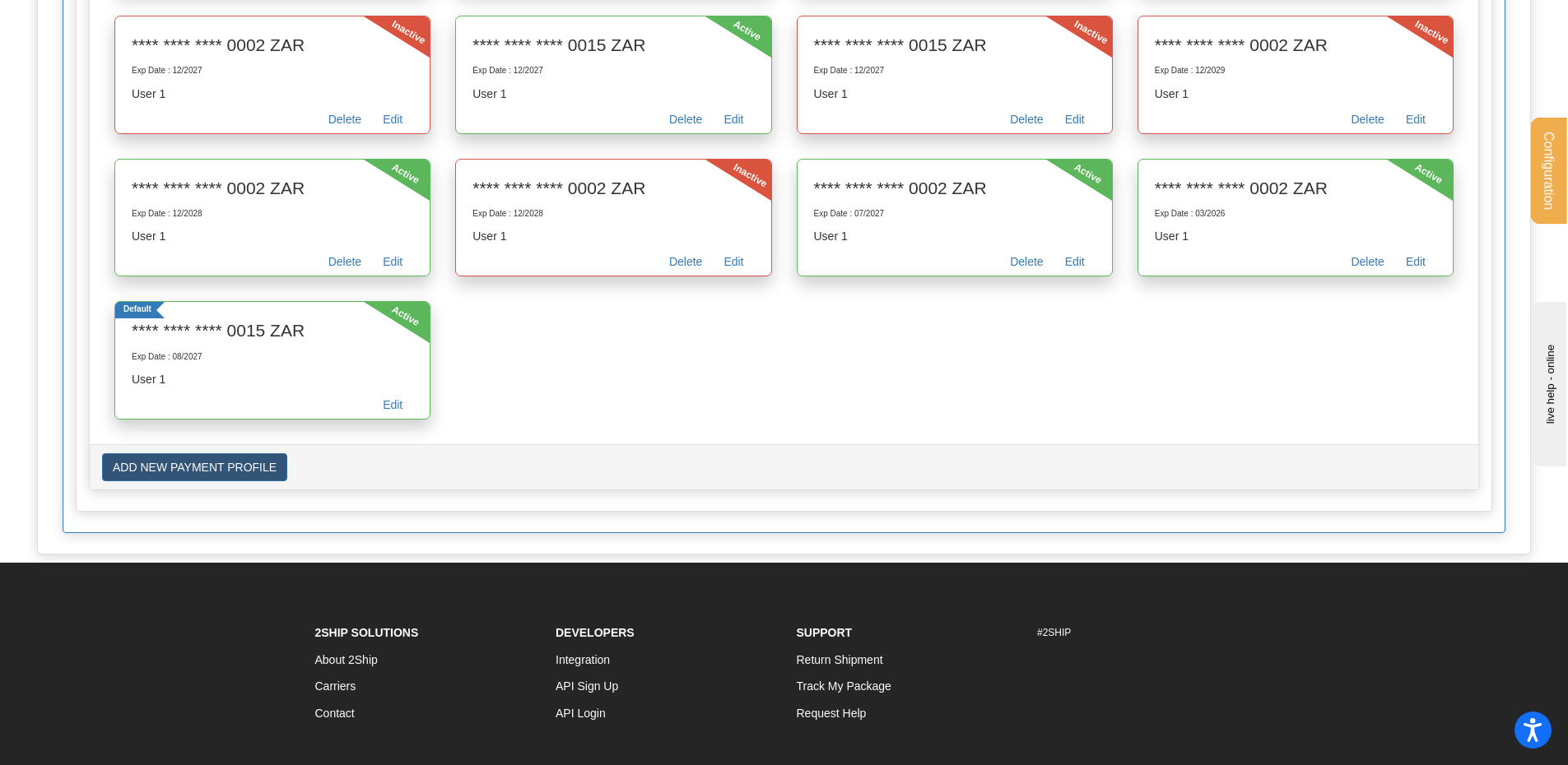
scroll to position [2460, 0]
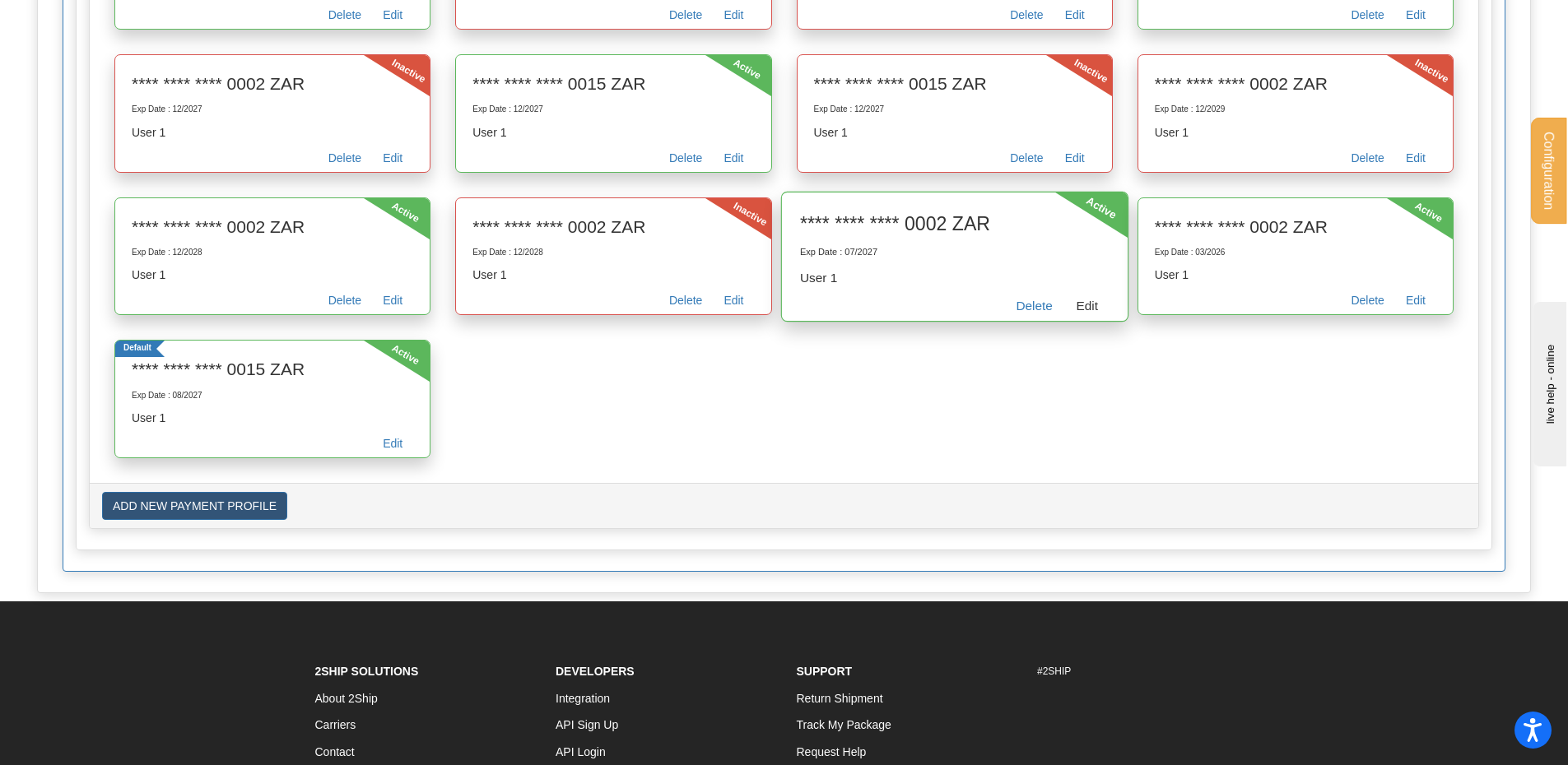
click at [1083, 304] on link "Edit" at bounding box center [1087, 308] width 45 height 26
click at [1091, 306] on link "Edit" at bounding box center [1087, 308] width 45 height 26
click at [1076, 299] on link "Edit" at bounding box center [1087, 308] width 45 height 26
click at [1088, 299] on link "Edit" at bounding box center [1087, 308] width 45 height 26
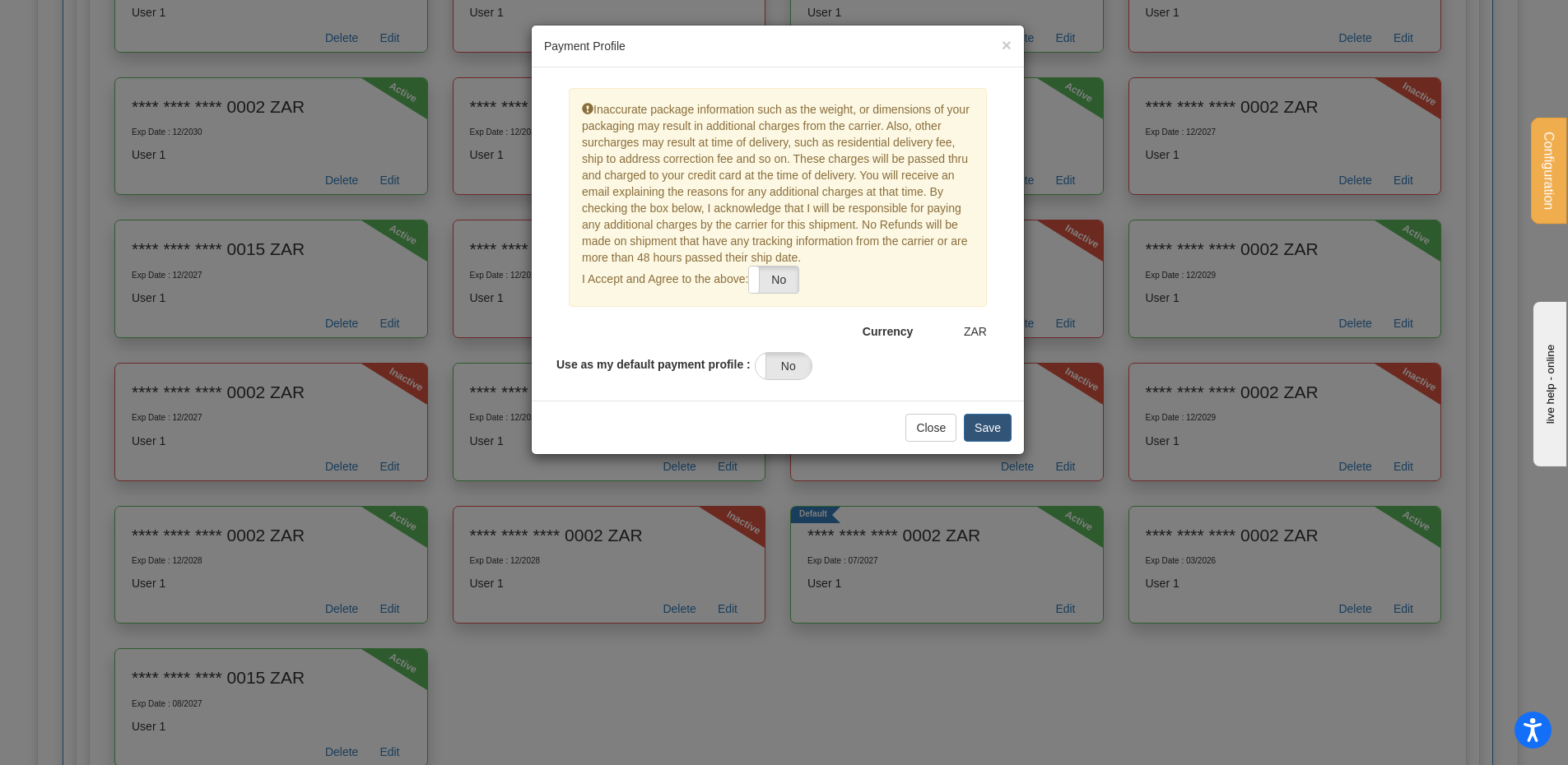
scroll to position [1534, 0]
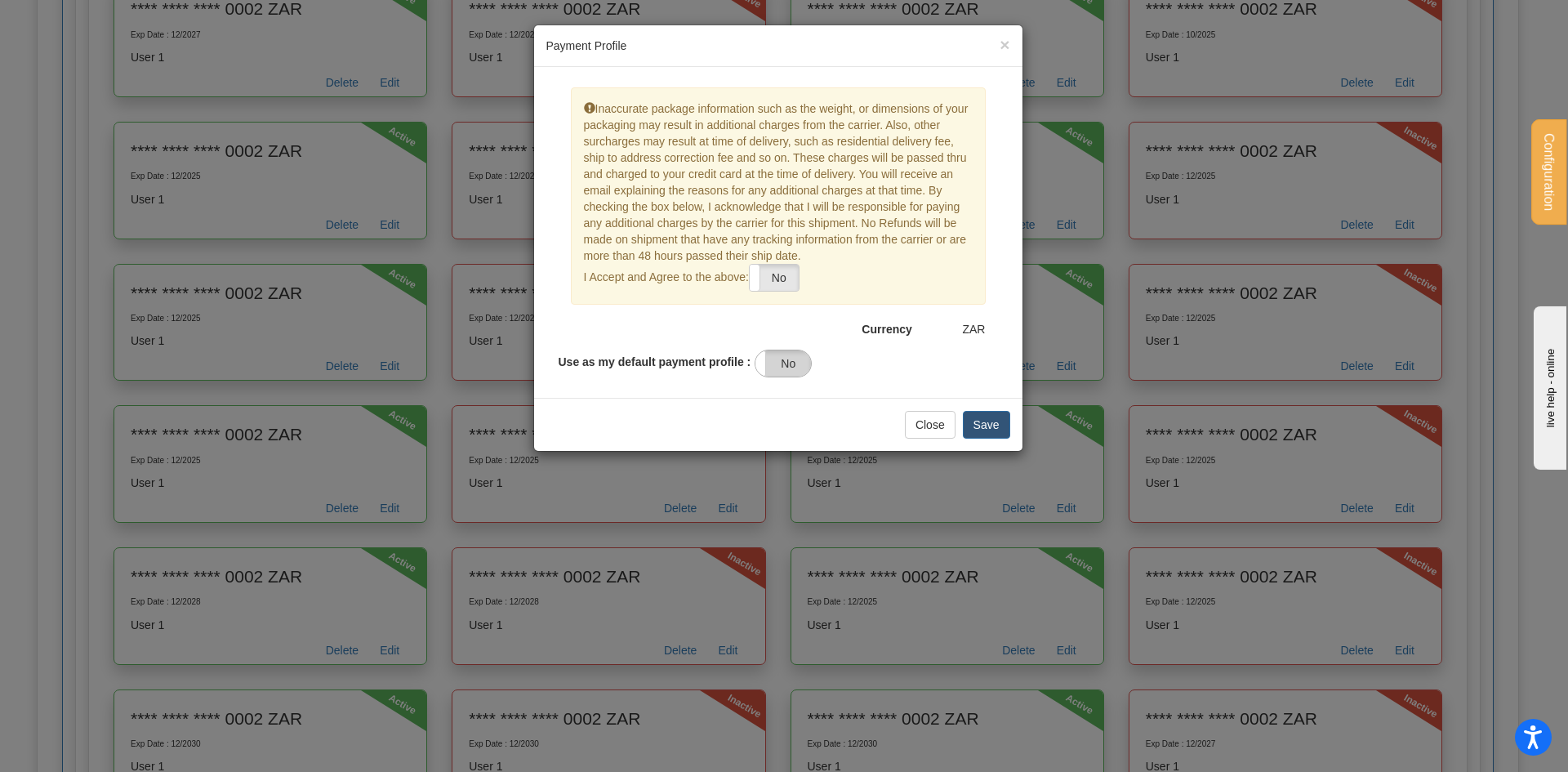
click at [781, 358] on label "No" at bounding box center [782, 364] width 55 height 26
click at [981, 419] on button "Save" at bounding box center [986, 425] width 47 height 28
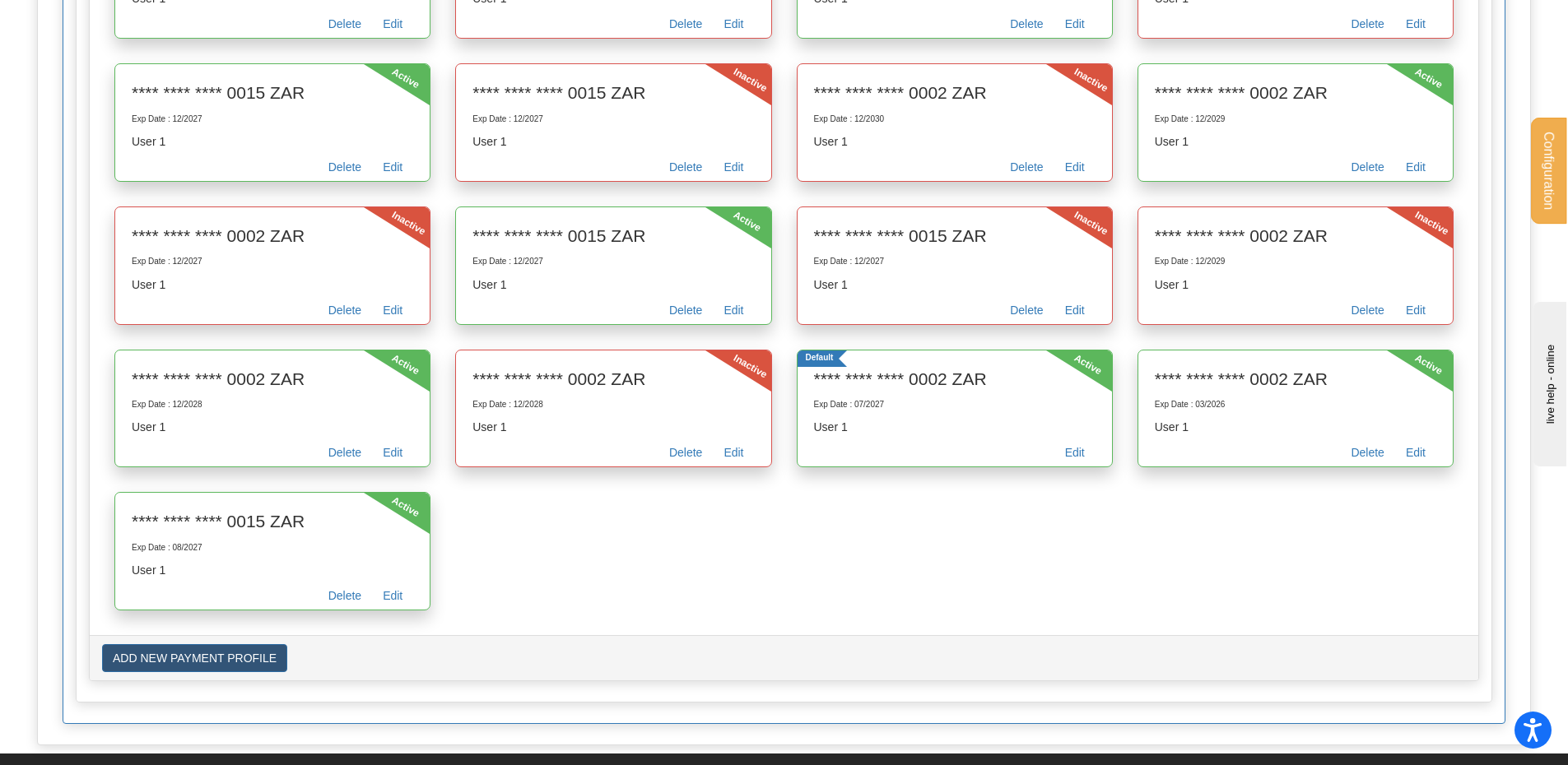
scroll to position [2357, 0]
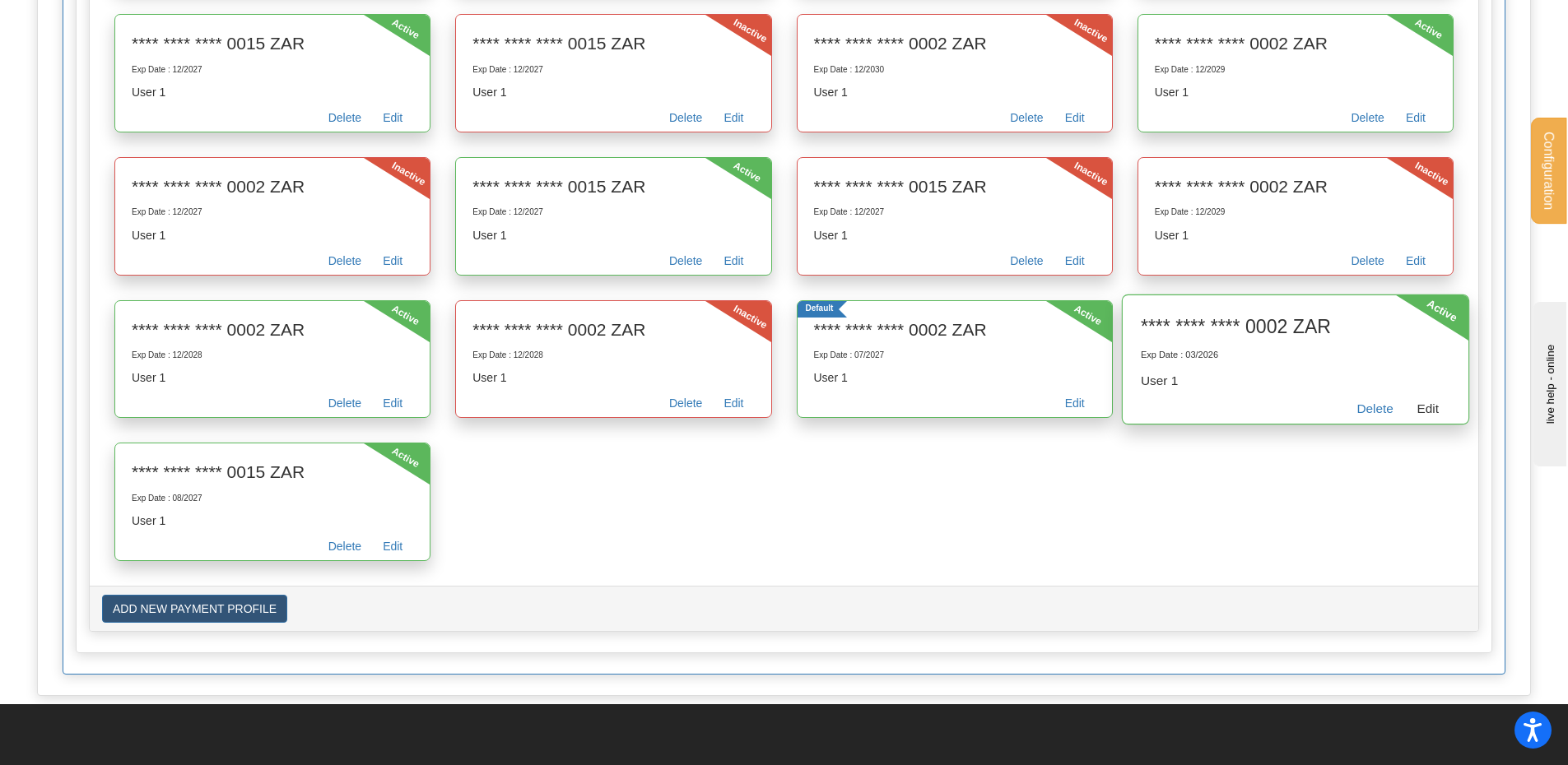
click at [1422, 406] on link "Edit" at bounding box center [1427, 411] width 45 height 26
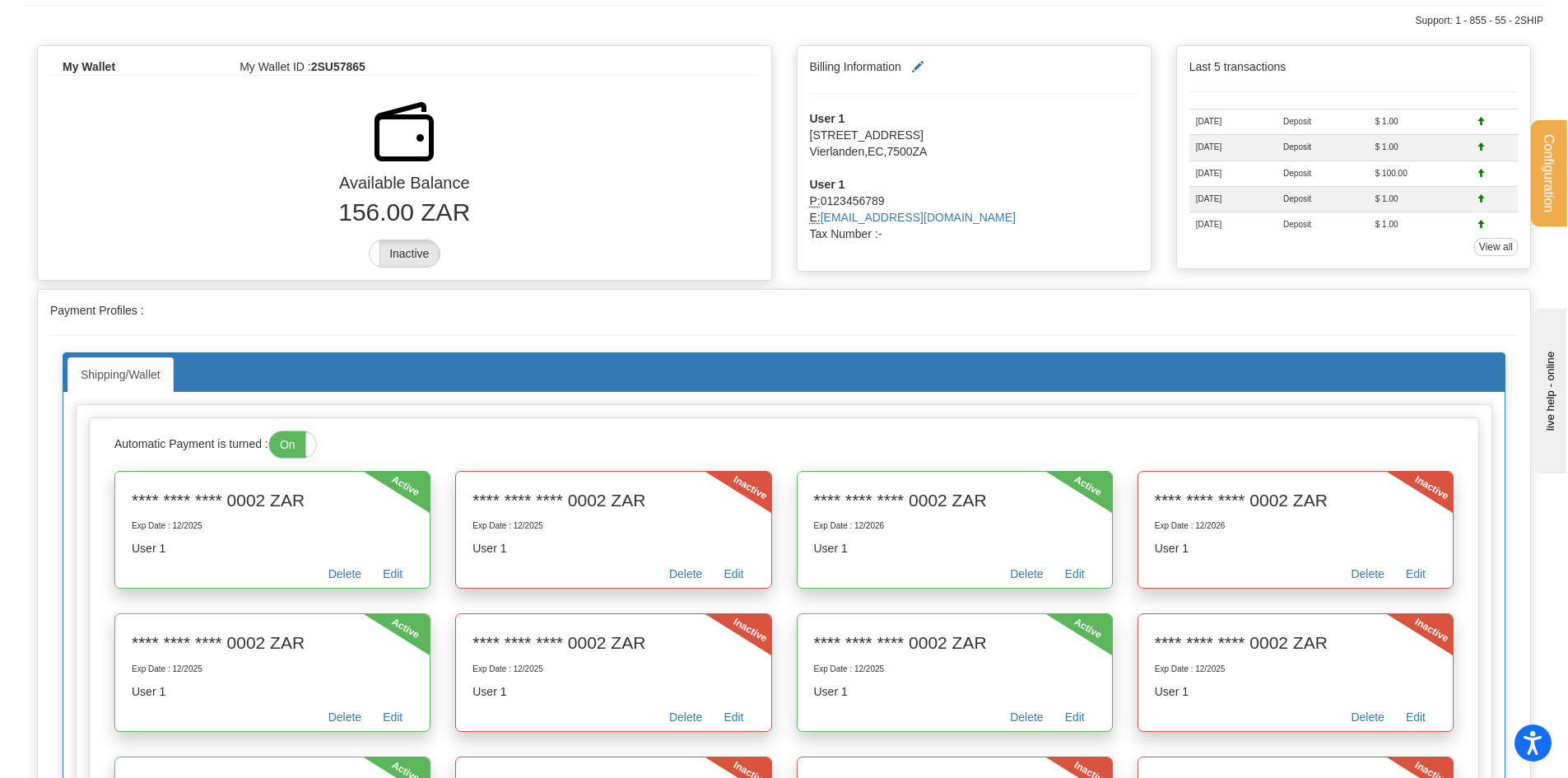
scroll to position [0, 0]
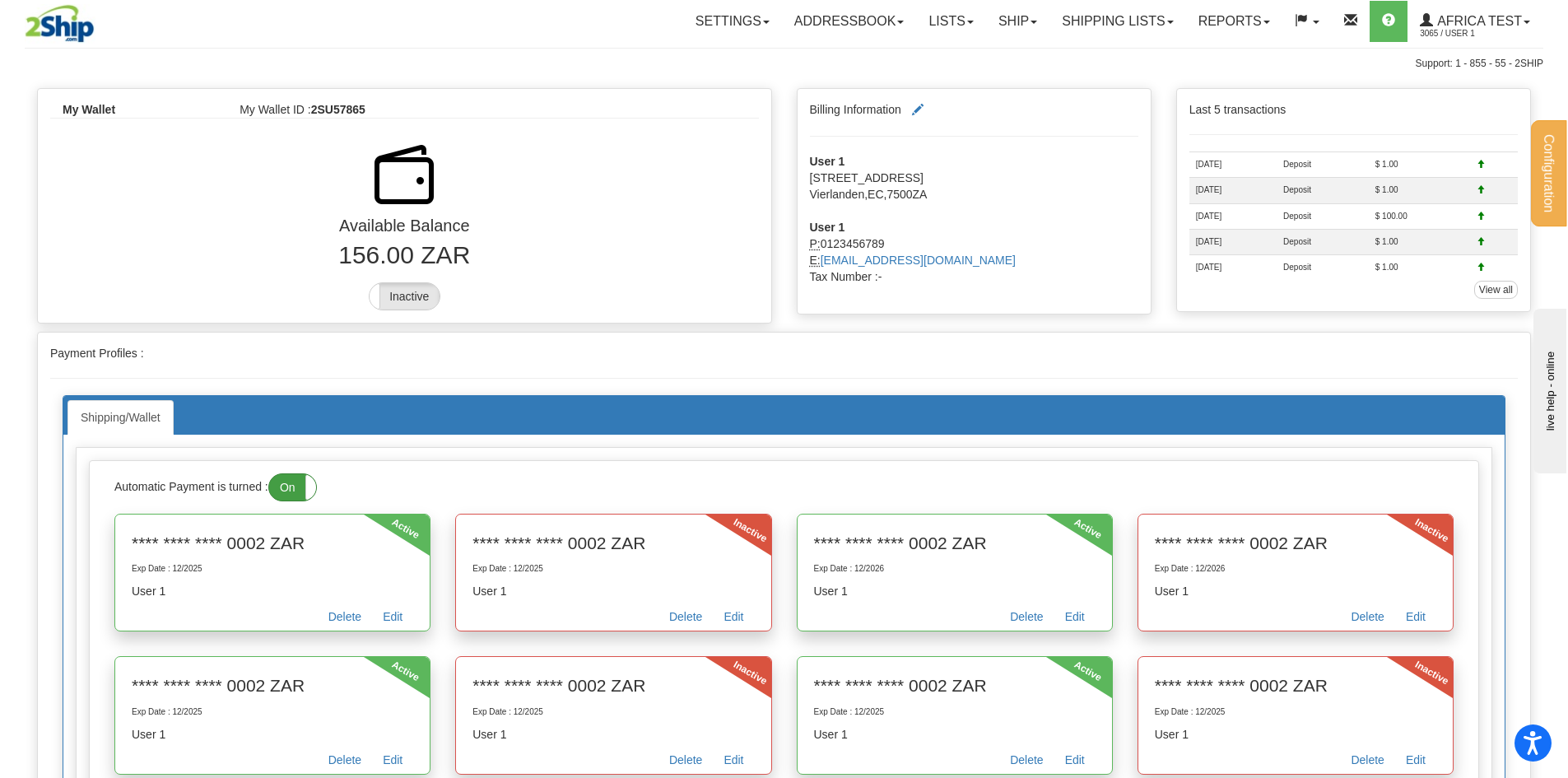
click at [292, 488] on label "On" at bounding box center [293, 488] width 47 height 27
click at [416, 294] on label "Inactive" at bounding box center [404, 296] width 70 height 27
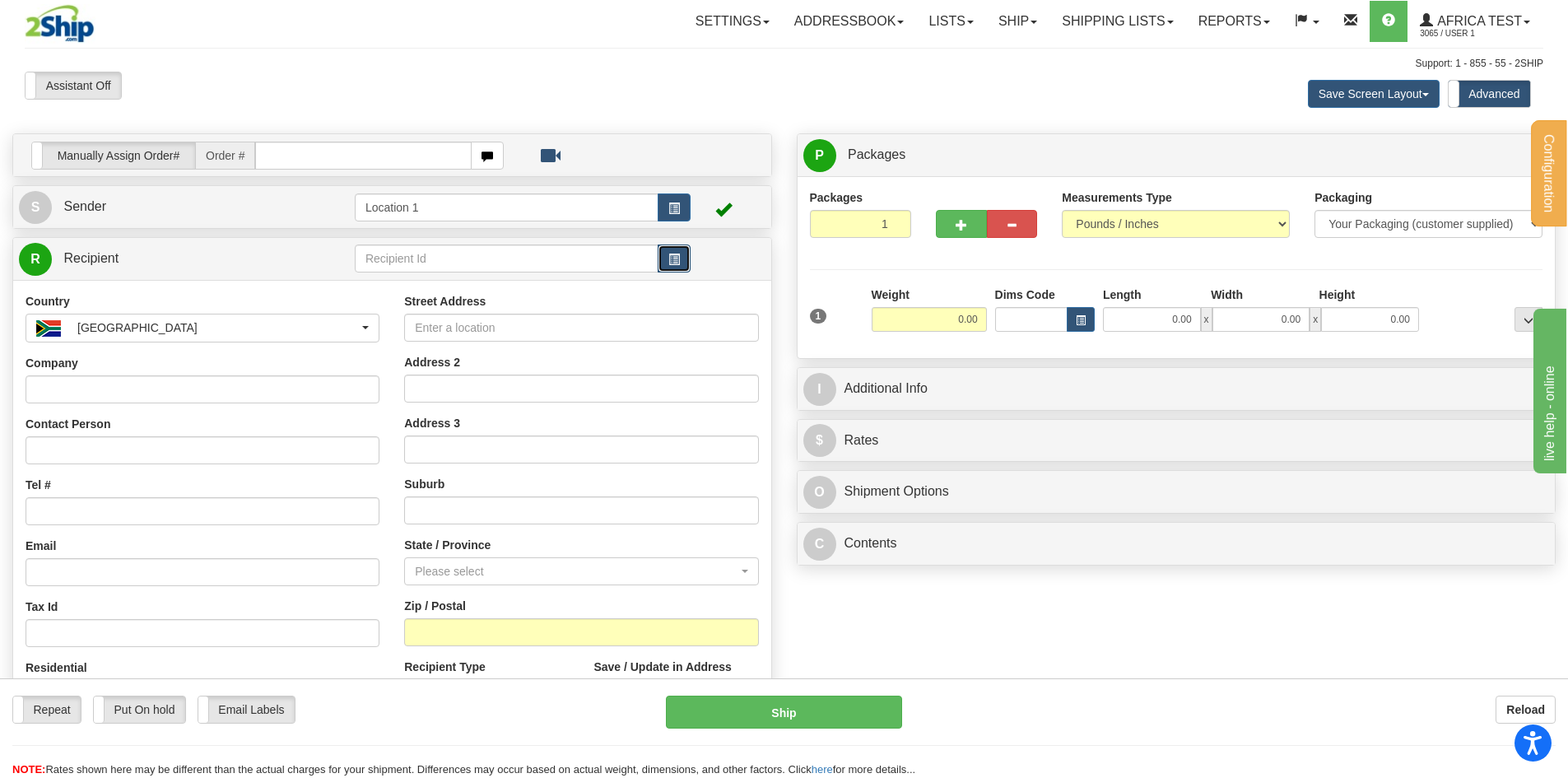
click at [680, 260] on button "button" at bounding box center [675, 259] width 33 height 28
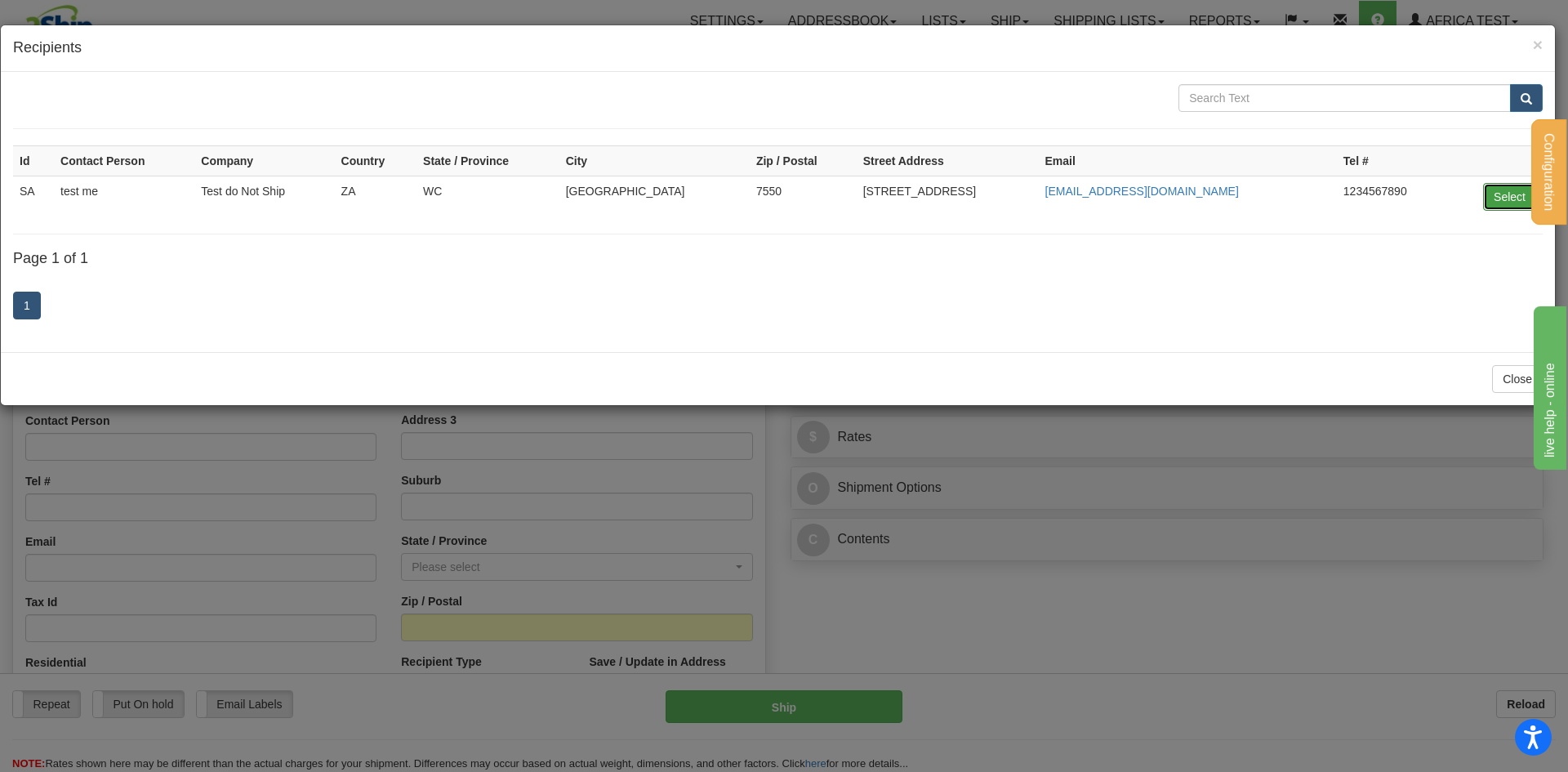
click at [1504, 192] on button "Select" at bounding box center [1509, 197] width 53 height 28
type input "SA"
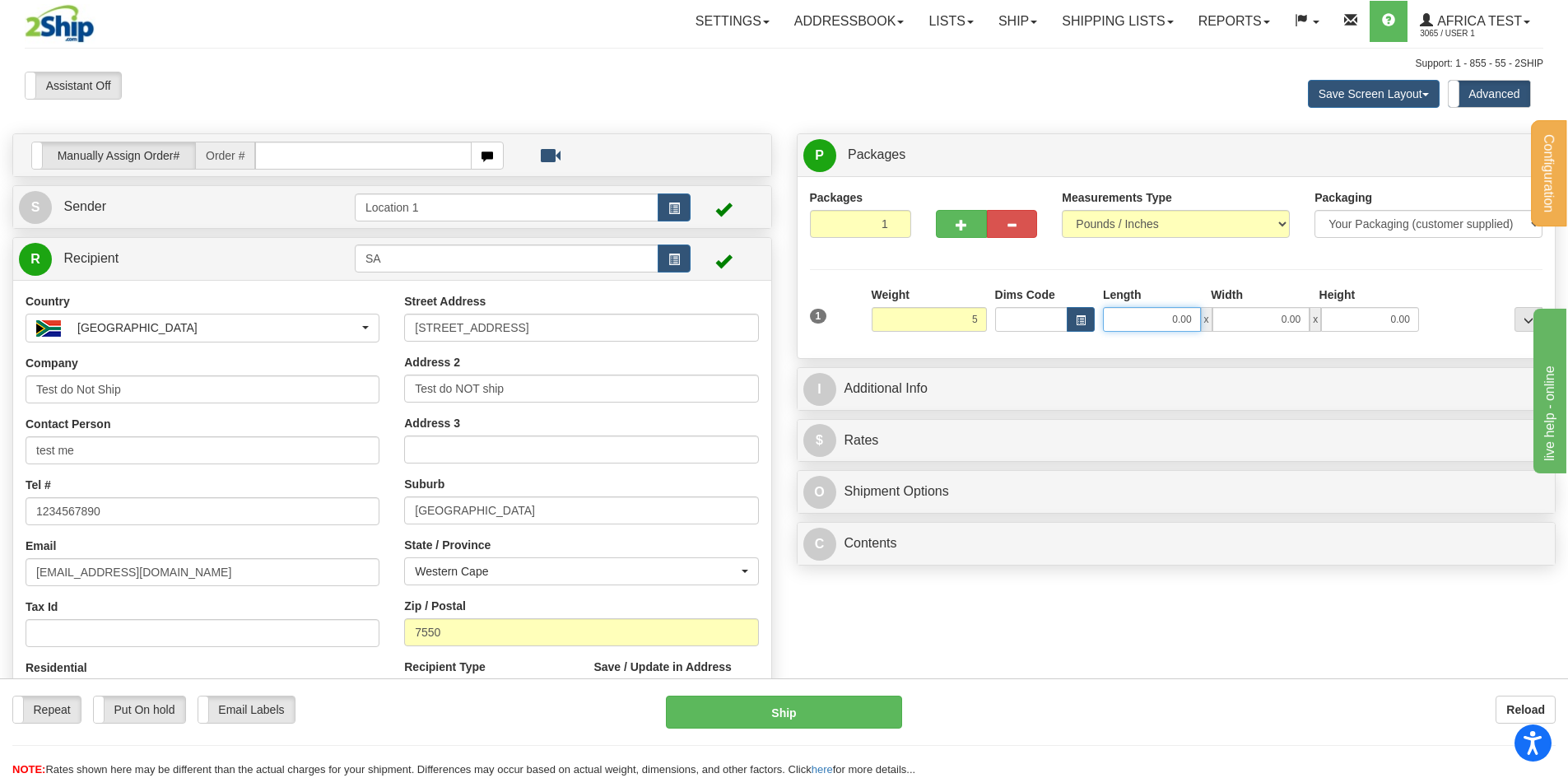
type input "5.00"
drag, startPoint x: 1166, startPoint y: 319, endPoint x: 1210, endPoint y: 321, distance: 44.0
click at [1210, 321] on div "0.00 x 0.00 x 0.00" at bounding box center [1261, 320] width 316 height 25
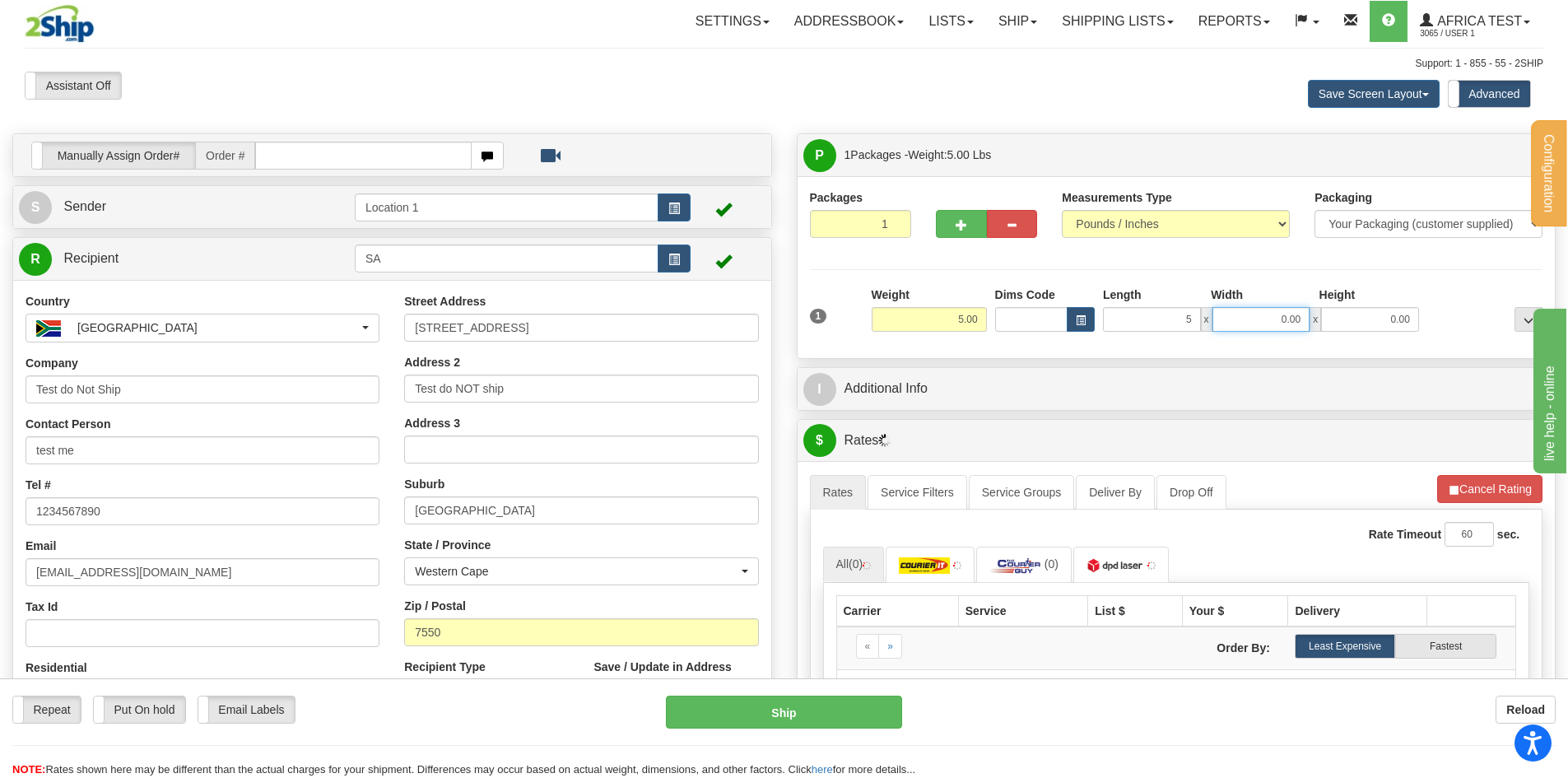
type input "5.00"
click at [1248, 315] on input "0.00" at bounding box center [1262, 320] width 98 height 25
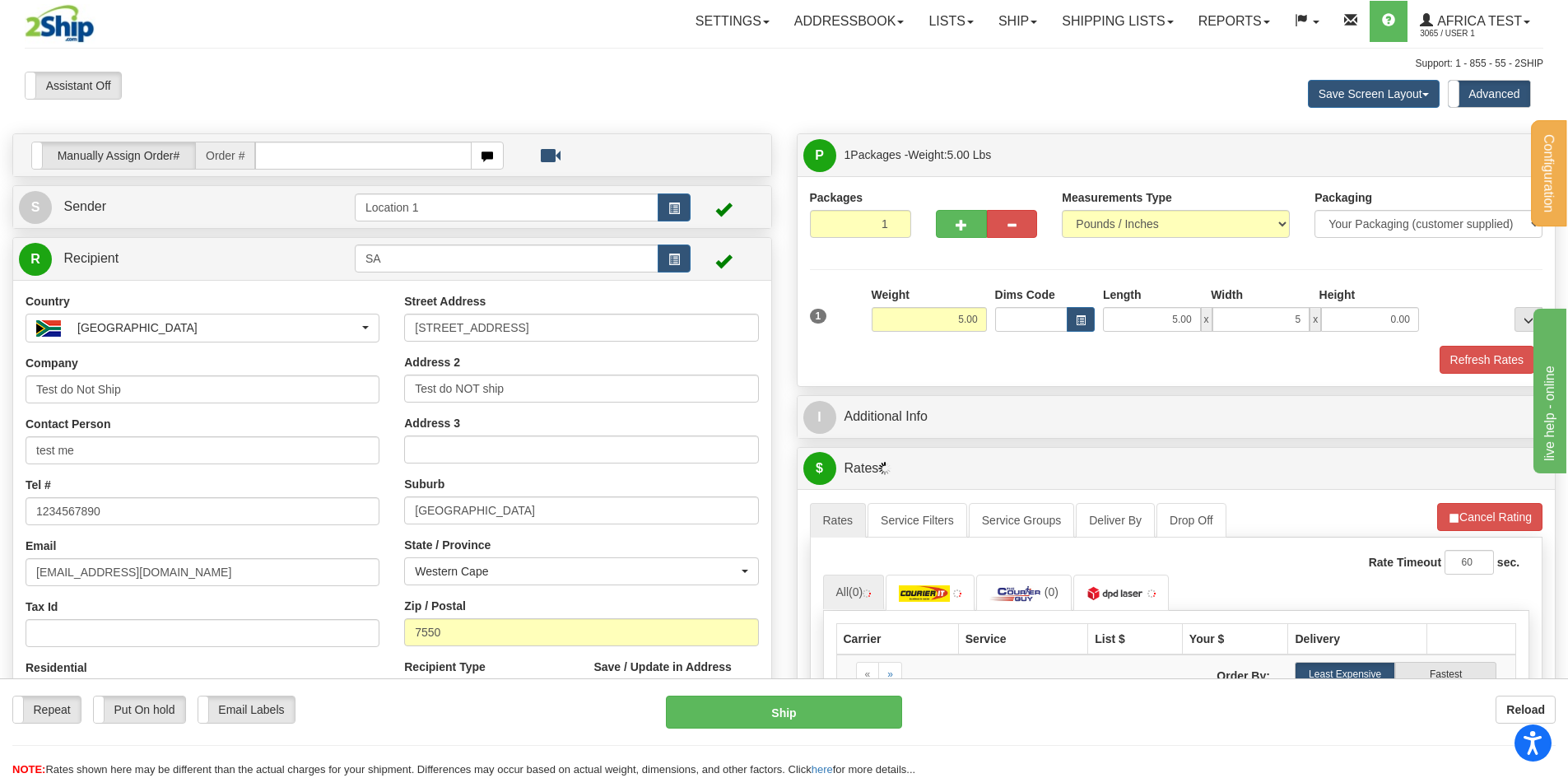
type input "5.00"
click at [1318, 314] on span "x" at bounding box center [1316, 320] width 12 height 25
click at [1348, 319] on input "0.00" at bounding box center [1370, 320] width 98 height 25
type input "5.00"
click at [1467, 349] on button "Refresh Rates" at bounding box center [1487, 360] width 95 height 28
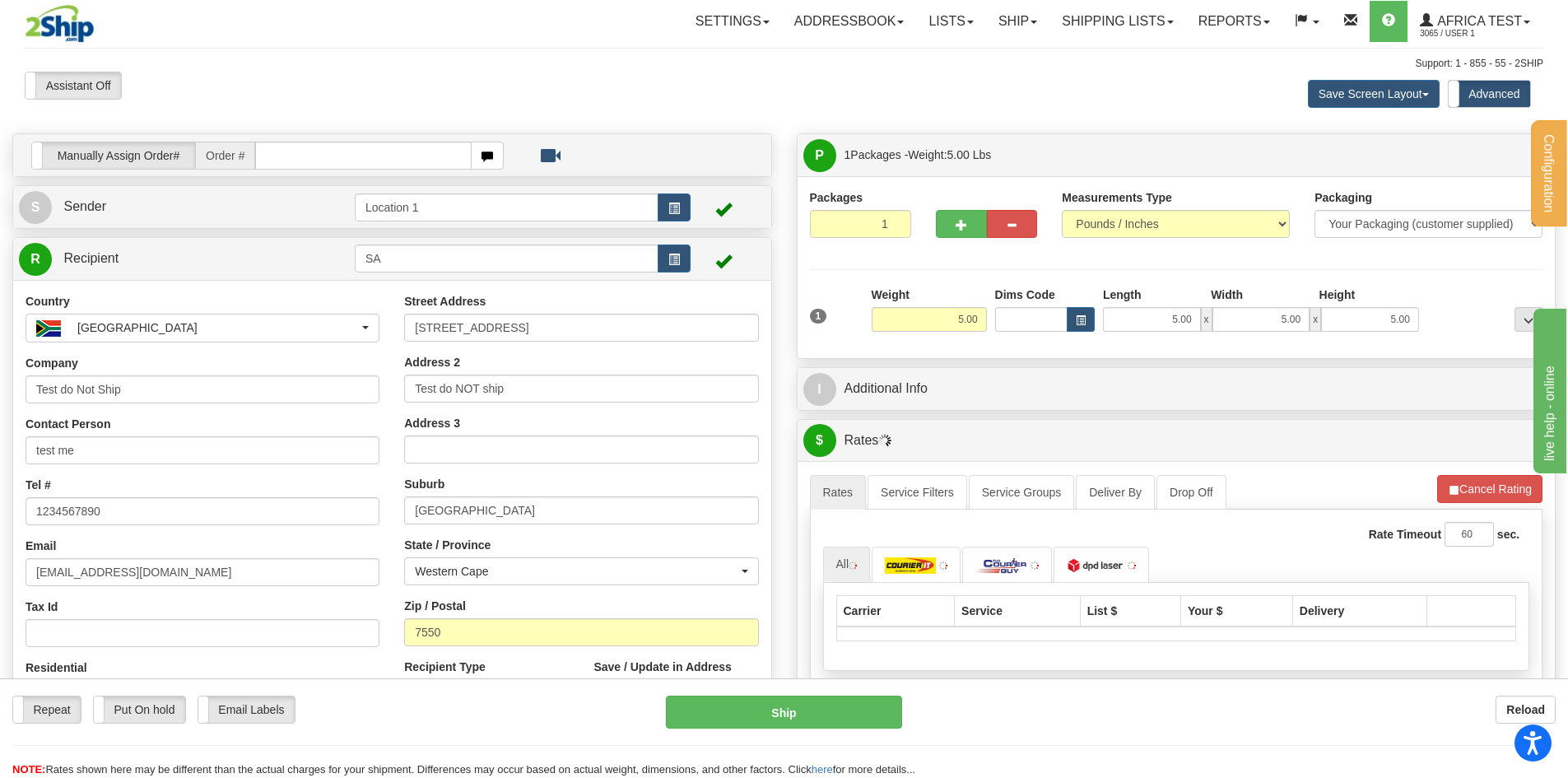
scroll to position [82, 0]
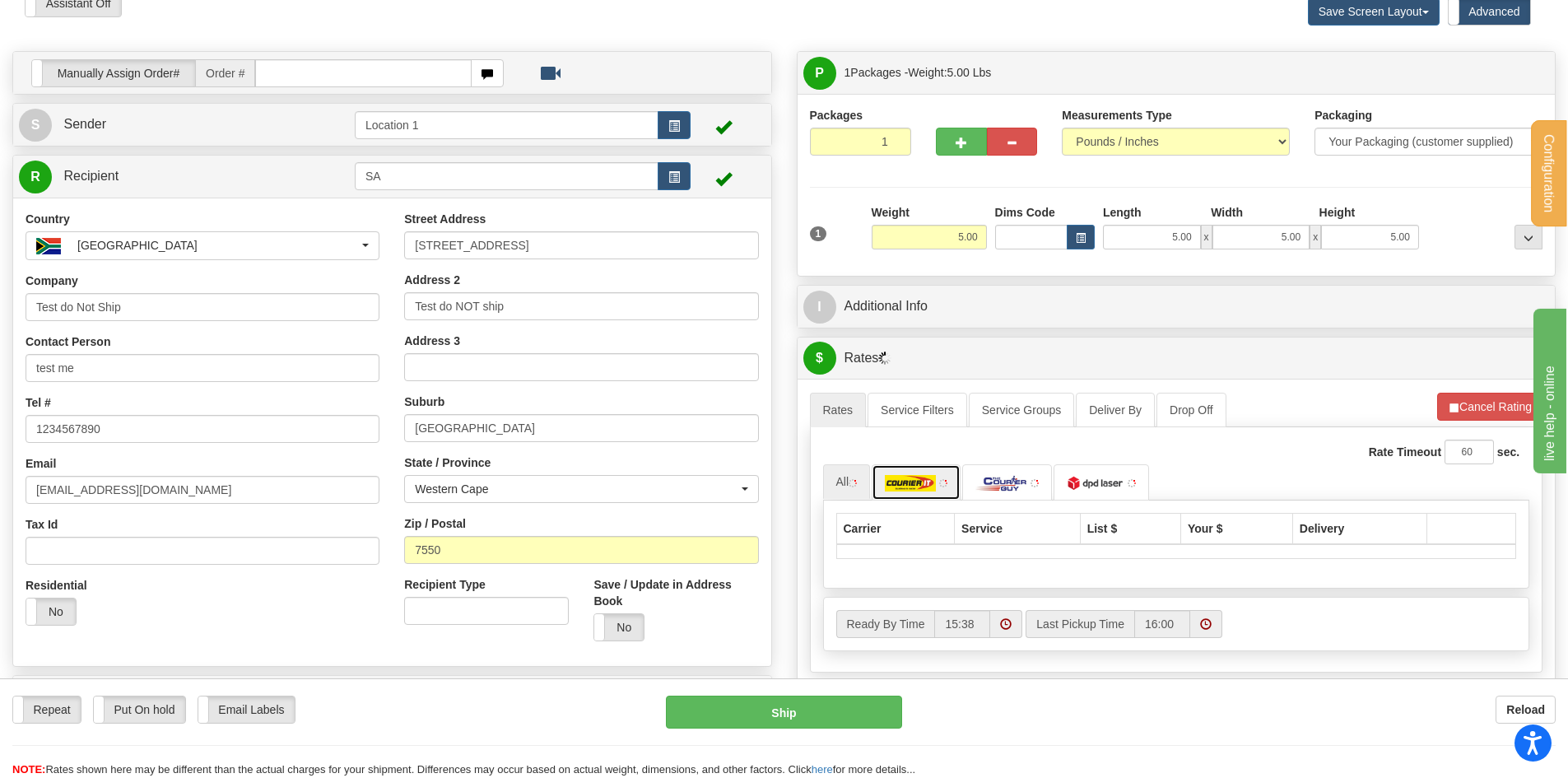
click at [924, 489] on img at bounding box center [910, 483] width 51 height 17
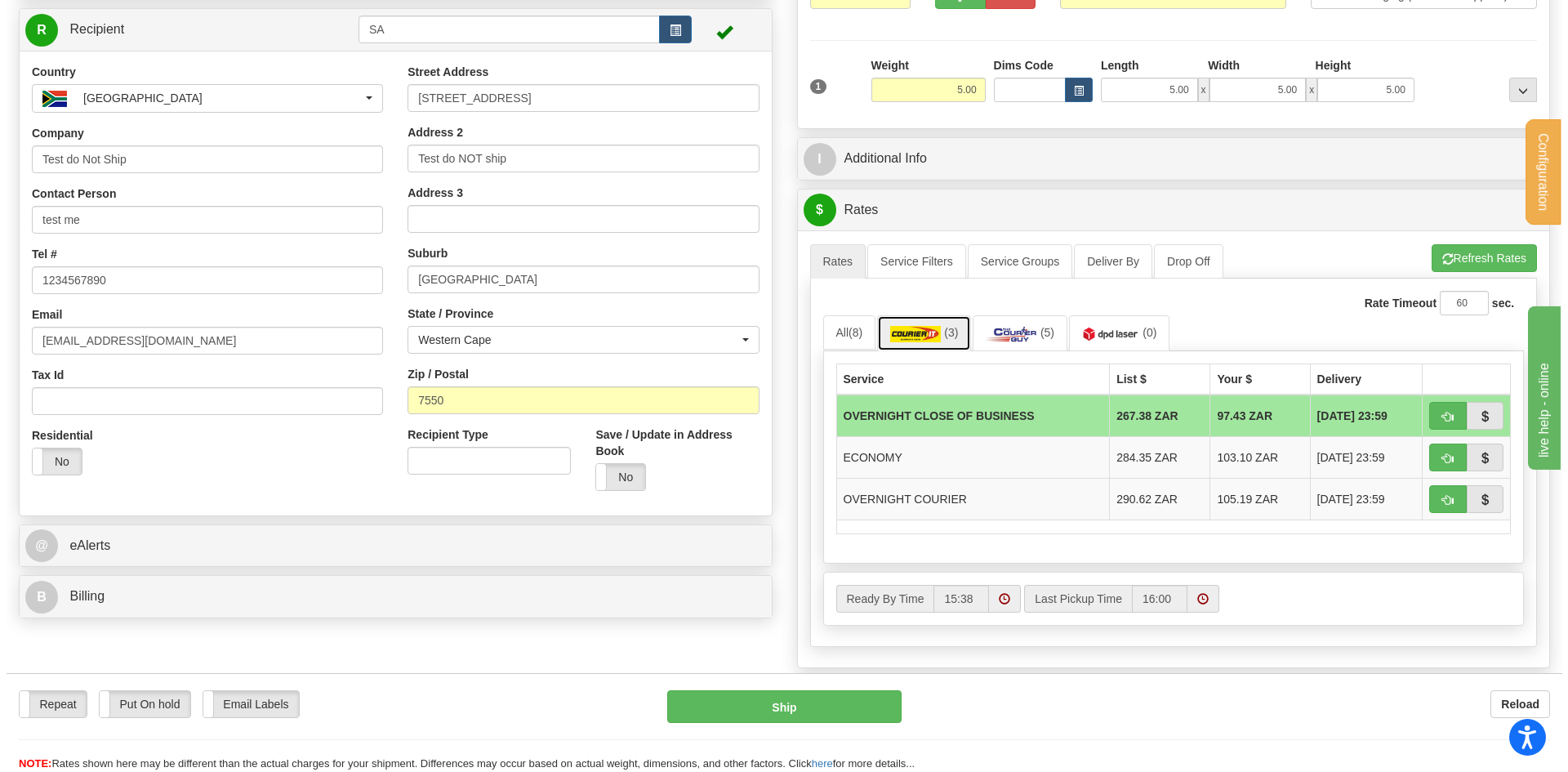
scroll to position [245, 0]
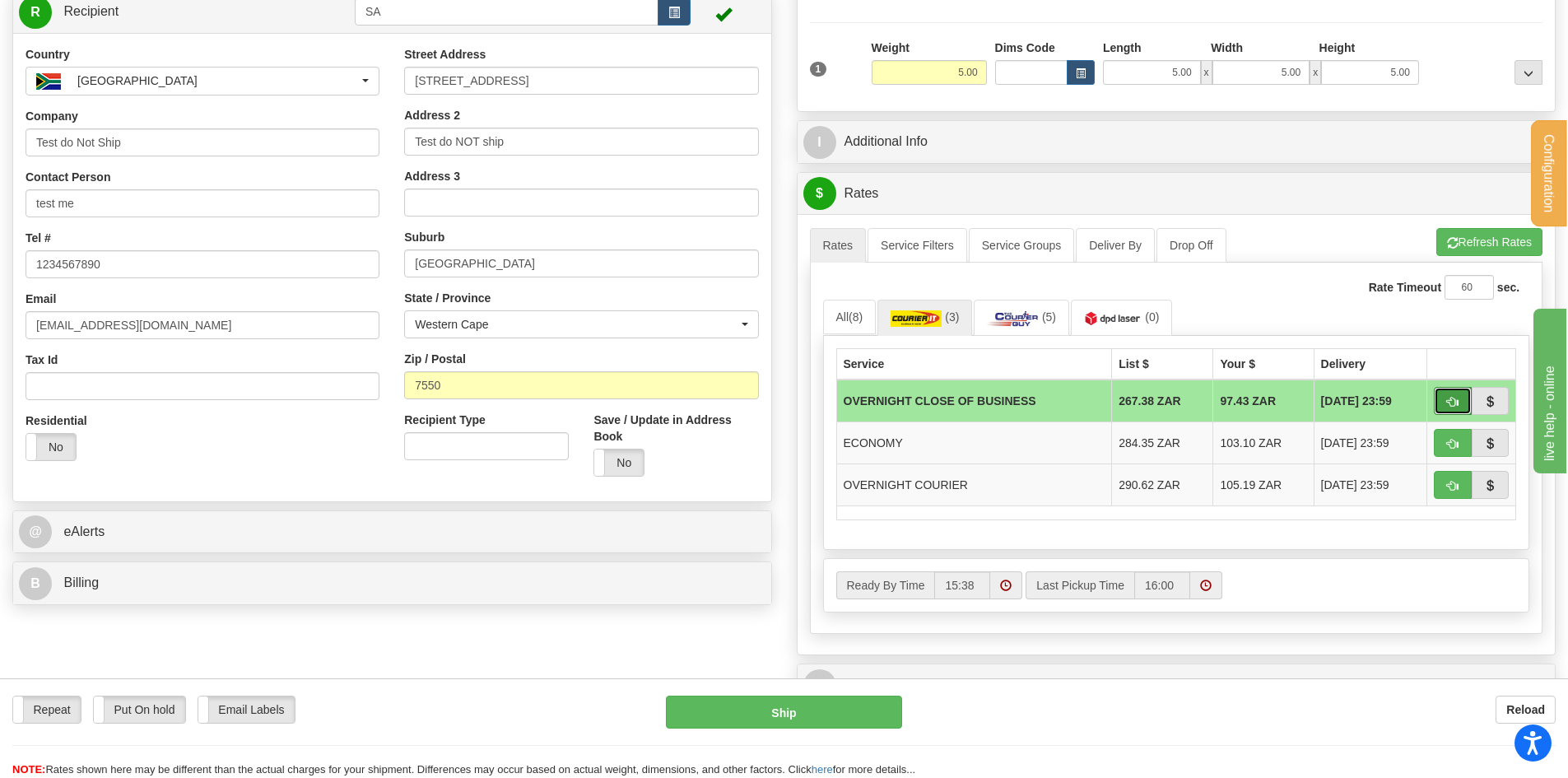
click at [1447, 396] on button "button" at bounding box center [1453, 401] width 38 height 28
type input "OCB"
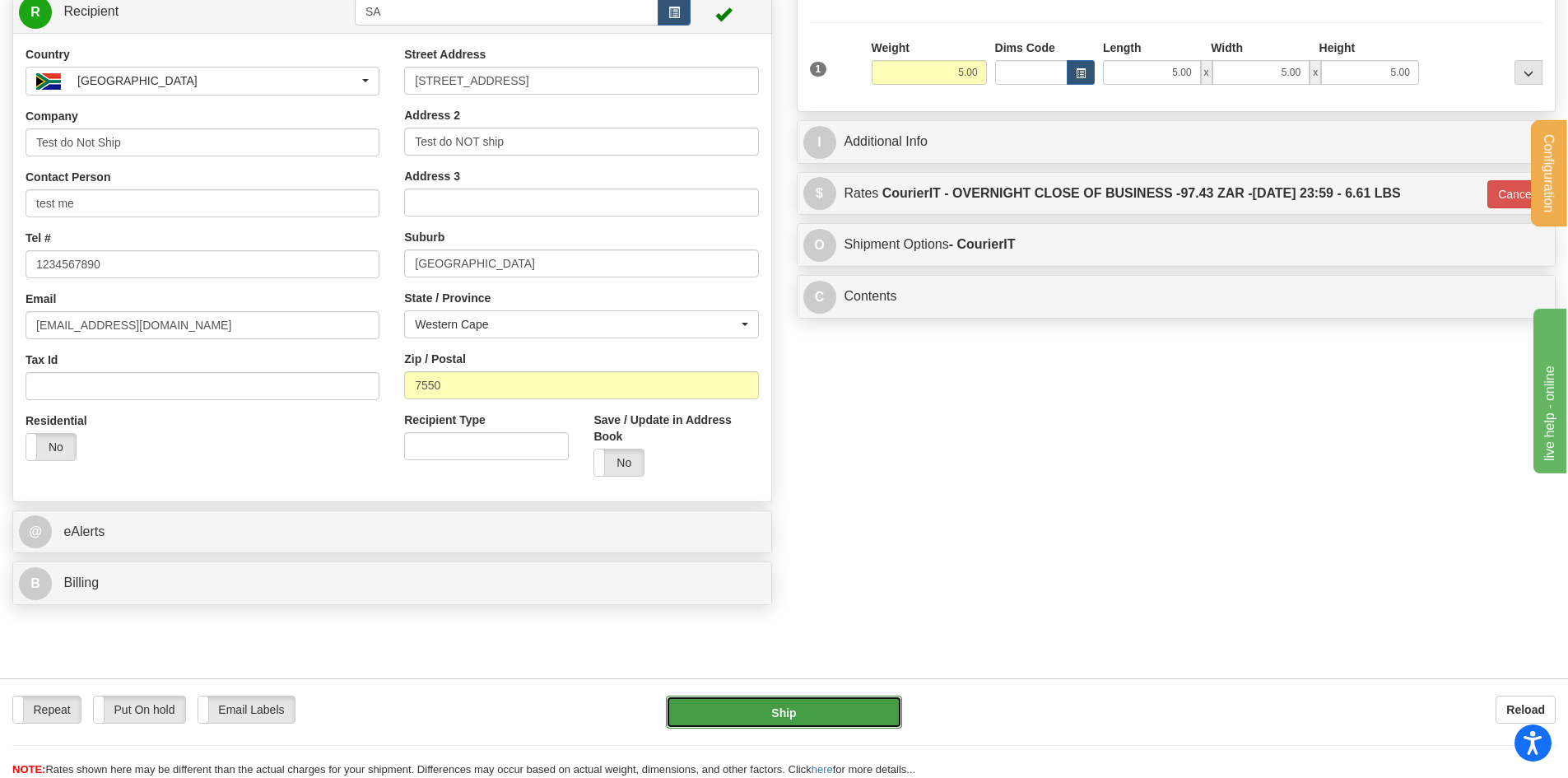
click at [779, 701] on button "Ship" at bounding box center [784, 712] width 236 height 33
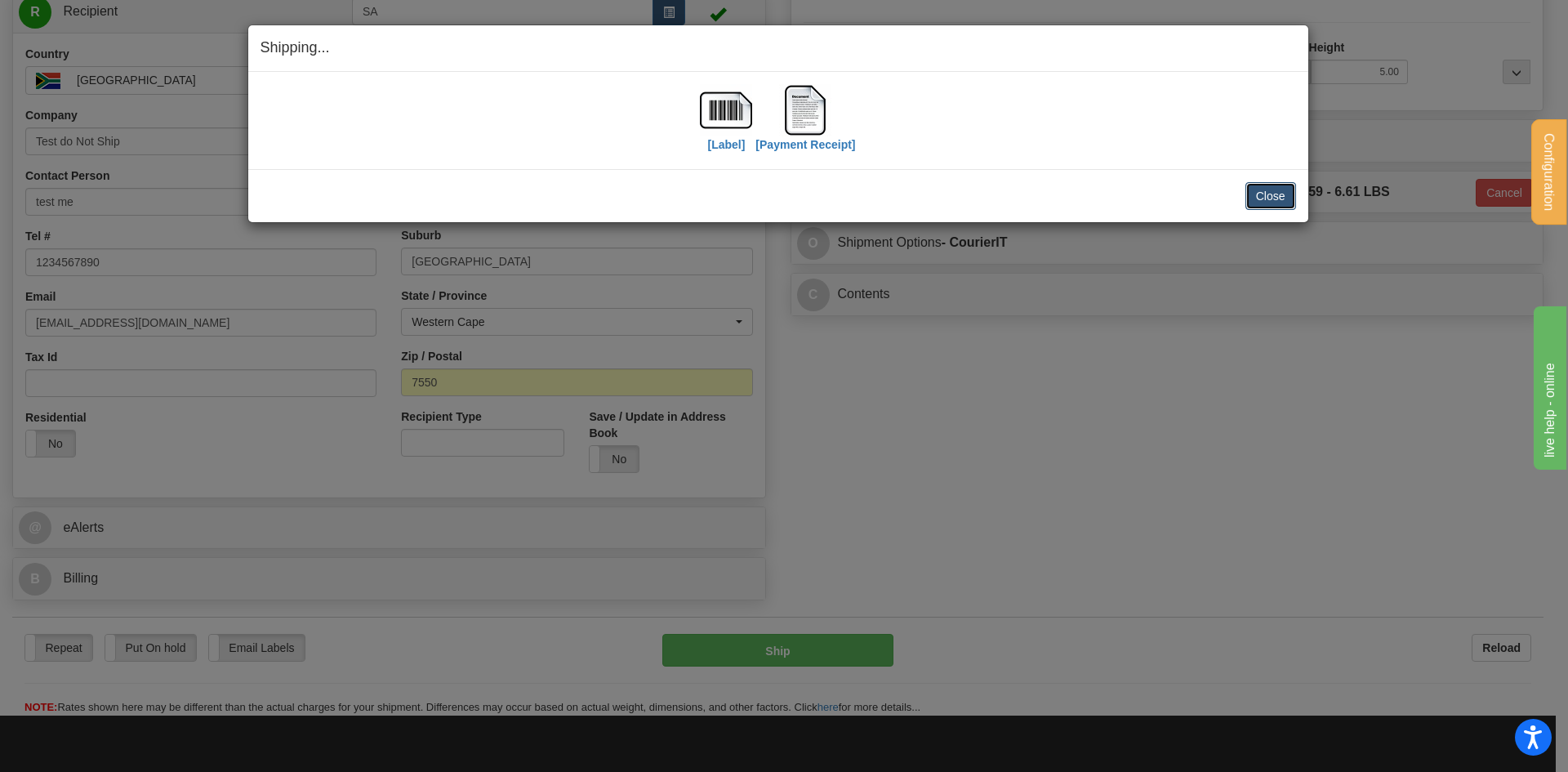
click at [1268, 196] on button "Close" at bounding box center [1270, 197] width 50 height 28
drag, startPoint x: 1264, startPoint y: 196, endPoint x: 1227, endPoint y: 206, distance: 38.3
click at [1265, 196] on button "Close" at bounding box center [1270, 197] width 50 height 28
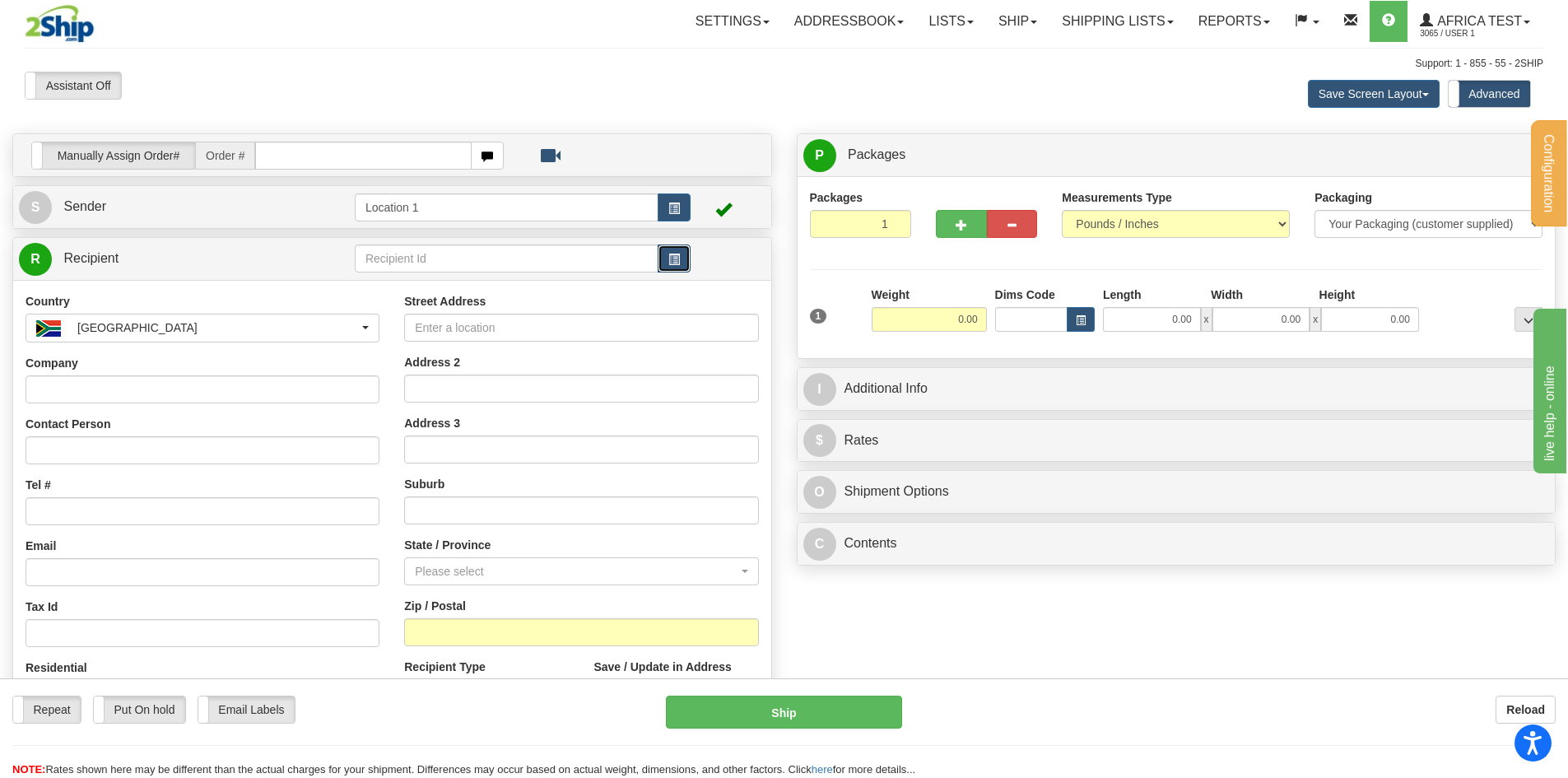
click at [675, 255] on span "button" at bounding box center [675, 260] width 12 height 11
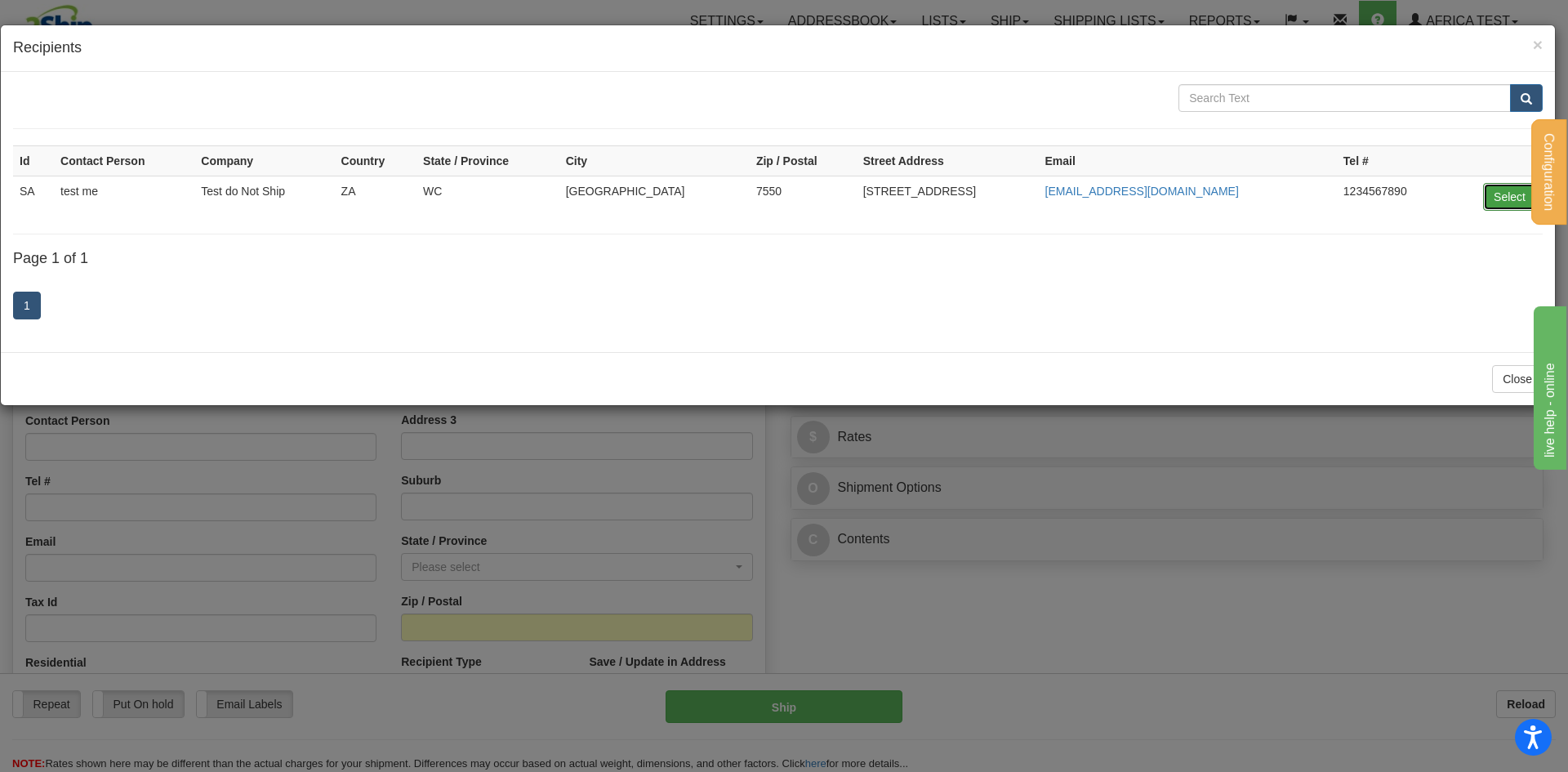
click at [1492, 193] on button "Select" at bounding box center [1509, 197] width 53 height 28
type input "SA"
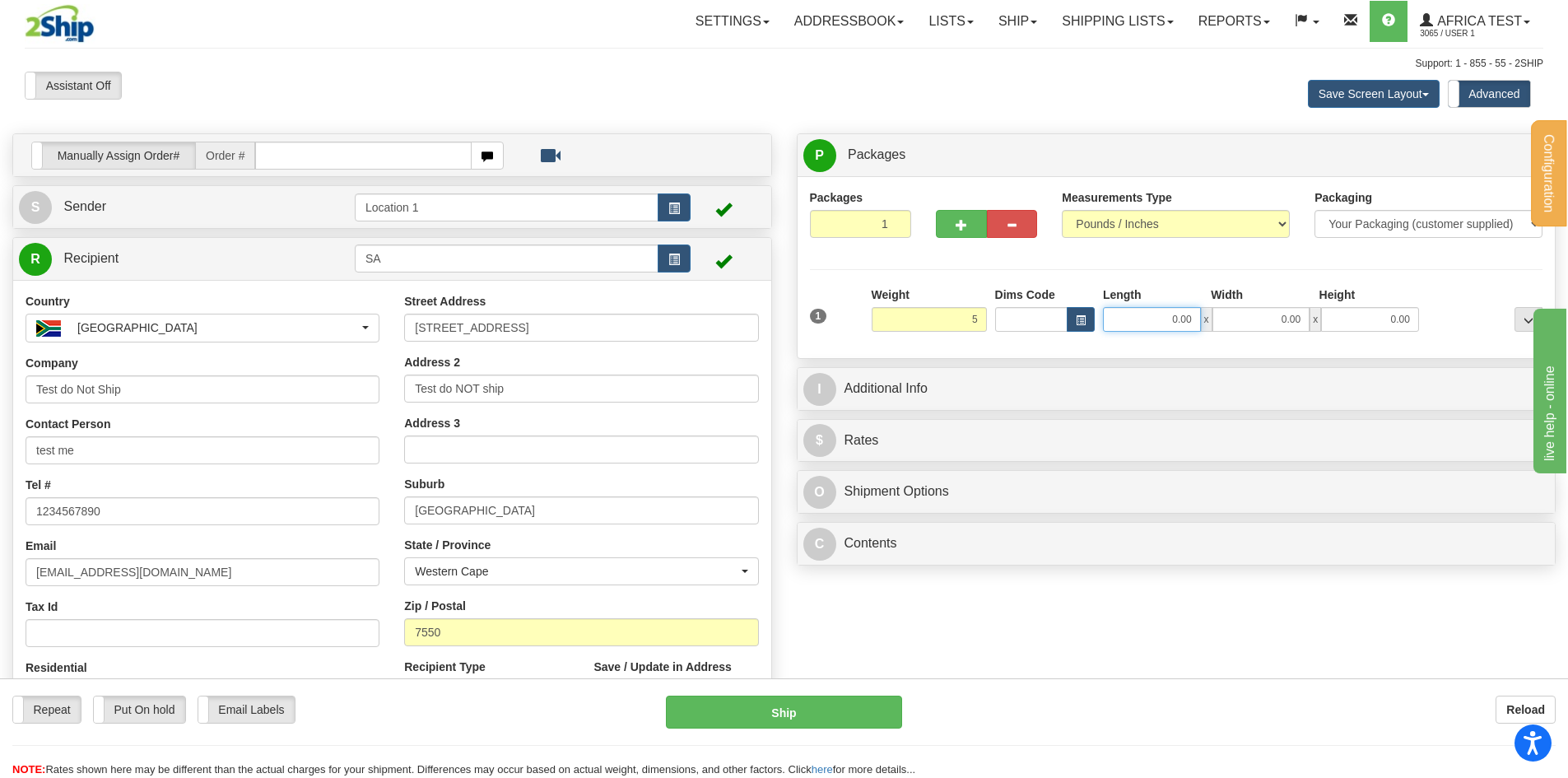
drag, startPoint x: 1167, startPoint y: 330, endPoint x: 1177, endPoint y: 326, distance: 10.8
click at [1167, 330] on input "0.00" at bounding box center [1152, 320] width 98 height 25
type input "5.00"
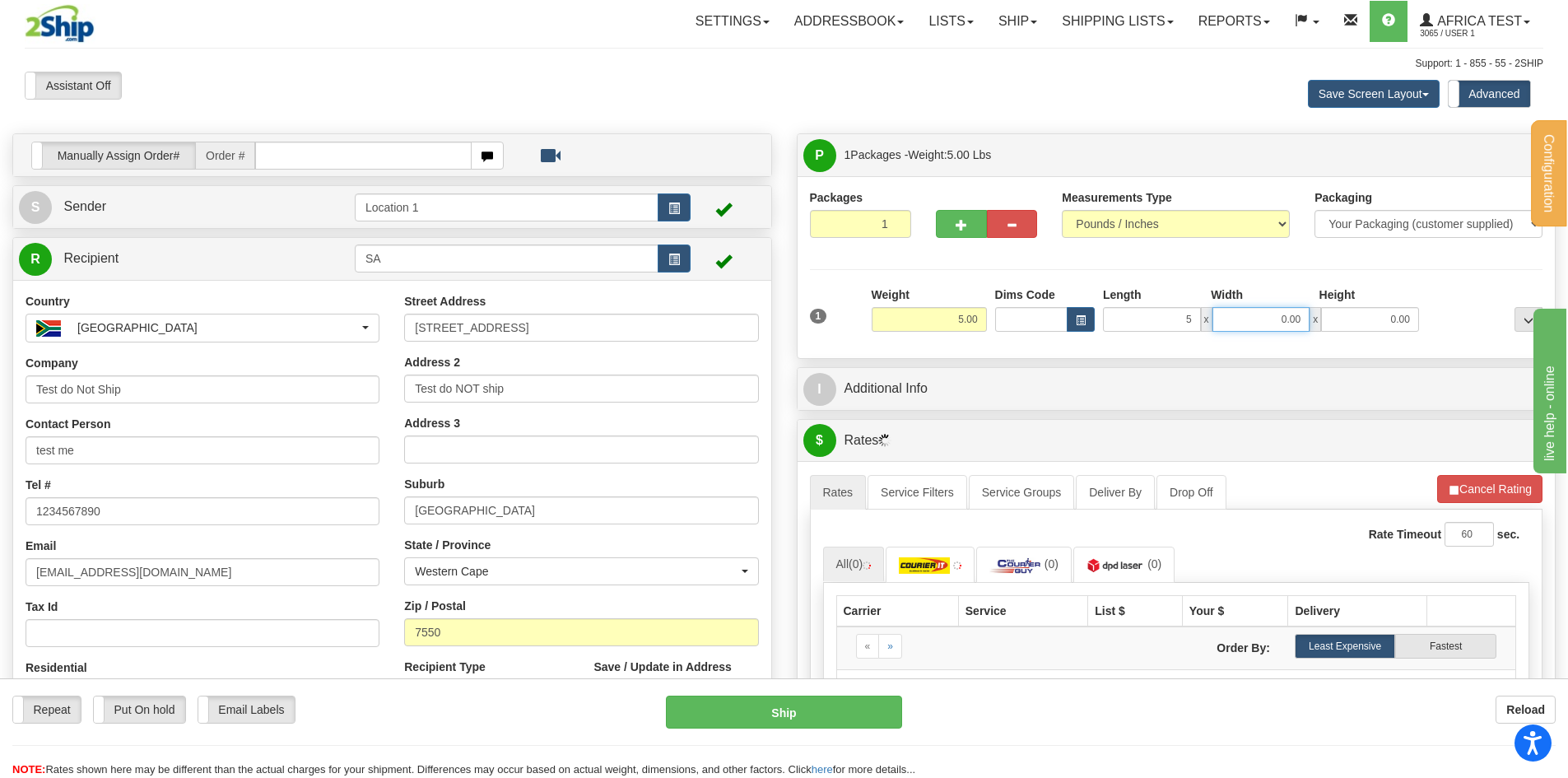
type input "5.00"
click at [1308, 319] on input "0.00" at bounding box center [1262, 320] width 98 height 25
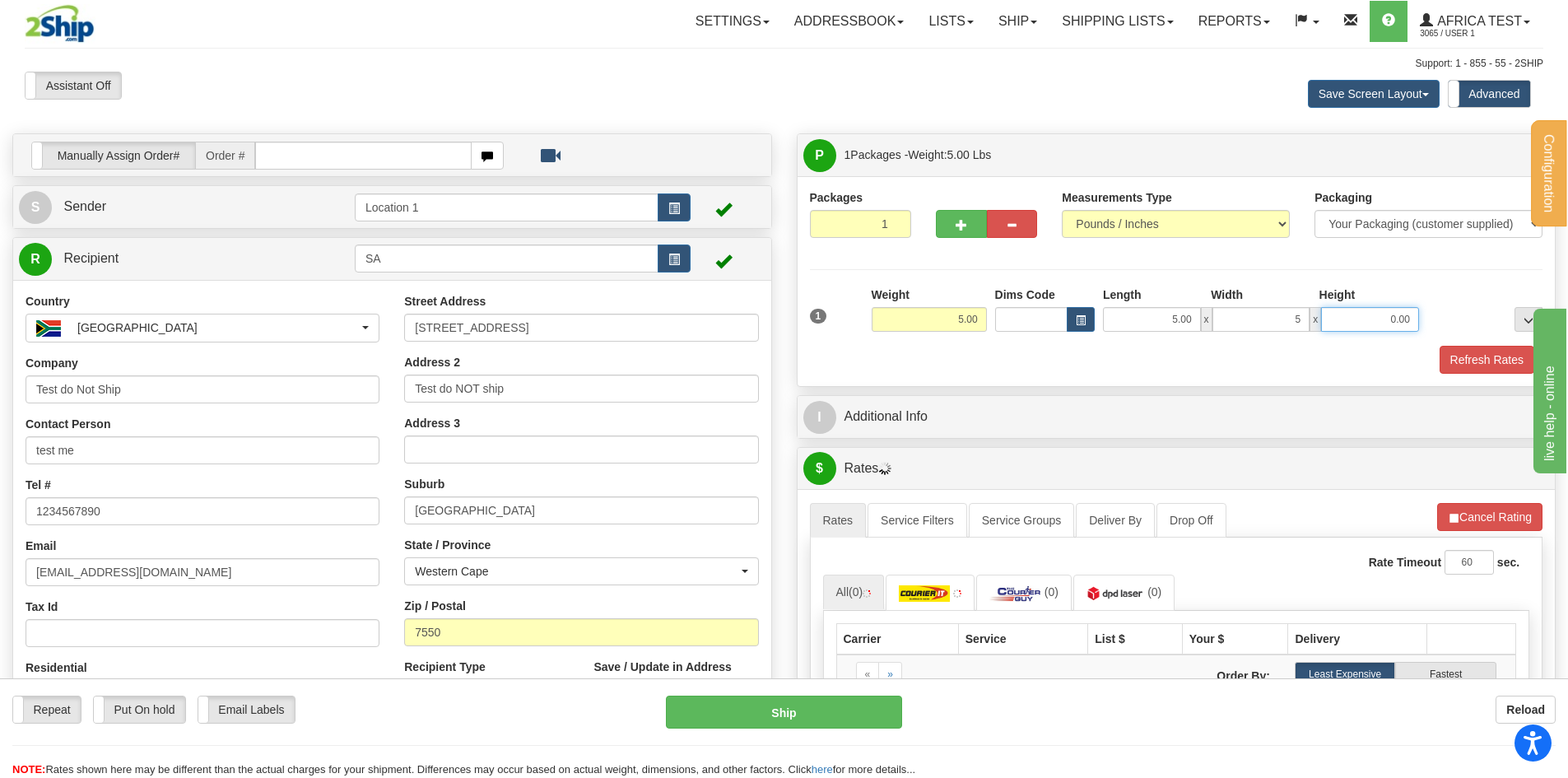
type input "5.00"
click at [1364, 322] on input "0.00" at bounding box center [1370, 320] width 98 height 25
type input "5.00"
click at [1482, 358] on button "Refresh Rates" at bounding box center [1487, 360] width 95 height 28
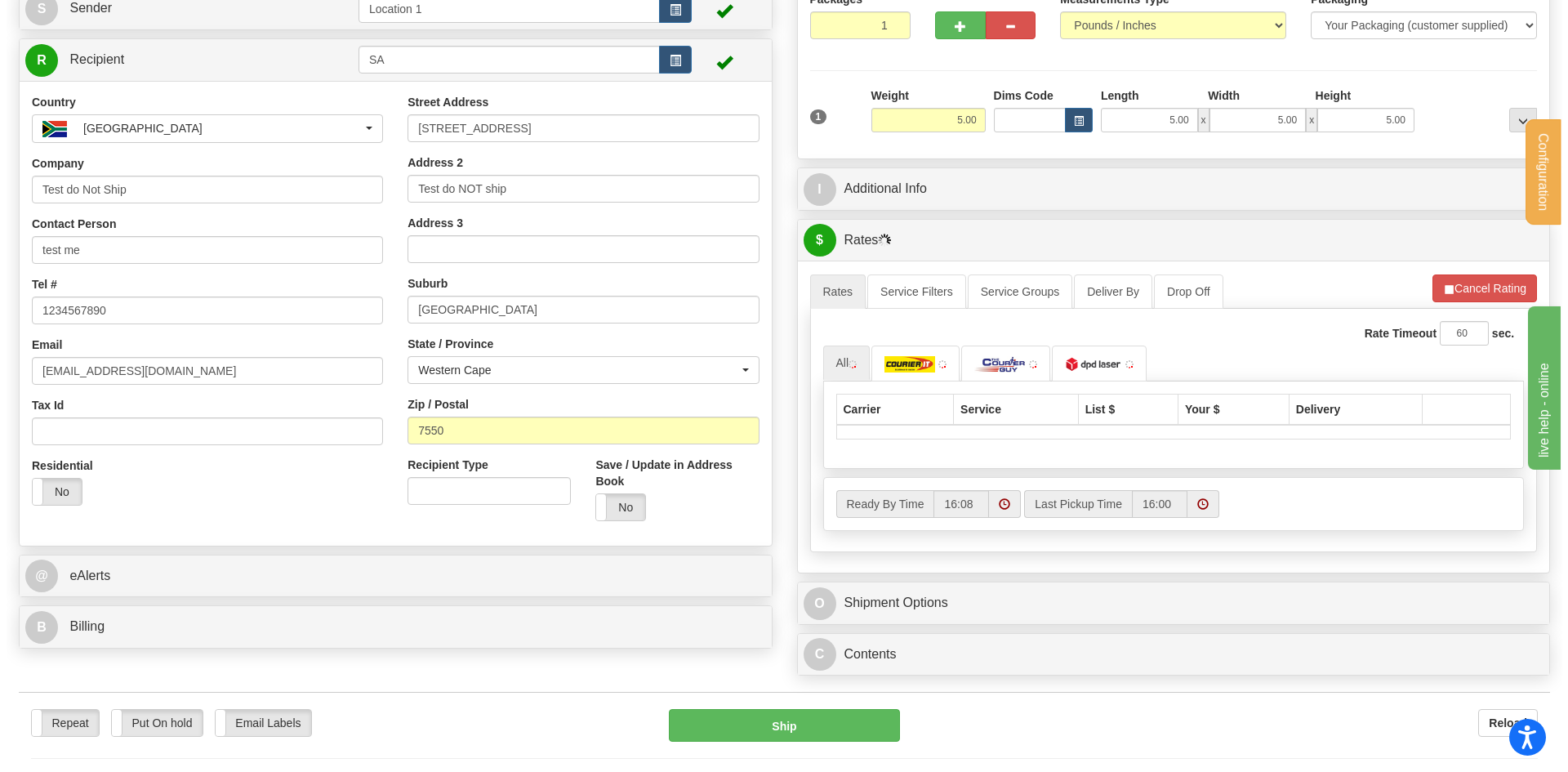
scroll to position [245, 0]
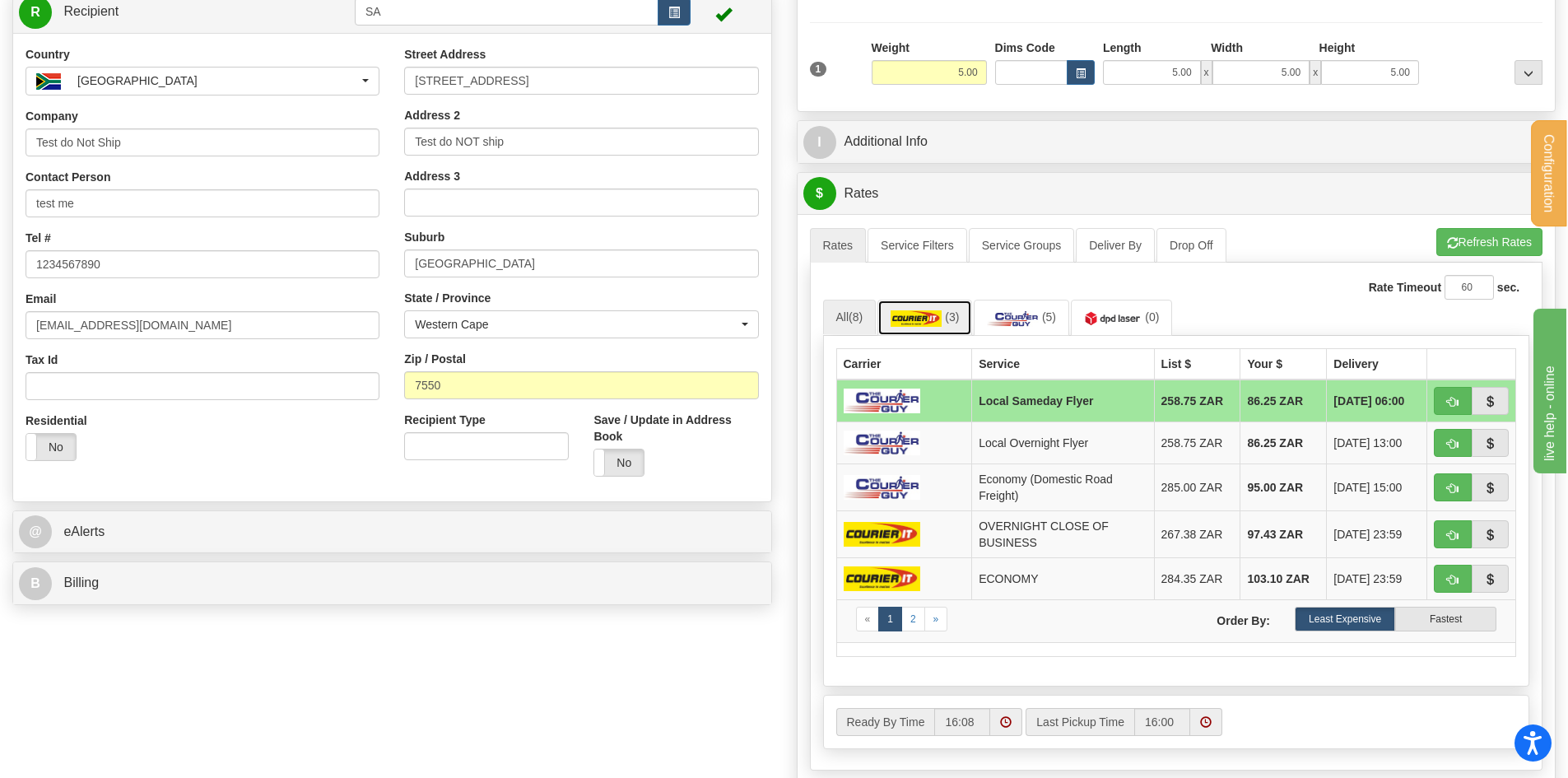
click at [936, 312] on img at bounding box center [916, 319] width 51 height 17
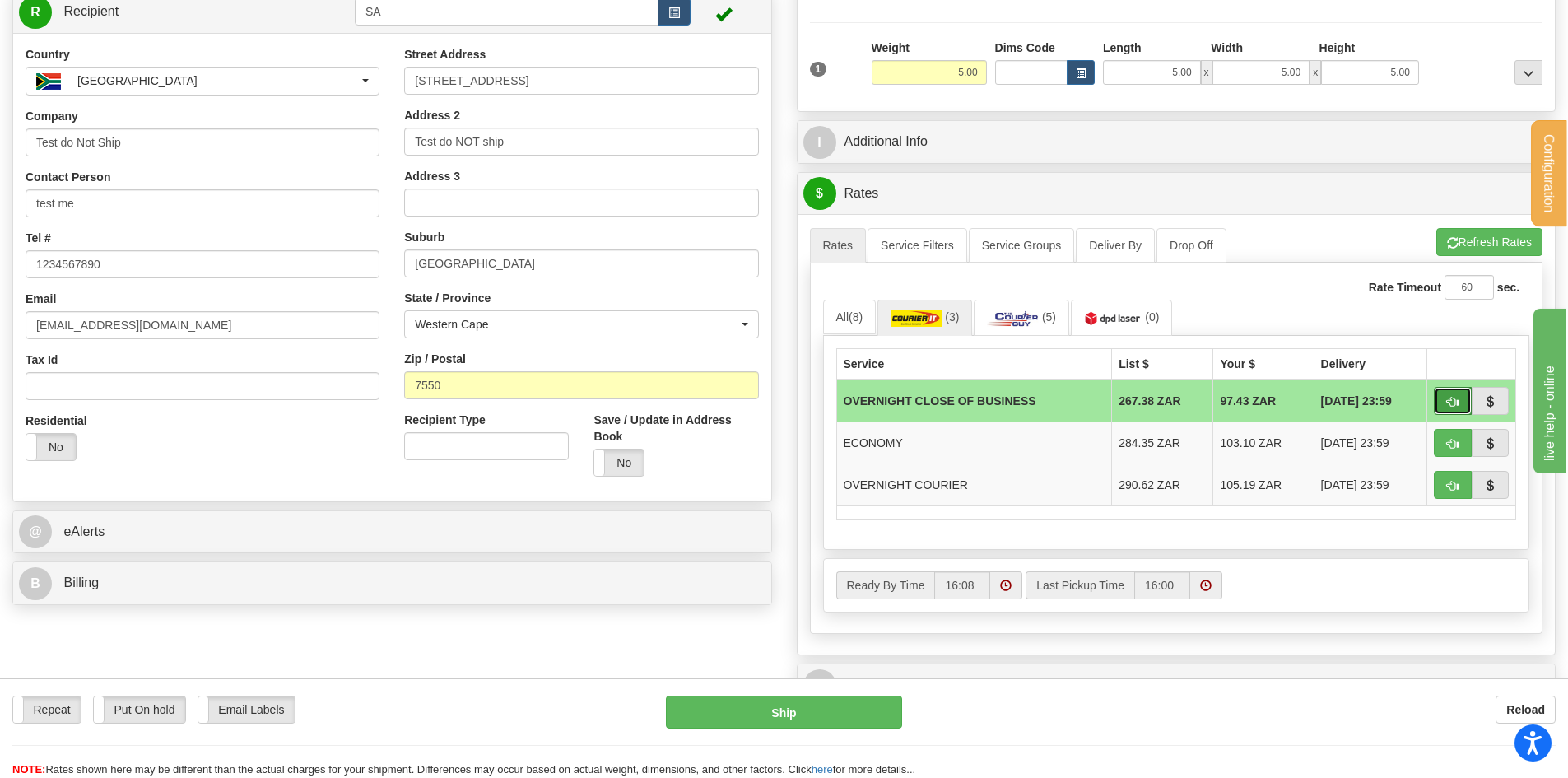
click at [1467, 393] on button "button" at bounding box center [1453, 401] width 38 height 28
type input "OCB"
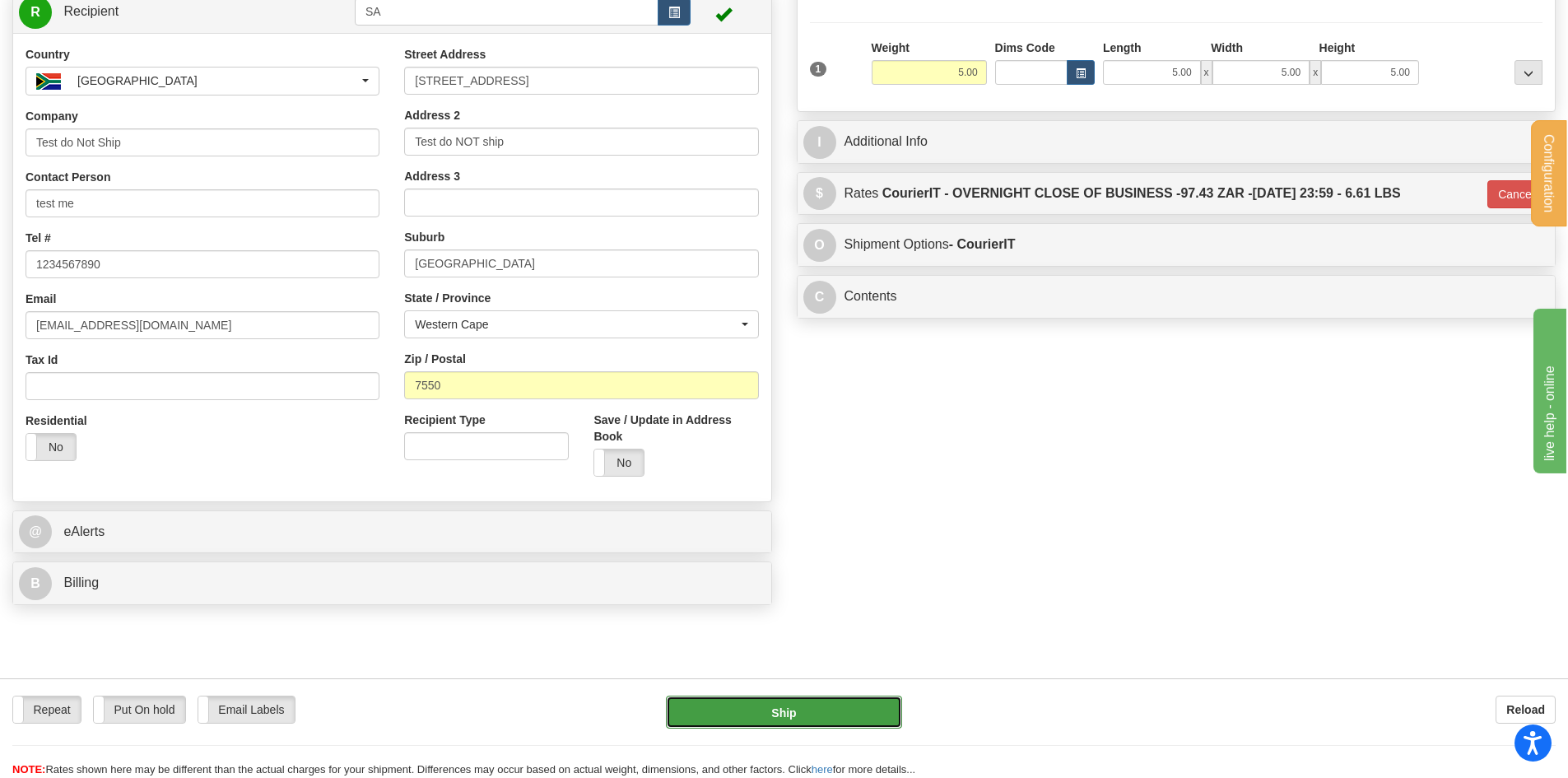
click at [834, 711] on button "Ship" at bounding box center [784, 712] width 236 height 33
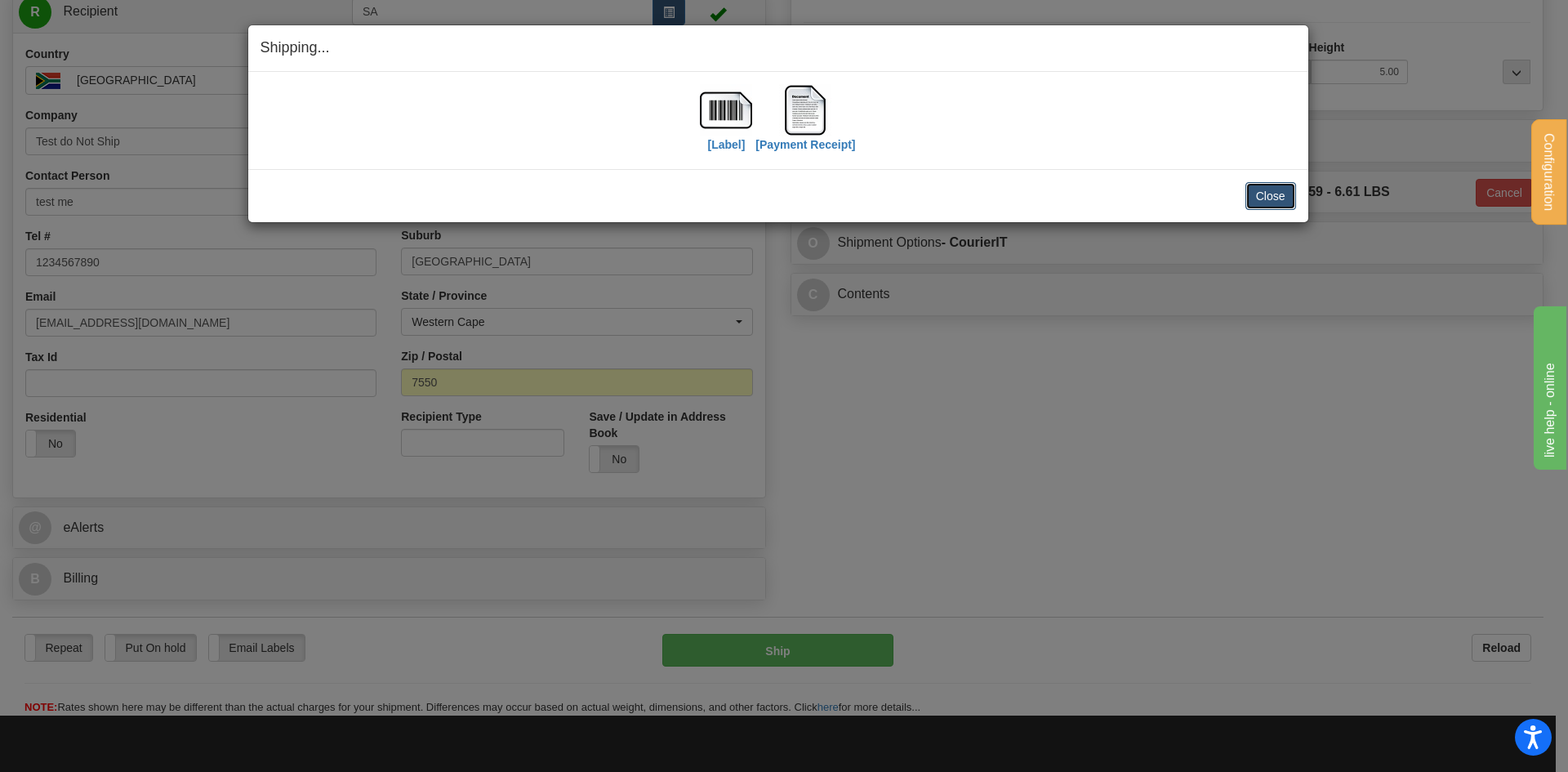
click at [1267, 203] on button "Close" at bounding box center [1270, 197] width 50 height 28
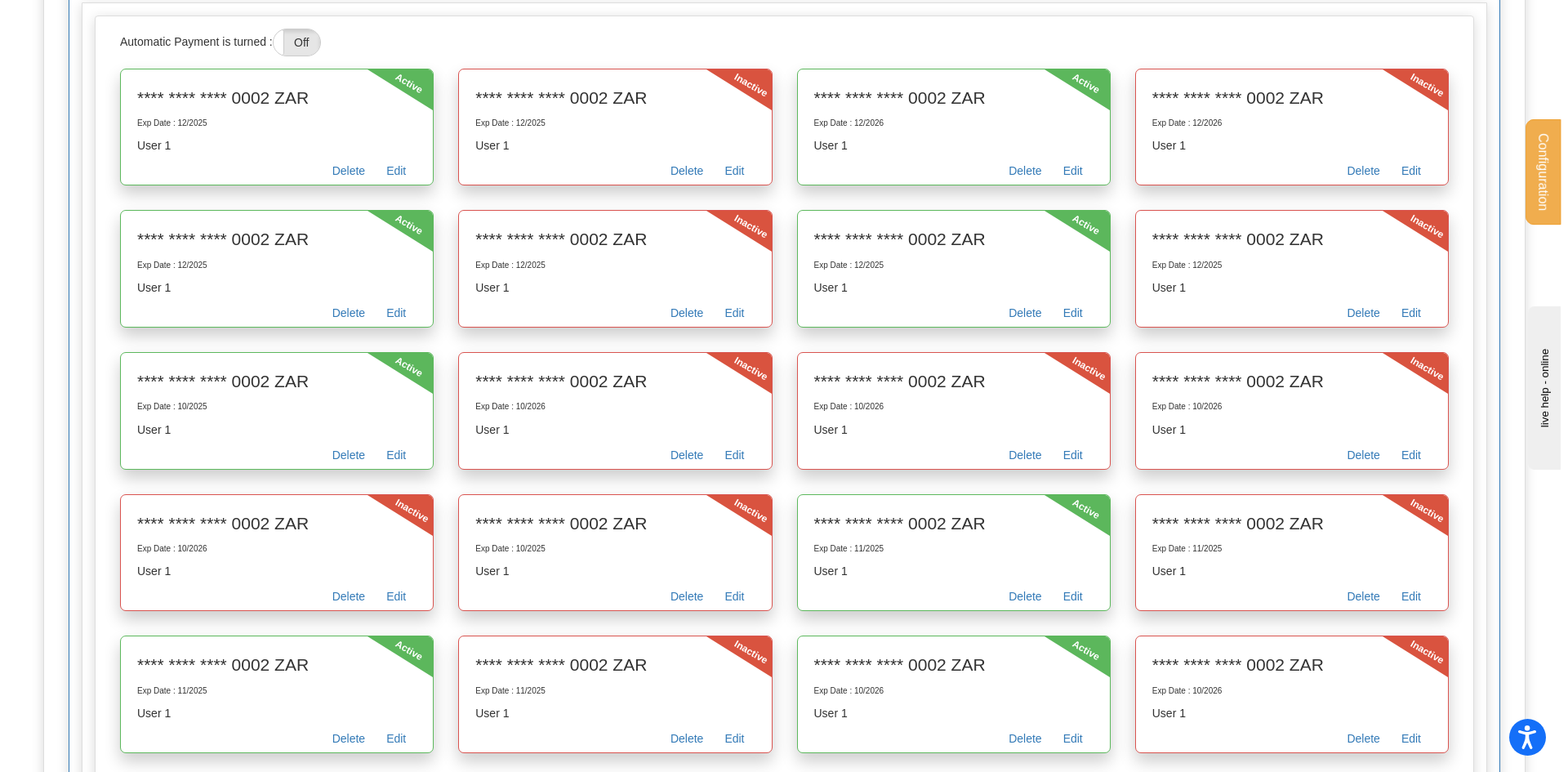
scroll to position [163, 0]
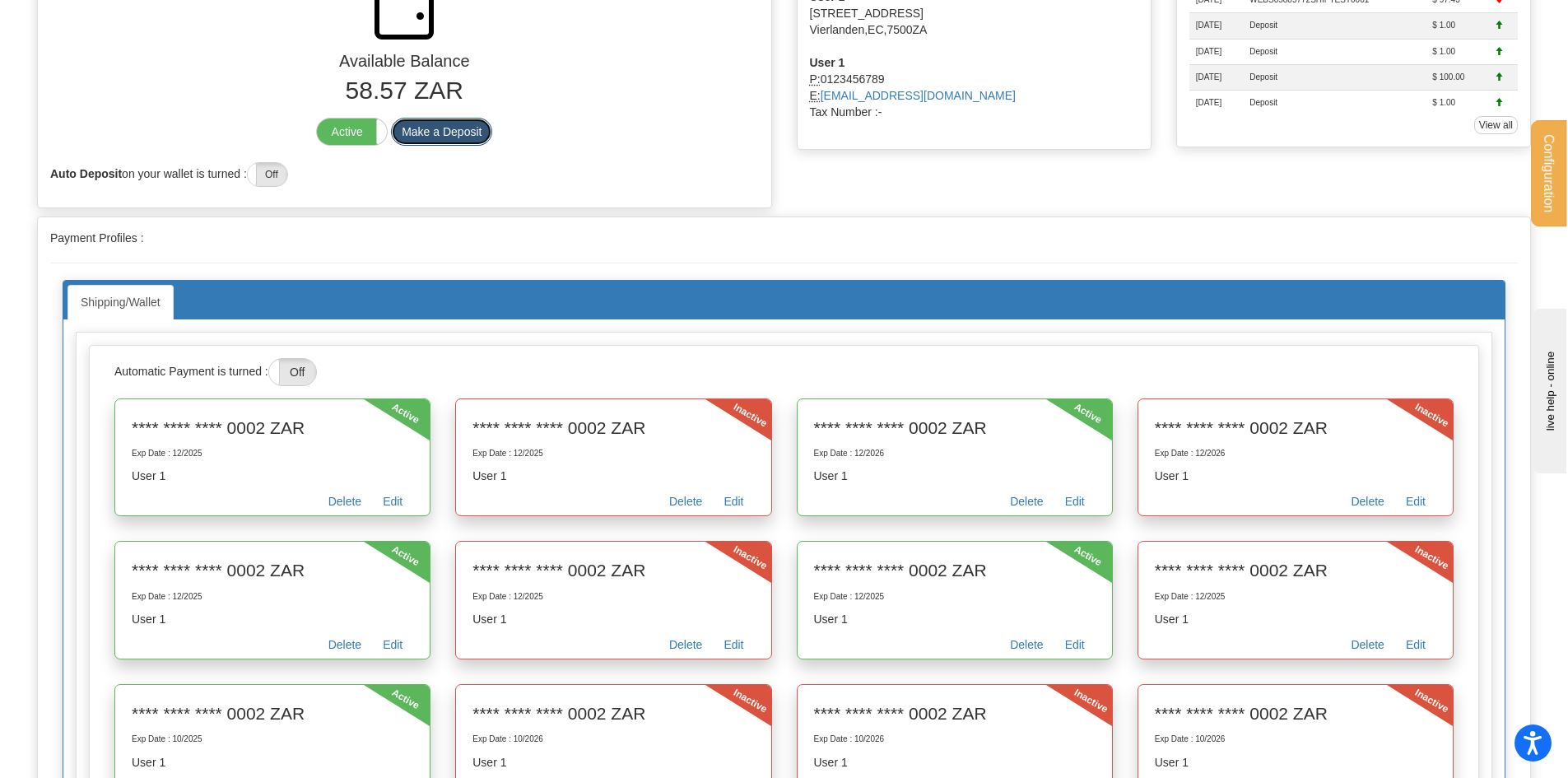
click at [458, 135] on button "Make a Deposit" at bounding box center [442, 132] width 101 height 28
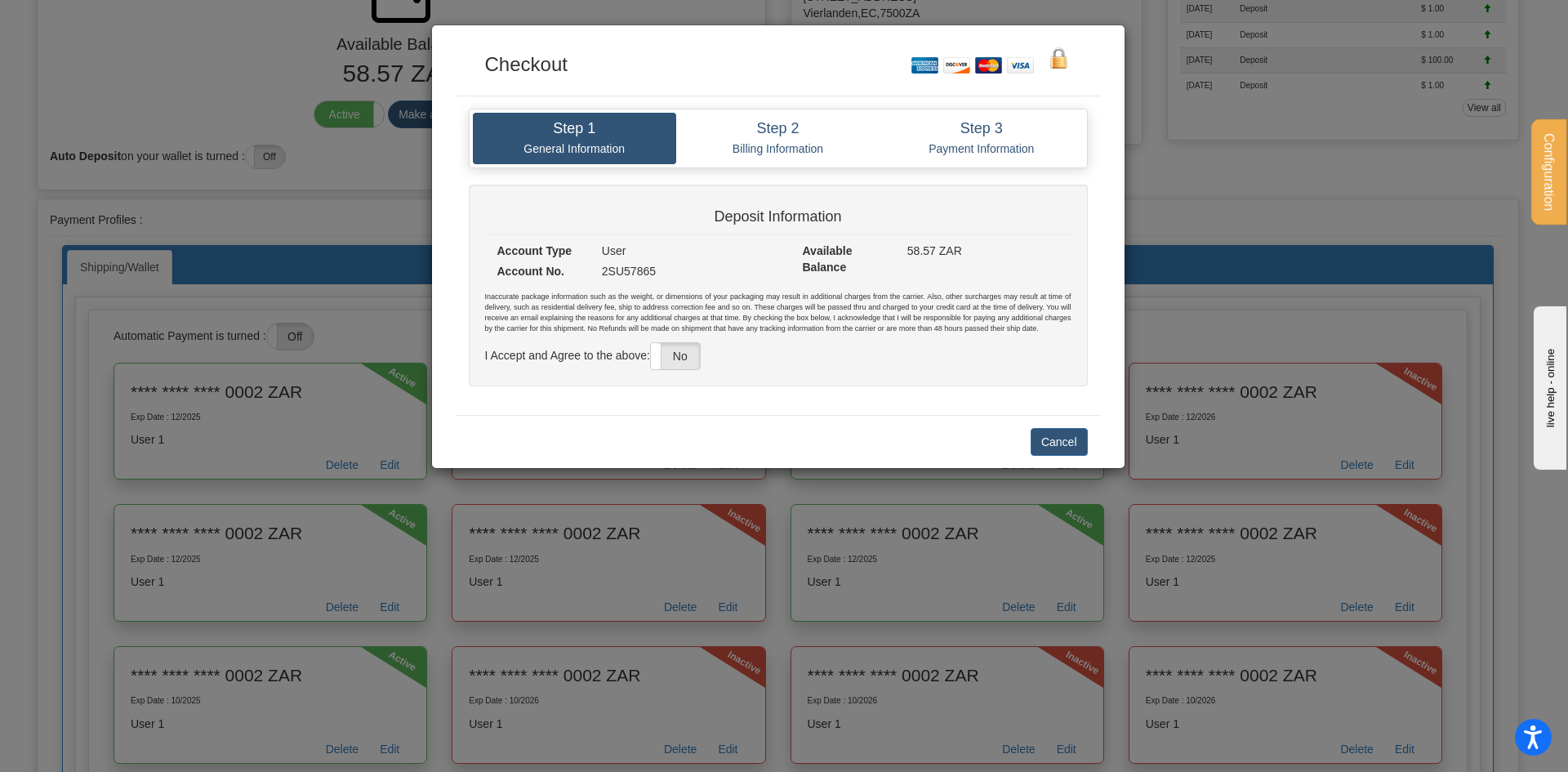
scroll to position [147, 0]
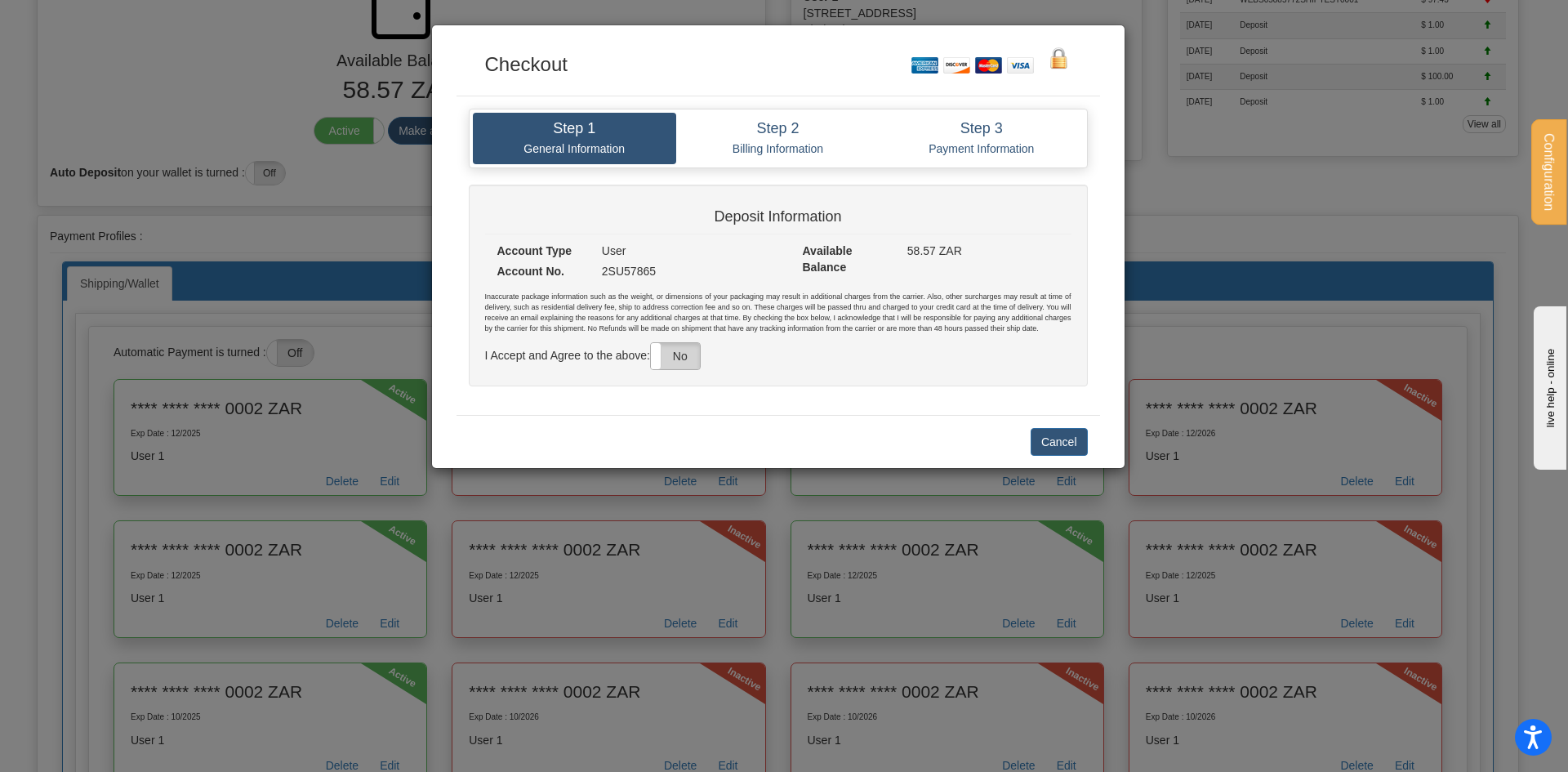
click at [676, 348] on label "No" at bounding box center [675, 357] width 49 height 26
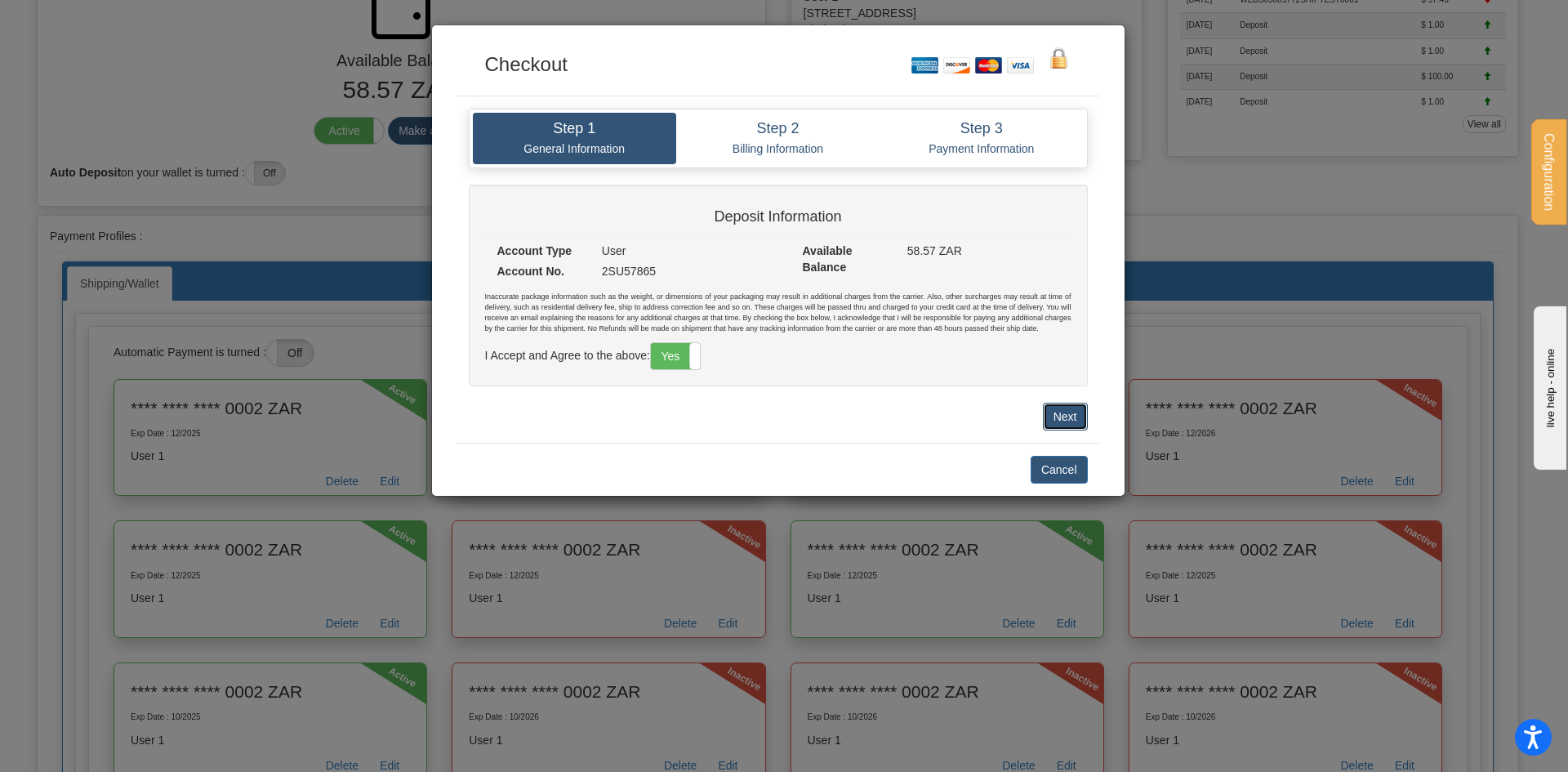
click at [1064, 408] on button "Next" at bounding box center [1065, 417] width 45 height 28
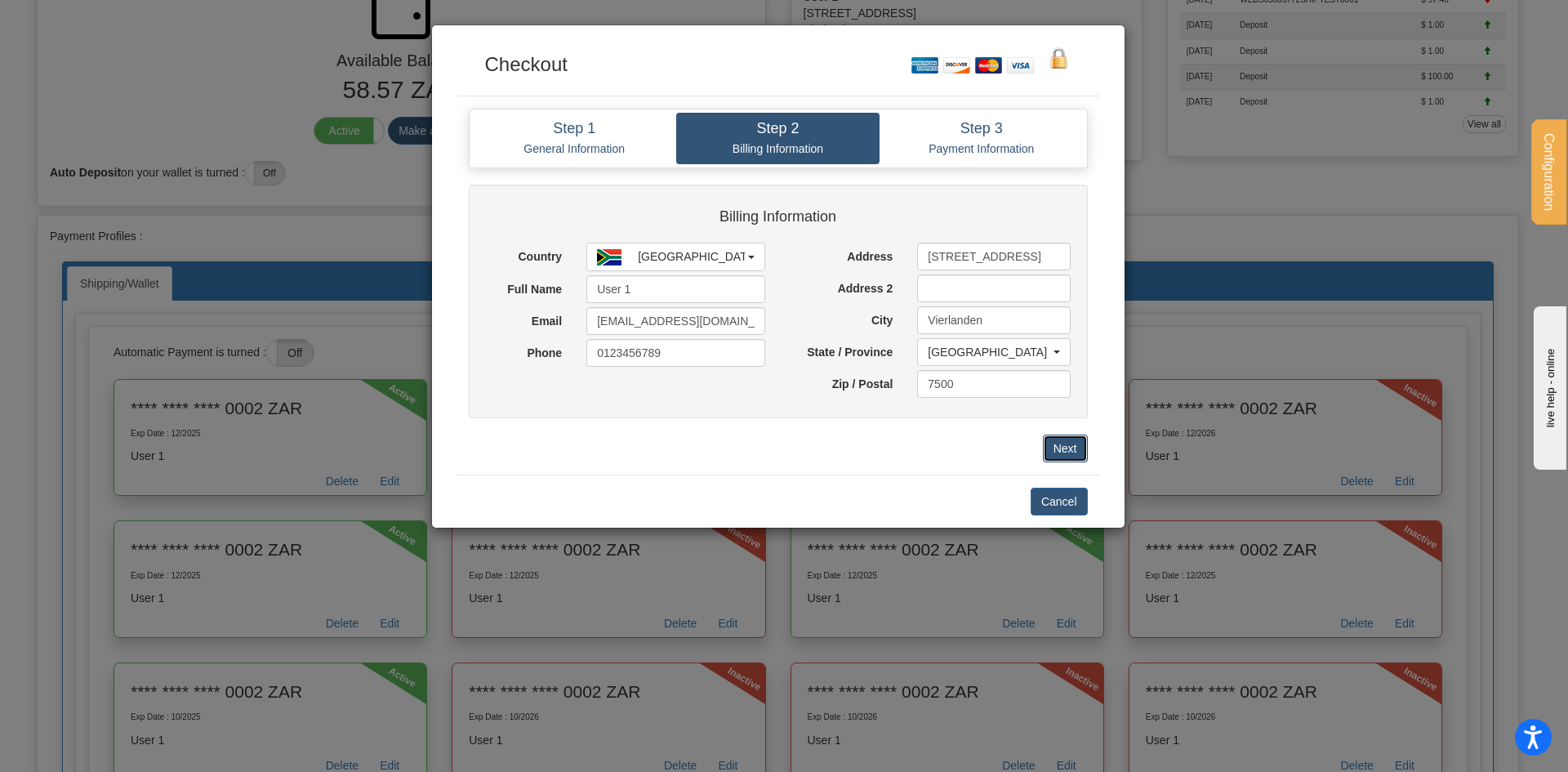
click at [1068, 438] on button "Next" at bounding box center [1065, 448] width 45 height 28
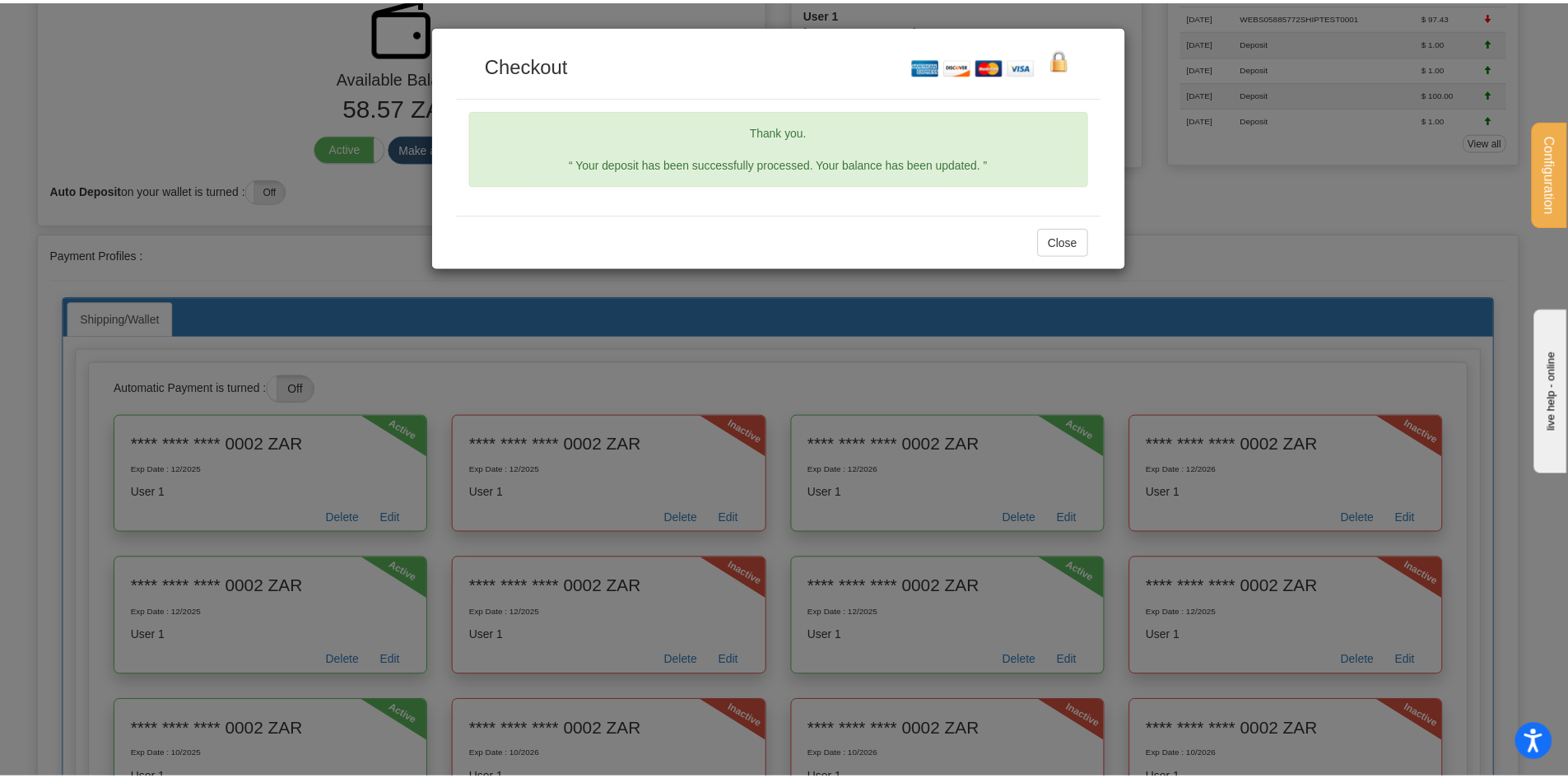
scroll to position [165, 0]
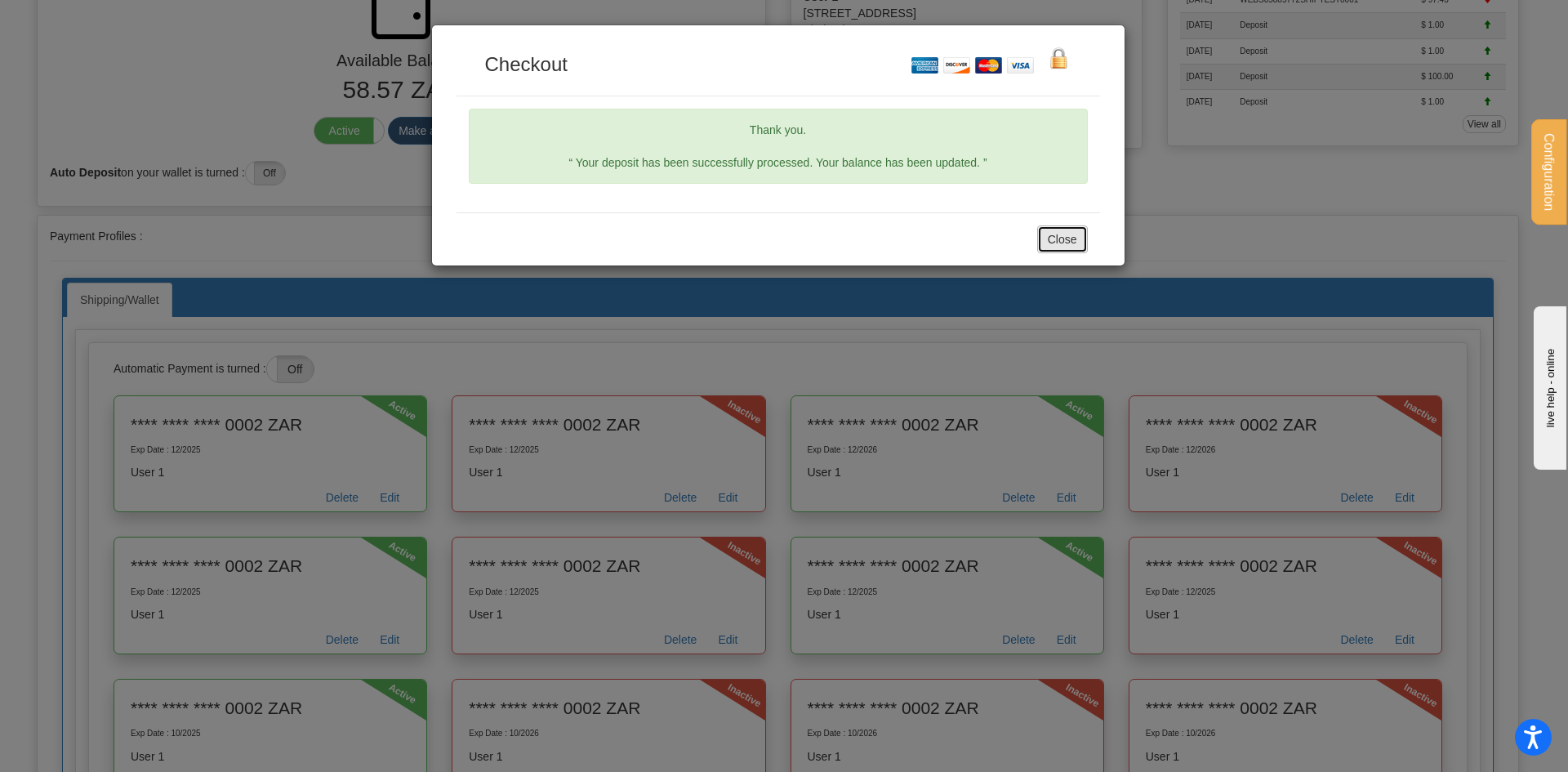
click at [1064, 240] on button "Close" at bounding box center [1062, 239] width 50 height 28
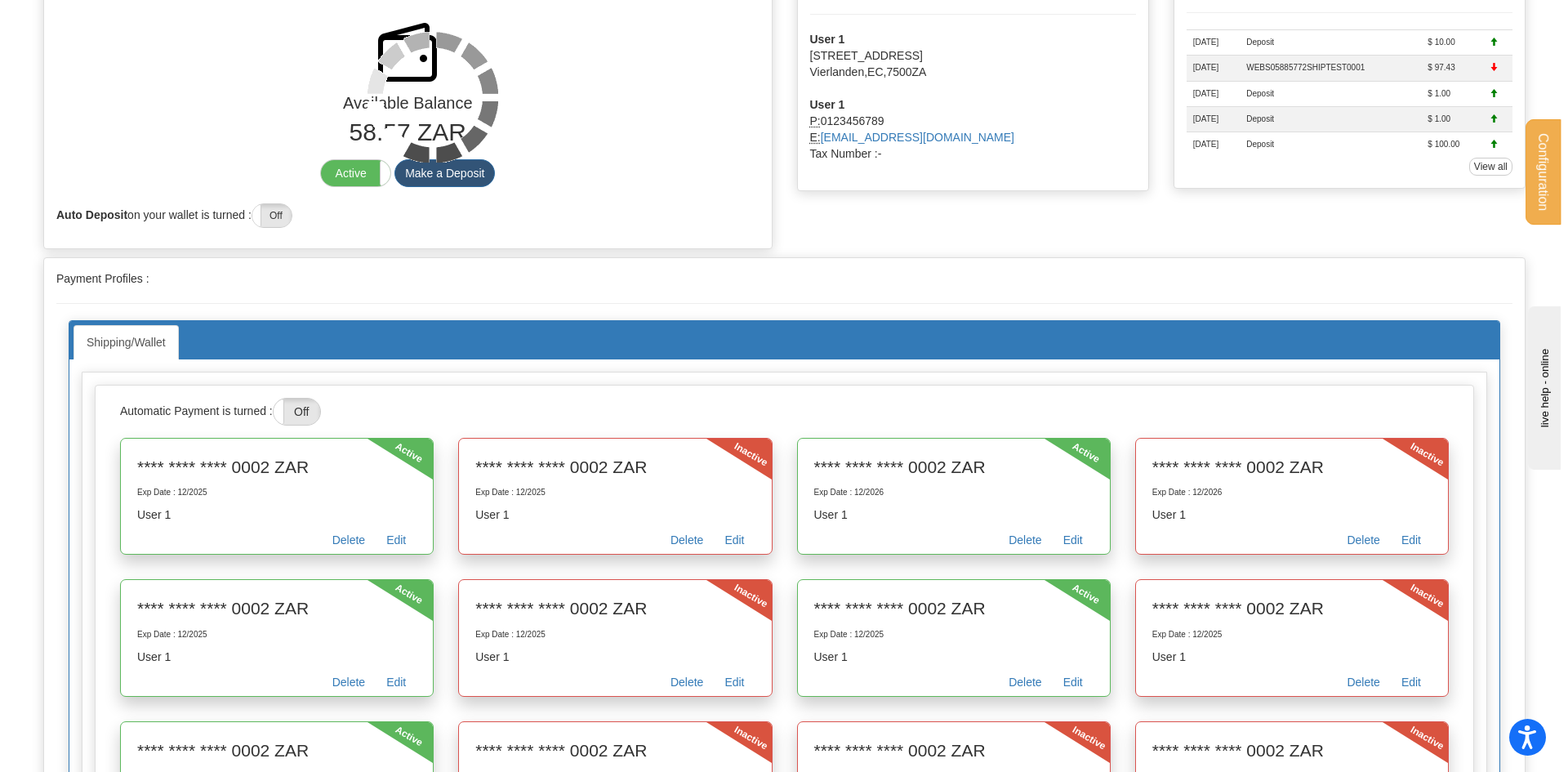
scroll to position [0, 0]
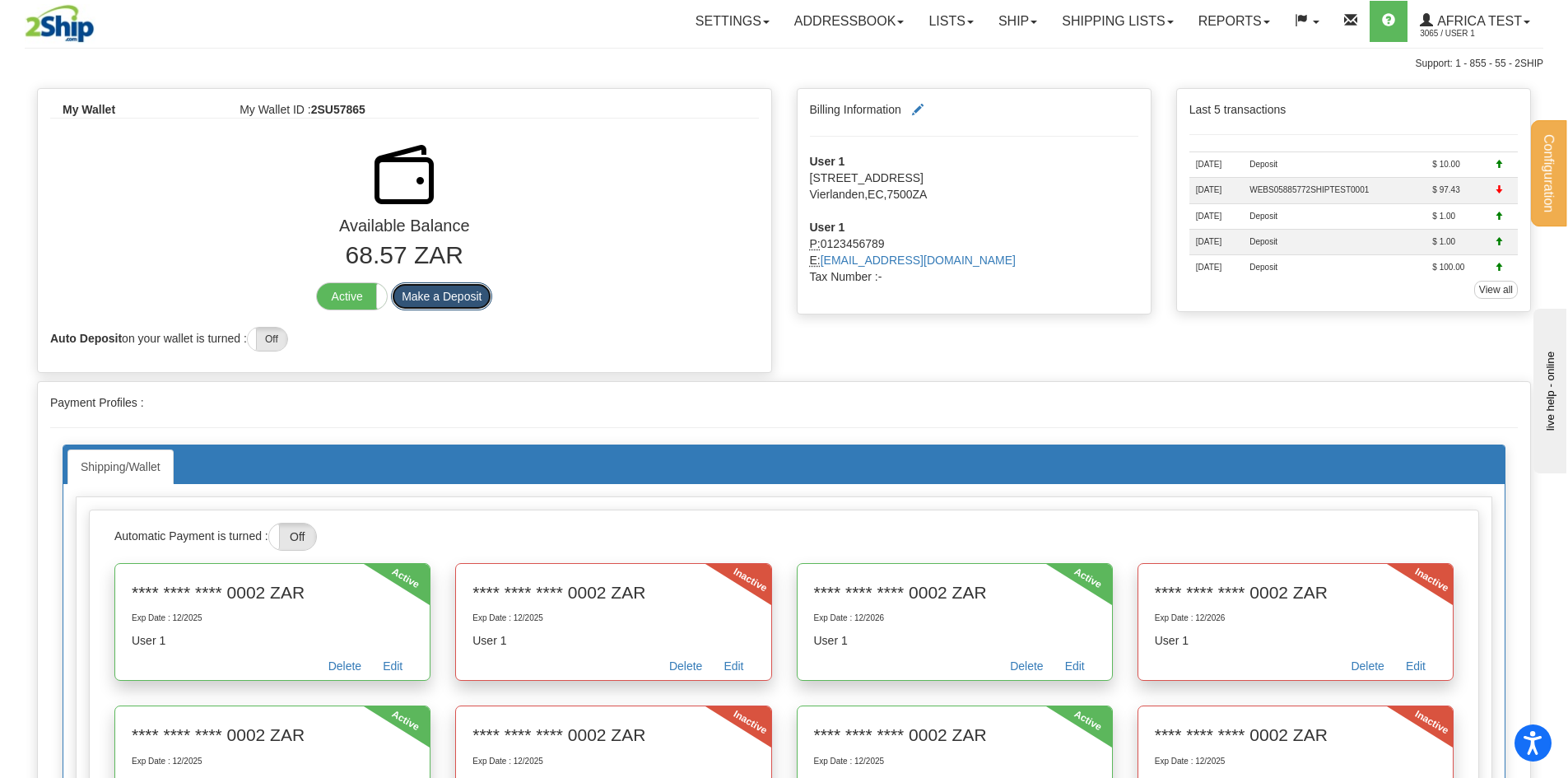
click at [444, 300] on button "Make a Deposit" at bounding box center [442, 296] width 101 height 28
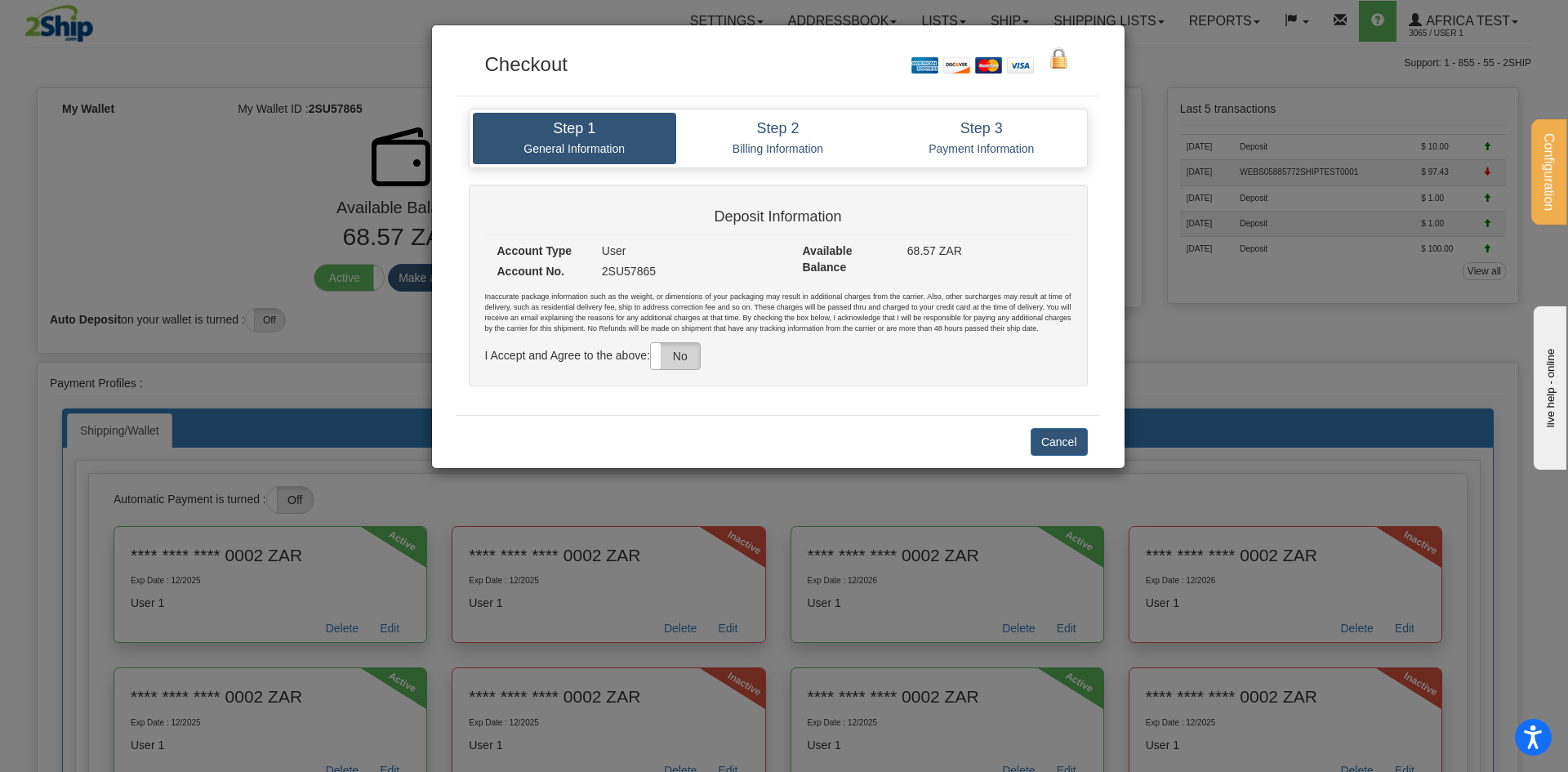
click at [676, 351] on label "No" at bounding box center [675, 357] width 49 height 26
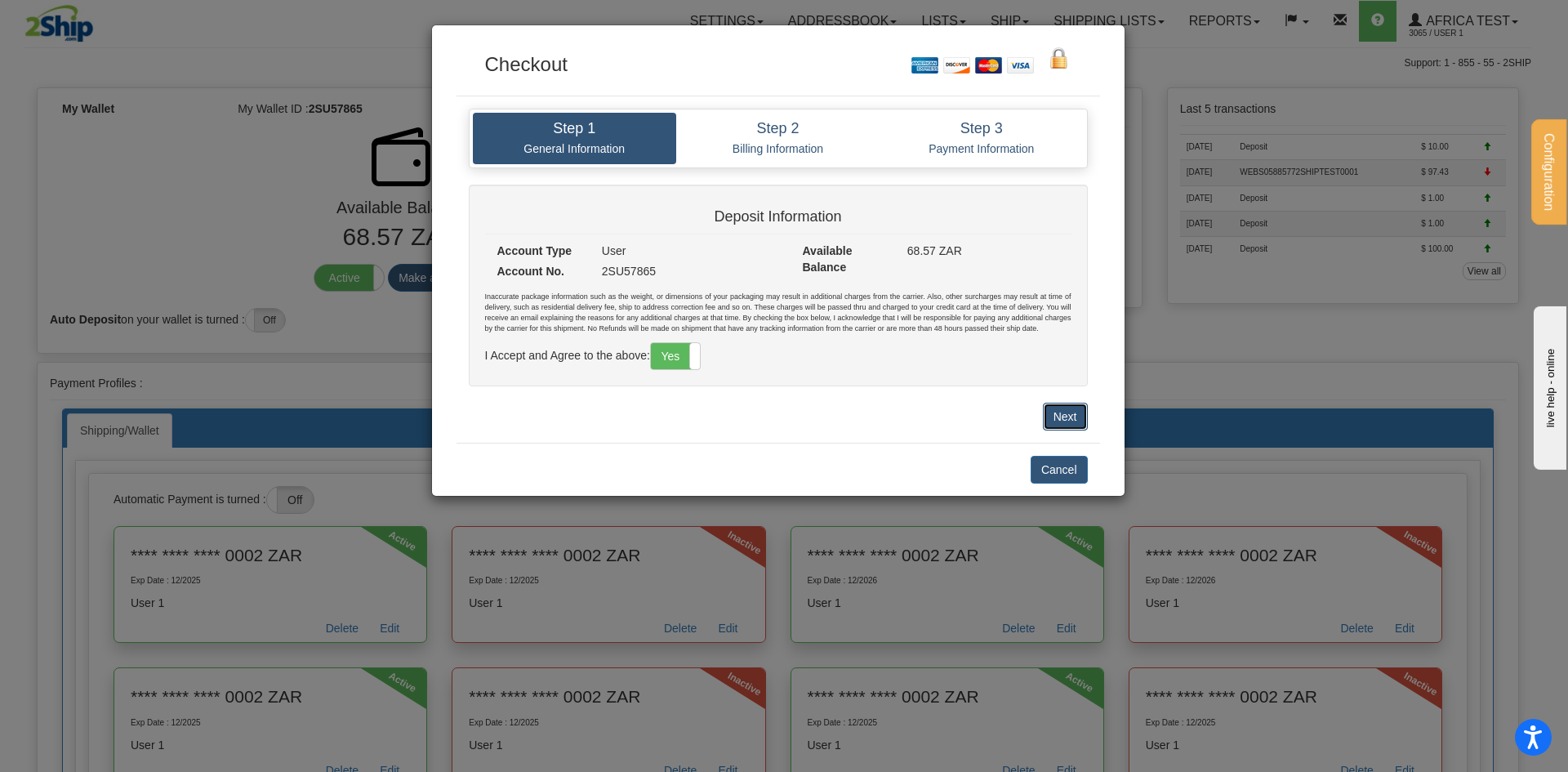
click at [1060, 418] on button "Next" at bounding box center [1065, 417] width 45 height 28
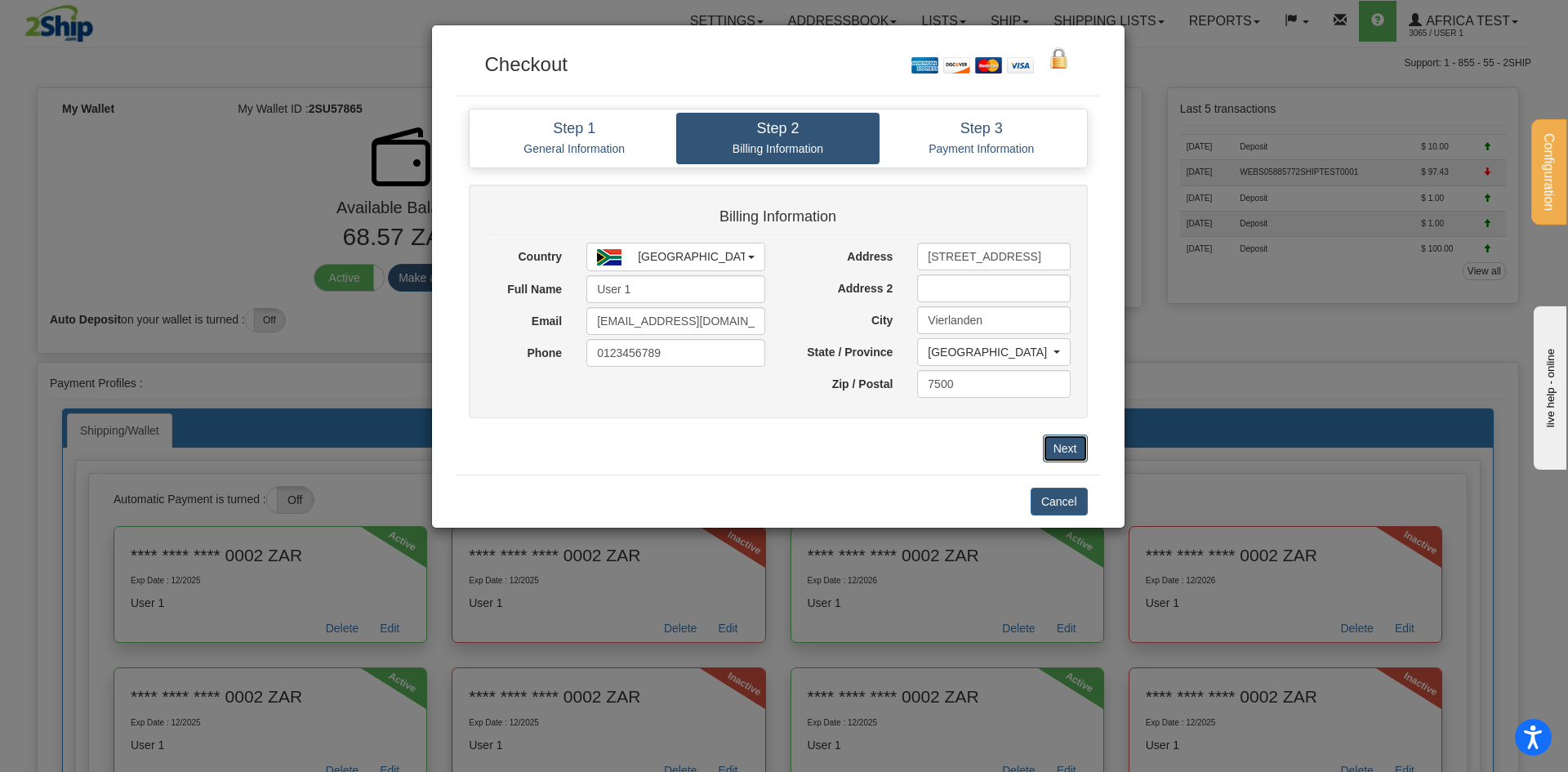
click at [1074, 451] on button "Next" at bounding box center [1065, 448] width 45 height 28
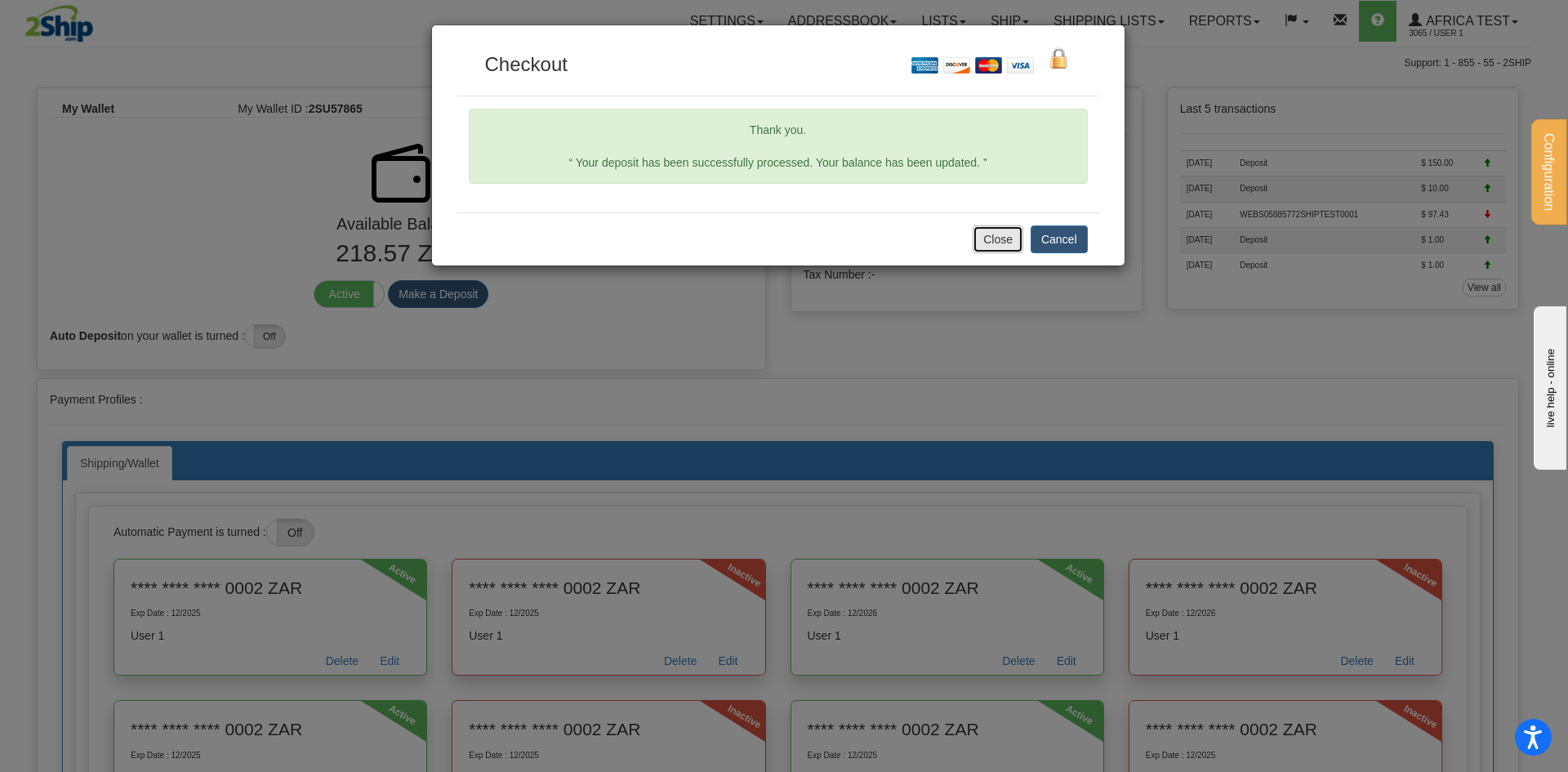
click at [1011, 251] on button "Close" at bounding box center [998, 239] width 50 height 28
click at [1078, 239] on button "Cancel" at bounding box center [1059, 239] width 57 height 28
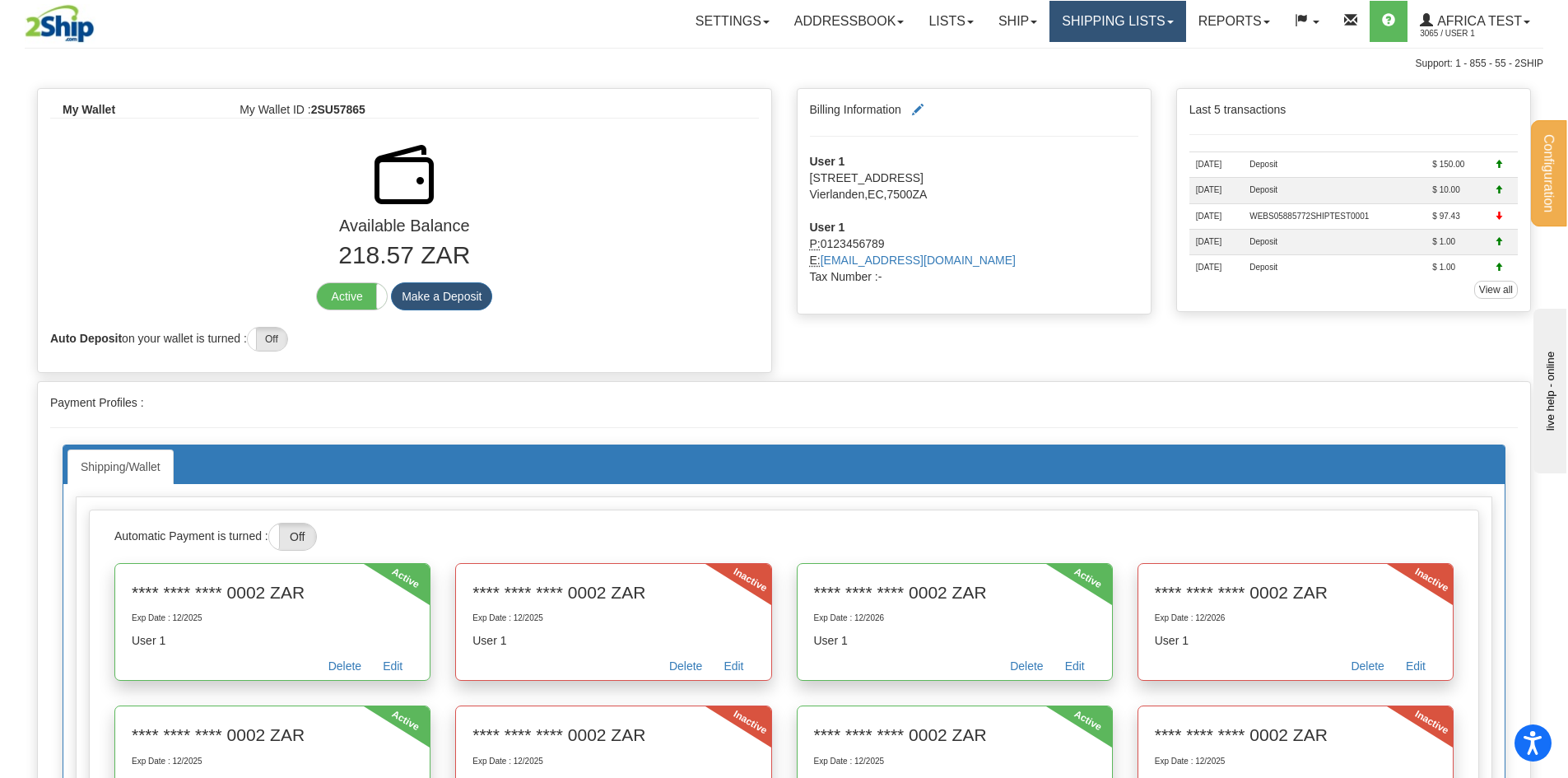
click at [1105, 25] on link "Shipping lists" at bounding box center [1117, 21] width 136 height 41
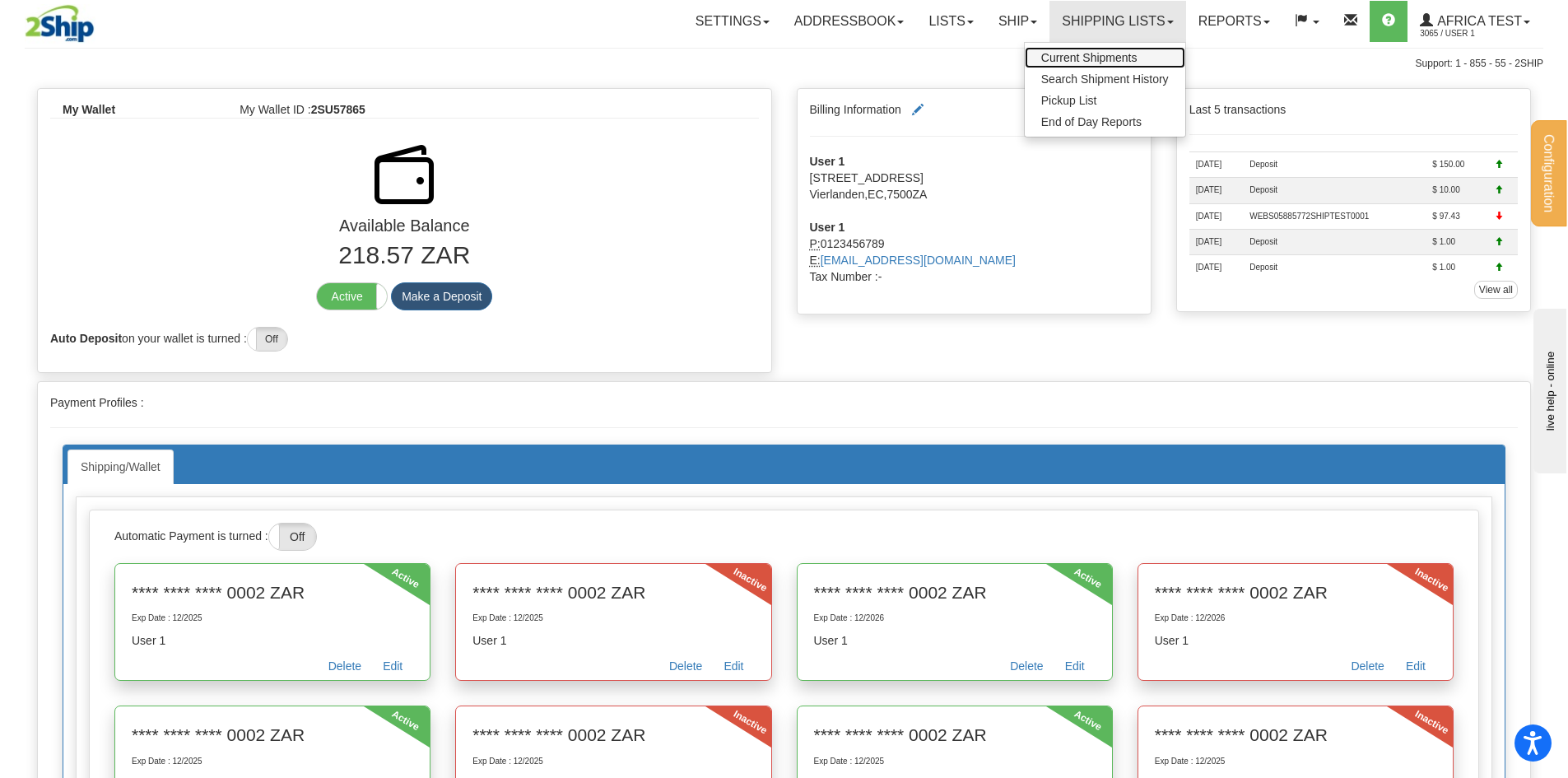
click at [1106, 51] on span "Current Shipments" at bounding box center [1090, 57] width 96 height 13
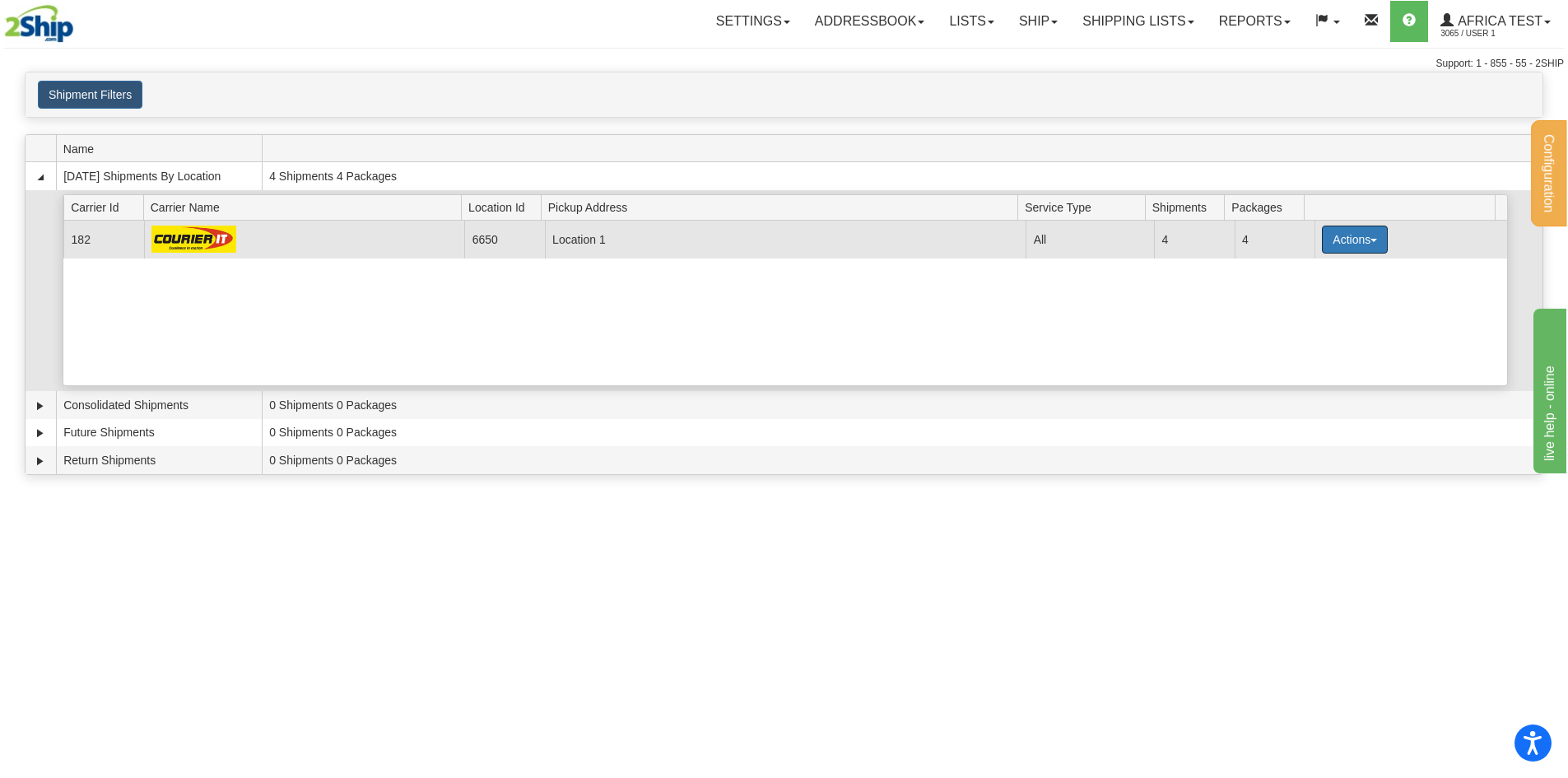
drag, startPoint x: 1348, startPoint y: 245, endPoint x: 1338, endPoint y: 257, distance: 15.6
click at [1348, 245] on button "Actions" at bounding box center [1354, 240] width 66 height 28
click at [1328, 267] on link "Details" at bounding box center [1321, 271] width 131 height 22
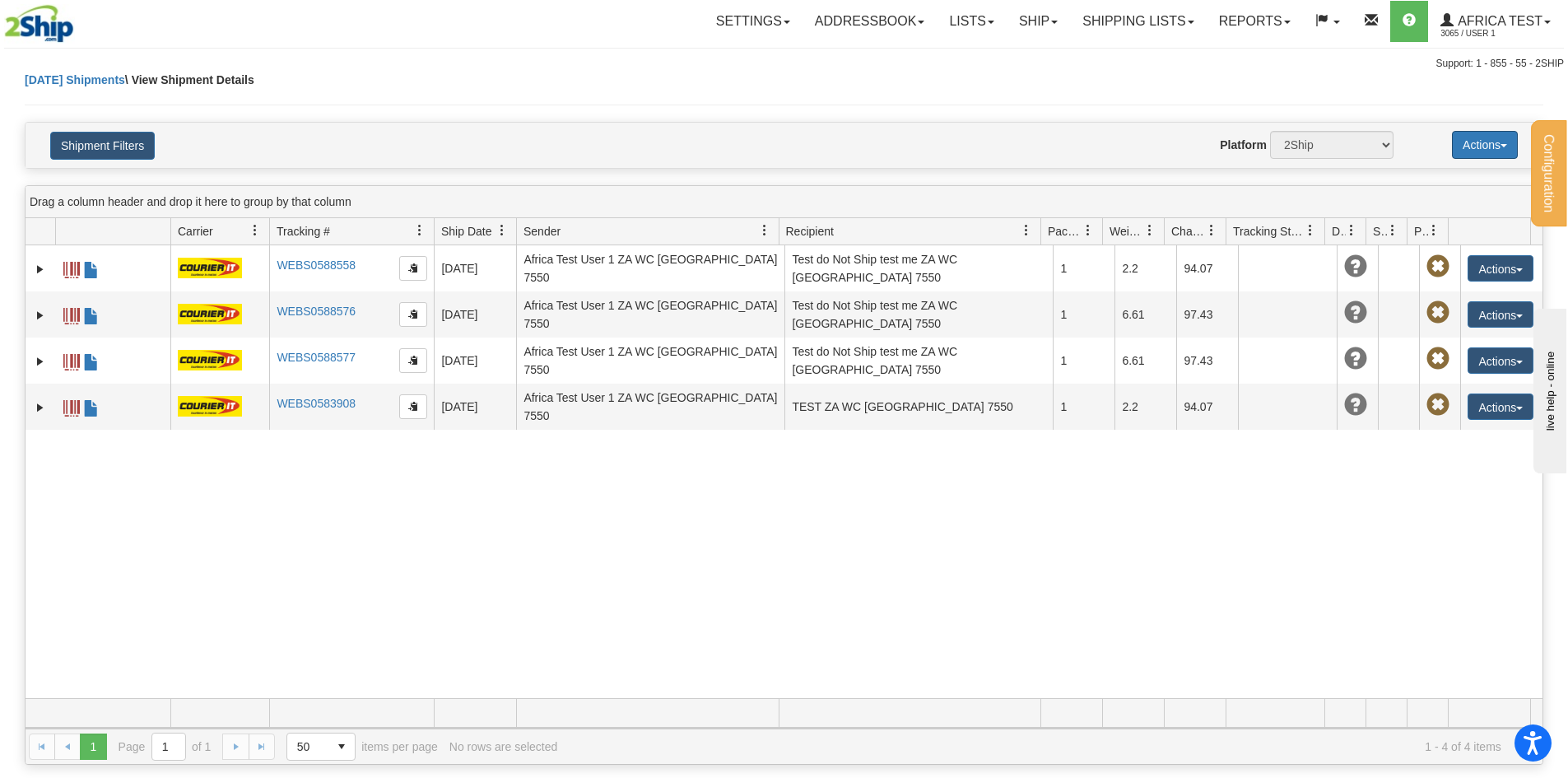
click at [1466, 134] on button "Actions" at bounding box center [1485, 145] width 66 height 28
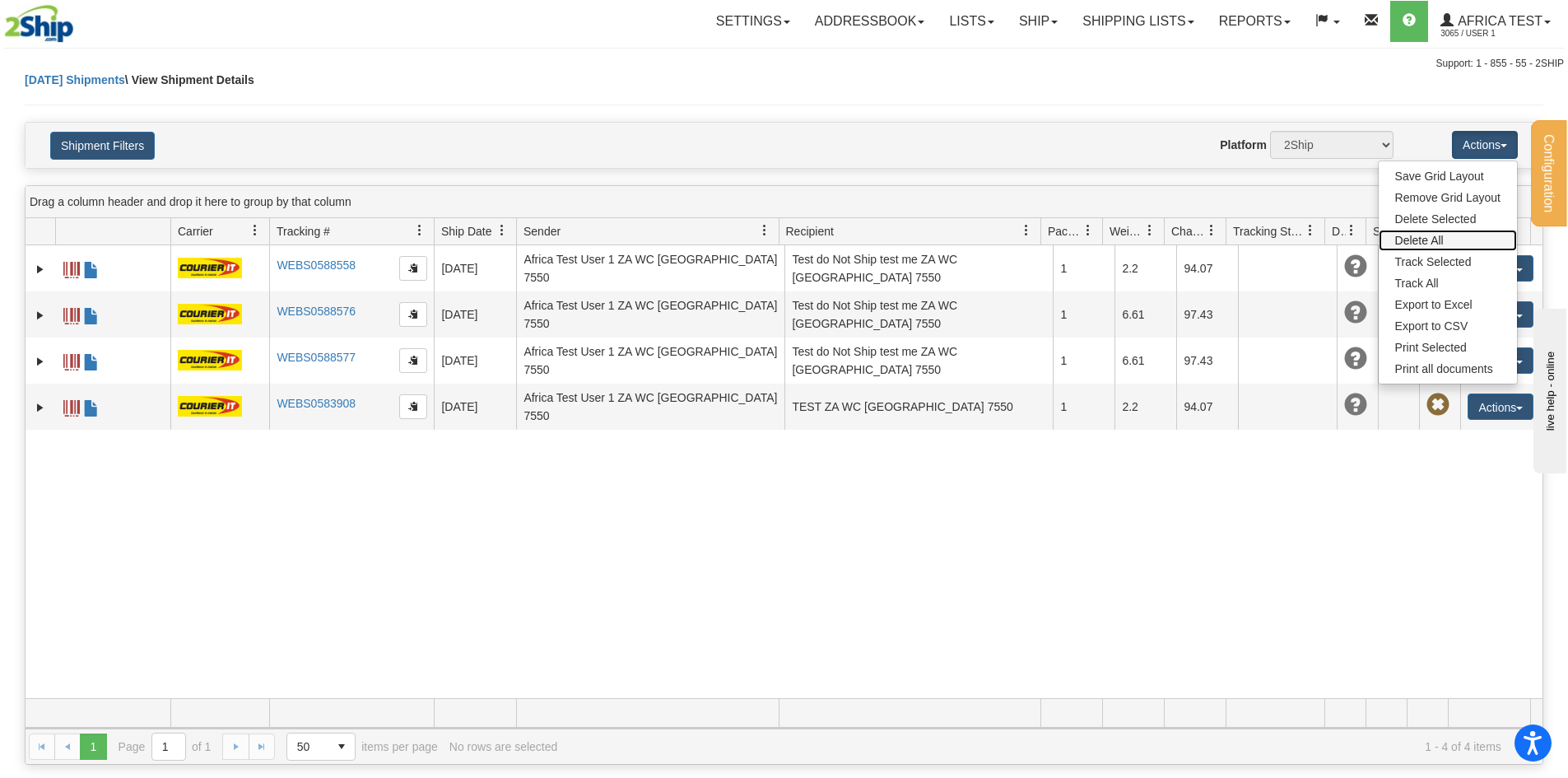
click at [1442, 233] on link "Delete All" at bounding box center [1448, 240] width 138 height 22
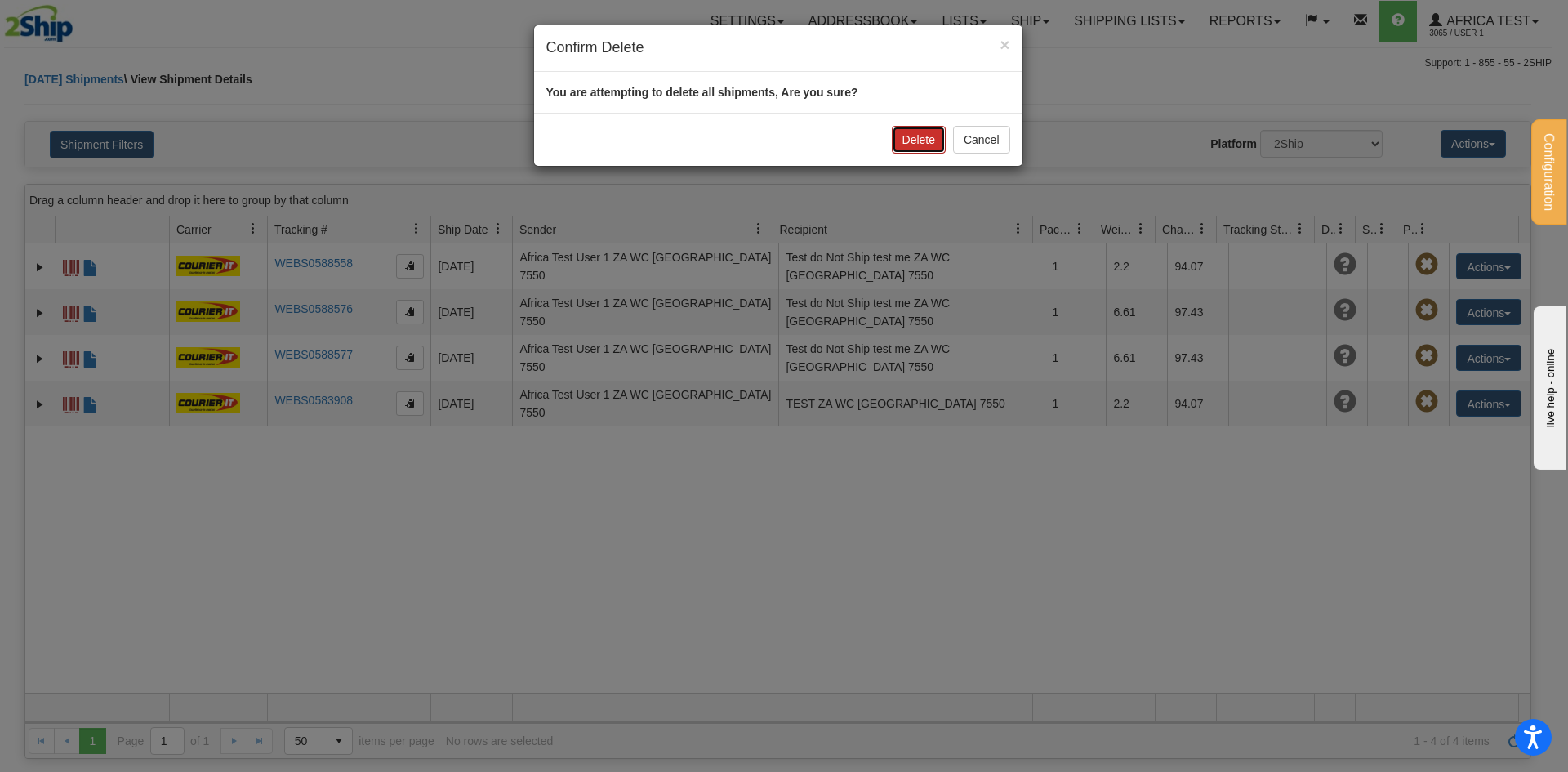
click at [933, 137] on button "Delete" at bounding box center [919, 140] width 54 height 28
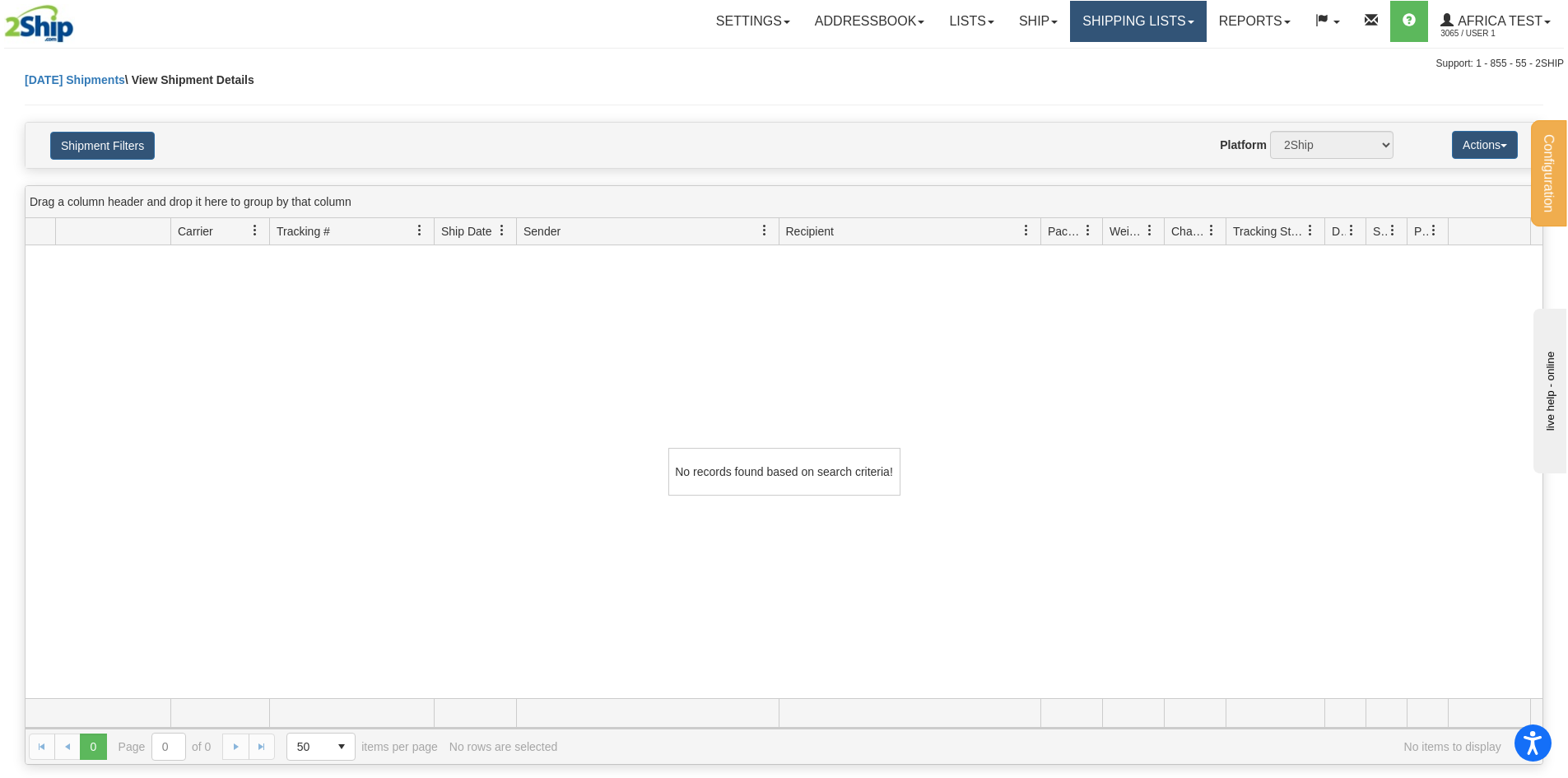
click at [1131, 12] on link "Shipping lists" at bounding box center [1138, 21] width 136 height 41
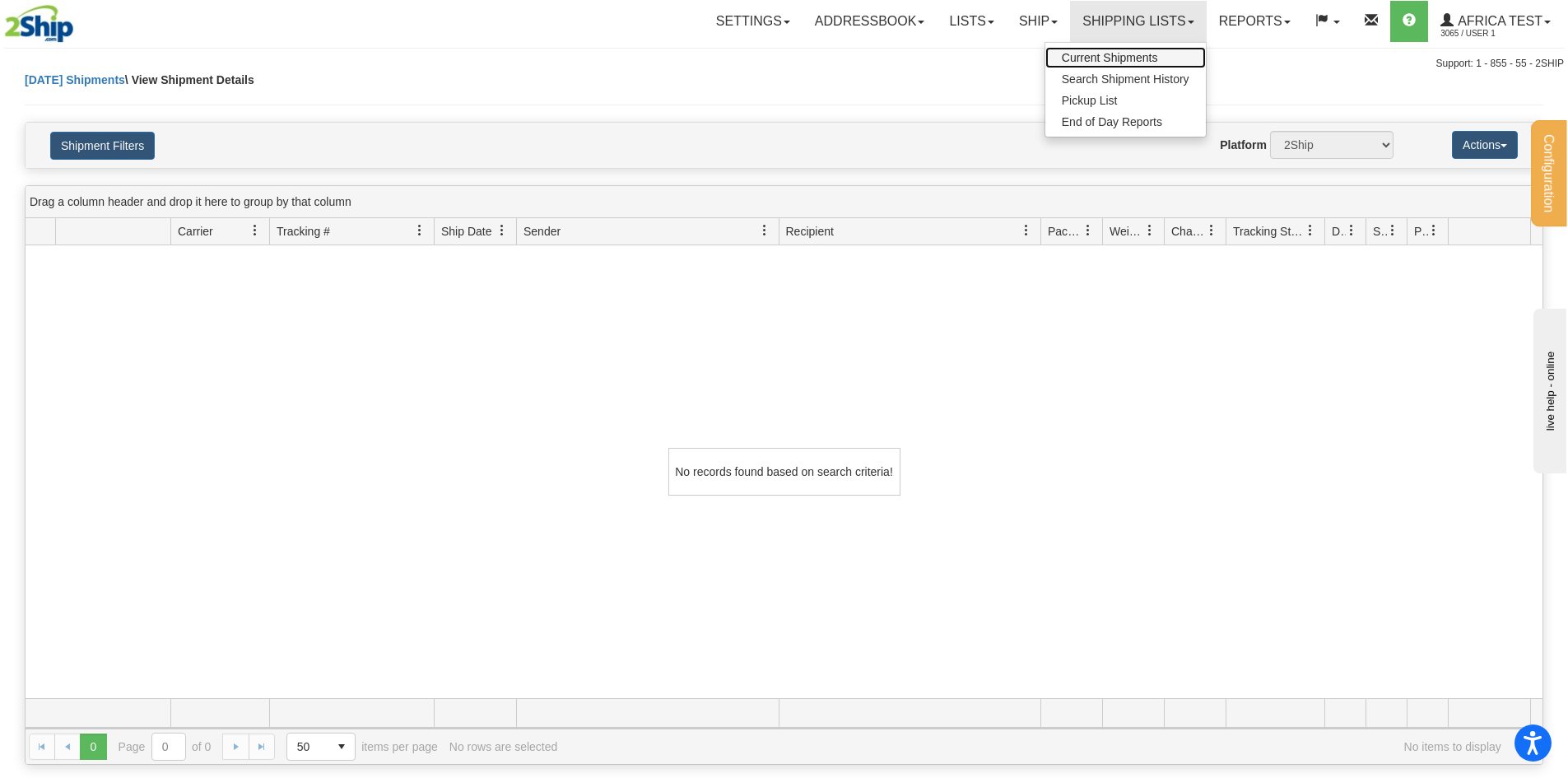
click at [1125, 56] on span "Current Shipments" at bounding box center [1110, 57] width 96 height 13
